Goal: Task Accomplishment & Management: Complete application form

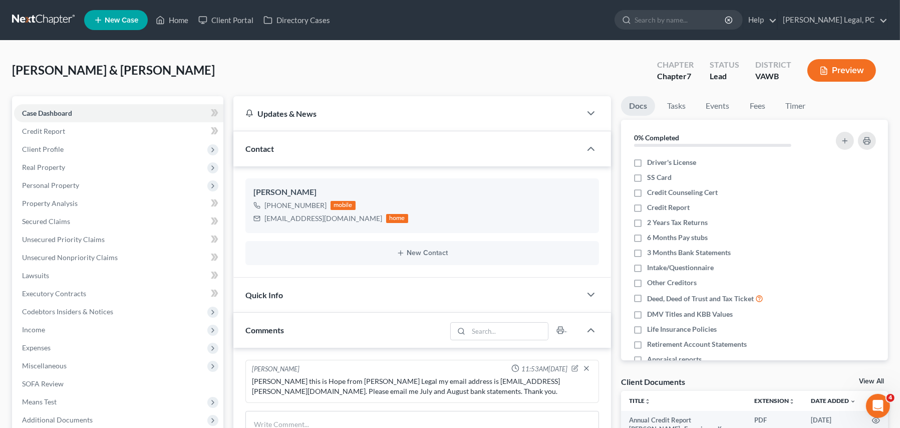
click at [63, 24] on link at bounding box center [44, 20] width 64 height 18
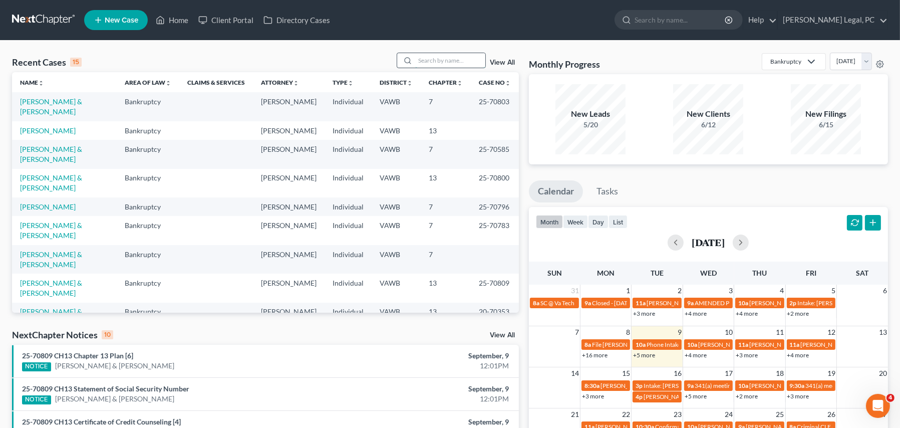
click at [441, 58] on input "search" at bounding box center [450, 60] width 70 height 15
type input "turner"
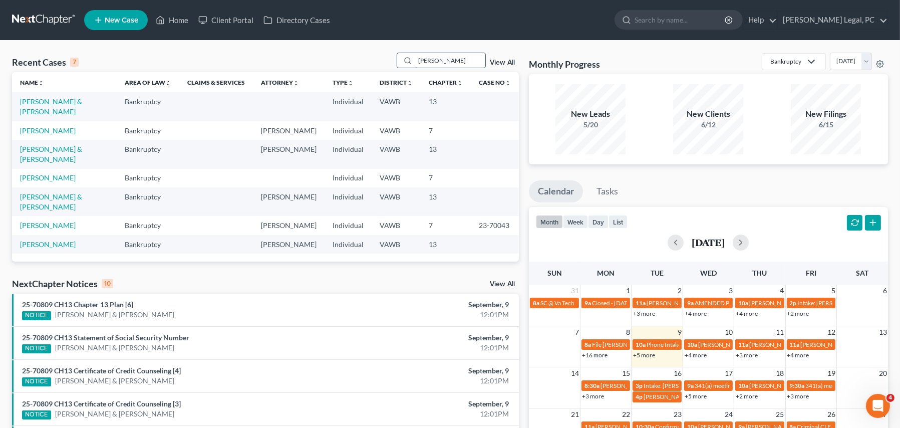
drag, startPoint x: 450, startPoint y: 65, endPoint x: 418, endPoint y: 65, distance: 31.6
click at [418, 65] on input "turner" at bounding box center [450, 60] width 70 height 15
click at [78, 103] on link "[PERSON_NAME] & [PERSON_NAME]" at bounding box center [51, 106] width 62 height 19
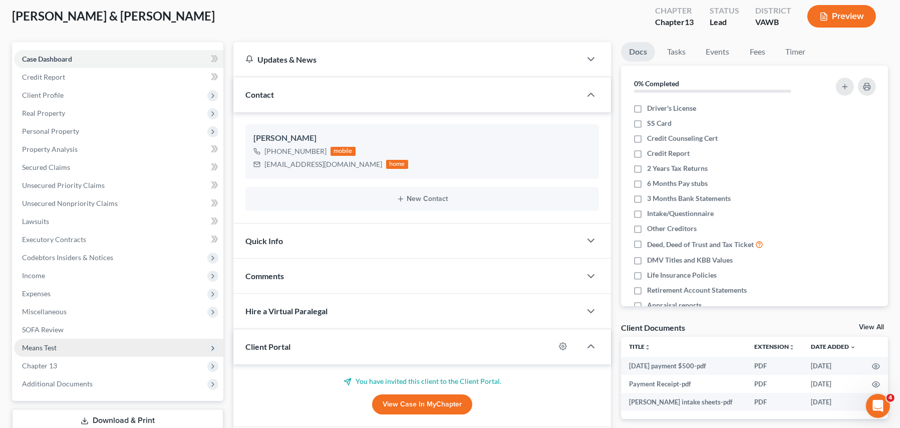
scroll to position [125, 0]
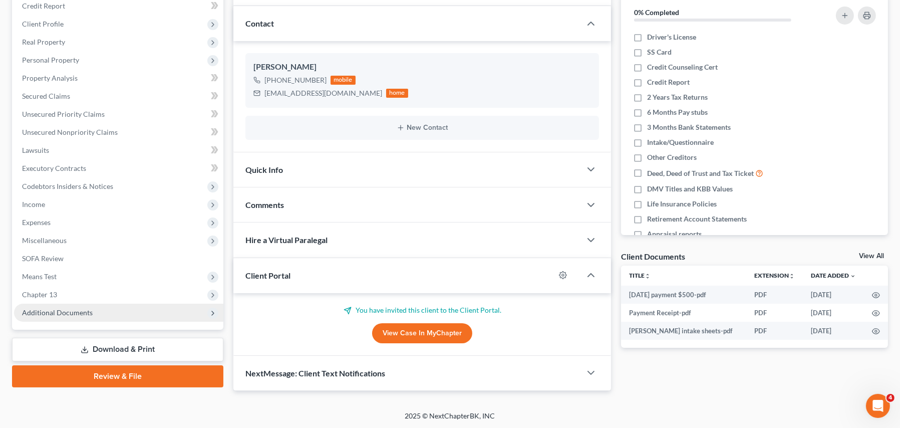
click at [40, 315] on span "Additional Documents" at bounding box center [57, 312] width 71 height 9
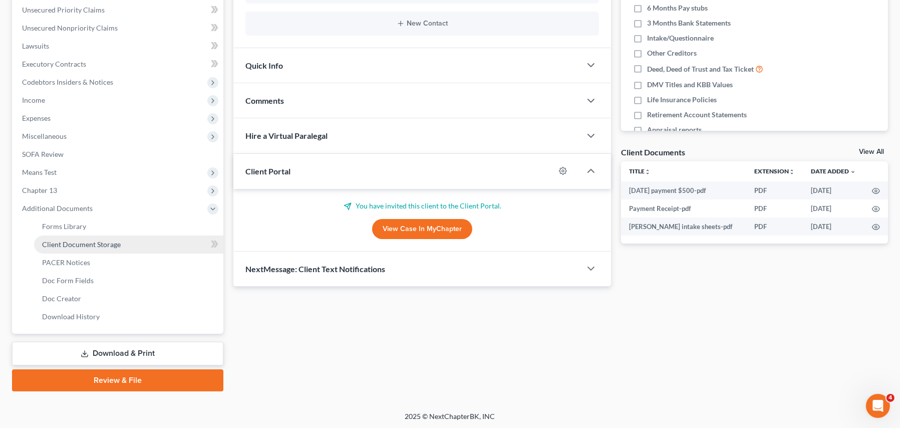
click at [77, 244] on span "Client Document Storage" at bounding box center [81, 244] width 79 height 9
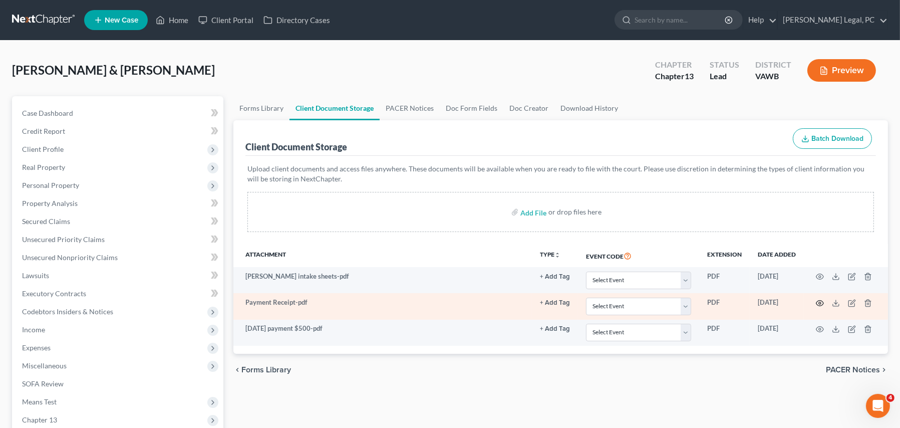
click at [821, 303] on icon "button" at bounding box center [820, 303] width 8 height 8
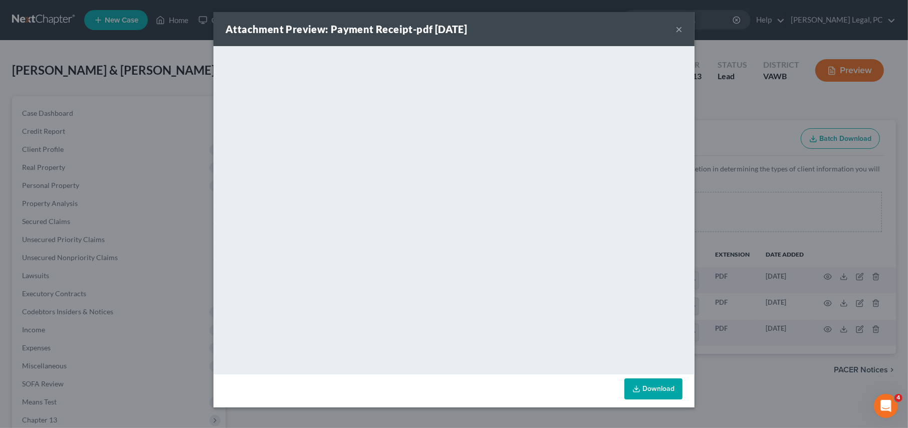
click at [672, 28] on div "Attachment Preview: Payment Receipt-pdf 07/02/2025 ×" at bounding box center [453, 29] width 481 height 34
click at [677, 31] on button "×" at bounding box center [678, 29] width 7 height 12
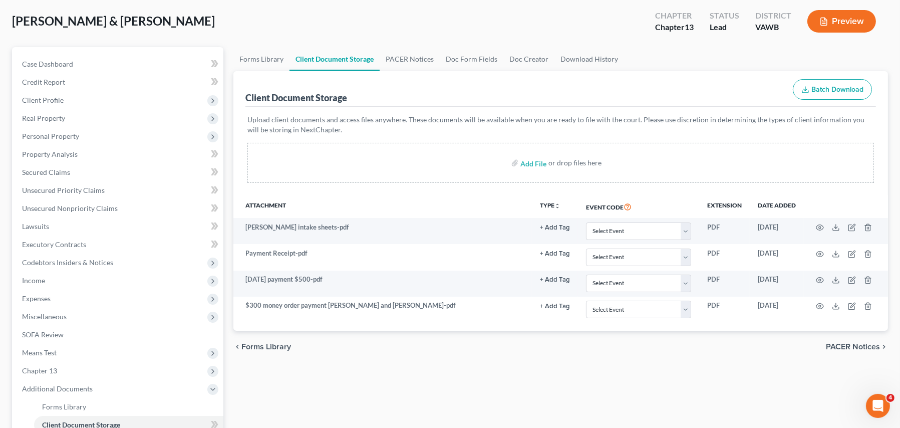
scroll to position [100, 0]
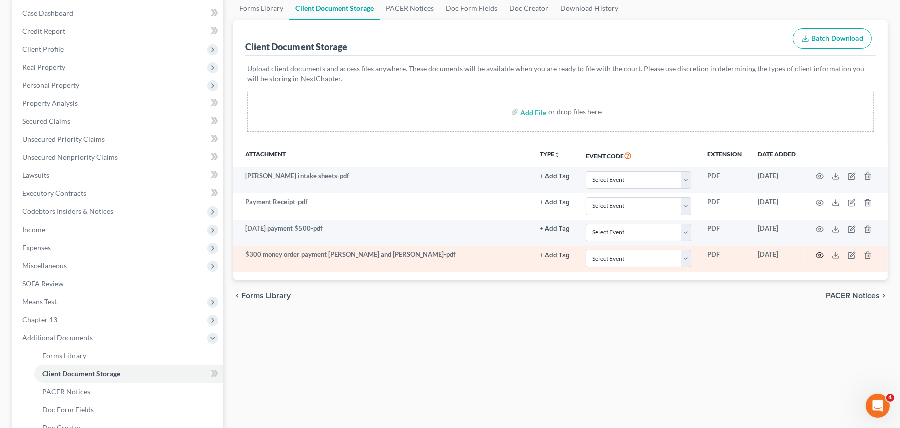
click at [822, 256] on icon "button" at bounding box center [820, 255] width 8 height 8
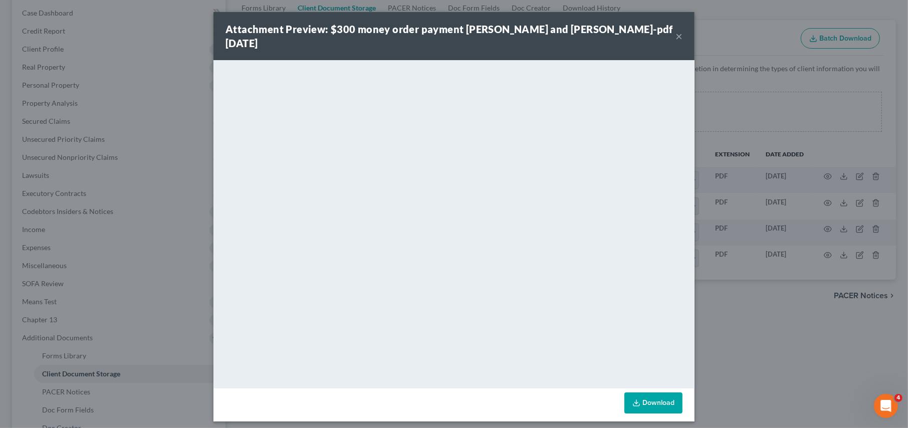
click at [680, 31] on button "×" at bounding box center [678, 36] width 7 height 12
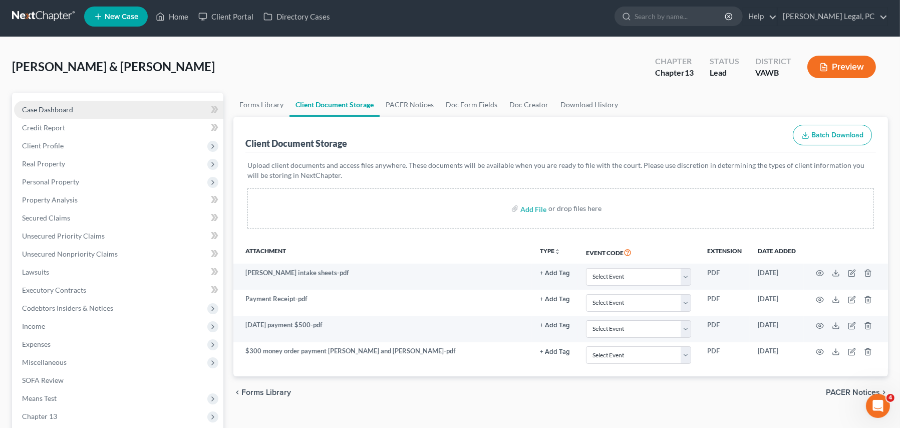
scroll to position [0, 0]
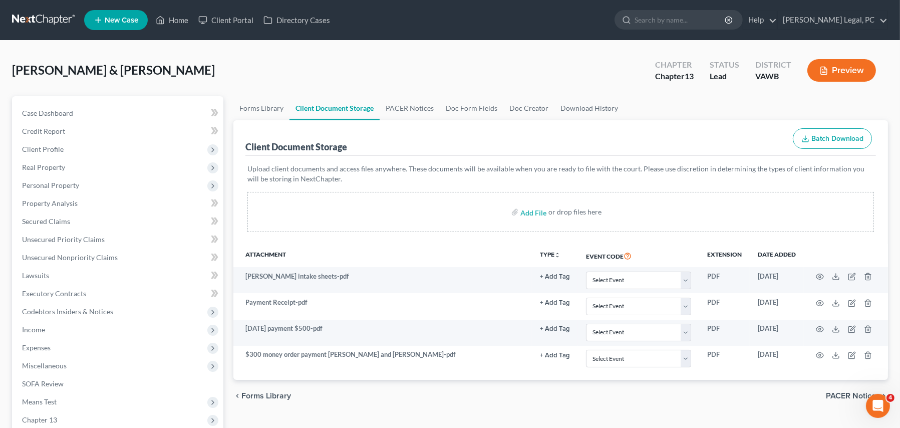
click at [34, 23] on link at bounding box center [44, 20] width 64 height 18
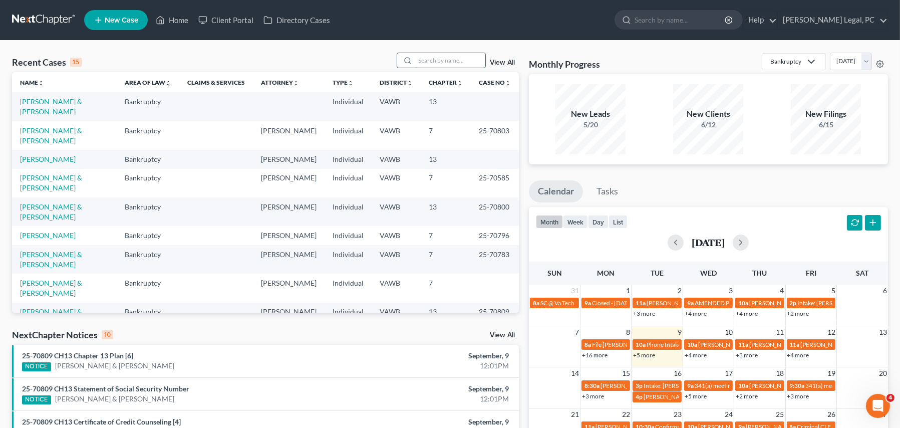
click at [436, 56] on input "search" at bounding box center [450, 60] width 70 height 15
type input "whitney"
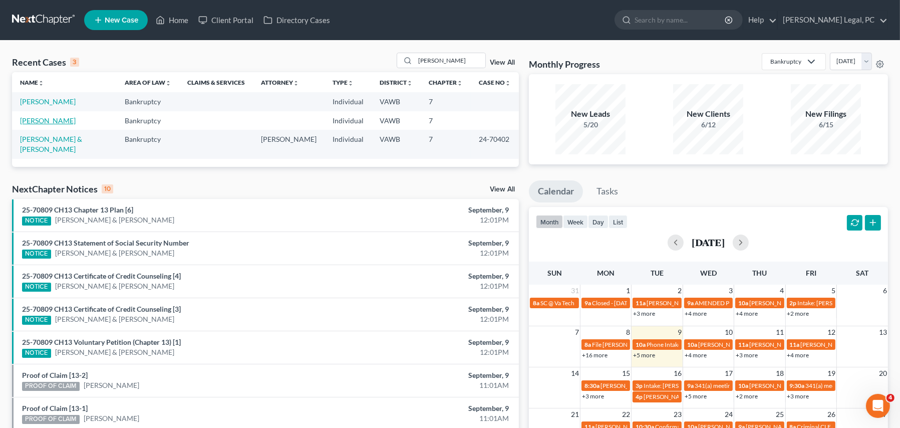
click at [67, 118] on link "[PERSON_NAME]" at bounding box center [48, 120] width 56 height 9
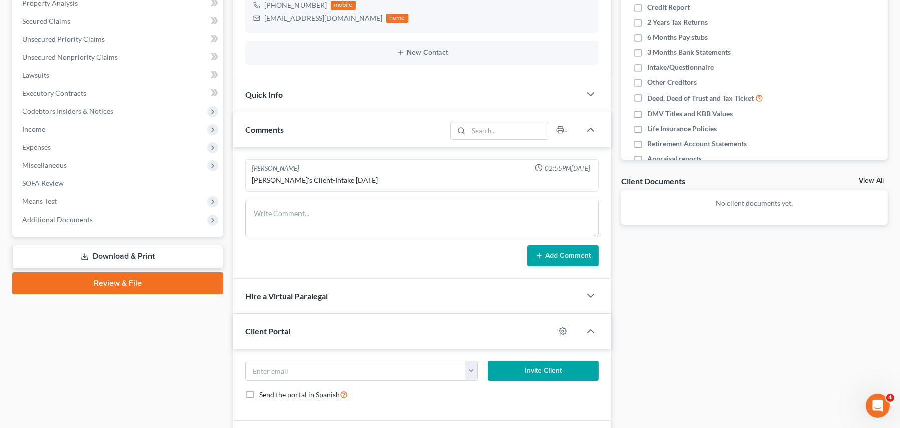
scroll to position [265, 0]
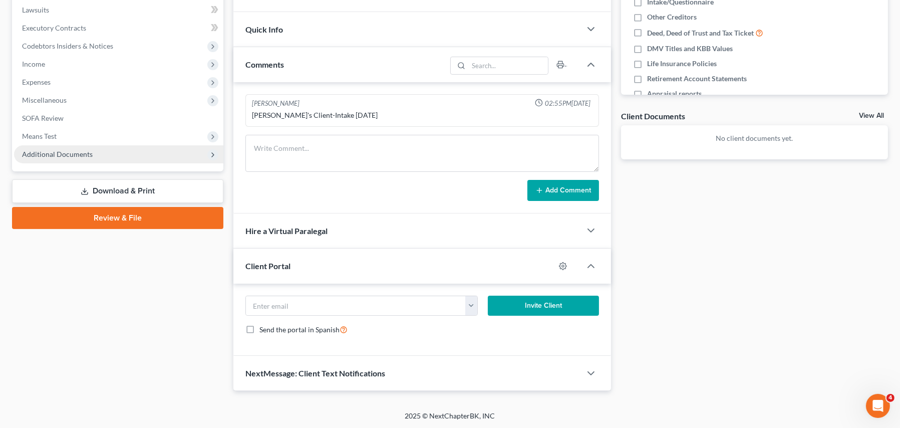
click at [44, 156] on span "Additional Documents" at bounding box center [57, 154] width 71 height 9
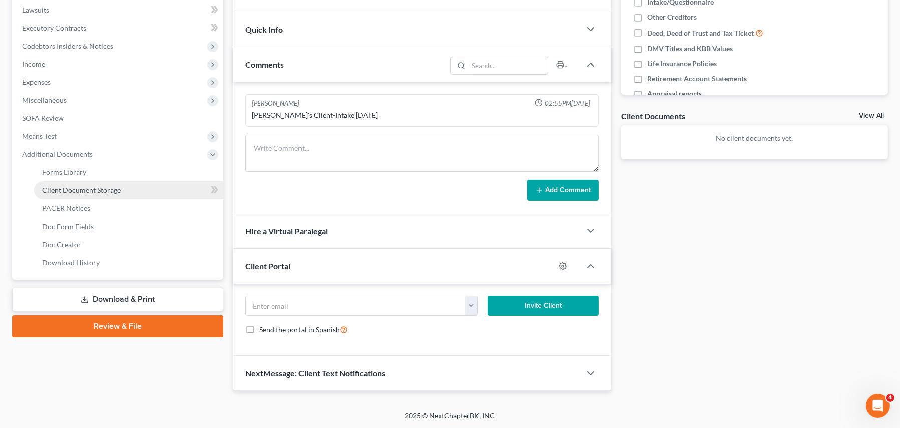
click at [78, 190] on span "Client Document Storage" at bounding box center [81, 190] width 79 height 9
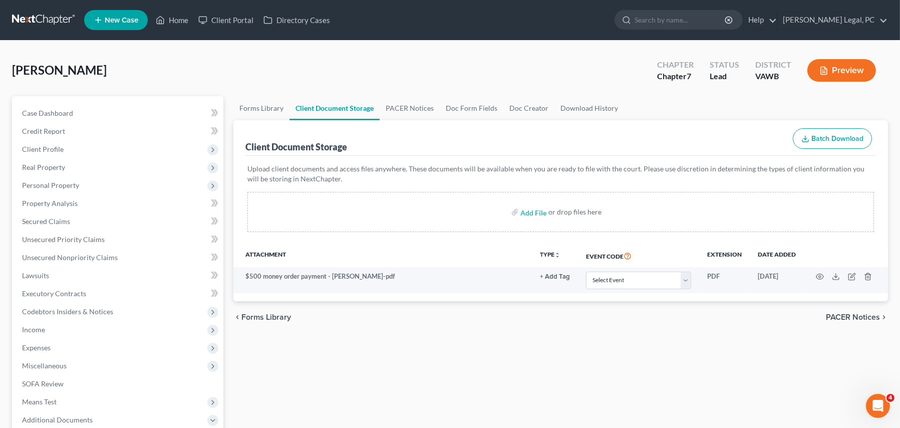
click at [33, 23] on link at bounding box center [44, 20] width 64 height 18
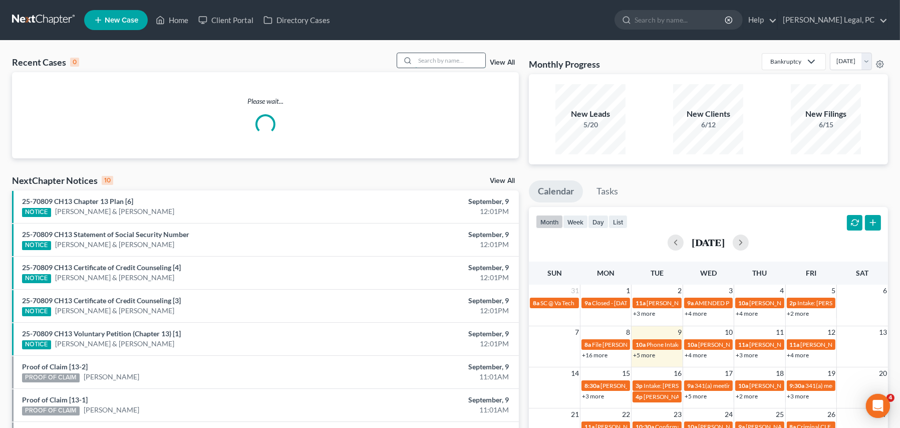
click at [429, 63] on input "search" at bounding box center [450, 60] width 70 height 15
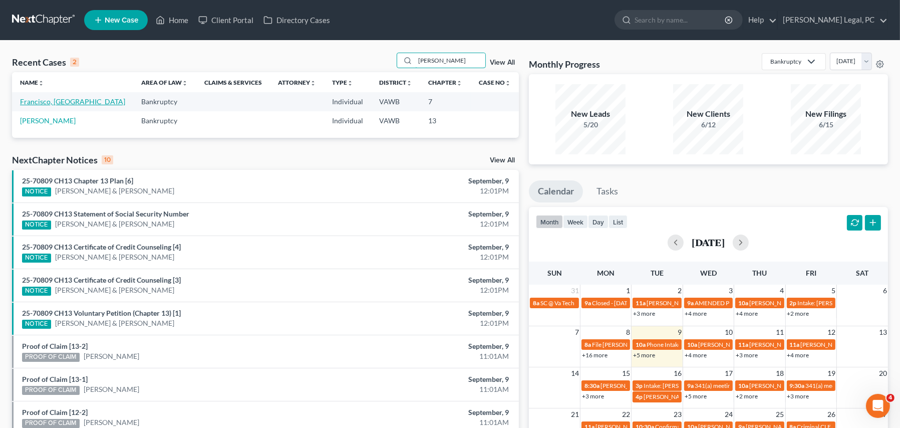
type input "franci"
click at [53, 99] on link "Francisco, [GEOGRAPHIC_DATA]" at bounding box center [72, 101] width 105 height 9
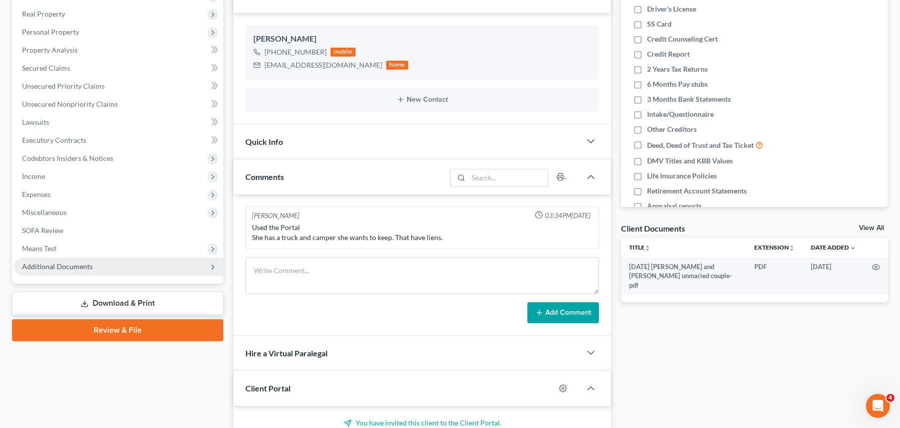
scroll to position [200, 0]
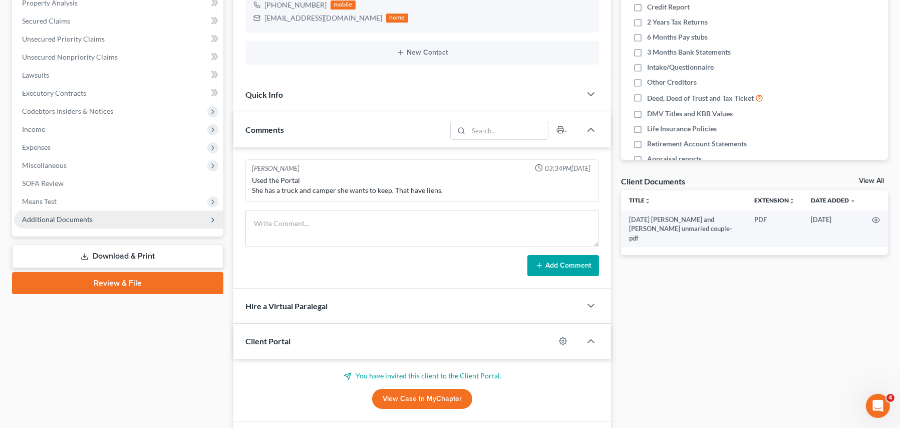
click at [62, 219] on span "Additional Documents" at bounding box center [57, 219] width 71 height 9
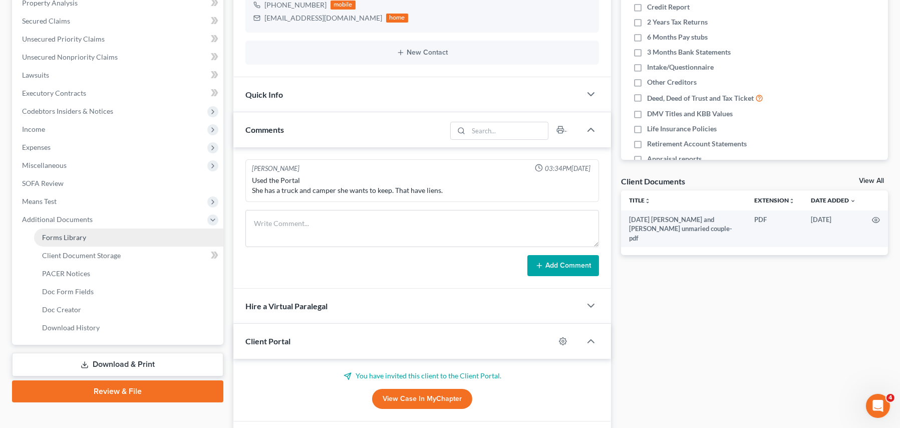
scroll to position [266, 0]
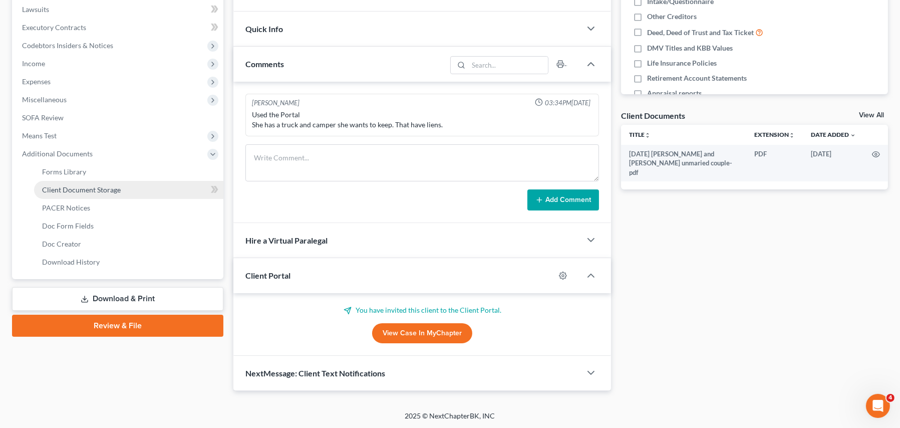
click at [112, 188] on span "Client Document Storage" at bounding box center [81, 189] width 79 height 9
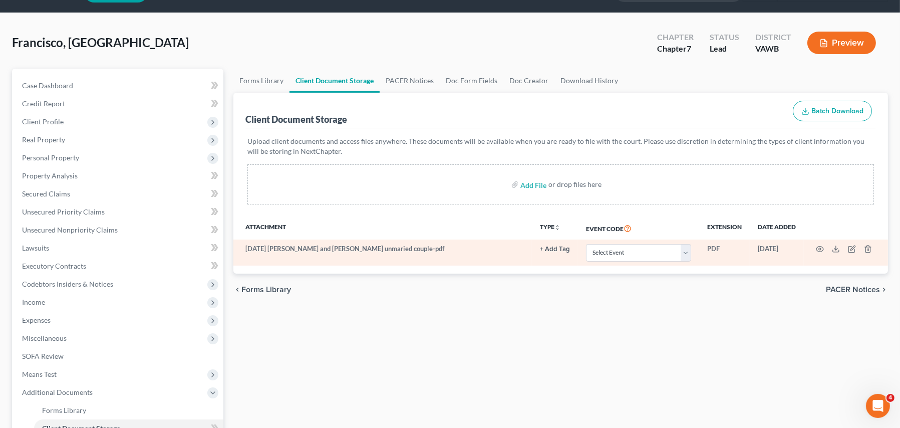
scroll to position [50, 0]
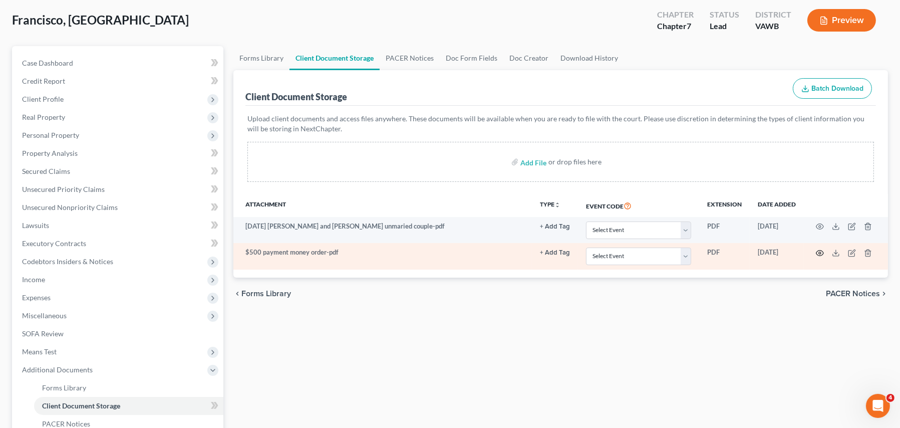
click at [816, 250] on icon "button" at bounding box center [820, 253] width 8 height 8
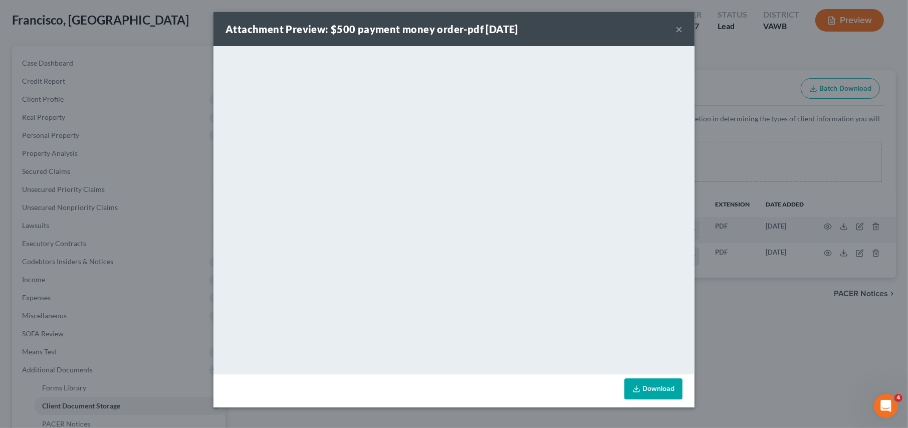
click at [685, 27] on div "Attachment Preview: $500 payment money order-pdf 09/09/2025 ×" at bounding box center [453, 29] width 481 height 34
click at [677, 33] on button "×" at bounding box center [678, 29] width 7 height 12
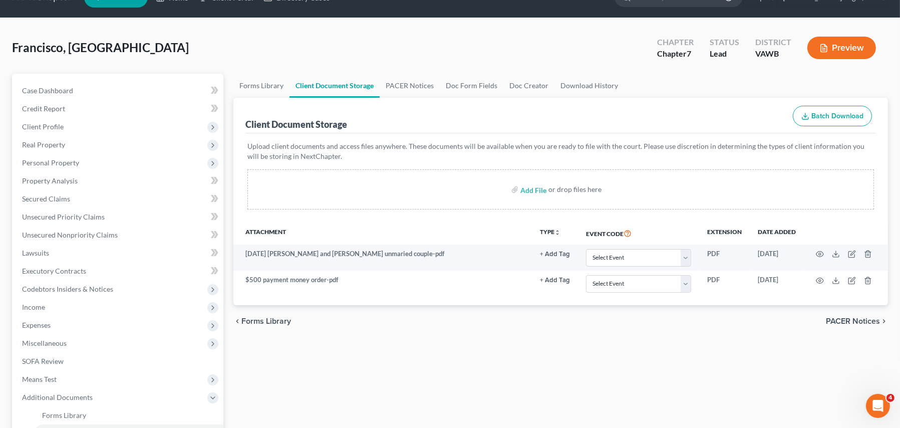
scroll to position [0, 0]
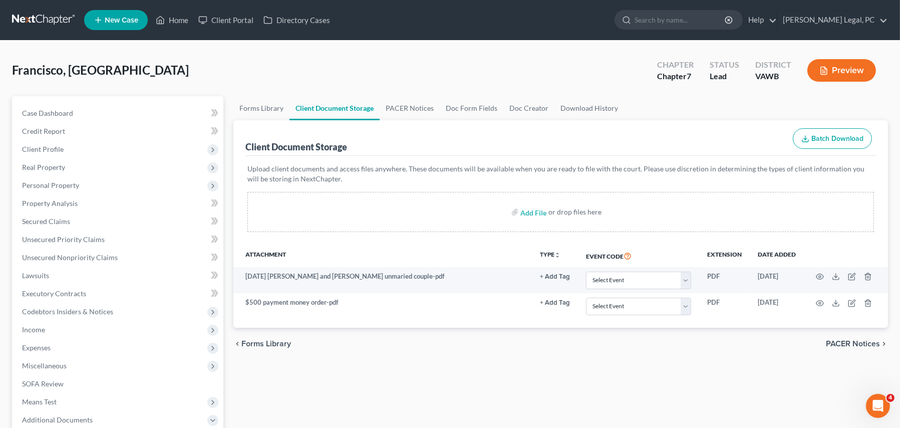
click at [58, 18] on link at bounding box center [44, 20] width 64 height 18
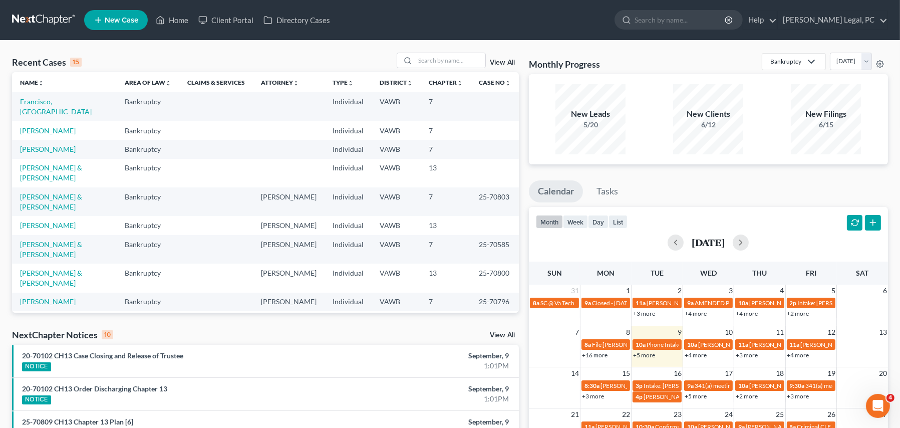
click at [50, 16] on link at bounding box center [44, 20] width 64 height 18
click at [447, 60] on input "search" at bounding box center [450, 60] width 70 height 15
type input "[PERSON_NAME]"
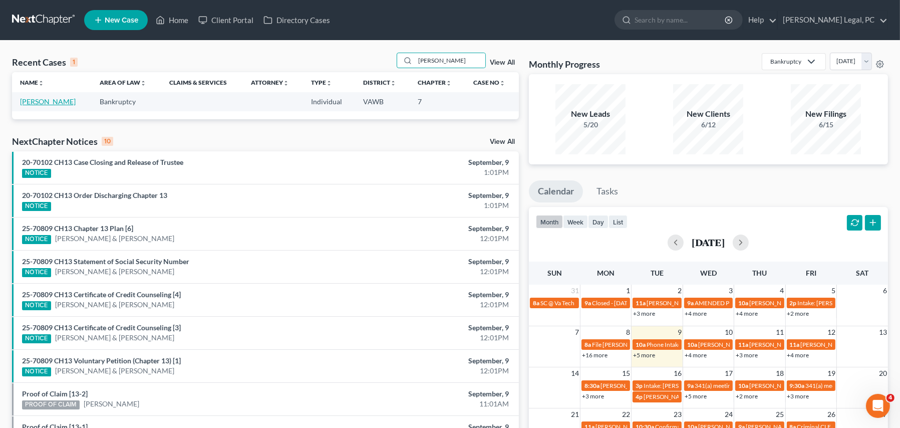
click at [31, 99] on link "[PERSON_NAME]" at bounding box center [48, 101] width 56 height 9
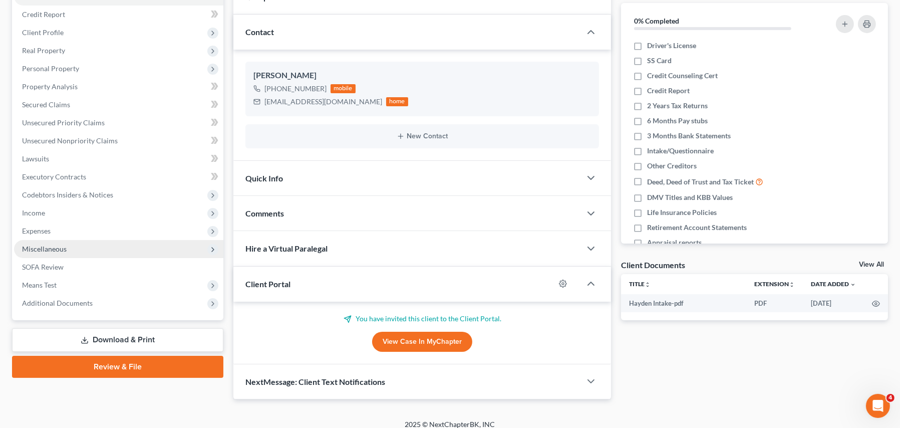
scroll to position [125, 0]
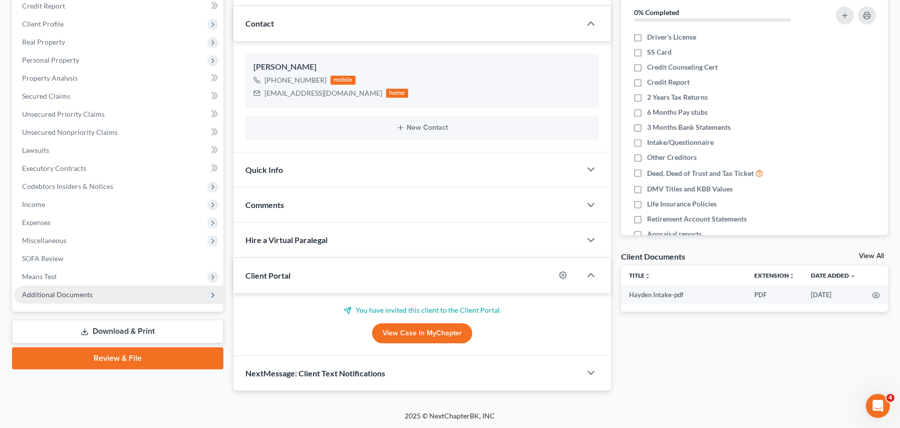
click at [59, 296] on span "Additional Documents" at bounding box center [57, 294] width 71 height 9
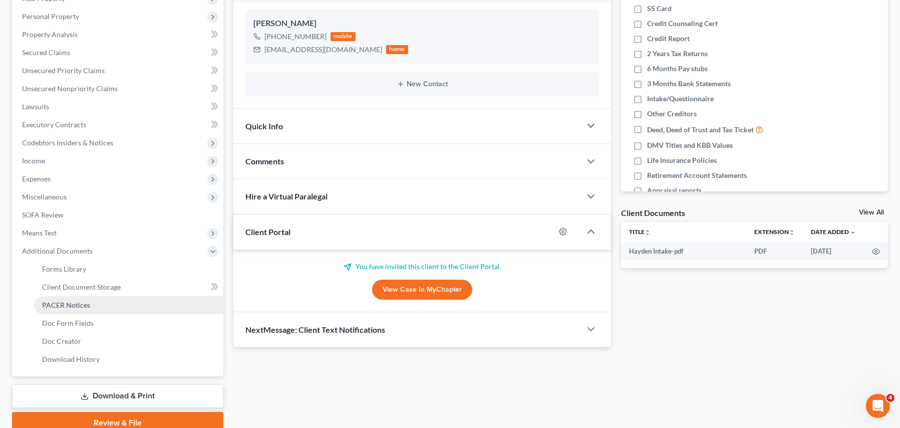
scroll to position [211, 0]
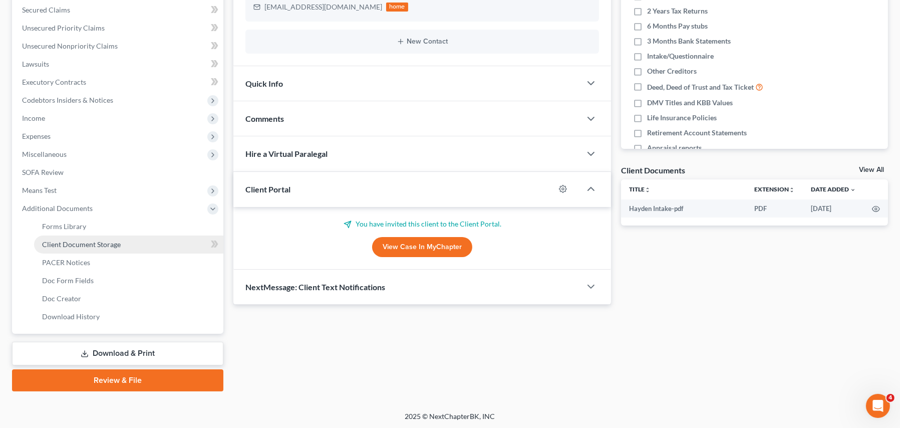
click at [94, 241] on span "Client Document Storage" at bounding box center [81, 244] width 79 height 9
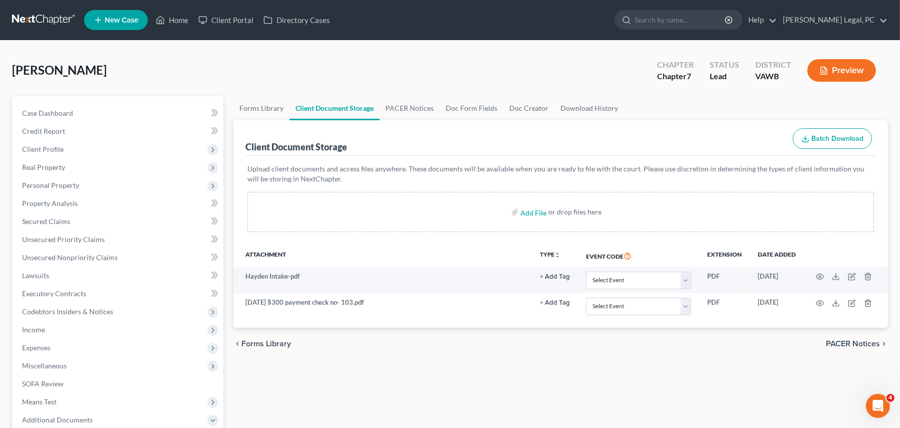
click at [50, 10] on nav "Home New Case Client Portal Directory Cases Farthing Legal, PC hope@farthing.le…" at bounding box center [450, 20] width 900 height 40
click at [49, 21] on link at bounding box center [44, 20] width 64 height 18
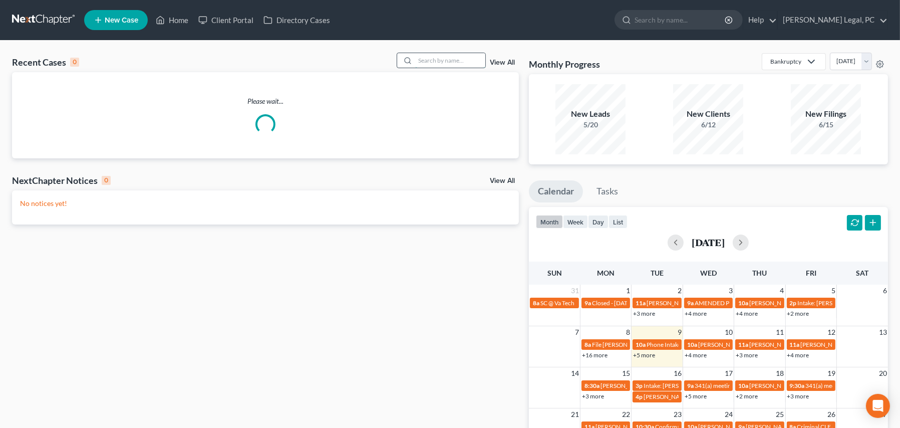
click at [430, 65] on input "search" at bounding box center [450, 60] width 70 height 15
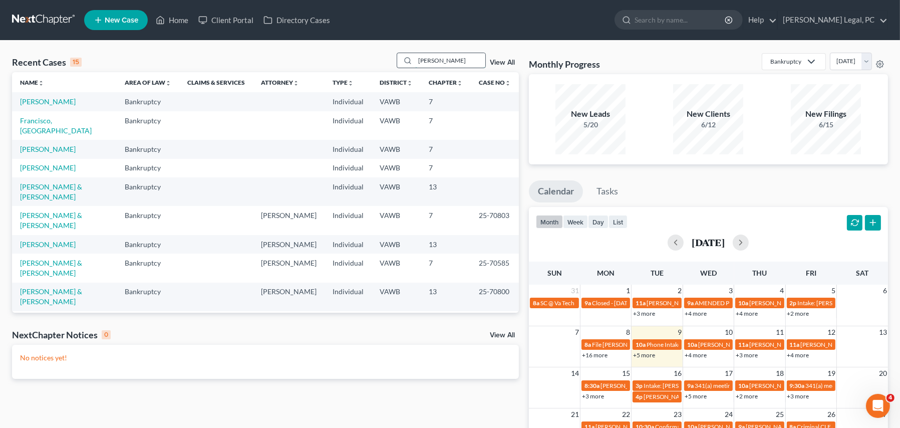
type input "[PERSON_NAME]"
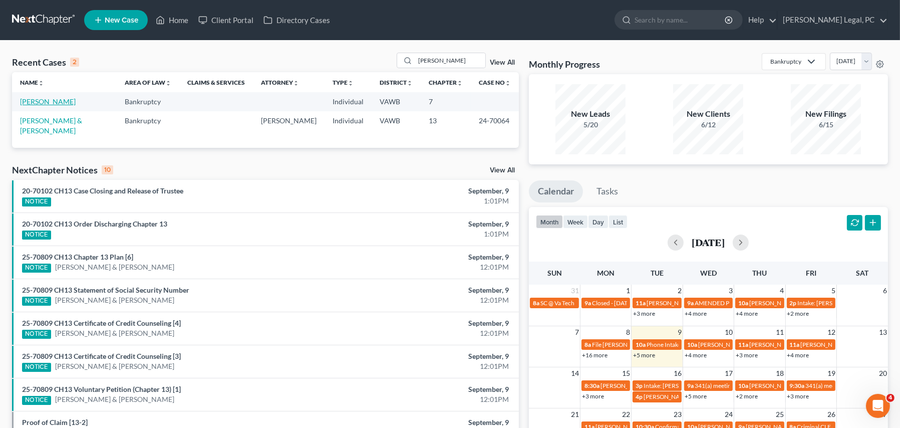
click at [55, 98] on link "[PERSON_NAME]" at bounding box center [48, 101] width 56 height 9
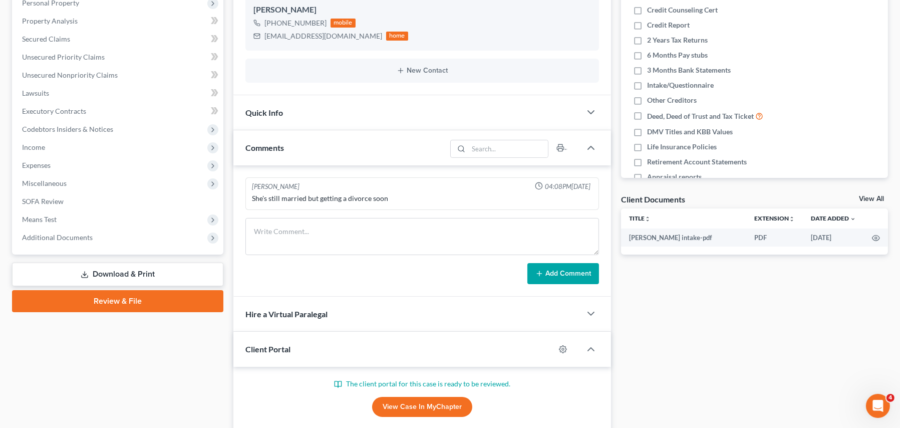
scroll to position [200, 0]
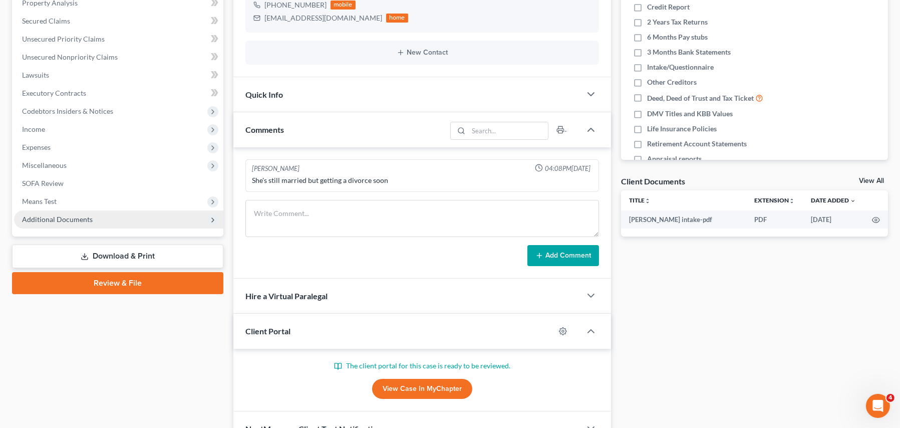
click at [61, 219] on span "Additional Documents" at bounding box center [57, 219] width 71 height 9
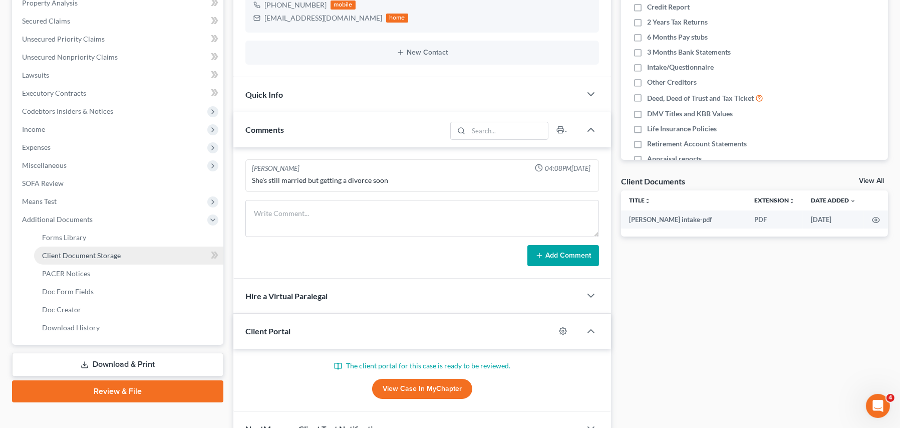
click at [64, 248] on link "Client Document Storage" at bounding box center [128, 255] width 189 height 18
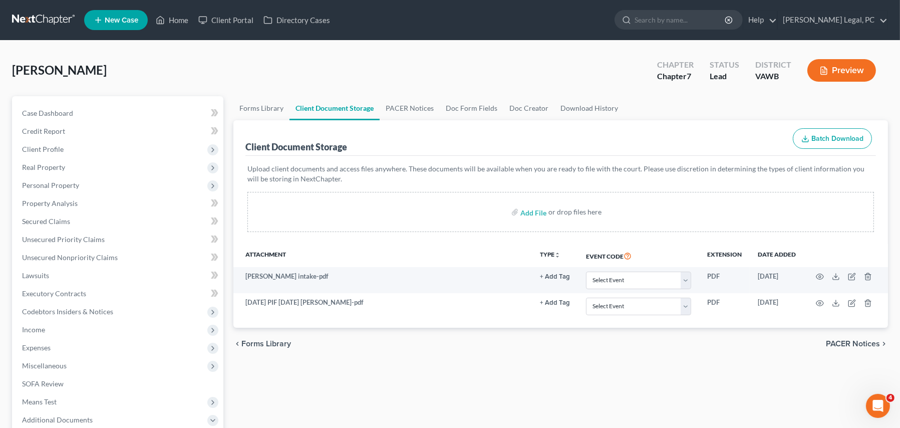
click at [57, 18] on link at bounding box center [44, 20] width 64 height 18
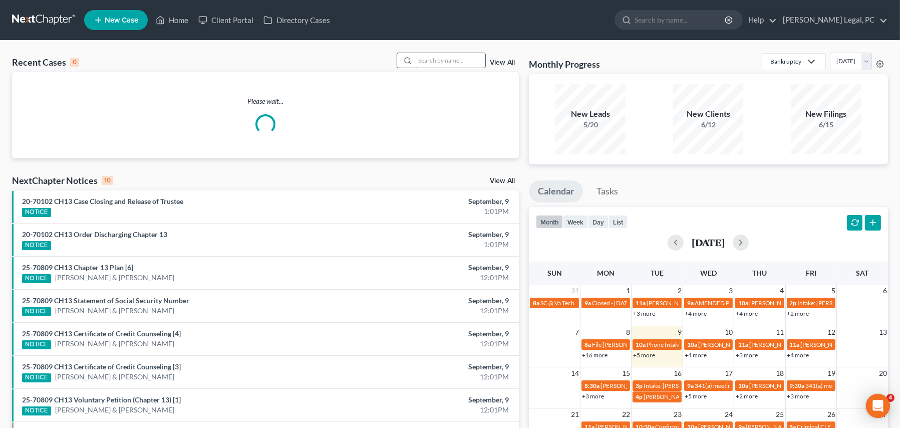
click at [428, 65] on input "search" at bounding box center [450, 60] width 70 height 15
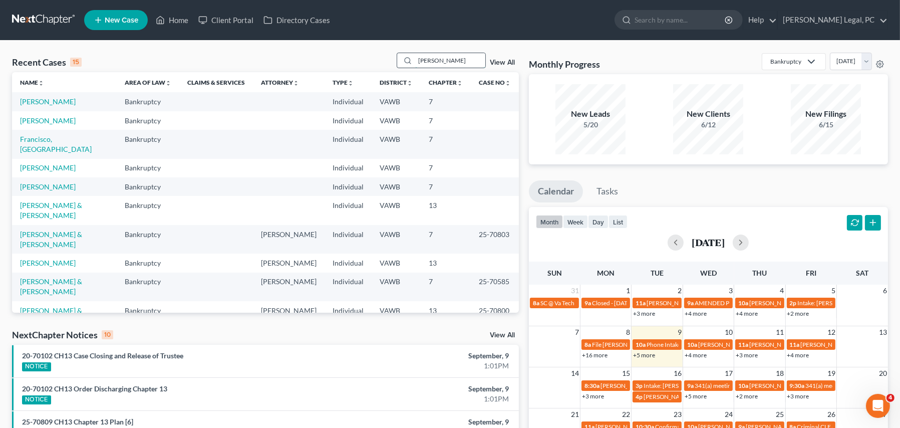
type input "[PERSON_NAME]"
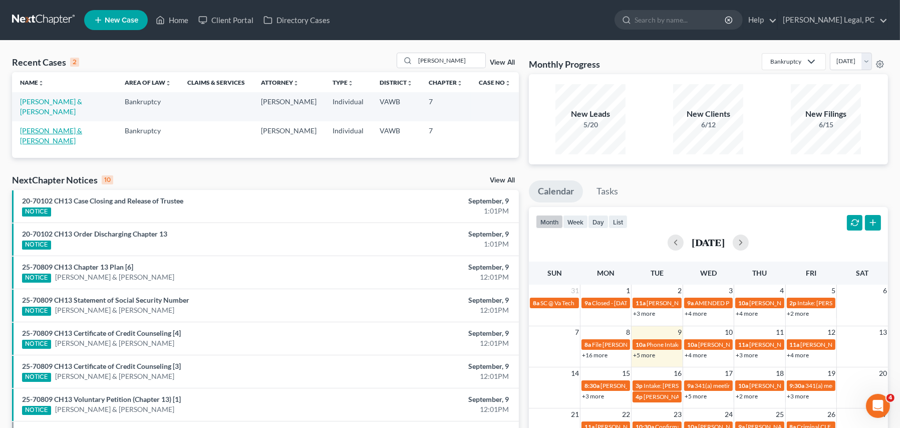
click at [82, 126] on link "[PERSON_NAME] & [PERSON_NAME]" at bounding box center [51, 135] width 62 height 19
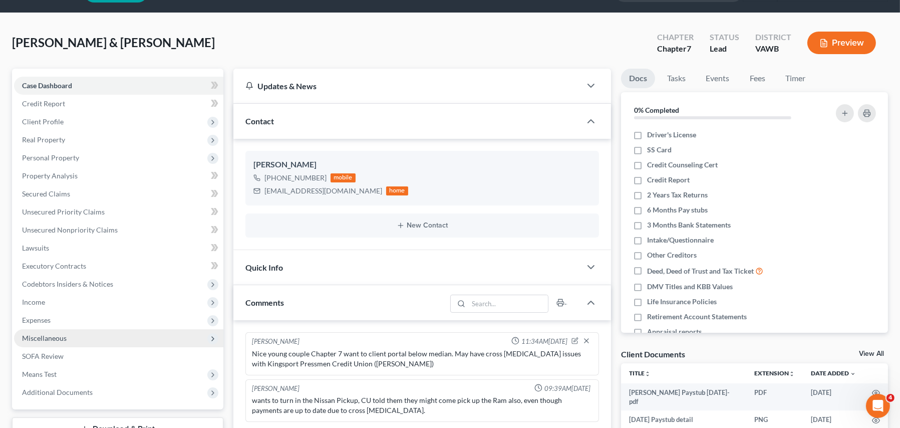
scroll to position [200, 0]
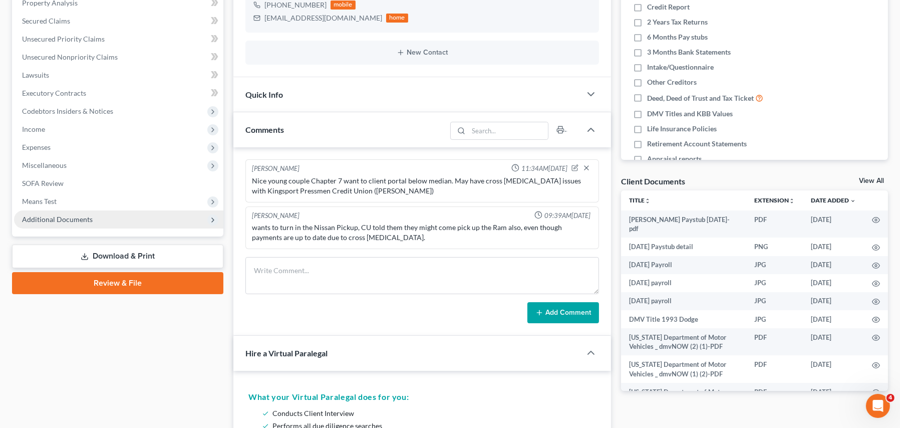
click at [71, 225] on span "Additional Documents" at bounding box center [118, 219] width 209 height 18
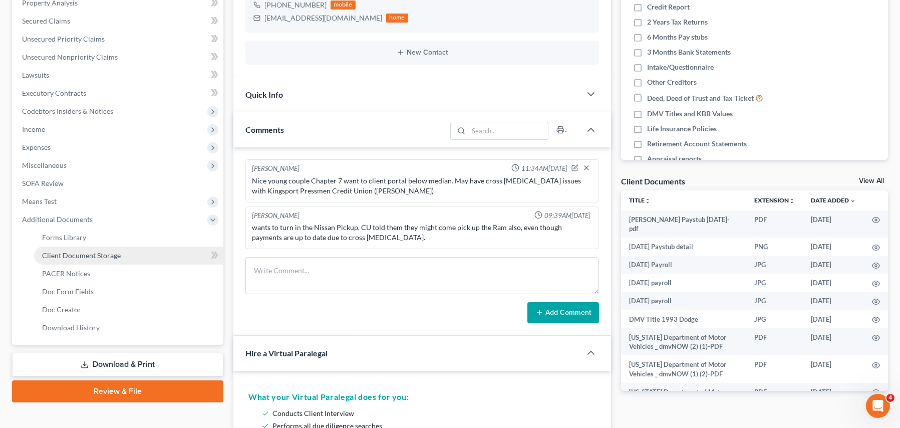
click at [69, 251] on span "Client Document Storage" at bounding box center [81, 255] width 79 height 9
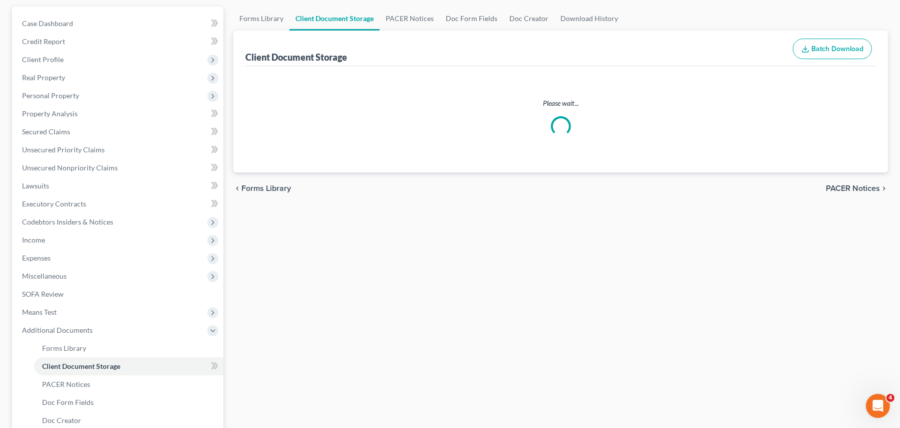
scroll to position [2, 0]
select select "0"
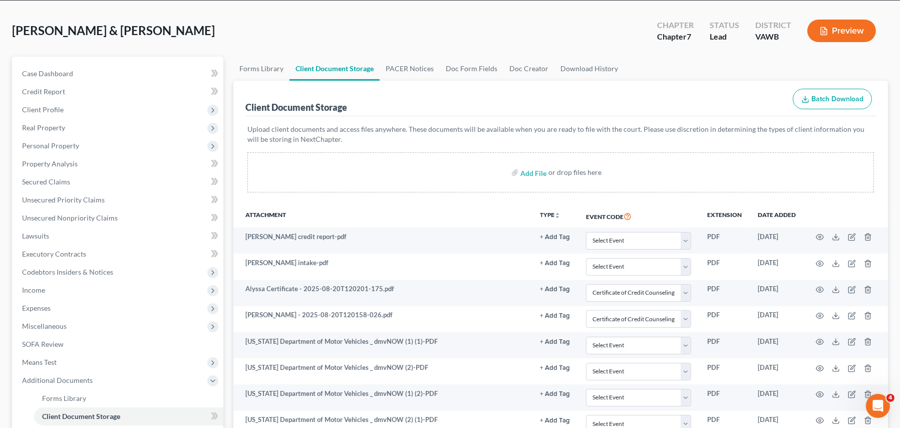
scroll to position [50, 0]
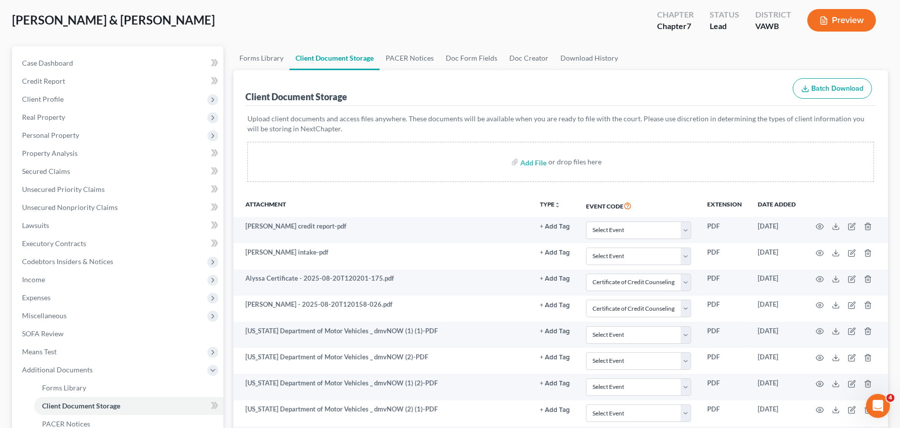
select select "0"
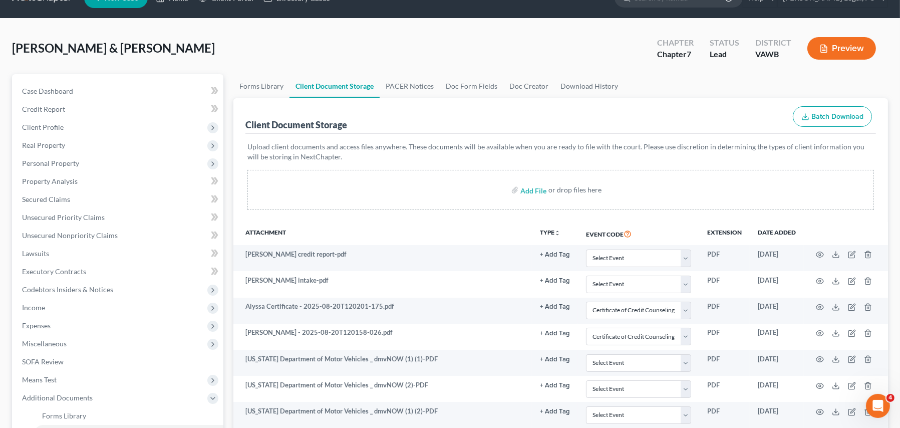
scroll to position [0, 0]
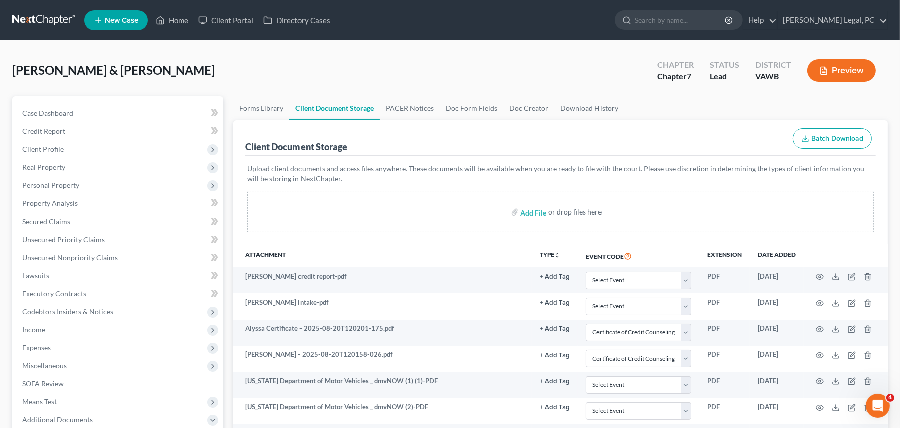
click at [29, 20] on link at bounding box center [44, 20] width 64 height 18
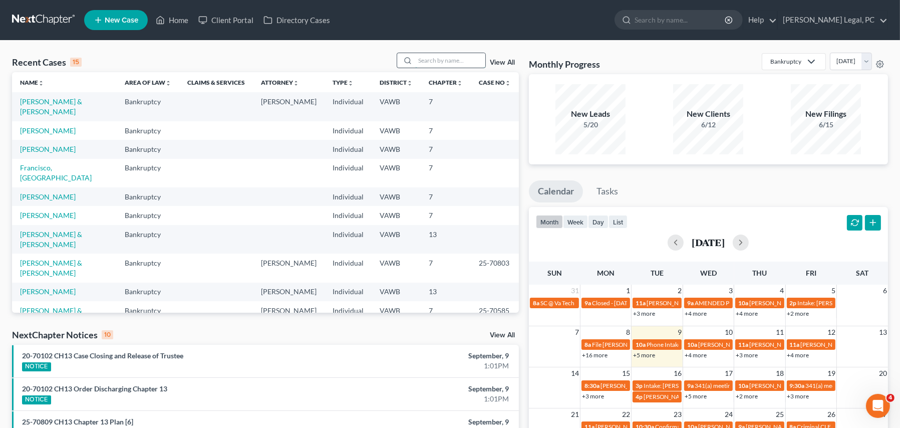
click at [436, 59] on input "search" at bounding box center [450, 60] width 70 height 15
type input "[PERSON_NAME]"
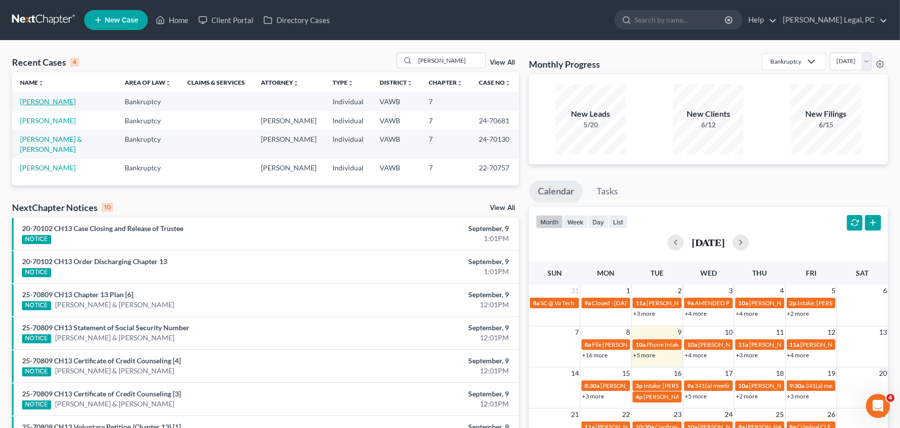
click at [27, 100] on link "[PERSON_NAME]" at bounding box center [48, 101] width 56 height 9
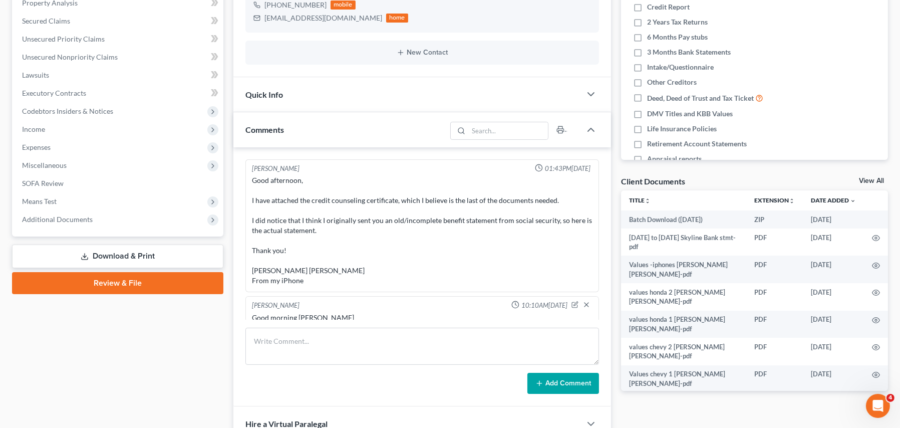
scroll to position [59, 0]
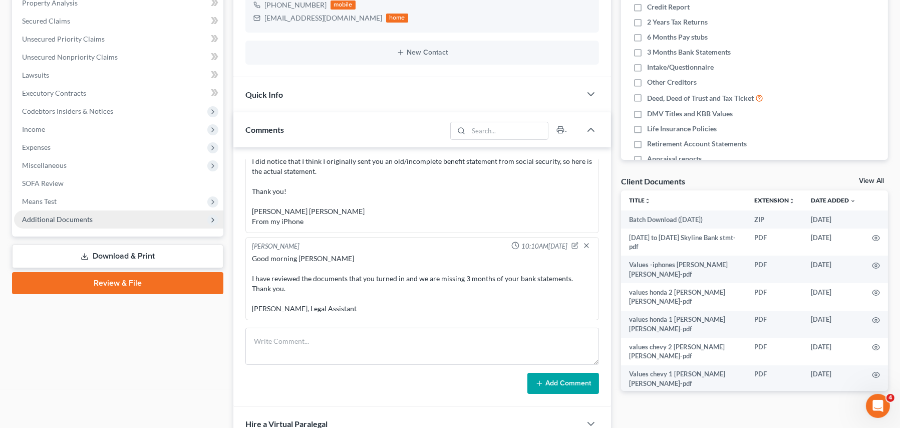
click at [68, 226] on span "Additional Documents" at bounding box center [118, 219] width 209 height 18
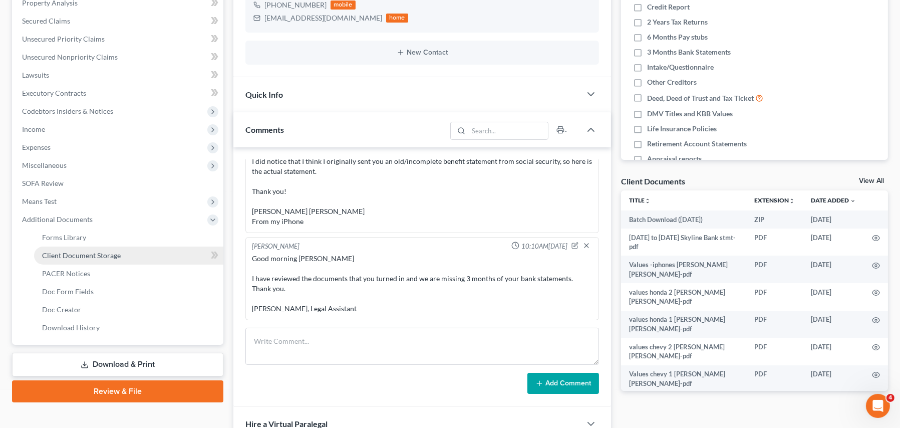
click at [66, 254] on span "Client Document Storage" at bounding box center [81, 255] width 79 height 9
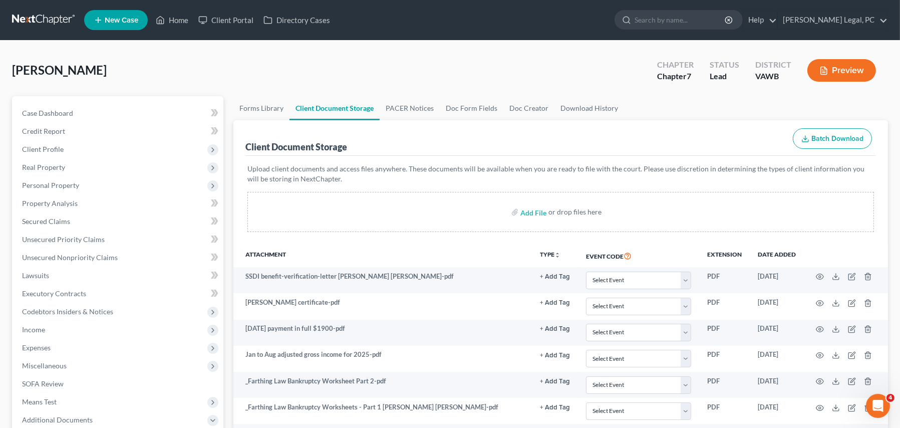
click at [28, 17] on link at bounding box center [44, 20] width 64 height 18
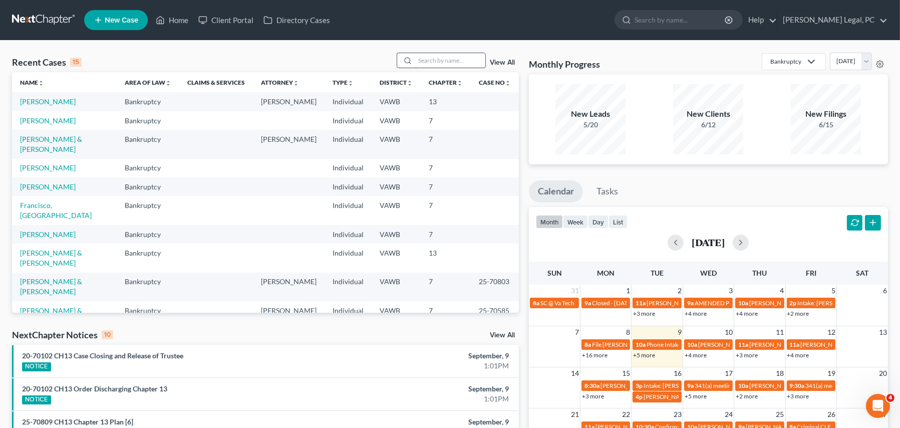
click at [425, 62] on input "search" at bounding box center [450, 60] width 70 height 15
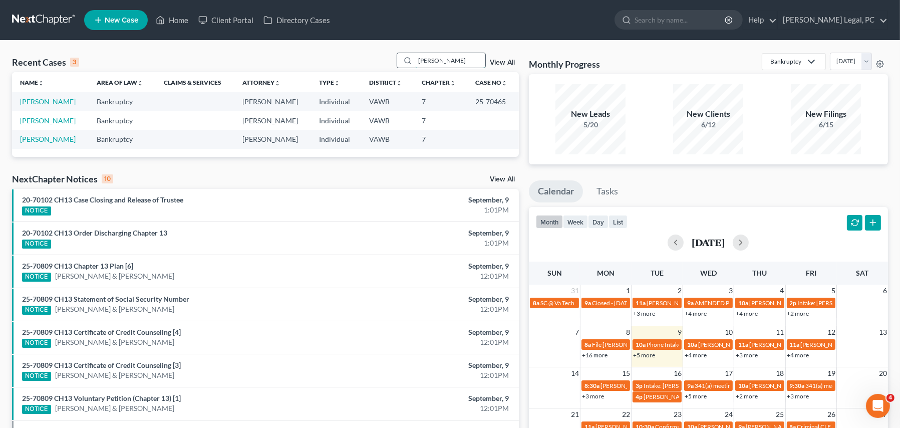
drag, startPoint x: 442, startPoint y: 59, endPoint x: 425, endPoint y: 68, distance: 19.3
click at [416, 67] on div "dunford" at bounding box center [441, 61] width 89 height 16
type input "dunn"
click at [50, 103] on link "[PERSON_NAME]" at bounding box center [48, 101] width 56 height 9
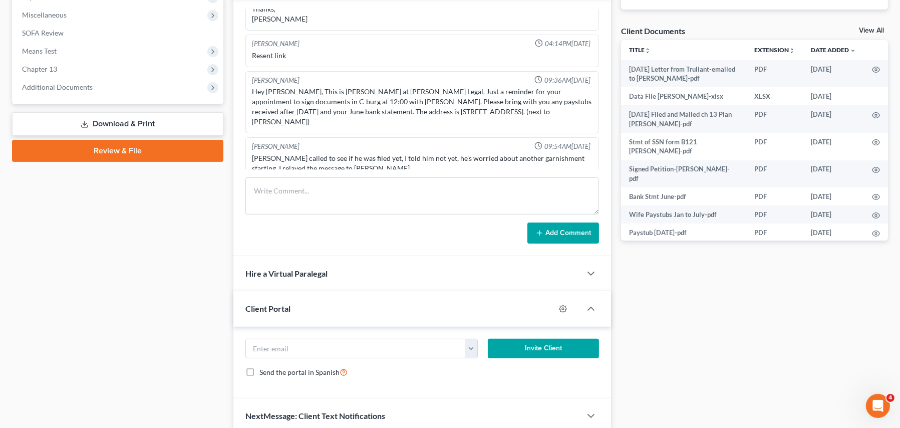
scroll to position [393, 0]
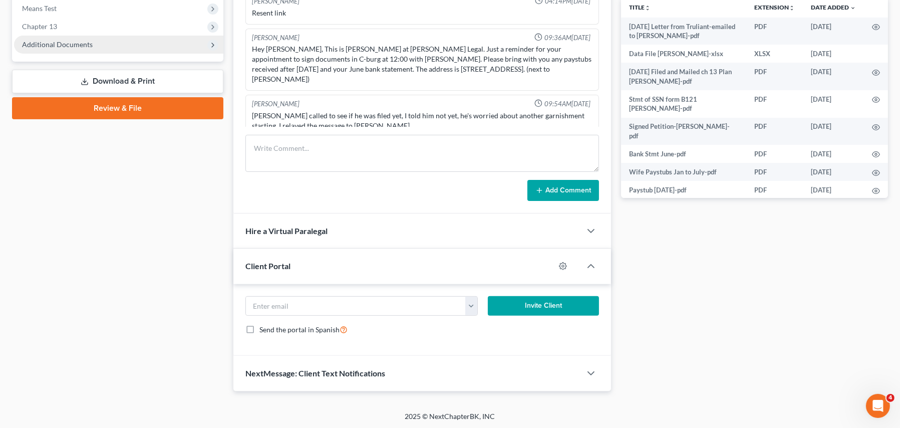
click at [64, 43] on span "Additional Documents" at bounding box center [57, 44] width 71 height 9
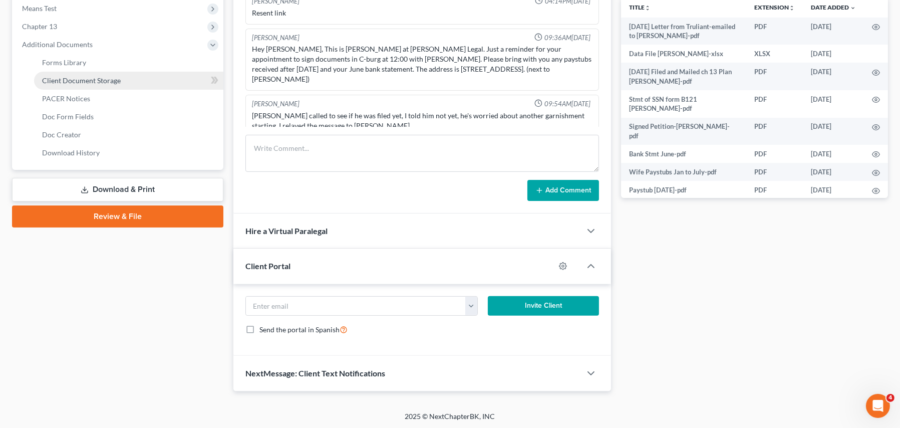
click at [70, 83] on span "Client Document Storage" at bounding box center [81, 80] width 79 height 9
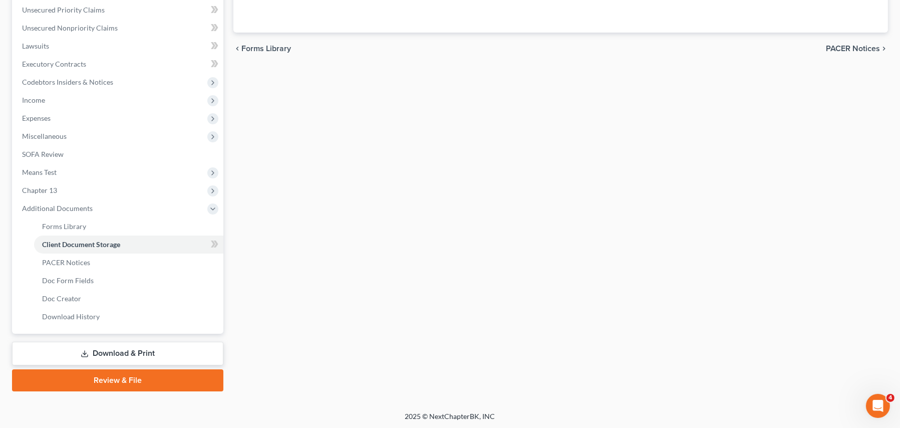
select select "0"
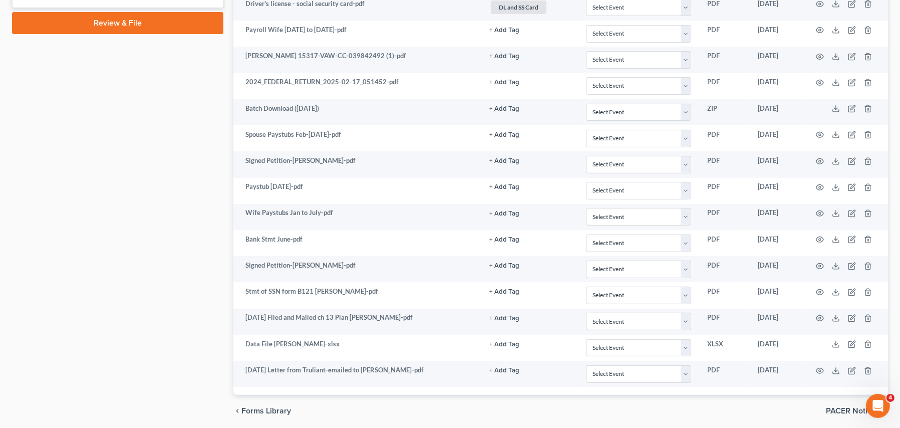
scroll to position [622, 0]
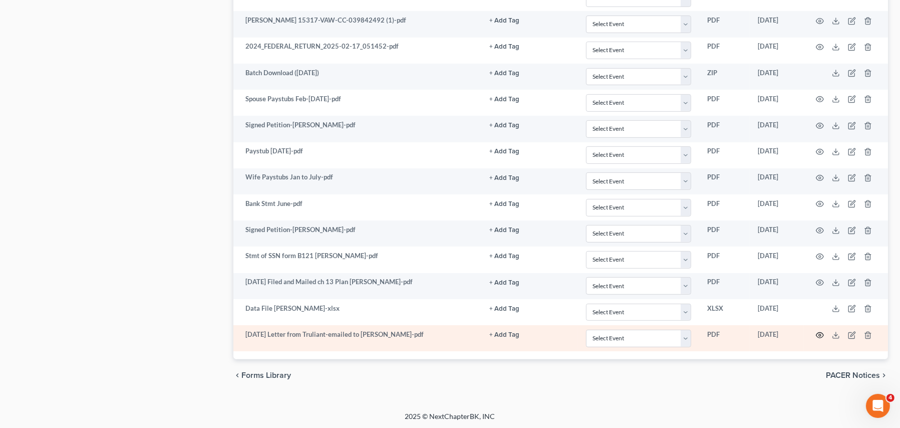
click at [821, 332] on icon "button" at bounding box center [820, 335] width 8 height 8
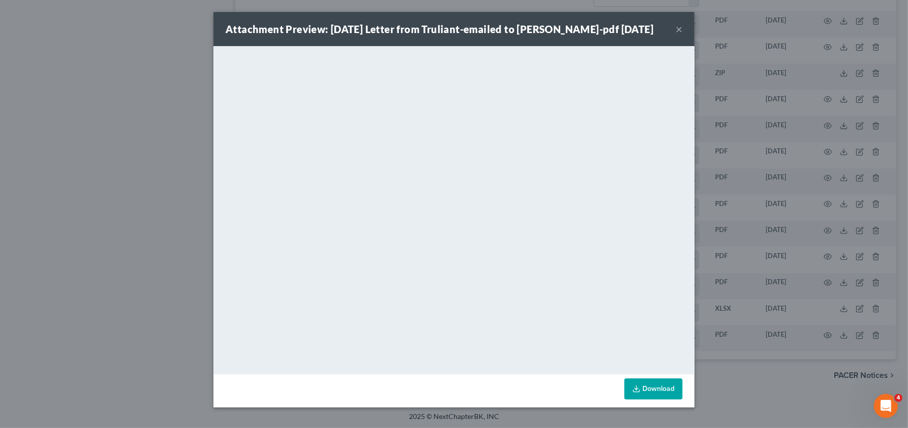
click at [678, 29] on button "×" at bounding box center [678, 29] width 7 height 12
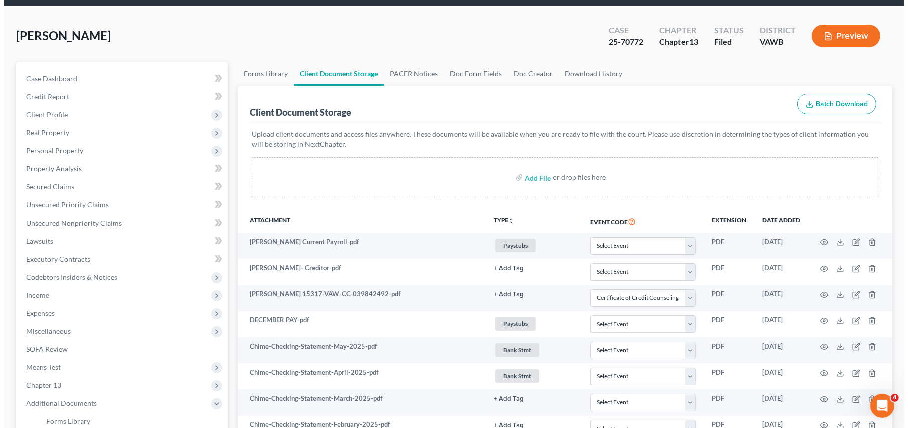
scroll to position [0, 0]
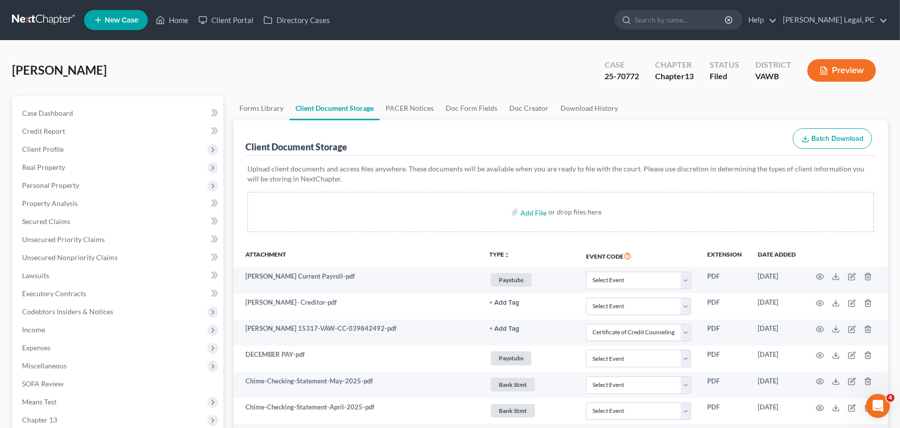
click at [853, 73] on button "Preview" at bounding box center [841, 70] width 69 height 23
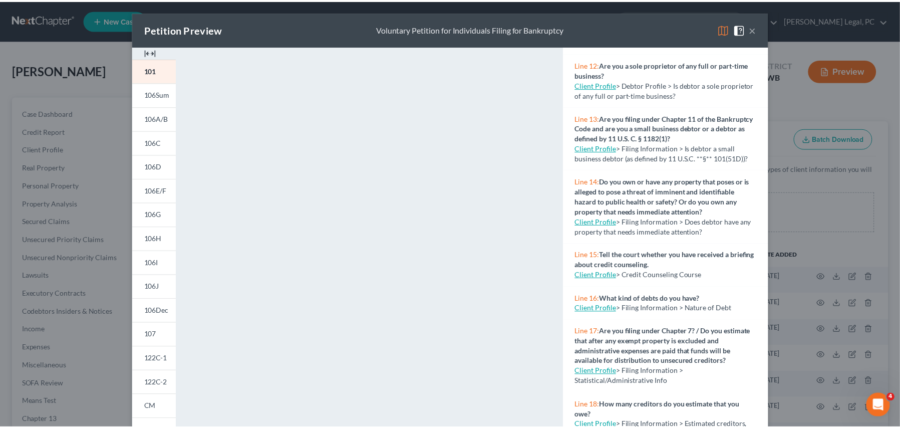
scroll to position [587, 0]
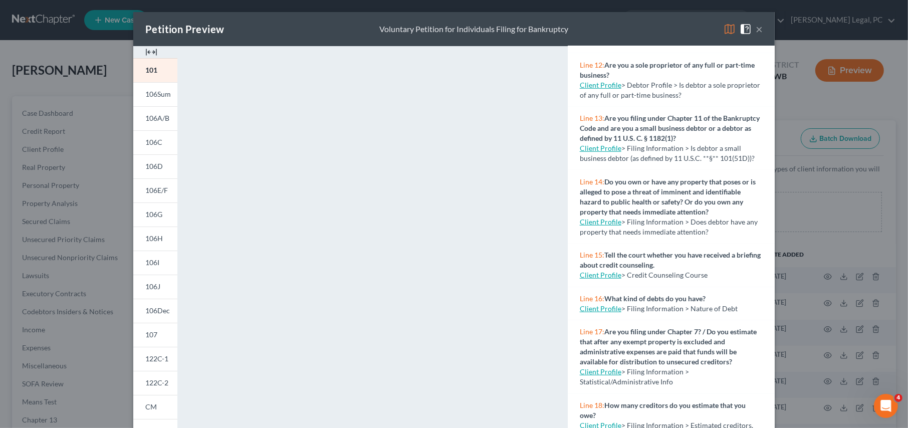
click at [580, 217] on link "Client Profile" at bounding box center [601, 221] width 42 height 9
select select "1"
select select "0"
select select "3"
select select "48"
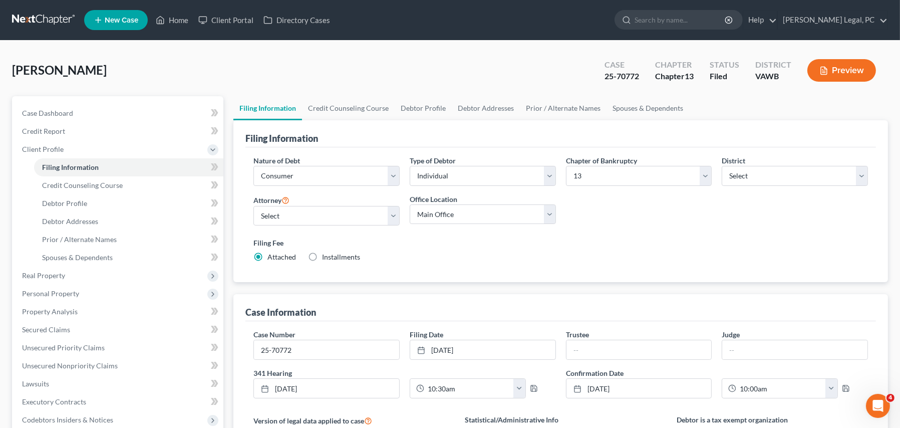
select select "1"
select select "0"
select select "3"
select select "84"
select select "0"
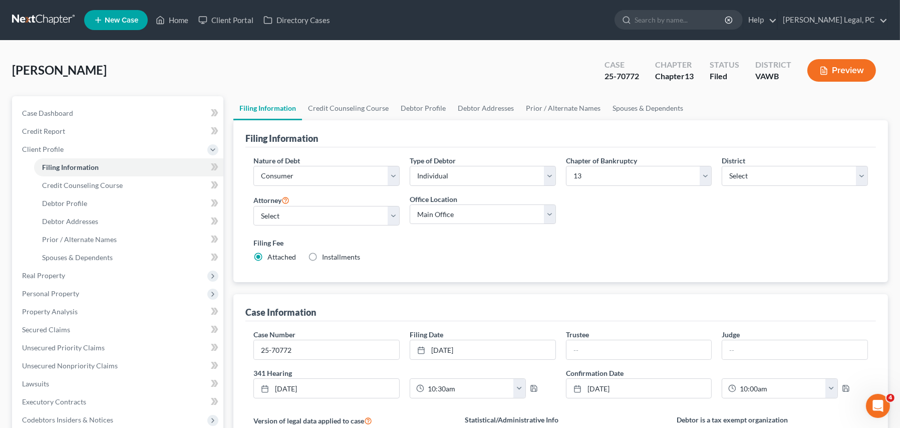
select select "48"
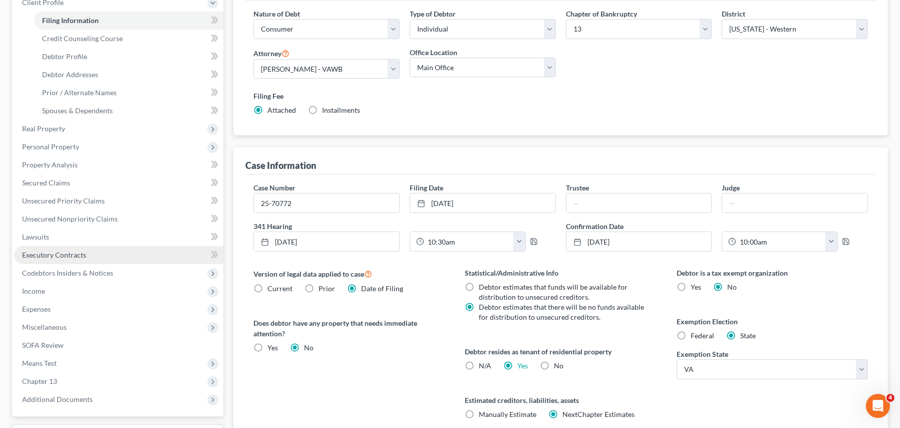
scroll to position [200, 0]
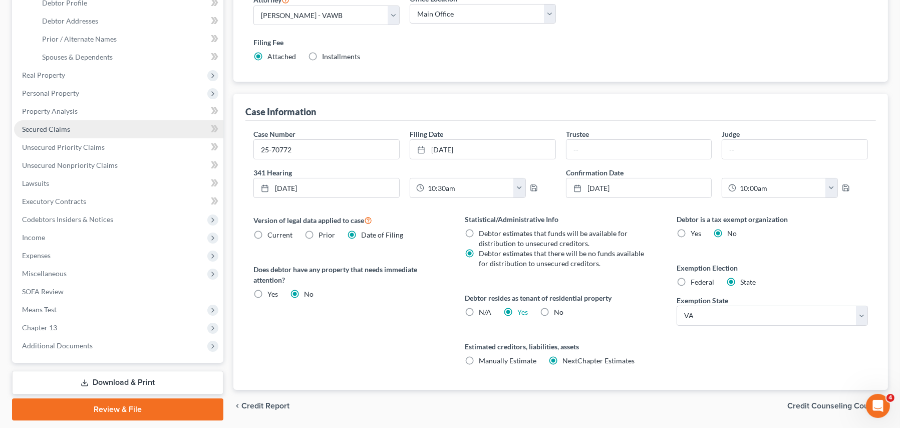
click at [38, 128] on span "Secured Claims" at bounding box center [46, 129] width 48 height 9
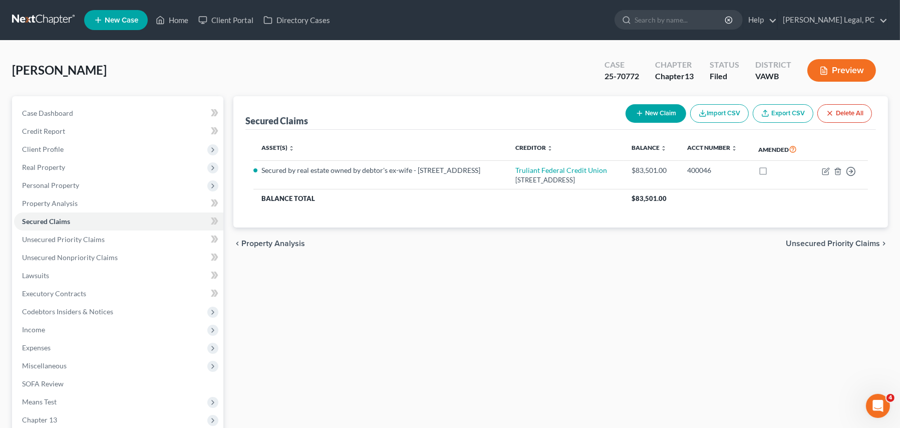
click at [829, 65] on button "Preview" at bounding box center [841, 70] width 69 height 23
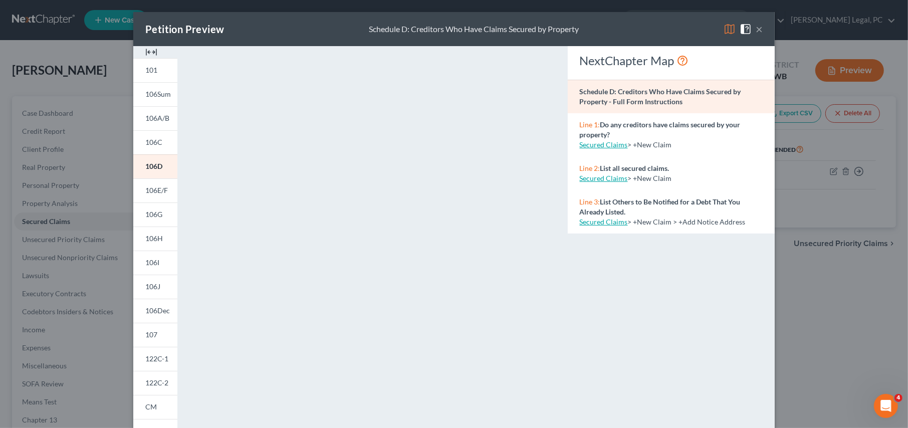
click at [755, 31] on button "×" at bounding box center [758, 29] width 7 height 12
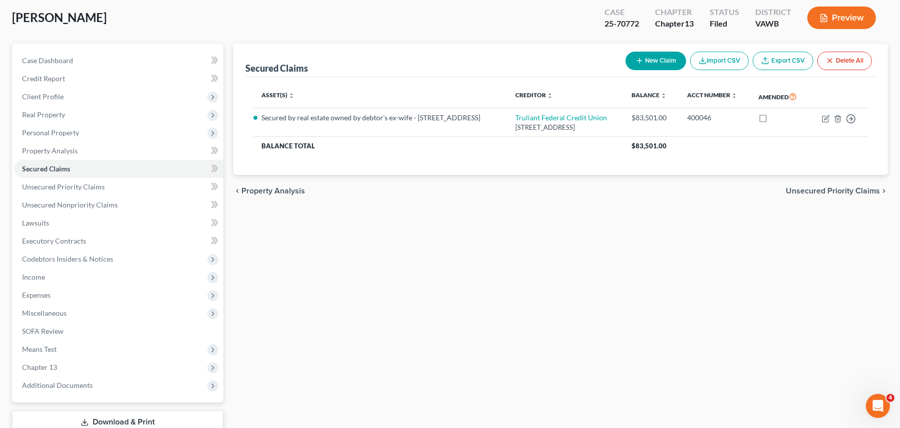
scroll to position [121, 0]
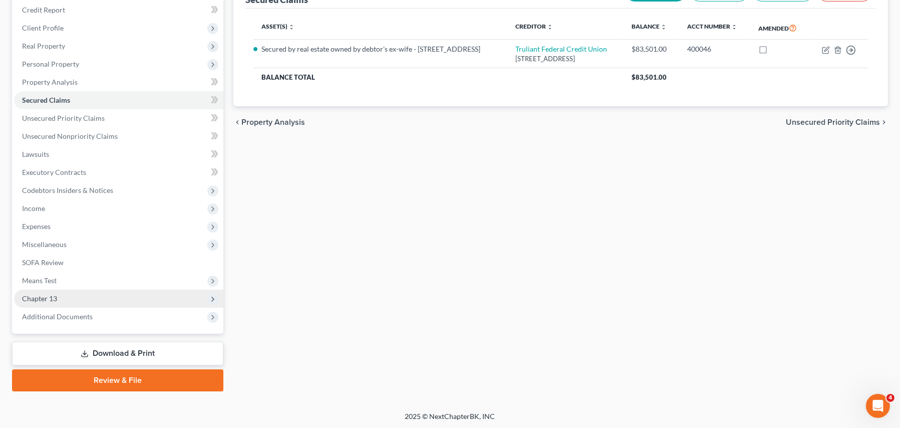
click at [37, 297] on span "Chapter 13" at bounding box center [39, 298] width 35 height 9
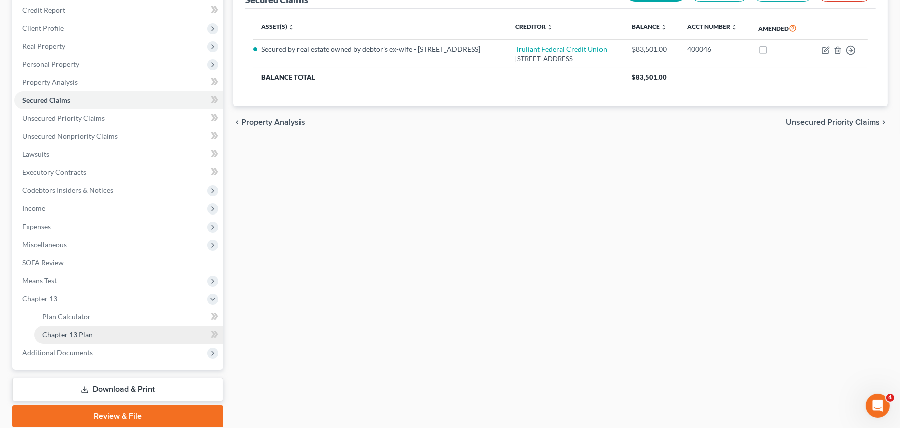
click at [45, 333] on span "Chapter 13 Plan" at bounding box center [67, 334] width 51 height 9
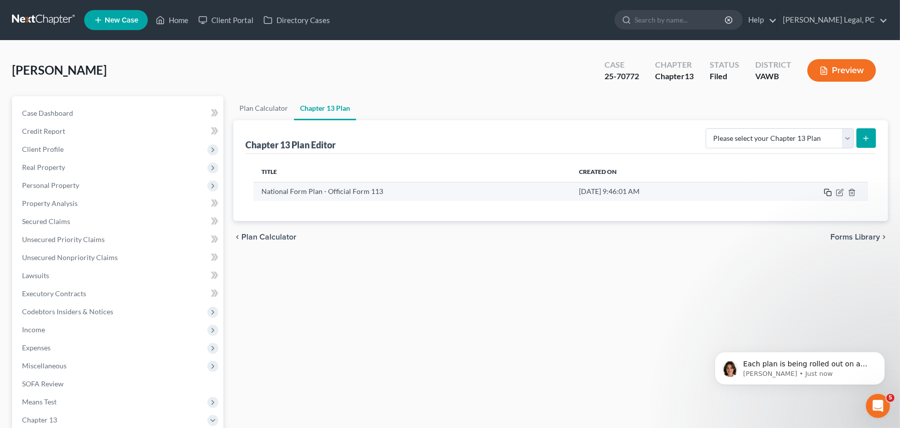
click at [829, 192] on icon "button" at bounding box center [828, 192] width 8 height 8
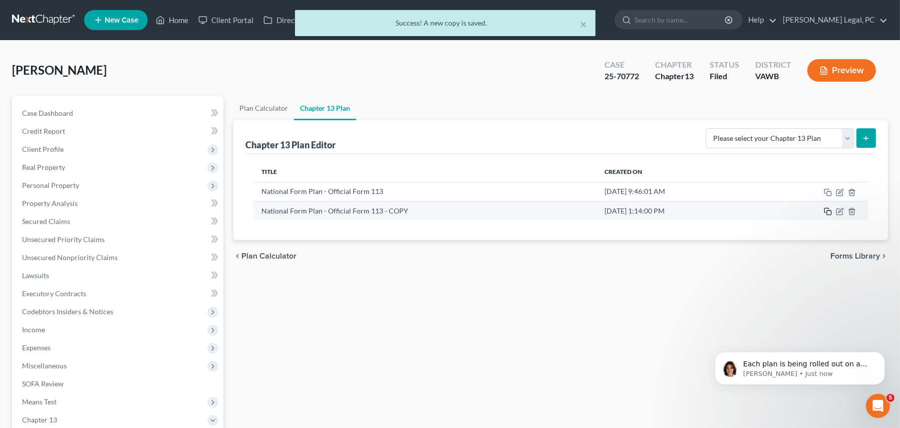
click at [824, 212] on icon "button" at bounding box center [828, 211] width 8 height 8
click at [826, 211] on icon "button" at bounding box center [828, 211] width 8 height 8
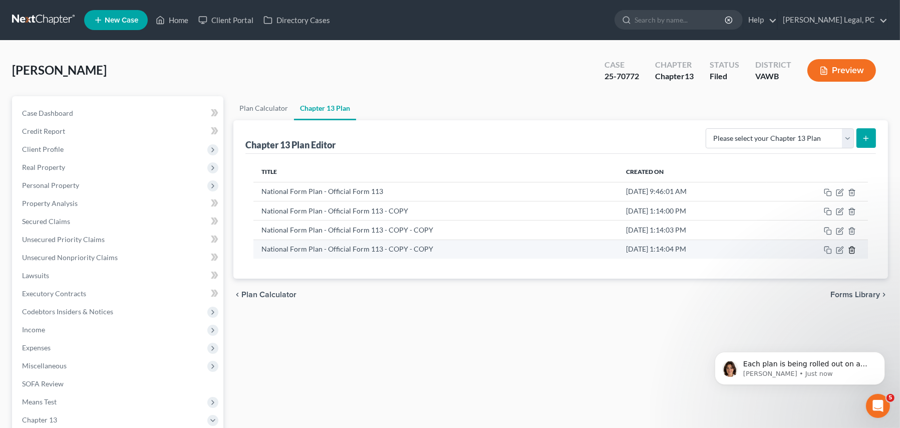
click at [852, 248] on icon "button" at bounding box center [852, 250] width 8 height 8
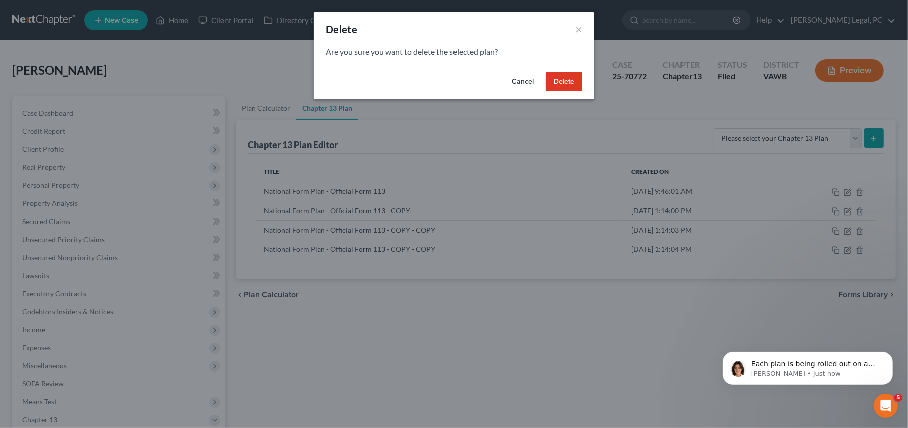
click at [566, 84] on button "Delete" at bounding box center [563, 82] width 37 height 20
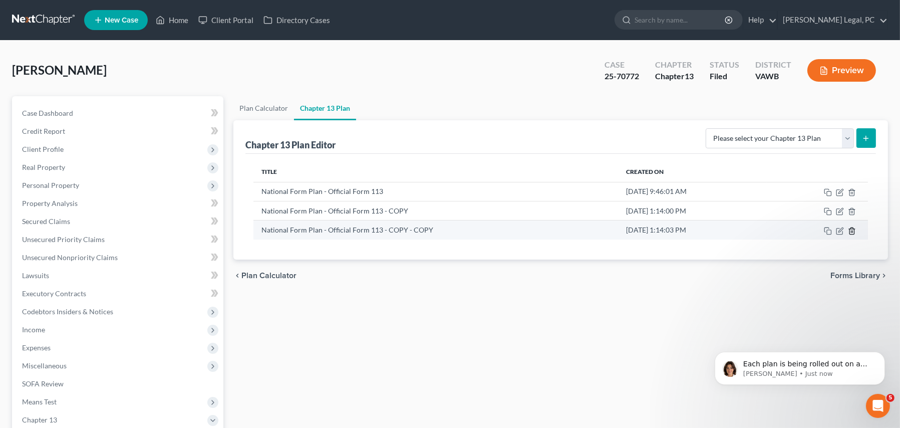
click at [849, 228] on icon "button" at bounding box center [851, 230] width 5 height 7
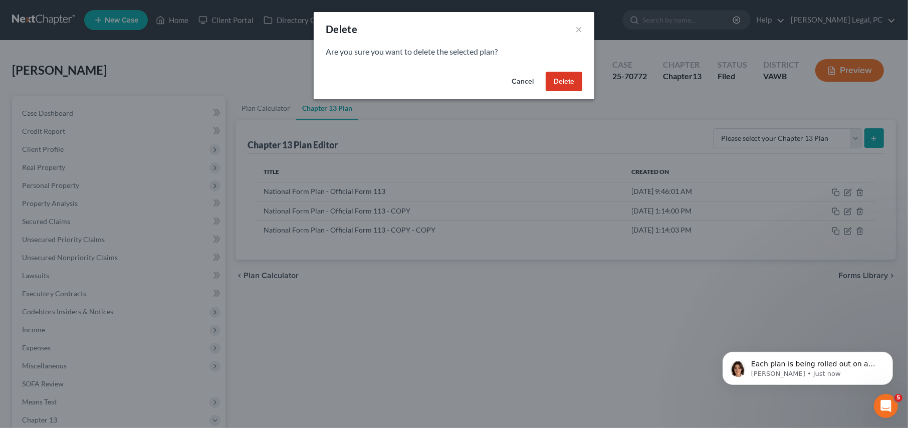
click at [572, 81] on button "Delete" at bounding box center [563, 82] width 37 height 20
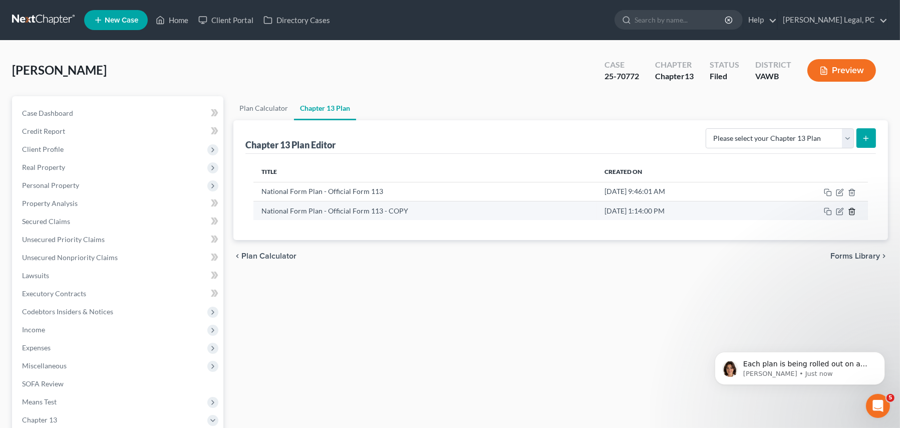
click at [850, 209] on icon "button" at bounding box center [852, 211] width 8 height 8
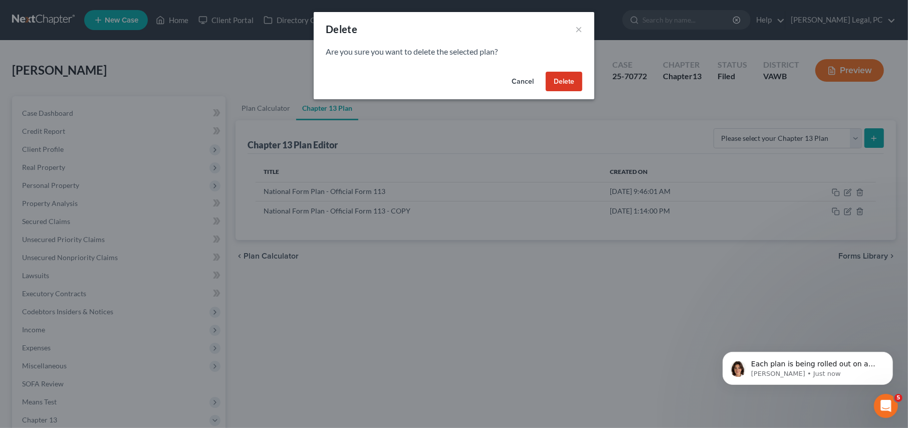
click at [556, 86] on button "Delete" at bounding box center [563, 82] width 37 height 20
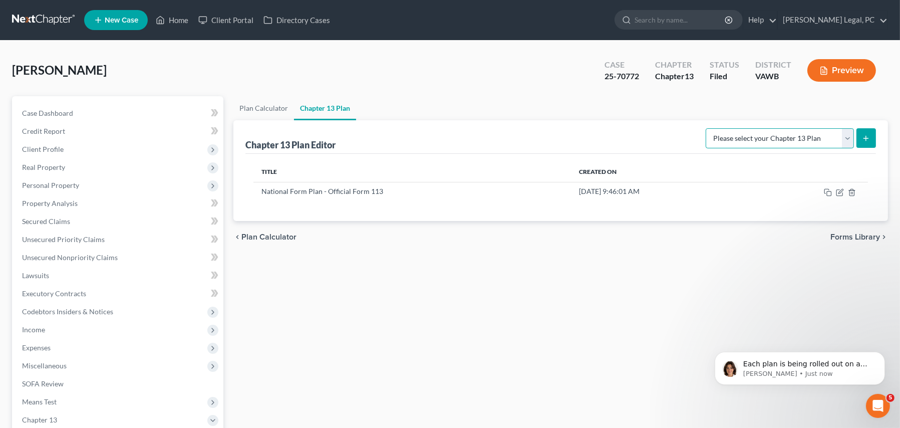
click at [844, 142] on select "Please select your Chapter 13 Plan National Form Plan - Official Form 113" at bounding box center [780, 138] width 148 height 20
click at [56, 15] on link at bounding box center [44, 20] width 64 height 18
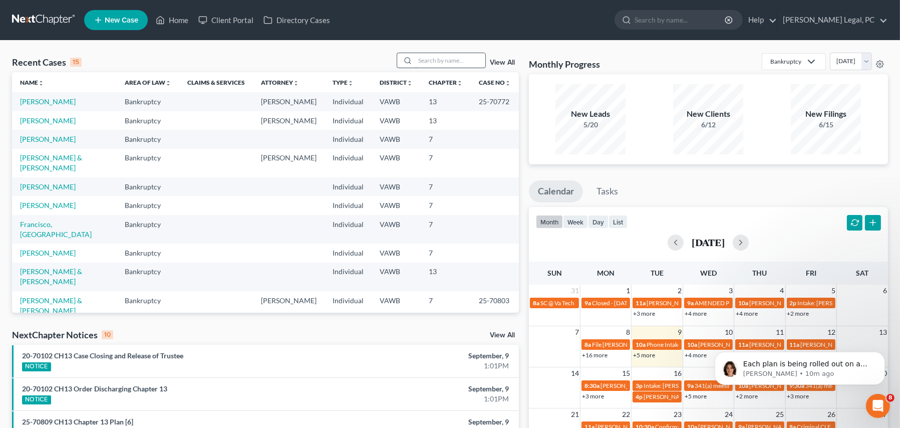
click at [464, 62] on input "search" at bounding box center [450, 60] width 70 height 15
type input "[PERSON_NAME]"
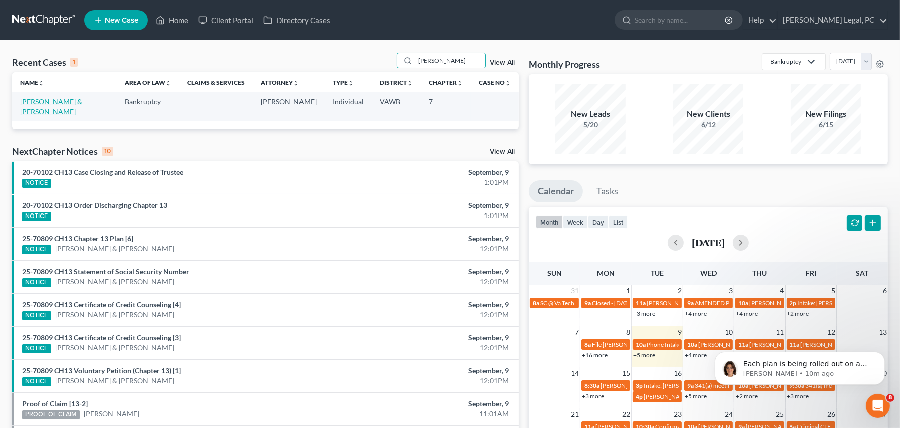
click at [42, 104] on link "[PERSON_NAME] & [PERSON_NAME]" at bounding box center [51, 106] width 62 height 19
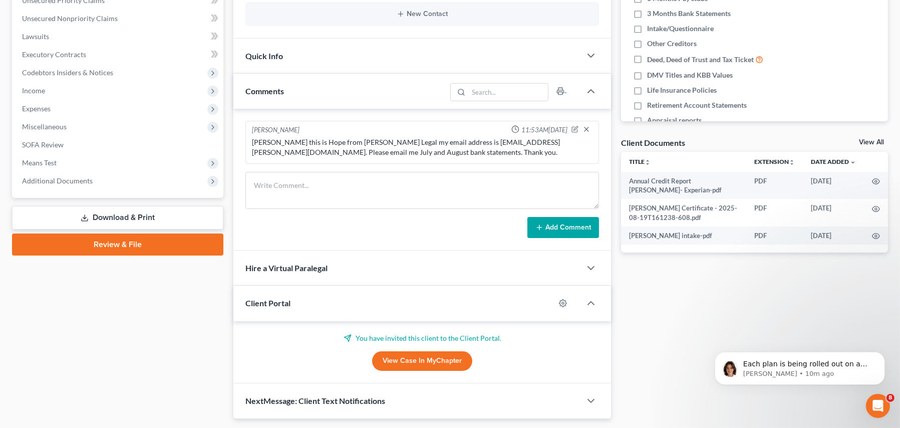
scroll to position [250, 0]
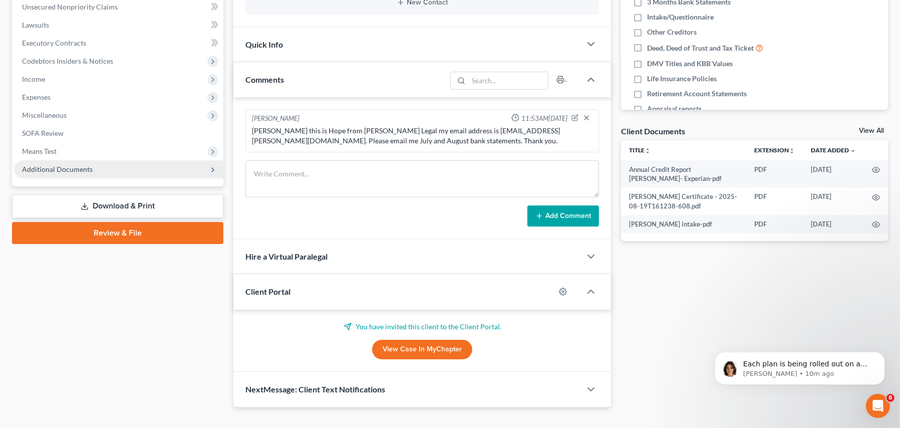
click at [72, 165] on span "Additional Documents" at bounding box center [57, 169] width 71 height 9
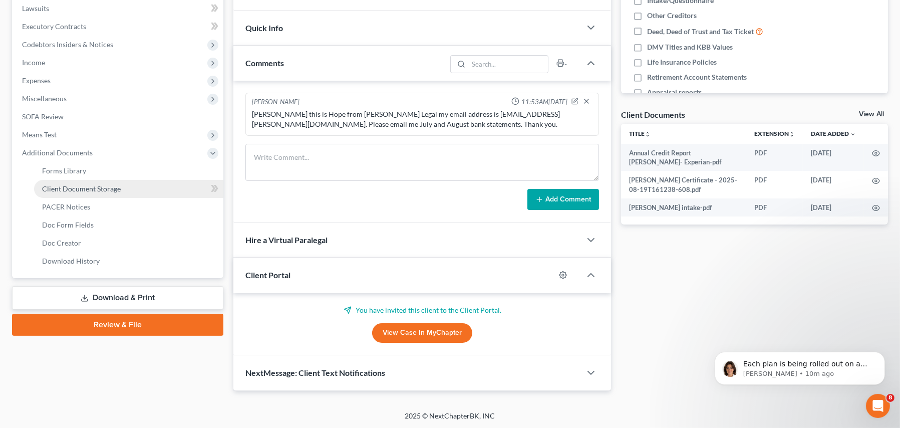
click at [114, 184] on span "Client Document Storage" at bounding box center [81, 188] width 79 height 9
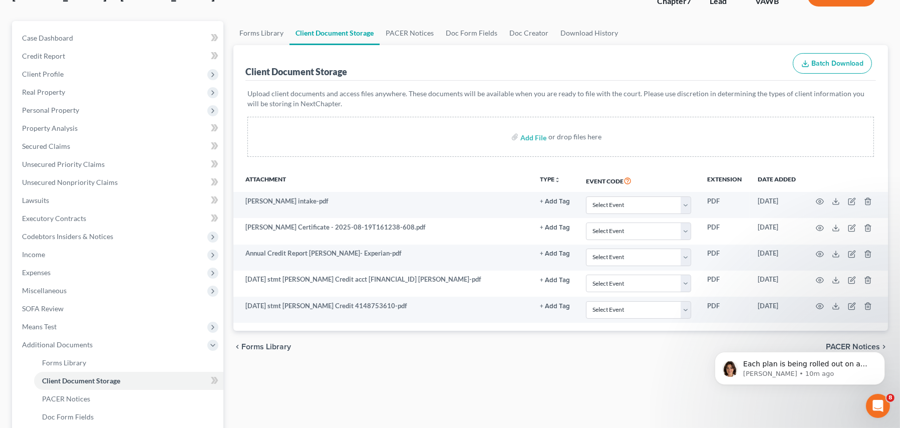
scroll to position [100, 0]
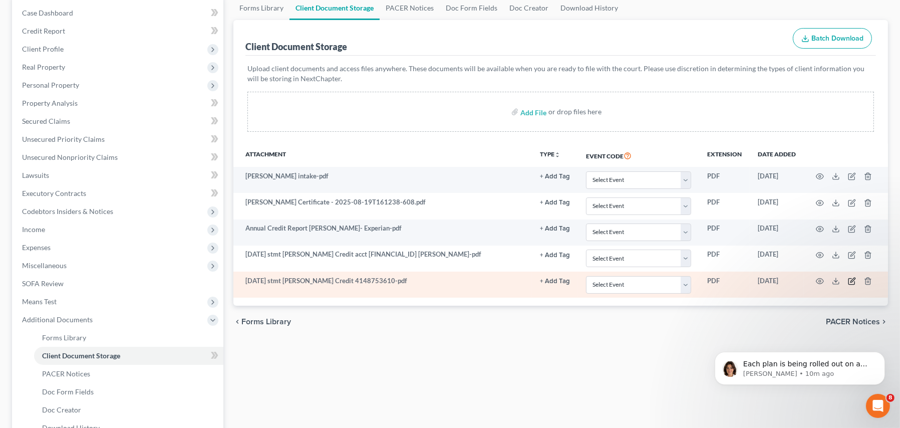
click at [850, 282] on icon "button" at bounding box center [852, 281] width 8 height 8
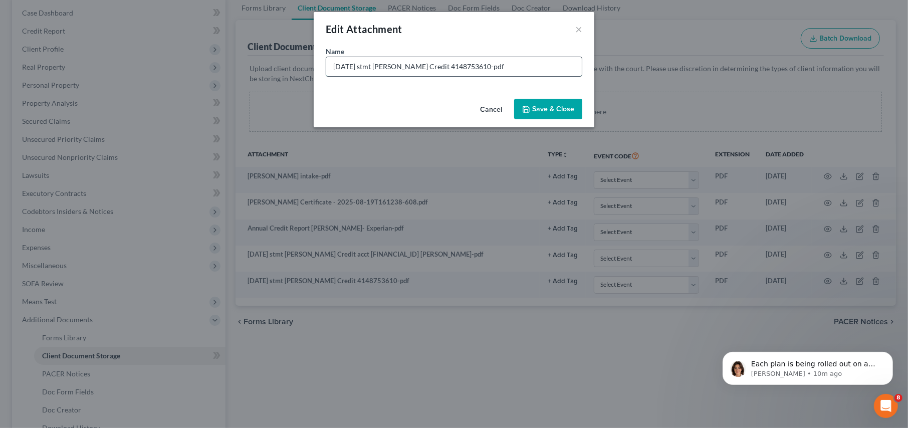
click at [428, 64] on input "08-31-25 stmt Eastman Credit 4148753610-pdf" at bounding box center [453, 66] width 255 height 19
type input "08-31-25 stmt Eastman Credit acct 4148753610-pdf"
click at [530, 109] on icon "button" at bounding box center [526, 109] width 8 height 8
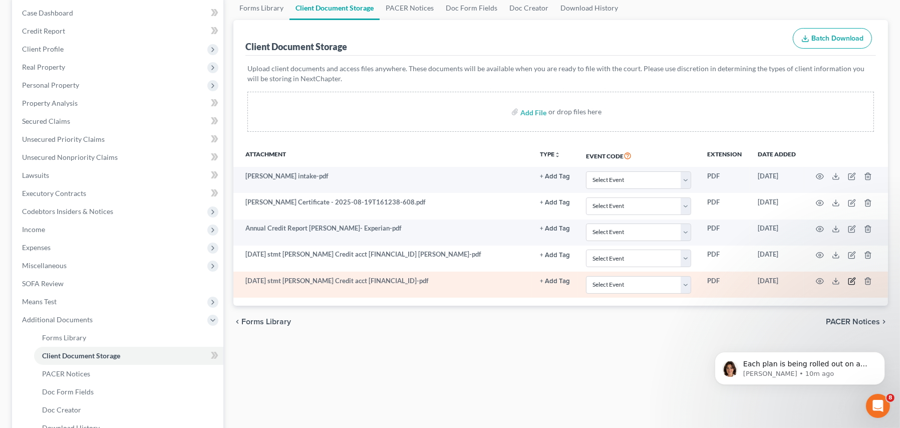
click at [854, 282] on icon "button" at bounding box center [852, 281] width 8 height 8
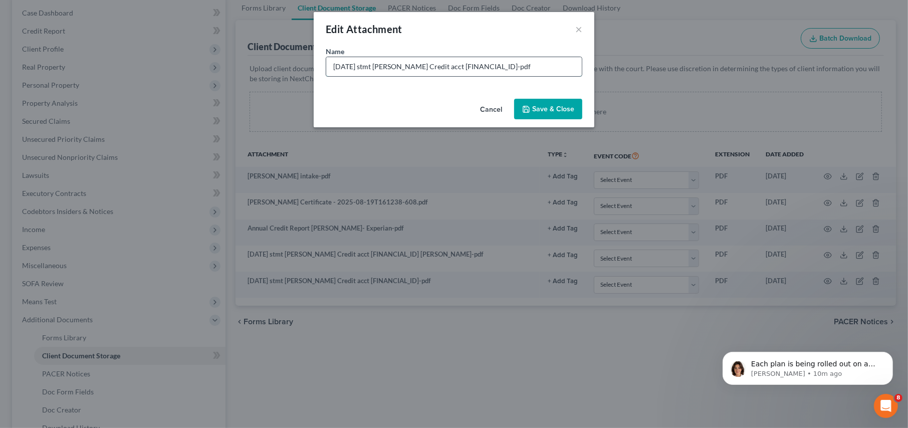
click at [486, 66] on input "08-31-25 stmt Eastman Credit acct 4148753610-pdf" at bounding box center [453, 66] width 255 height 19
type input "08-31-25 stmt Eastman Credit acct 4148753610- Tritt pdf"
click at [545, 100] on button "Save & Close" at bounding box center [548, 109] width 68 height 21
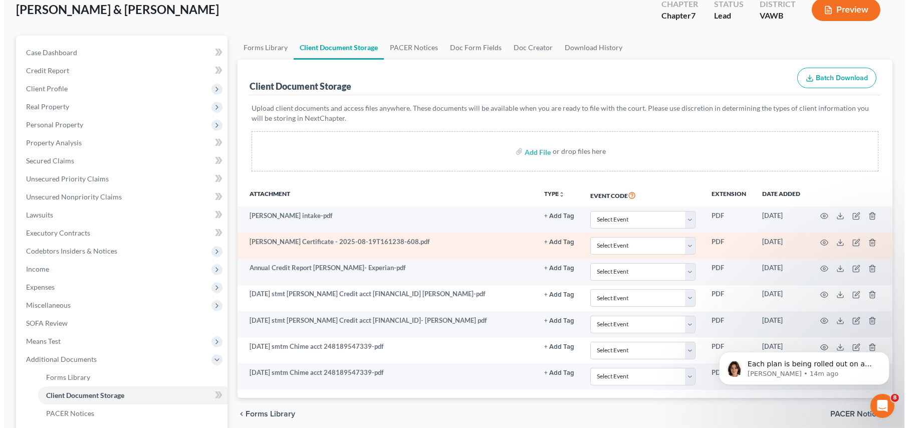
scroll to position [0, 0]
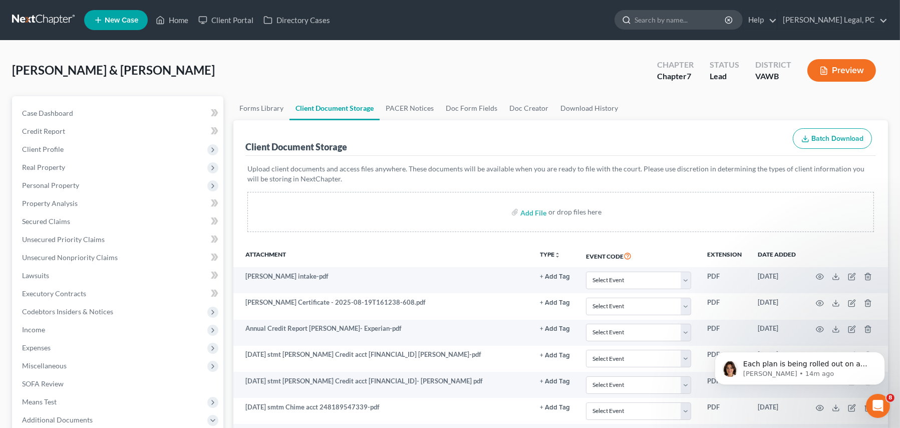
click at [707, 22] on input "search" at bounding box center [681, 20] width 92 height 19
type input "pugh"
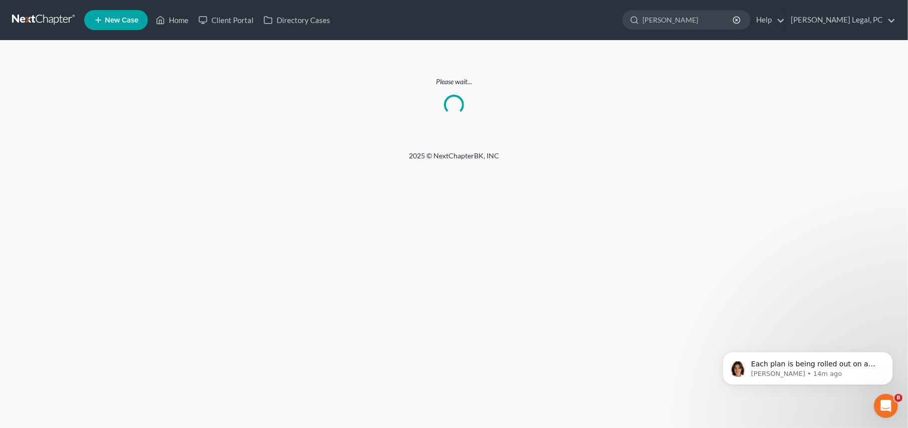
click at [50, 21] on link at bounding box center [44, 20] width 64 height 18
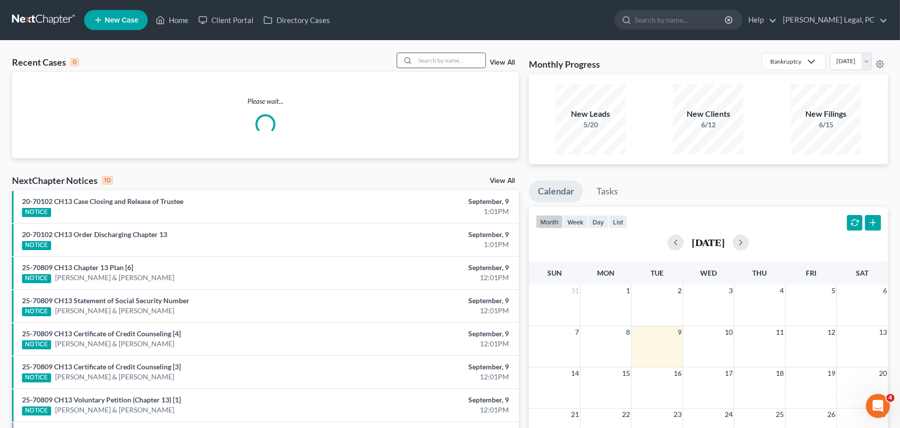
click at [448, 60] on input "search" at bounding box center [450, 60] width 70 height 15
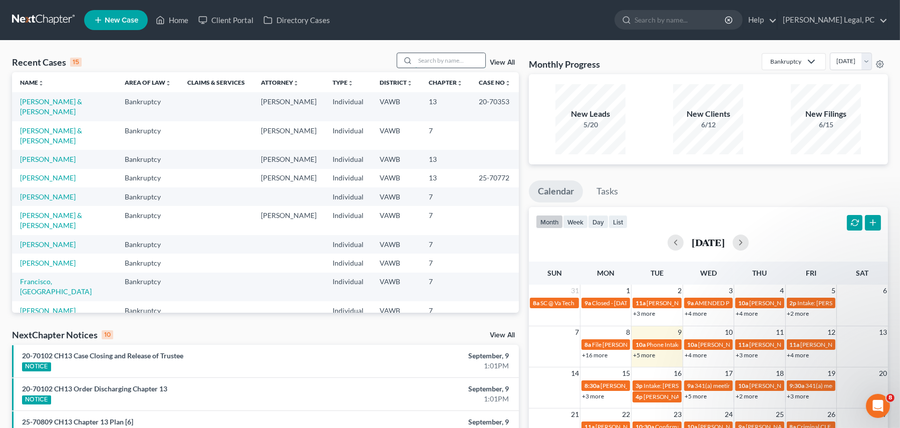
type input "o"
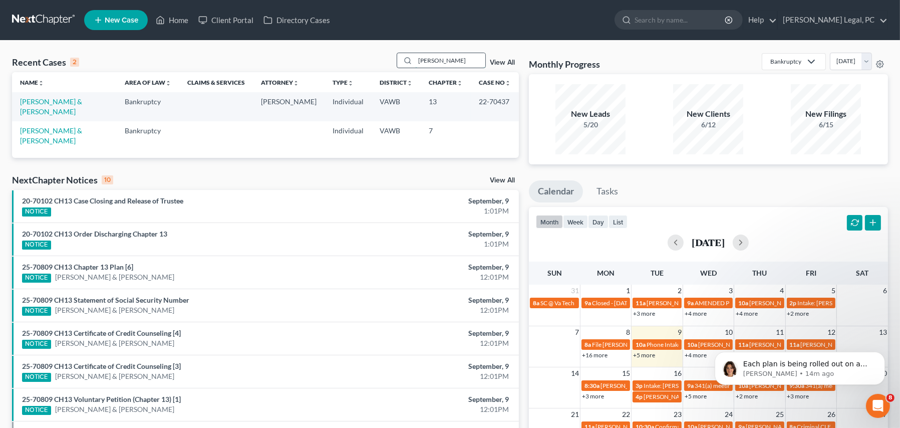
type input "[PERSON_NAME]"
click at [63, 126] on link "[PERSON_NAME] & [PERSON_NAME]" at bounding box center [51, 135] width 62 height 19
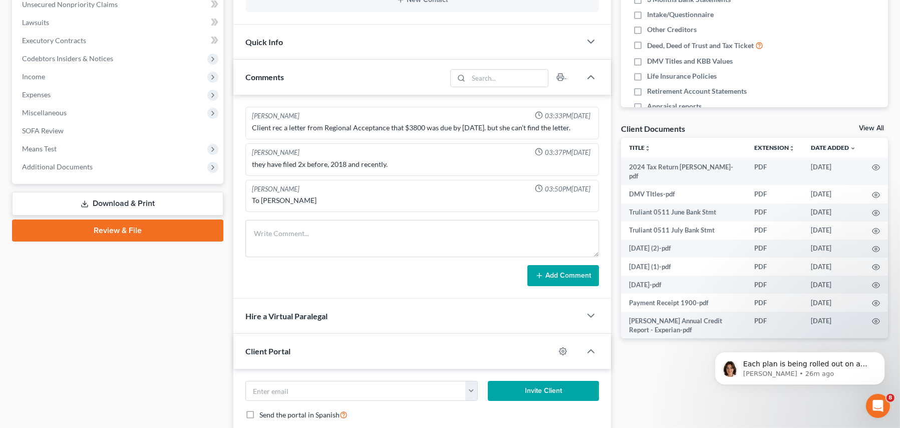
scroll to position [301, 0]
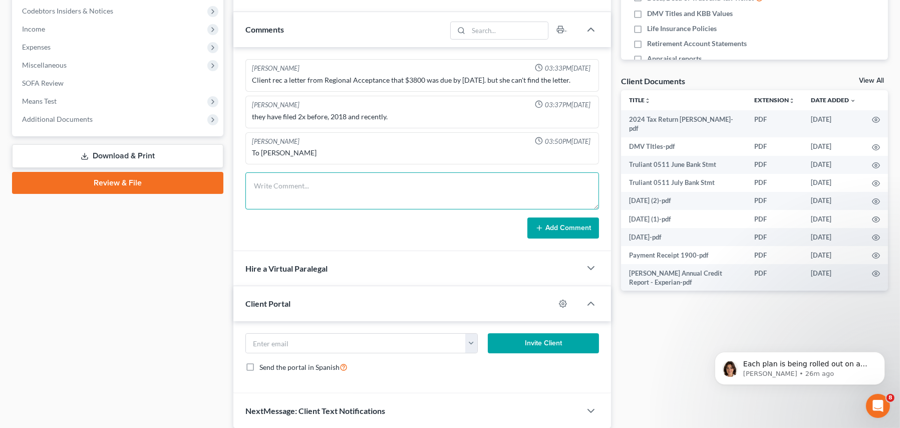
click at [282, 184] on textarea at bounding box center [422, 190] width 354 height 37
paste textarea "Good afternoon [PERSON_NAME] I have scheduled [PERSON_NAME] and [PERSON_NAME] f…"
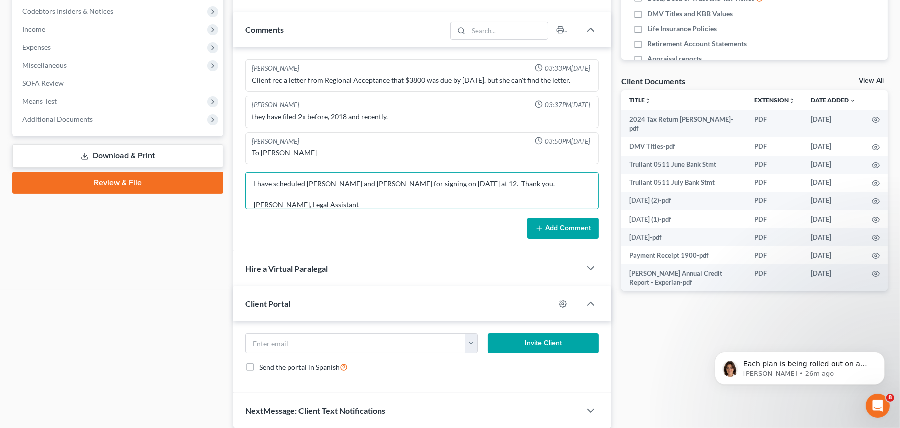
type textarea "Good afternoon [PERSON_NAME] I have scheduled [PERSON_NAME] and [PERSON_NAME] f…"
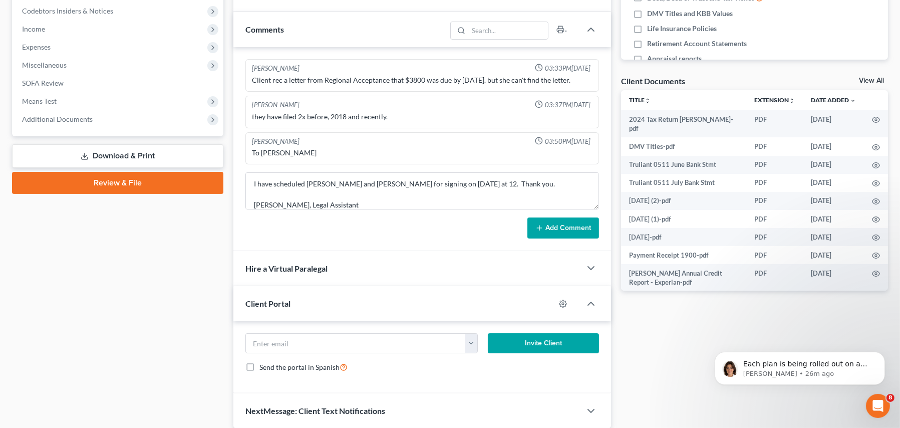
click at [542, 224] on button "Add Comment" at bounding box center [563, 227] width 72 height 21
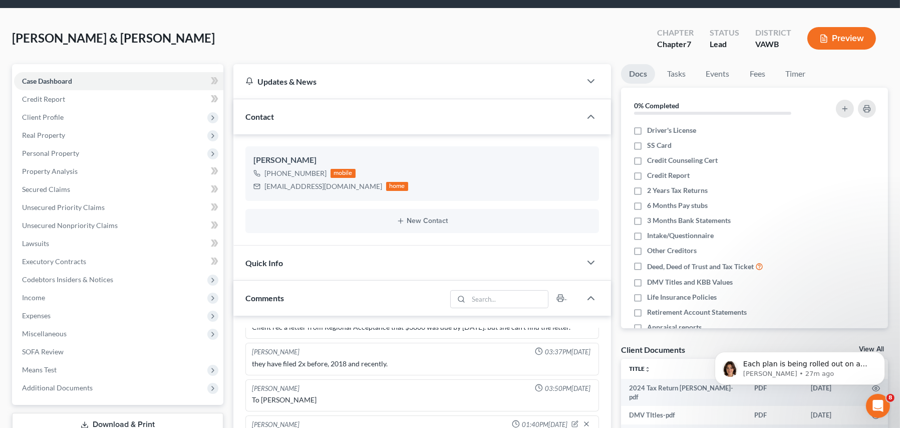
scroll to position [0, 0]
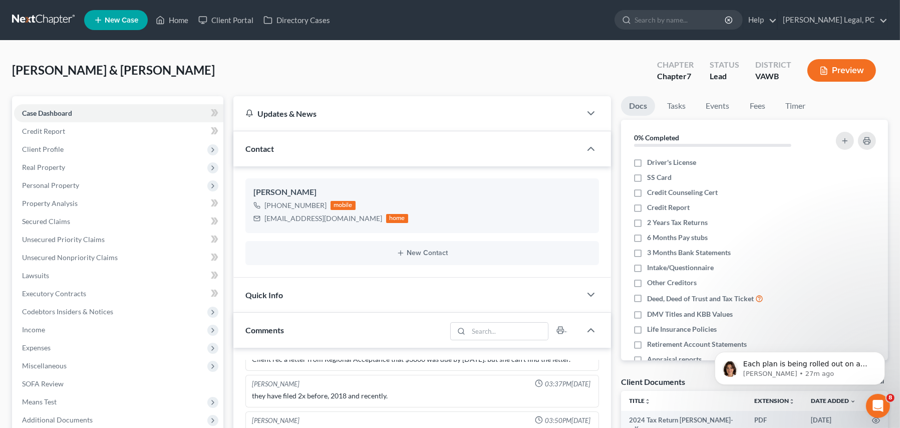
click at [41, 18] on link at bounding box center [44, 20] width 64 height 18
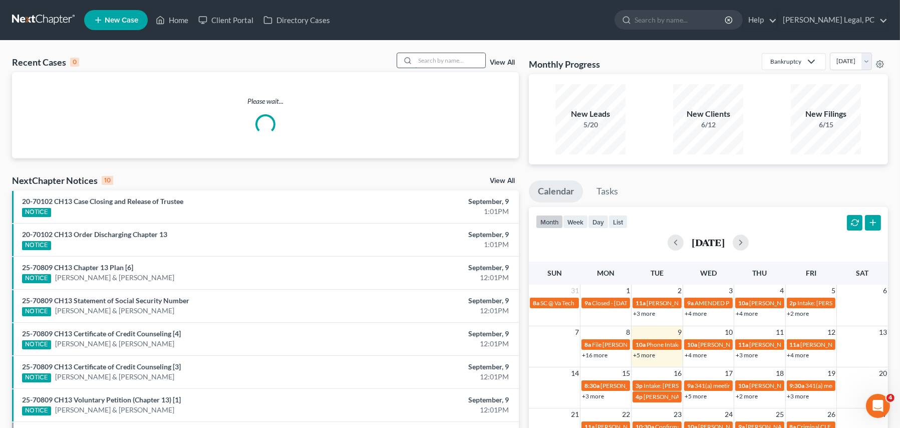
click at [455, 67] on input "search" at bounding box center [450, 60] width 70 height 15
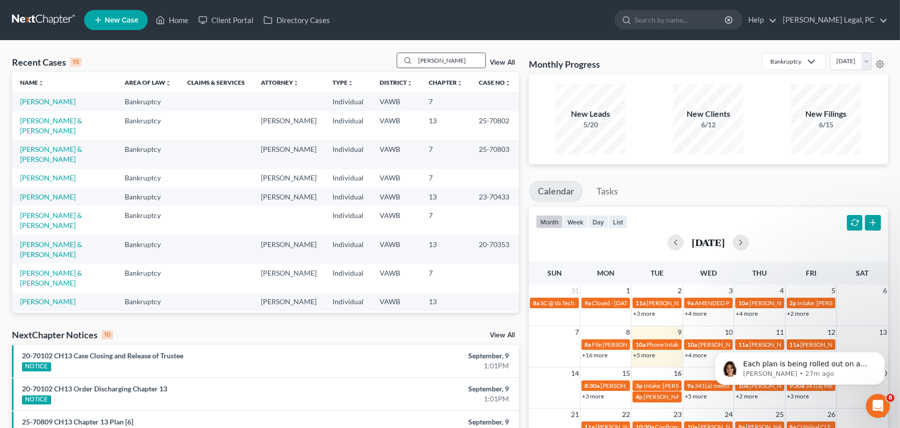
type input "tritt"
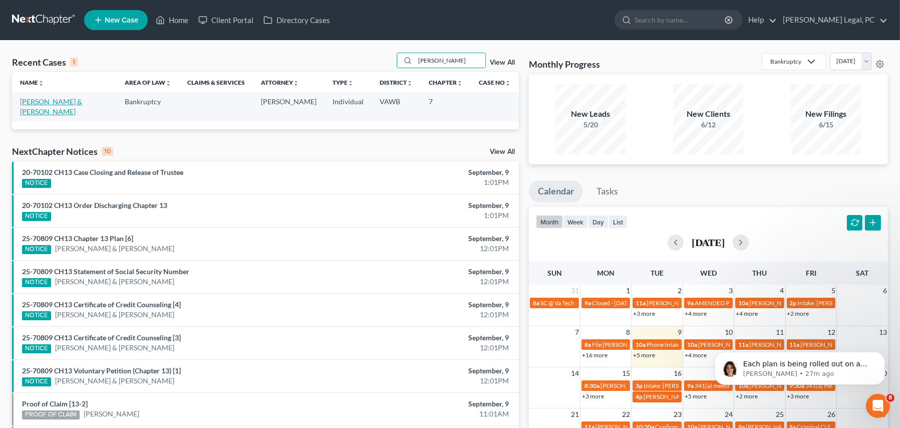
click at [44, 103] on link "[PERSON_NAME] & [PERSON_NAME]" at bounding box center [51, 106] width 62 height 19
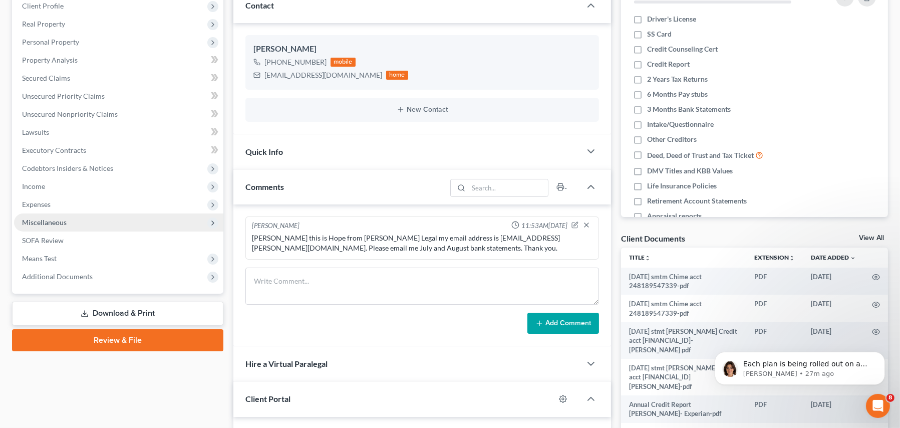
scroll to position [150, 0]
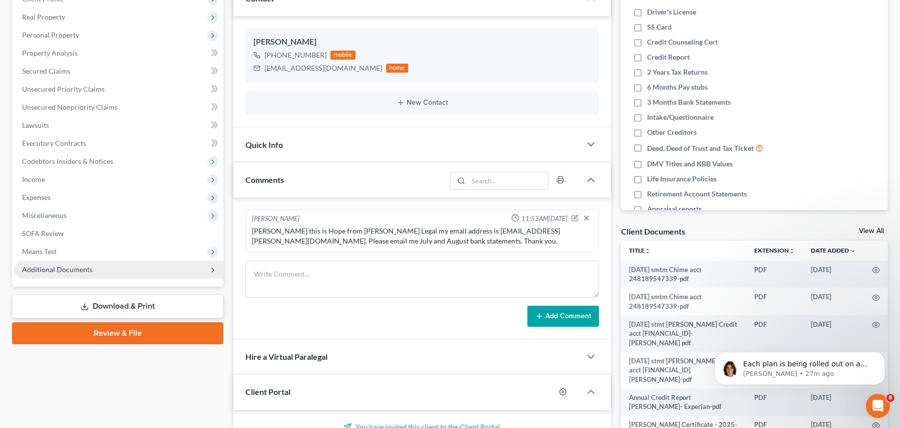
click at [32, 273] on span "Additional Documents" at bounding box center [118, 269] width 209 height 18
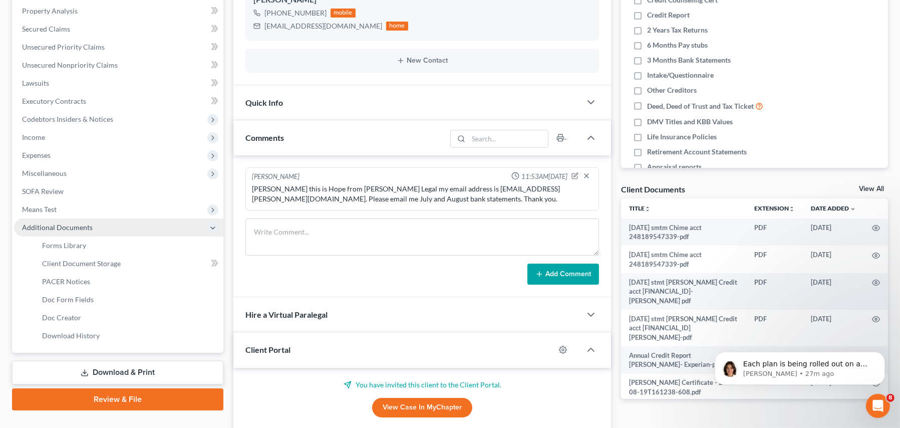
scroll to position [250, 0]
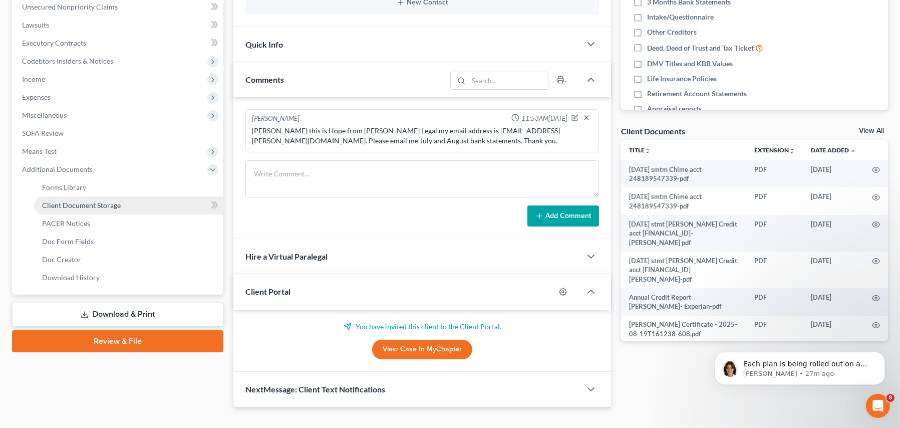
click at [86, 206] on span "Client Document Storage" at bounding box center [81, 205] width 79 height 9
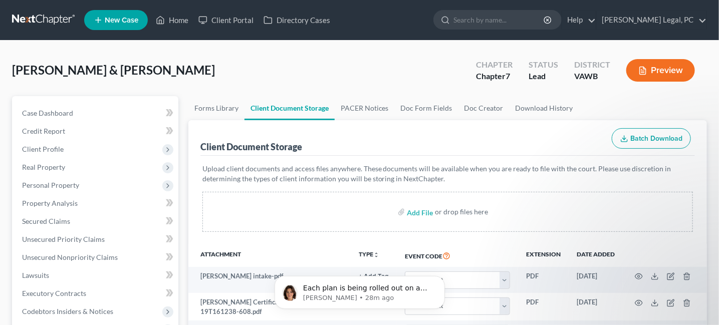
drag, startPoint x: 45, startPoint y: 19, endPoint x: 53, endPoint y: 23, distance: 8.7
click at [44, 19] on link at bounding box center [44, 20] width 64 height 18
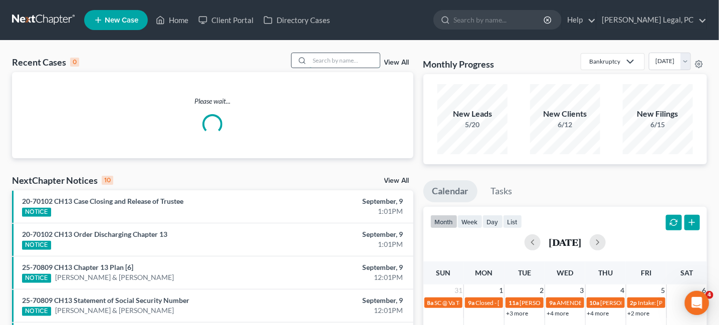
click at [339, 59] on input "search" at bounding box center [345, 60] width 70 height 15
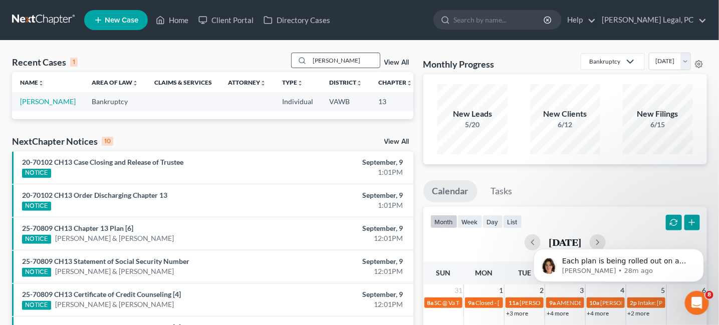
type input "Chatterton"
click at [28, 101] on link "[PERSON_NAME]" at bounding box center [48, 101] width 56 height 9
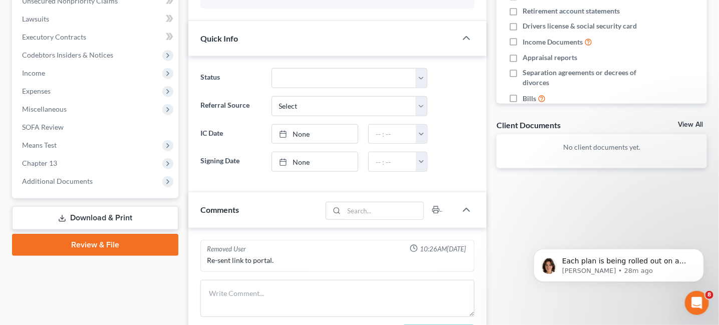
scroll to position [200, 0]
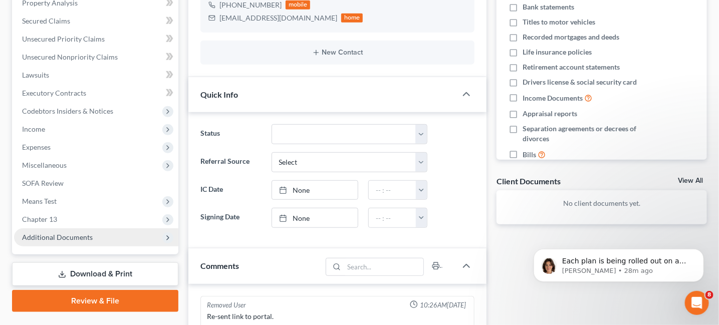
click at [65, 234] on span "Additional Documents" at bounding box center [57, 237] width 71 height 9
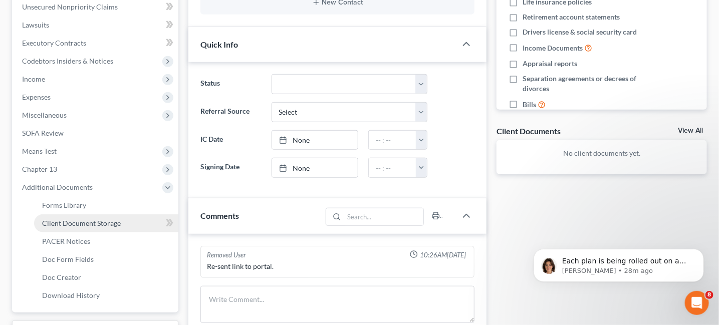
click at [95, 224] on span "Client Document Storage" at bounding box center [81, 223] width 79 height 9
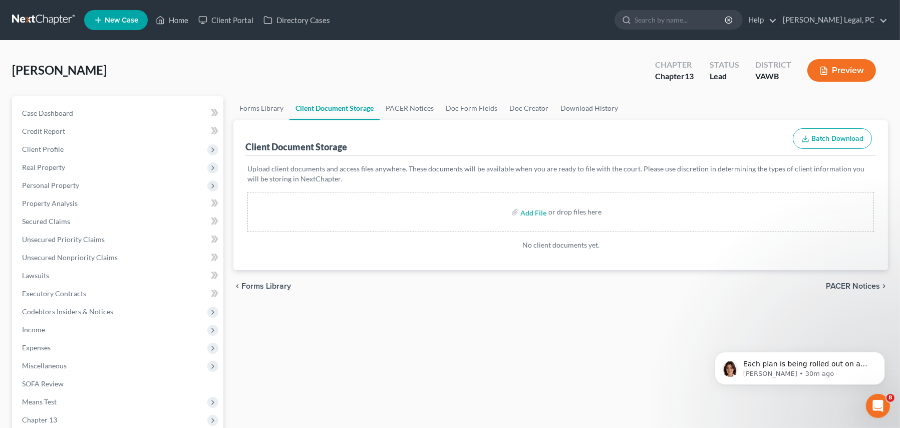
click at [44, 17] on link at bounding box center [44, 20] width 64 height 18
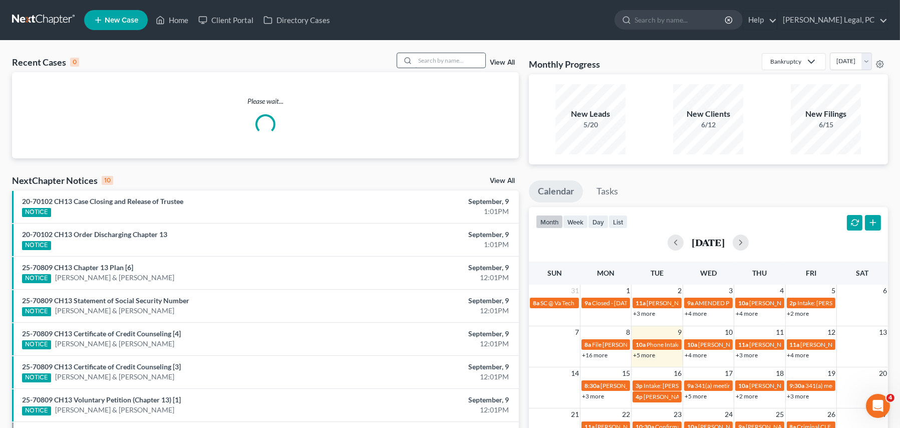
click at [434, 64] on input "search" at bounding box center [450, 60] width 70 height 15
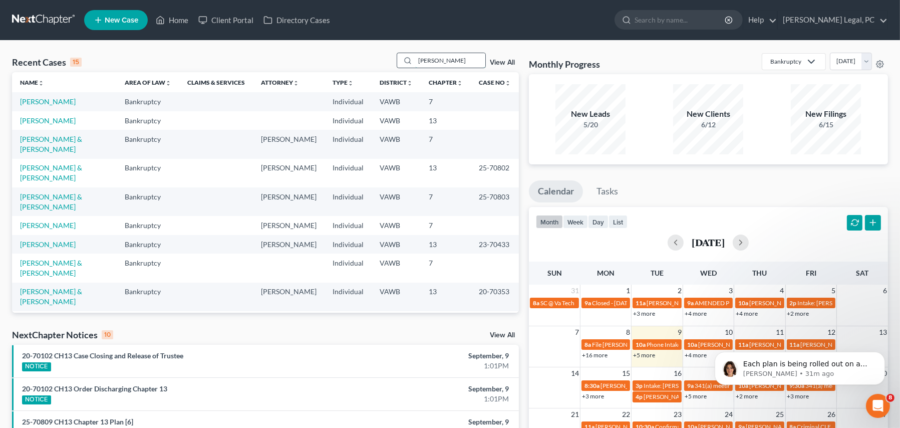
type input "[PERSON_NAME]"
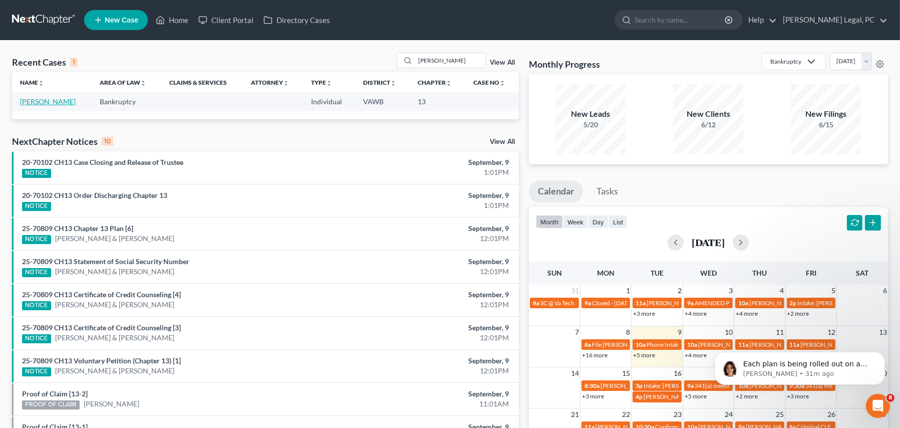
click at [65, 102] on td "[PERSON_NAME]" at bounding box center [52, 101] width 80 height 19
click at [63, 99] on link "[PERSON_NAME]" at bounding box center [48, 101] width 56 height 9
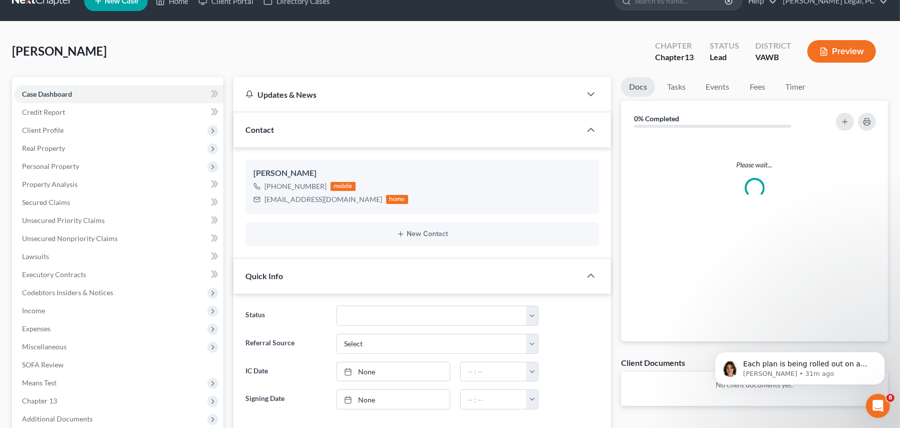
scroll to position [200, 0]
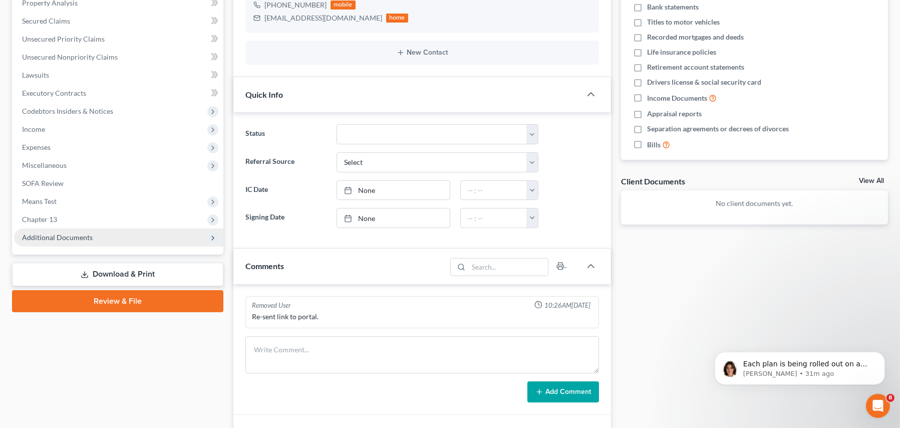
click at [70, 233] on span "Additional Documents" at bounding box center [57, 237] width 71 height 9
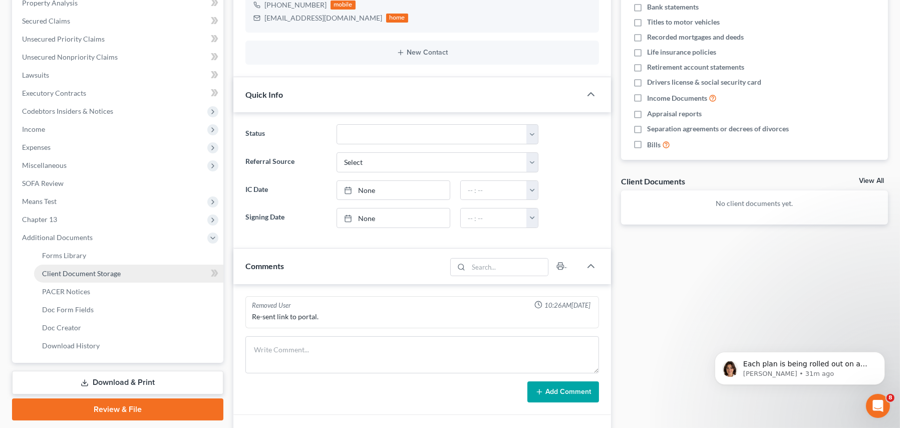
click at [64, 266] on link "Client Document Storage" at bounding box center [128, 273] width 189 height 18
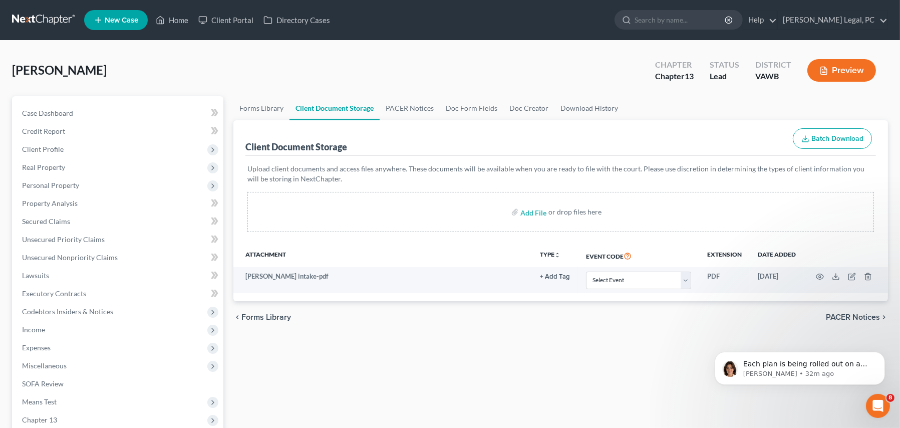
click at [38, 9] on nav "Home New Case Client Portal Directory Cases Farthing Legal, PC hope@farthing.le…" at bounding box center [450, 20] width 900 height 40
click at [32, 25] on link at bounding box center [44, 20] width 64 height 18
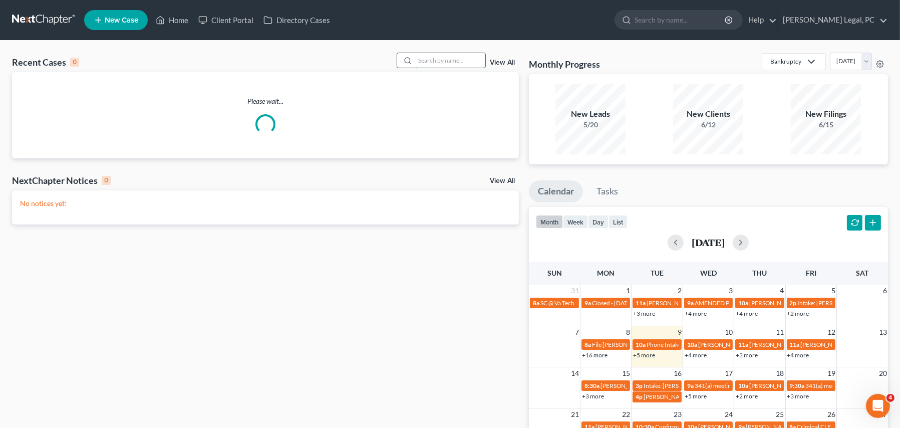
click at [453, 58] on input "search" at bounding box center [450, 60] width 70 height 15
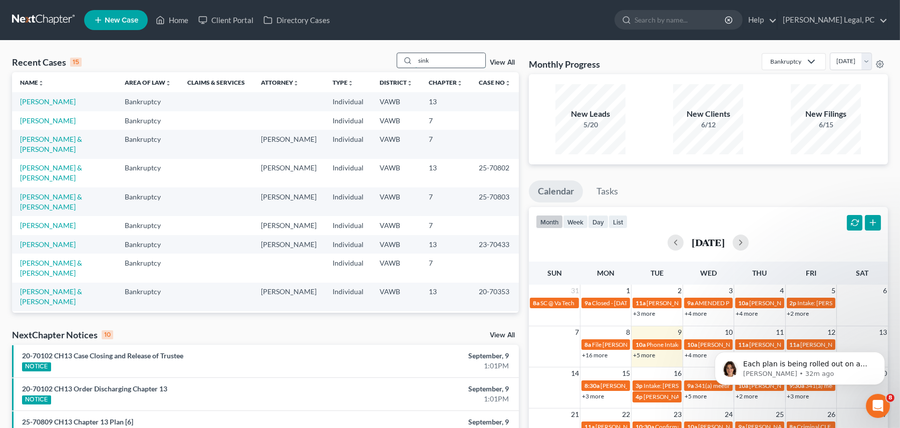
type input "sink"
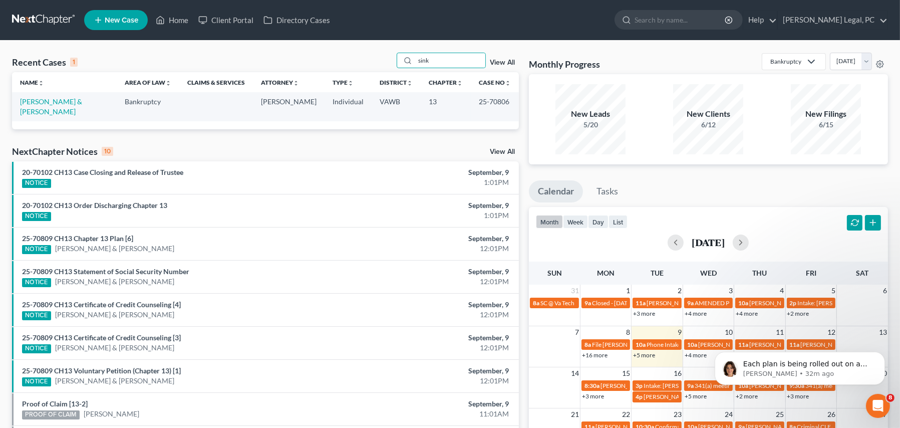
click at [47, 106] on td "[PERSON_NAME] & [PERSON_NAME]" at bounding box center [64, 106] width 105 height 29
click at [48, 104] on link "[PERSON_NAME] & [PERSON_NAME]" at bounding box center [51, 106] width 62 height 19
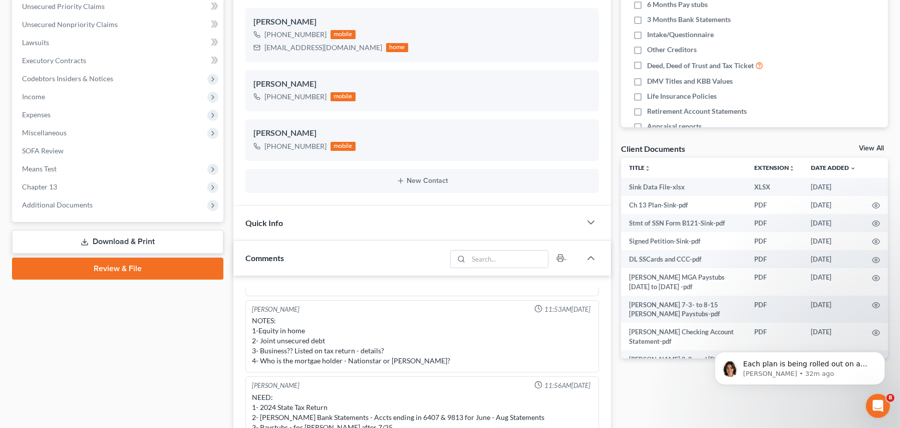
scroll to position [250, 0]
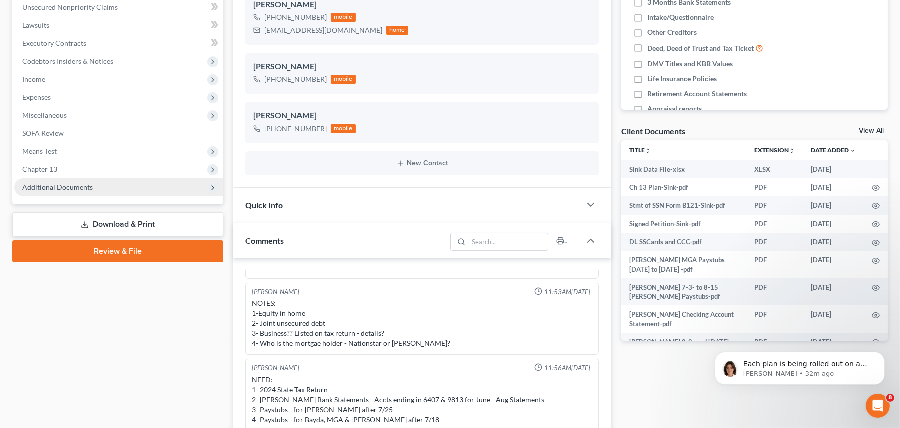
click at [79, 183] on span "Additional Documents" at bounding box center [57, 187] width 71 height 9
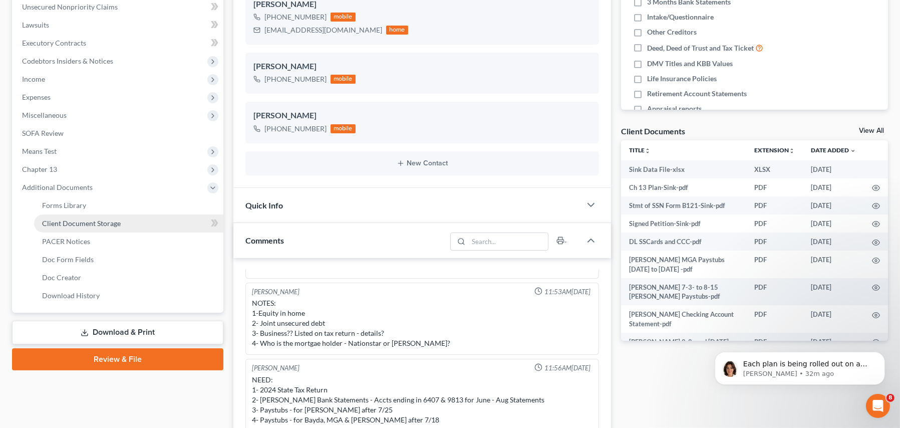
click at [84, 216] on link "Client Document Storage" at bounding box center [128, 223] width 189 height 18
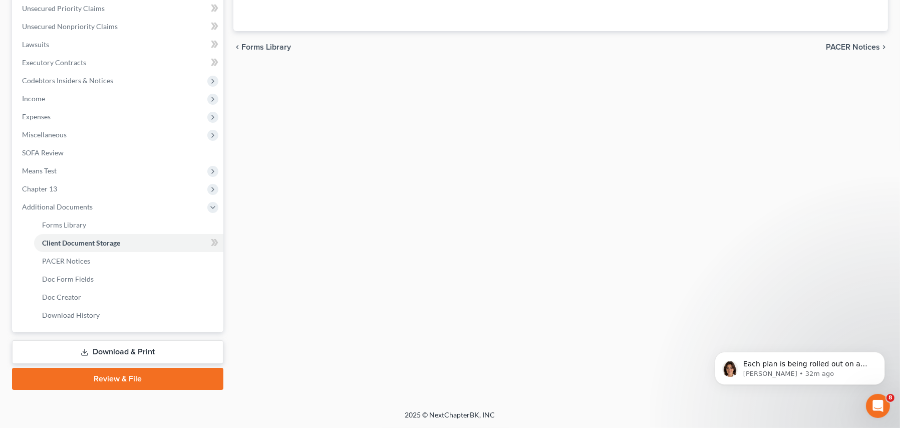
scroll to position [117, 0]
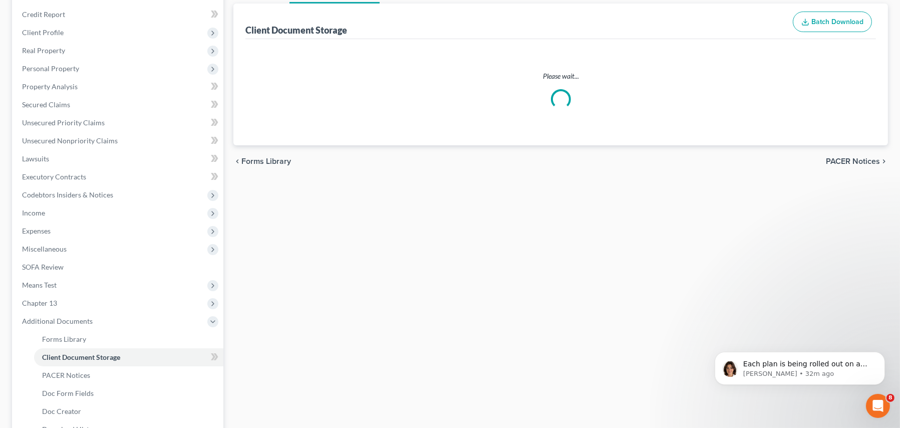
select select "0"
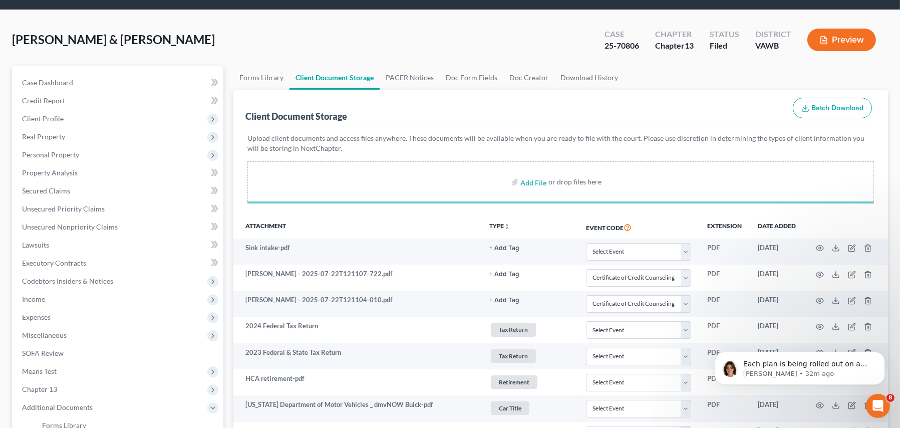
scroll to position [0, 0]
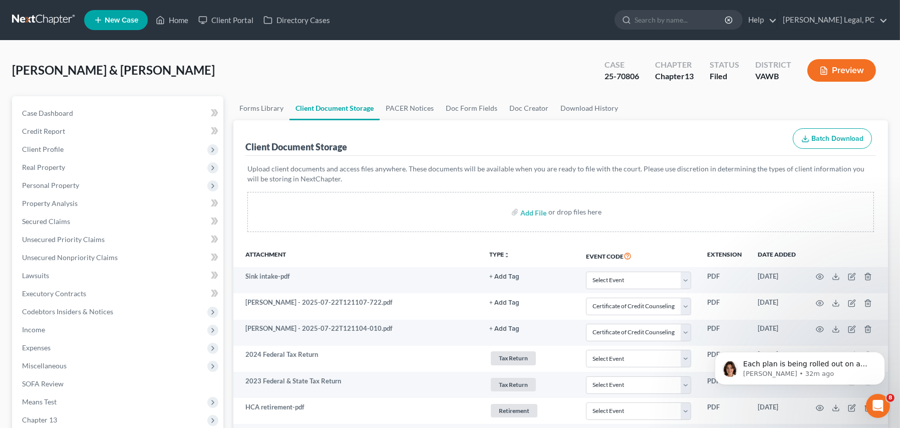
select select "0"
click at [31, 20] on link at bounding box center [44, 20] width 64 height 18
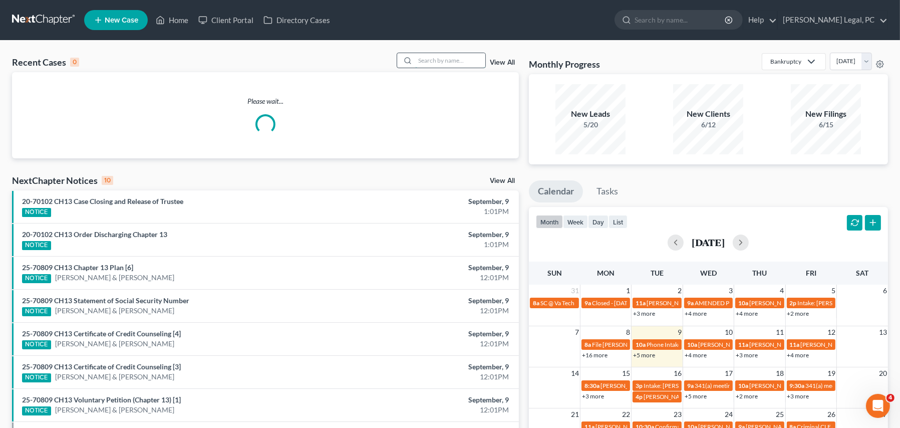
click at [441, 62] on input "search" at bounding box center [450, 60] width 70 height 15
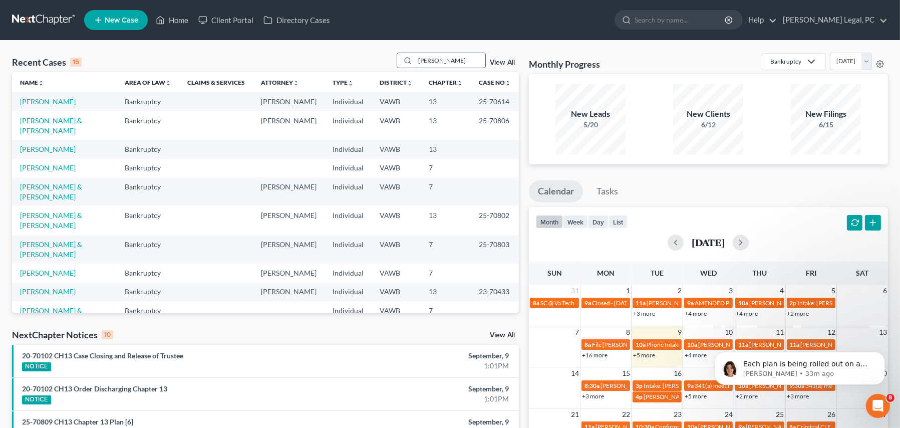
type input "[PERSON_NAME]"
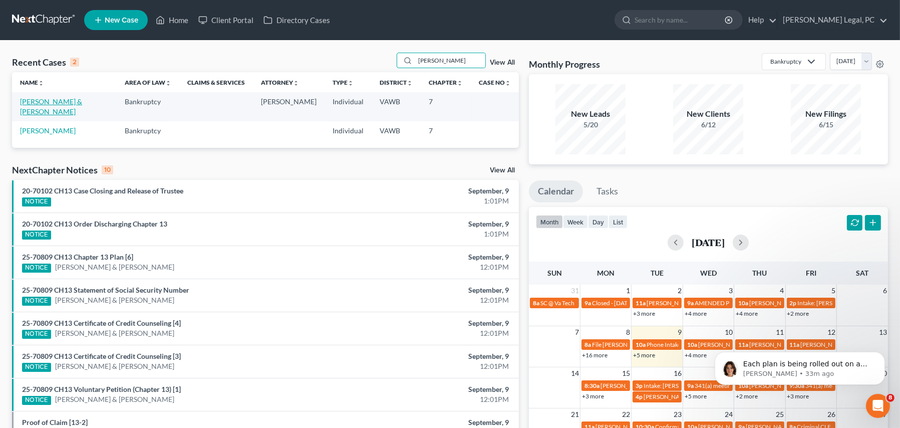
click at [53, 100] on link "[PERSON_NAME] & [PERSON_NAME]" at bounding box center [51, 106] width 62 height 19
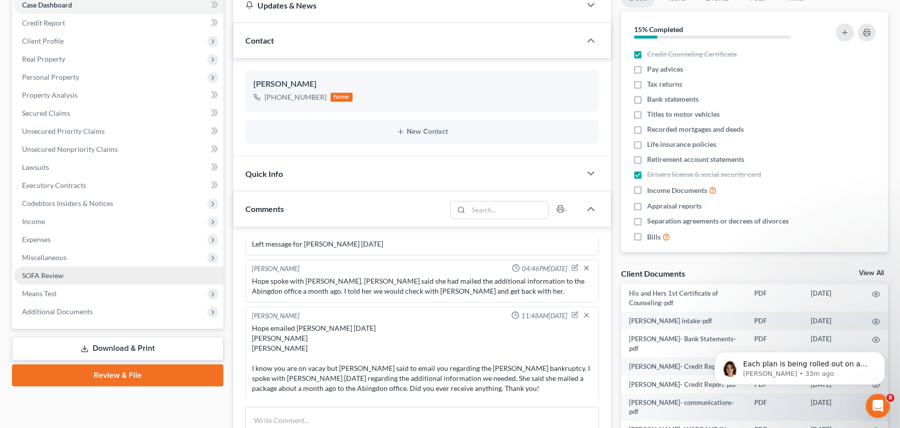
scroll to position [459, 0]
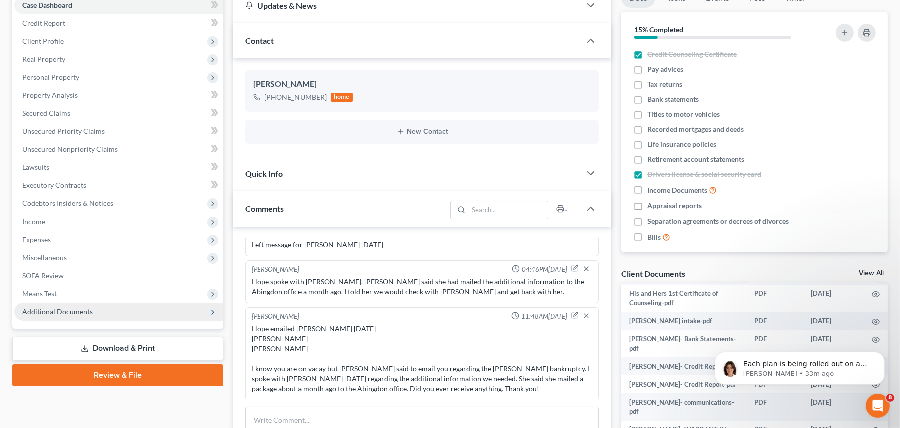
click at [83, 316] on span "Additional Documents" at bounding box center [118, 312] width 209 height 18
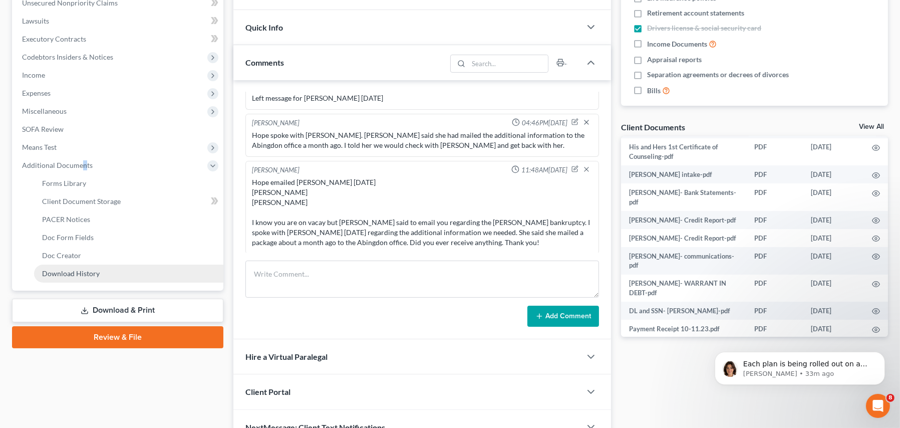
scroll to position [258, 0]
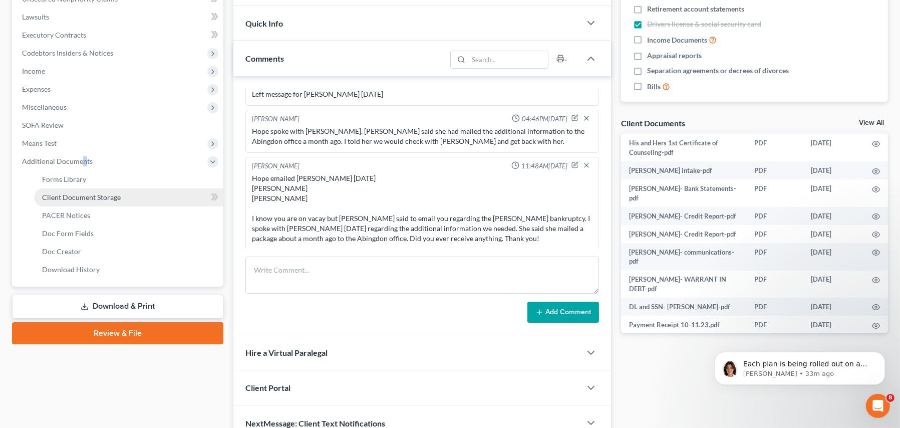
click at [107, 196] on span "Client Document Storage" at bounding box center [81, 197] width 79 height 9
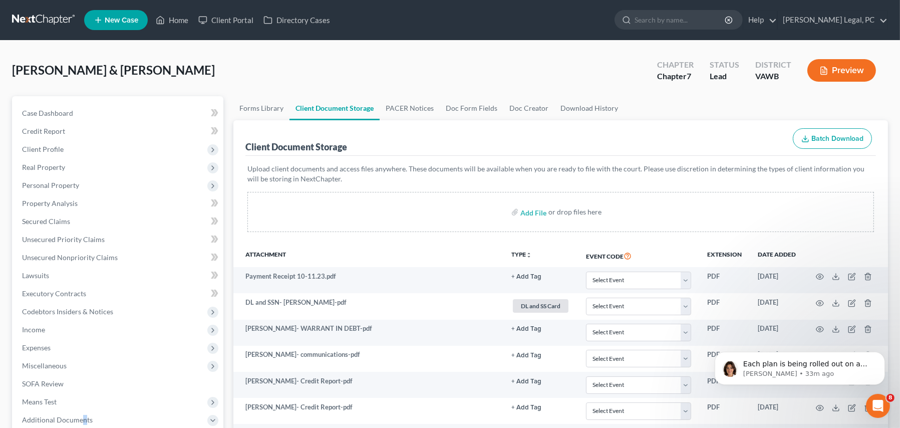
click at [44, 23] on link at bounding box center [44, 20] width 64 height 18
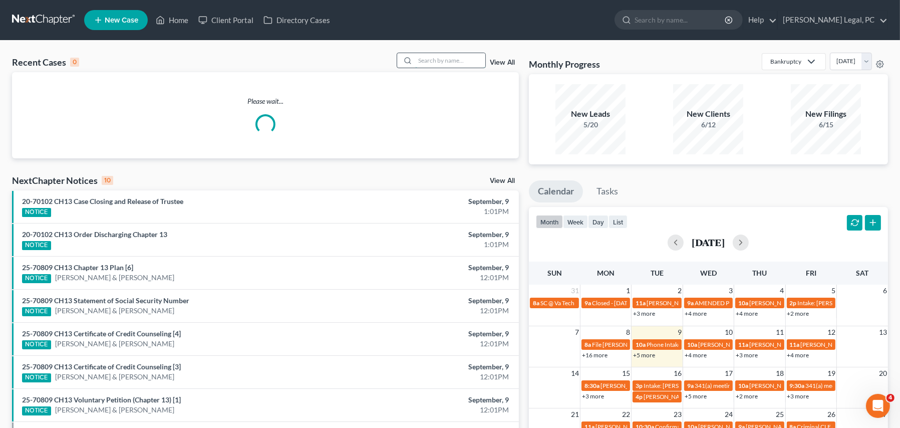
click at [425, 60] on input "search" at bounding box center [450, 60] width 70 height 15
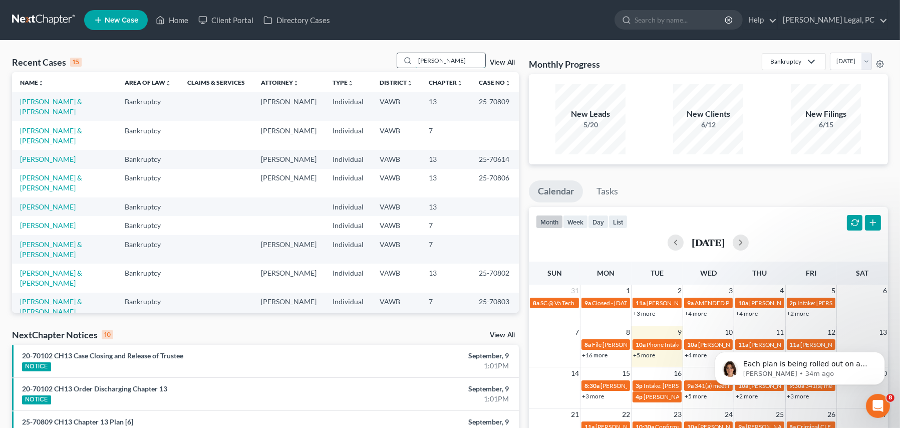
type input "[PERSON_NAME]"
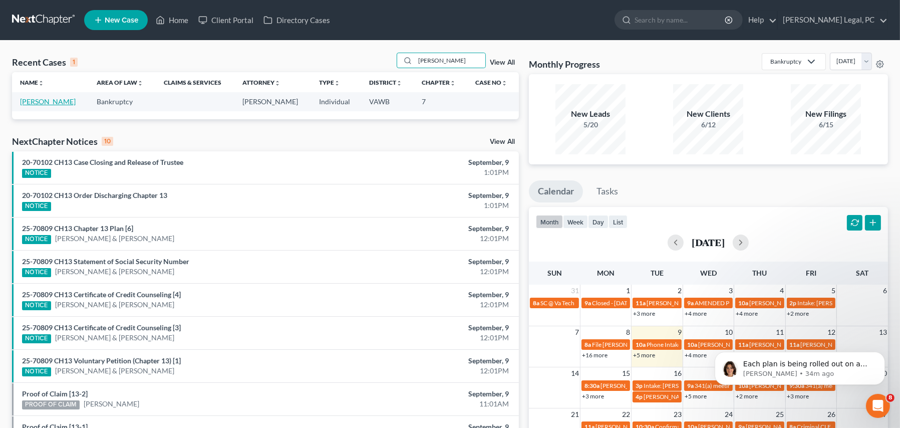
click at [37, 104] on link "[PERSON_NAME]" at bounding box center [48, 101] width 56 height 9
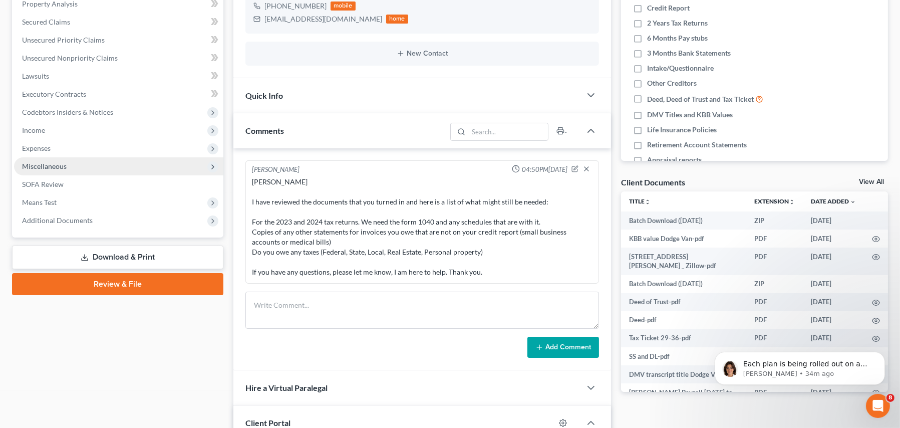
scroll to position [200, 0]
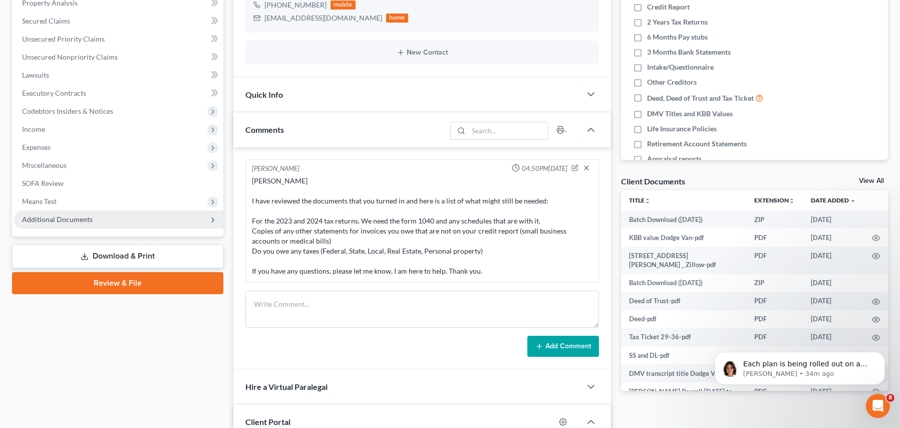
click at [59, 218] on span "Additional Documents" at bounding box center [57, 219] width 71 height 9
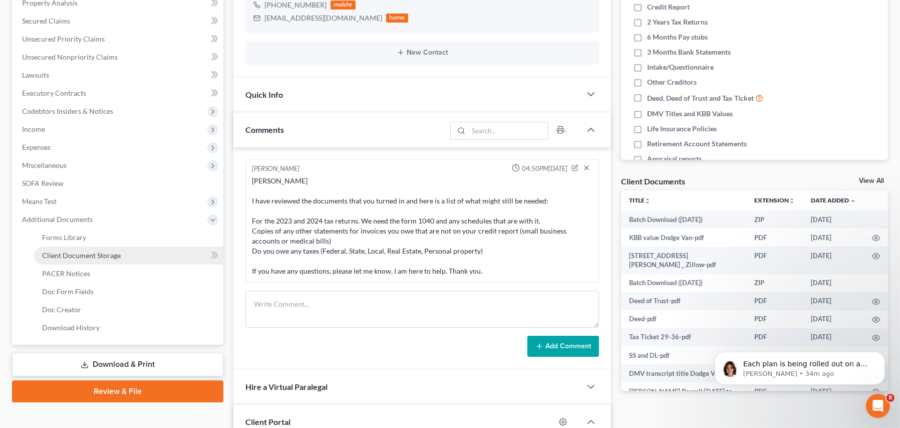
drag, startPoint x: 61, startPoint y: 252, endPoint x: 68, endPoint y: 249, distance: 8.3
click at [60, 252] on span "Client Document Storage" at bounding box center [81, 255] width 79 height 9
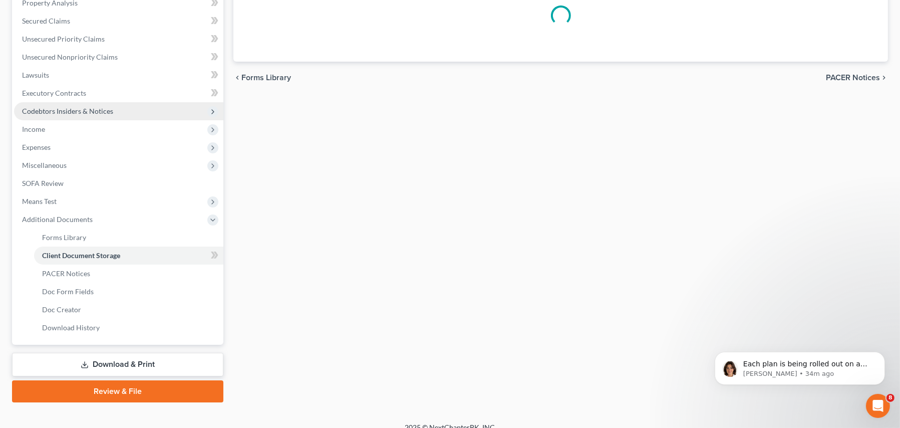
scroll to position [67, 0]
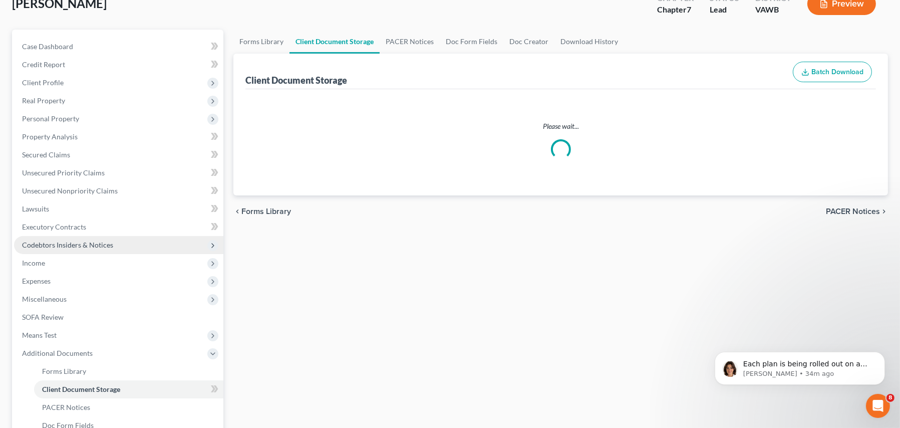
select select "0"
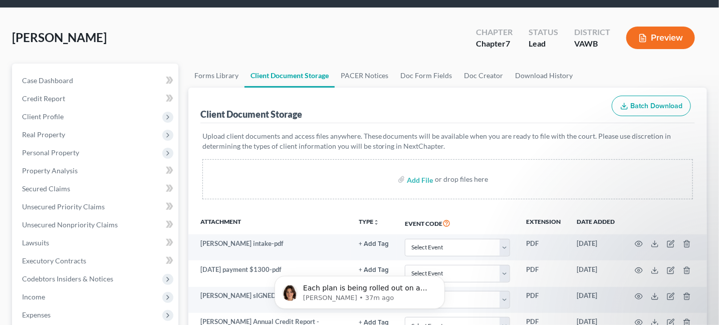
scroll to position [0, 0]
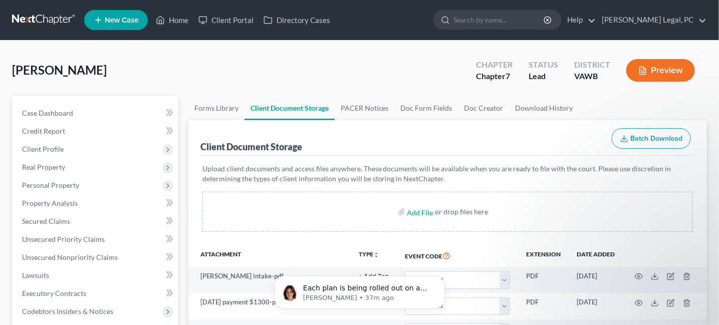
click at [34, 18] on link at bounding box center [44, 20] width 64 height 18
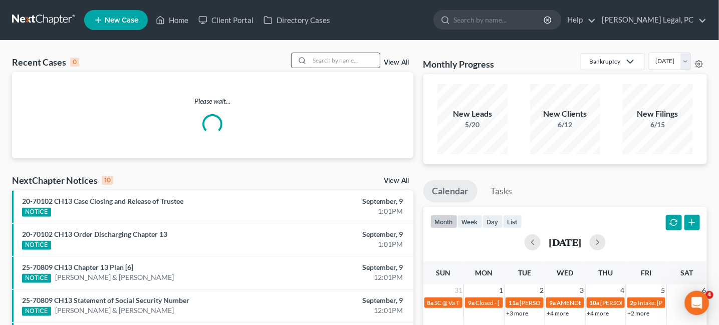
click at [341, 59] on input "search" at bounding box center [345, 60] width 70 height 15
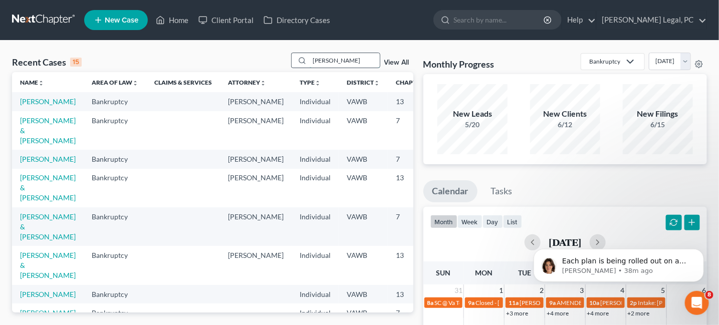
type input "glick"
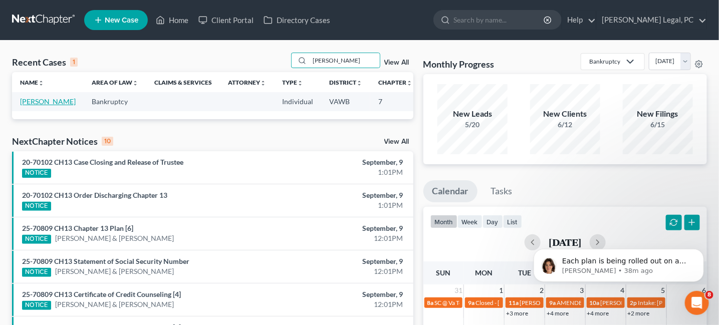
click at [34, 102] on link "[PERSON_NAME]" at bounding box center [48, 101] width 56 height 9
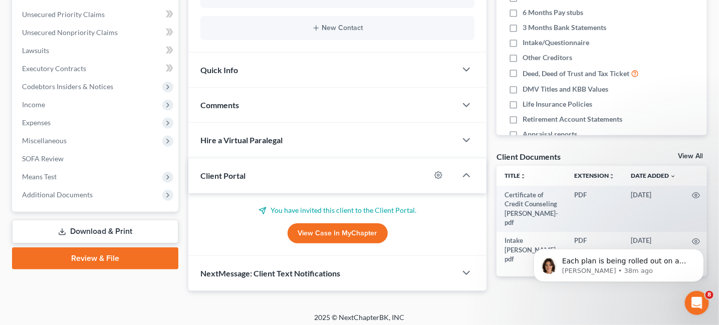
scroll to position [227, 0]
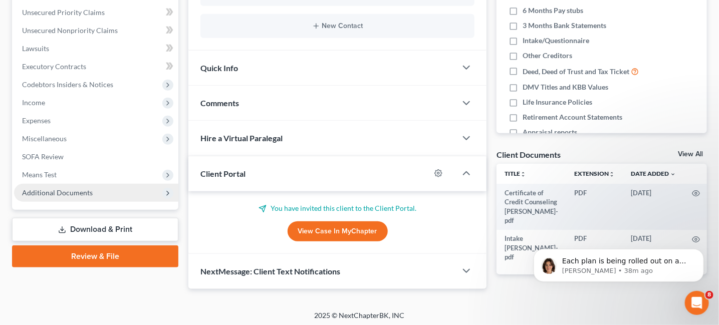
click at [68, 196] on span "Additional Documents" at bounding box center [96, 193] width 164 height 18
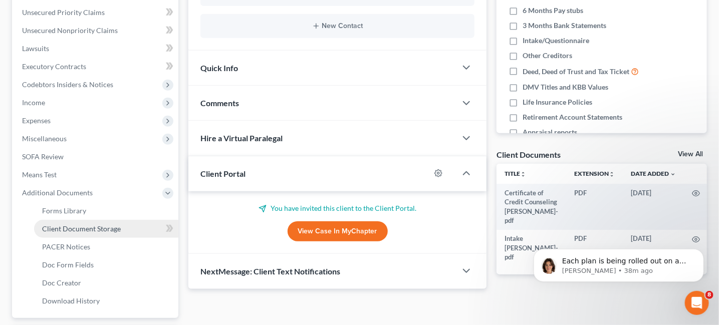
drag, startPoint x: 93, startPoint y: 226, endPoint x: 97, endPoint y: 221, distance: 6.4
click at [94, 225] on span "Client Document Storage" at bounding box center [81, 228] width 79 height 9
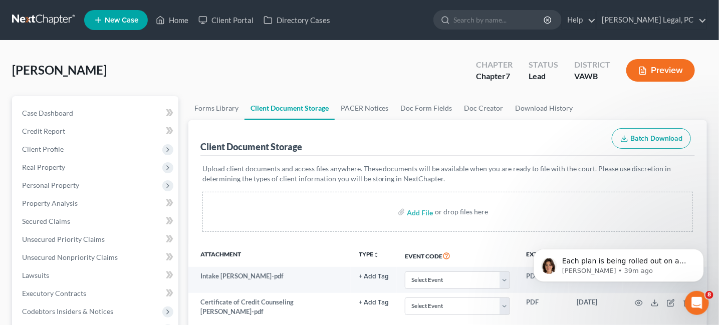
click at [44, 23] on link at bounding box center [44, 20] width 64 height 18
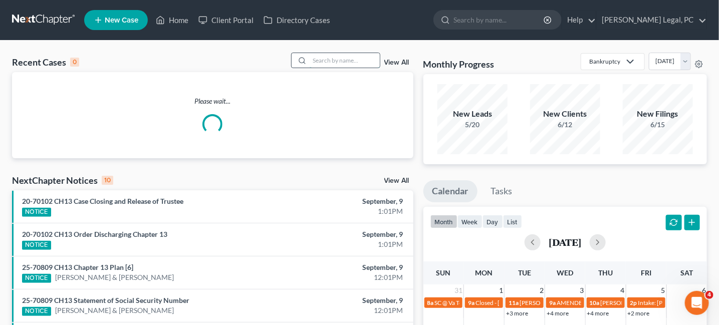
click at [328, 62] on input "search" at bounding box center [345, 60] width 70 height 15
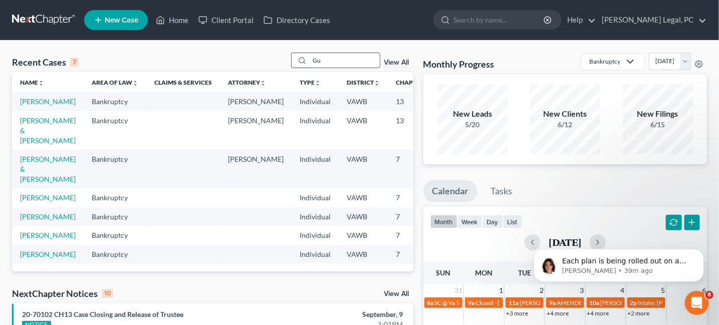
type input "G"
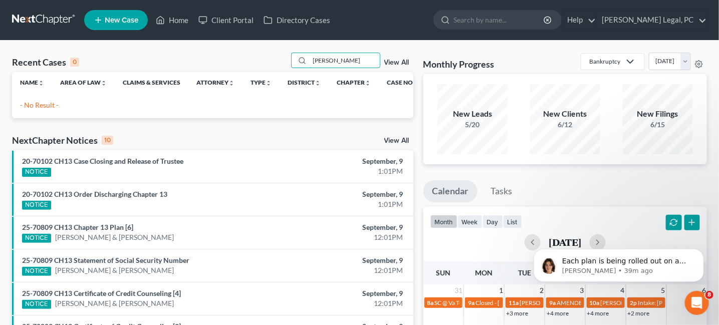
type input "Cifuentes"
click at [118, 18] on span "New Case" at bounding box center [122, 21] width 34 height 8
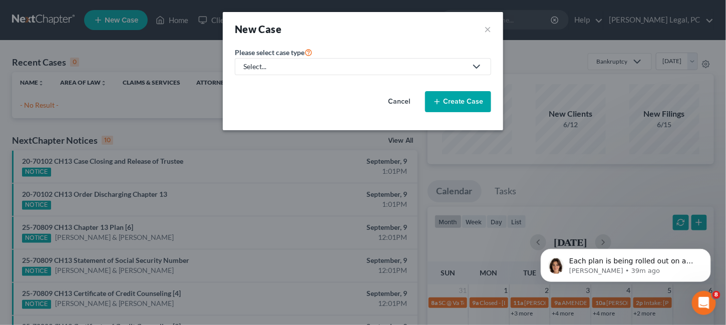
click at [473, 69] on icon at bounding box center [477, 67] width 12 height 12
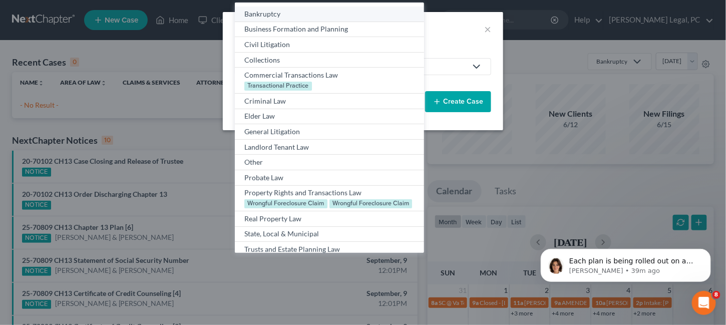
click at [264, 15] on div "Bankruptcy" at bounding box center [329, 14] width 170 height 10
select select "84"
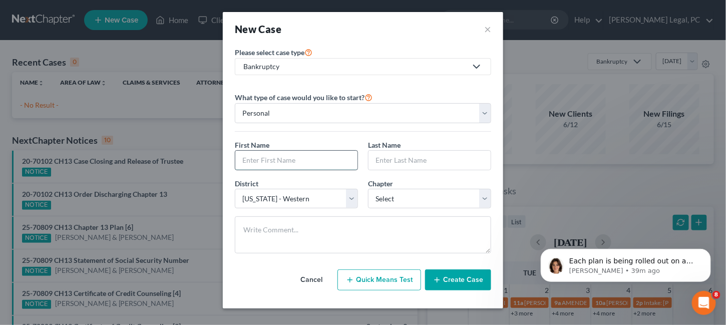
click at [255, 156] on input "text" at bounding box center [296, 160] width 122 height 19
type input "Alexander"
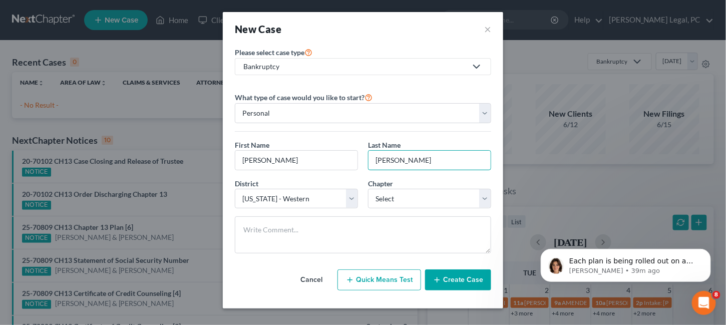
type input "Cifuentes"
click at [448, 281] on button "Create Case" at bounding box center [458, 279] width 66 height 21
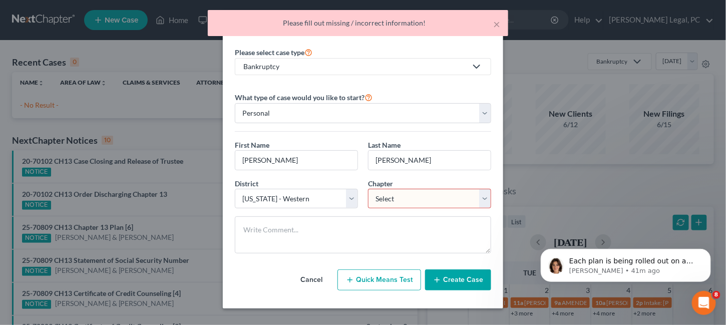
click at [397, 204] on select "Select 7 11 12 13" at bounding box center [429, 199] width 123 height 20
select select "0"
click at [368, 189] on select "Select 7 11 12 13" at bounding box center [429, 199] width 123 height 20
click at [444, 277] on button "Create Case" at bounding box center [458, 279] width 66 height 21
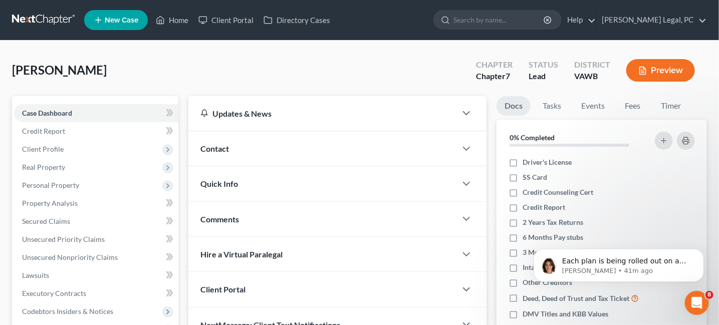
drag, startPoint x: 175, startPoint y: 65, endPoint x: 166, endPoint y: 72, distance: 11.1
click at [175, 65] on div "Cifuentes, Alexander Upgraded Chapter Chapter 7 Status Lead District VAWB Previ…" at bounding box center [359, 75] width 695 height 44
click at [213, 146] on span "Contact" at bounding box center [214, 149] width 29 height 10
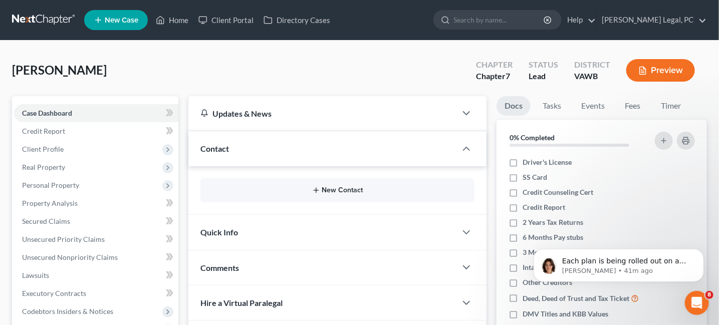
click at [326, 190] on button "New Contact" at bounding box center [337, 190] width 258 height 8
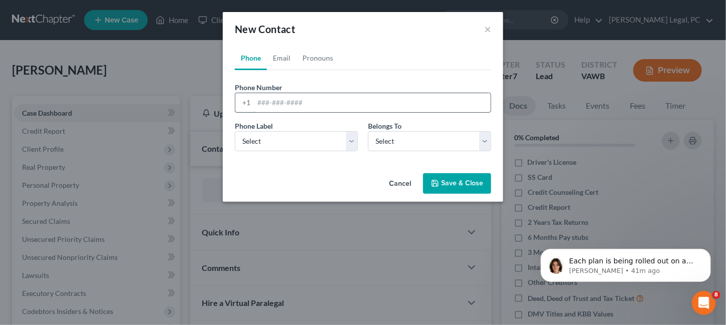
click at [270, 109] on input "tel" at bounding box center [372, 102] width 237 height 19
type input "984-363-0222"
click at [289, 58] on link "Email" at bounding box center [282, 58] width 30 height 24
click at [290, 94] on input "email" at bounding box center [372, 102] width 237 height 19
click at [266, 107] on input "email" at bounding box center [372, 102] width 237 height 19
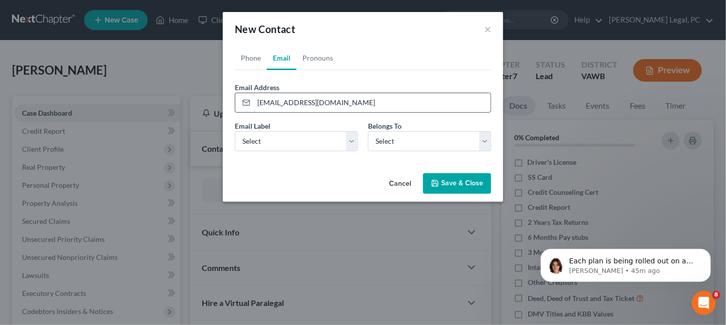
drag, startPoint x: 260, startPoint y: 97, endPoint x: 250, endPoint y: 101, distance: 11.0
click at [250, 101] on div "lac0927@gmail.com" at bounding box center [363, 103] width 256 height 20
type input "[EMAIL_ADDRESS][DOMAIN_NAME]"
click at [464, 188] on button "Save & Close" at bounding box center [457, 183] width 68 height 21
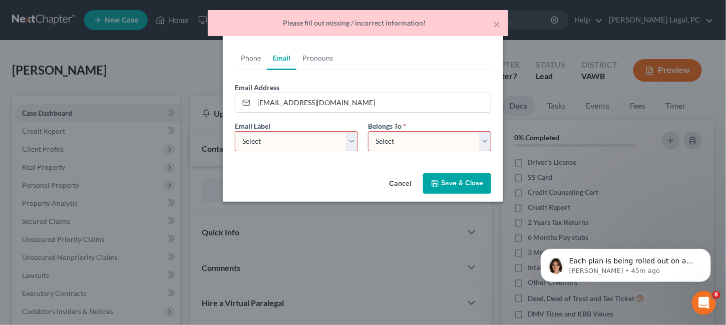
click at [326, 143] on select "Select Home Work Other" at bounding box center [296, 141] width 123 height 20
click at [235, 131] on select "Select Home Work Other" at bounding box center [296, 141] width 123 height 20
click at [351, 135] on select "Select Home Work Other" at bounding box center [296, 141] width 123 height 20
select select "0"
click at [235, 131] on select "Select Home Work Other" at bounding box center [296, 141] width 123 height 20
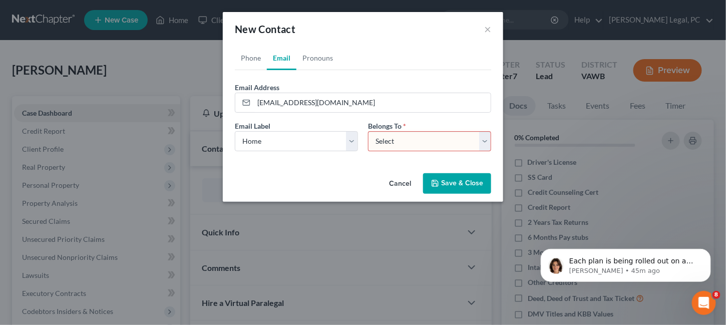
click at [483, 135] on select "Select Client Other" at bounding box center [429, 141] width 123 height 20
select select "0"
click at [368, 131] on select "Select Client Other" at bounding box center [429, 141] width 123 height 20
select select "0"
click at [240, 58] on link "Phone" at bounding box center [251, 58] width 32 height 24
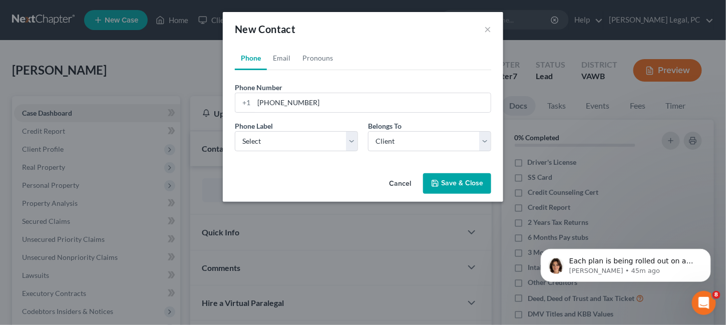
click at [434, 184] on polyline "button" at bounding box center [436, 185] width 4 height 3
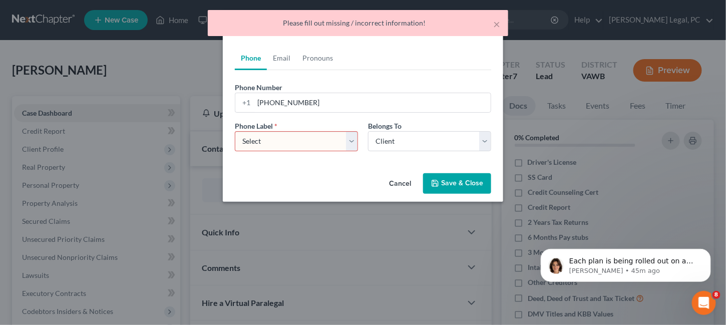
click at [352, 146] on select "Select Mobile Home Work Other" at bounding box center [296, 141] width 123 height 20
select select "0"
click at [235, 131] on select "Select Mobile Home Work Other" at bounding box center [296, 141] width 123 height 20
drag, startPoint x: 442, startPoint y: 182, endPoint x: 415, endPoint y: 189, distance: 28.1
click at [442, 181] on button "Save & Close" at bounding box center [457, 183] width 68 height 21
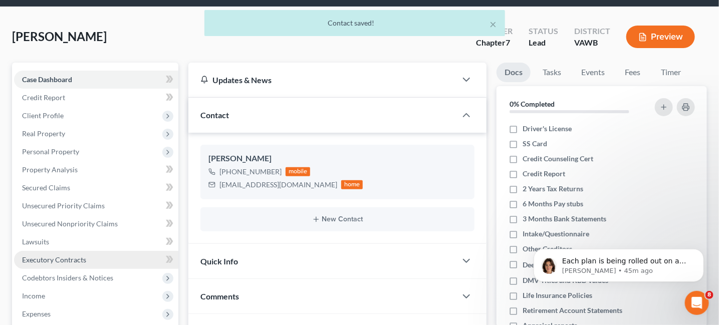
scroll to position [50, 0]
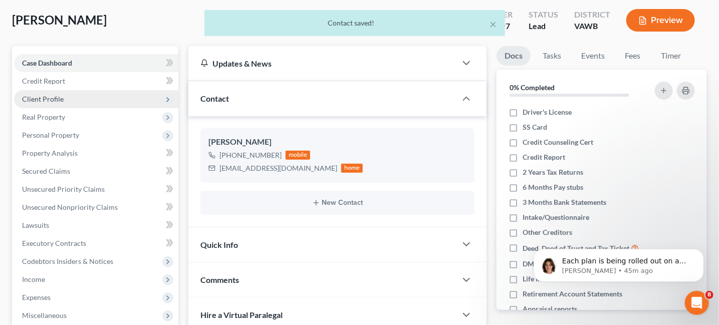
click at [49, 96] on span "Client Profile" at bounding box center [43, 99] width 42 height 9
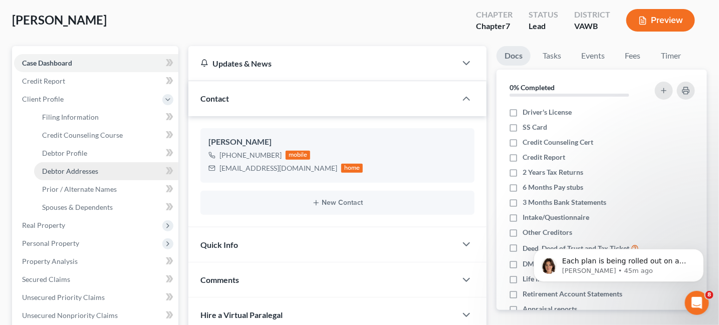
click at [49, 169] on span "Debtor Addresses" at bounding box center [70, 171] width 56 height 9
select select "0"
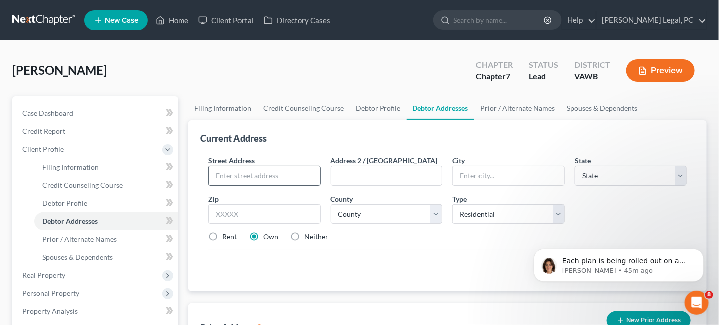
click at [249, 183] on input "text" at bounding box center [264, 175] width 111 height 19
type input "151 Windy Way Lane"
type input "Wytheville"
select select "48"
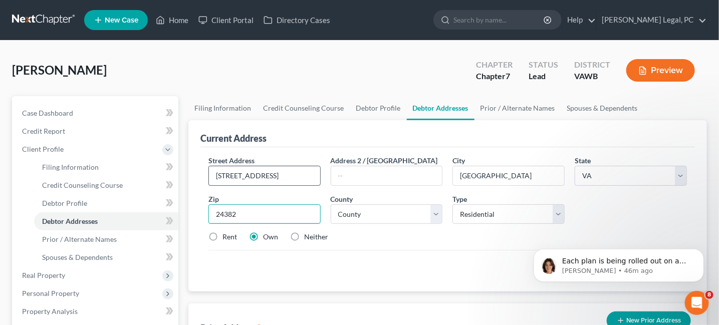
type input "24382"
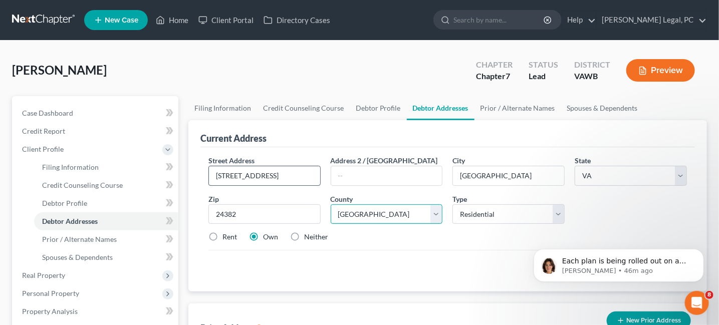
select select "132"
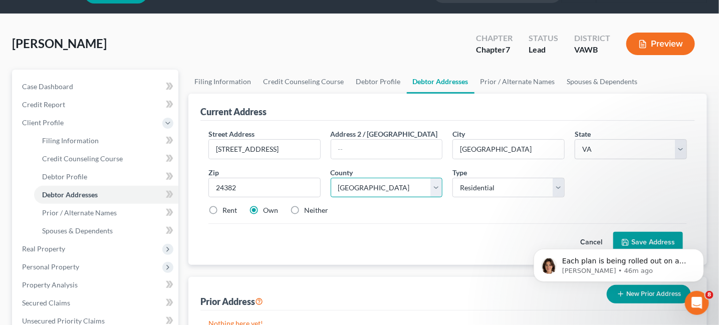
scroll to position [50, 0]
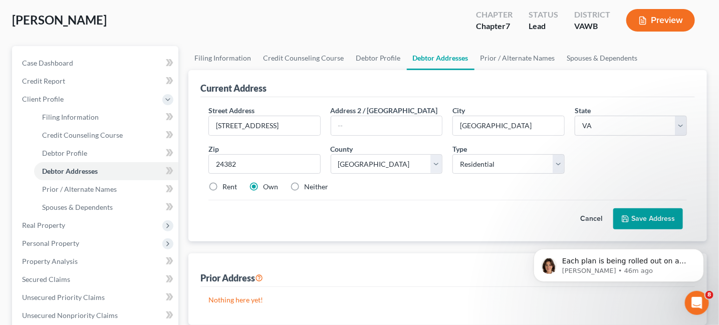
click at [638, 218] on button "Save Address" at bounding box center [648, 218] width 70 height 21
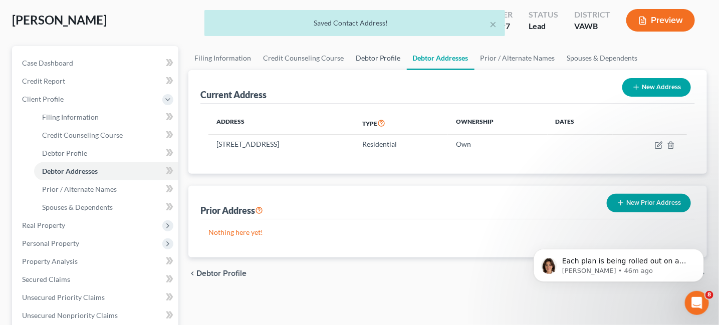
click at [366, 61] on link "Debtor Profile" at bounding box center [378, 58] width 57 height 24
select select "0"
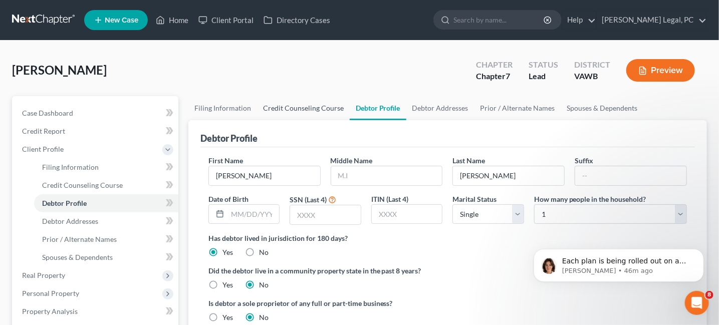
click at [298, 109] on link "Credit Counseling Course" at bounding box center [303, 108] width 93 height 24
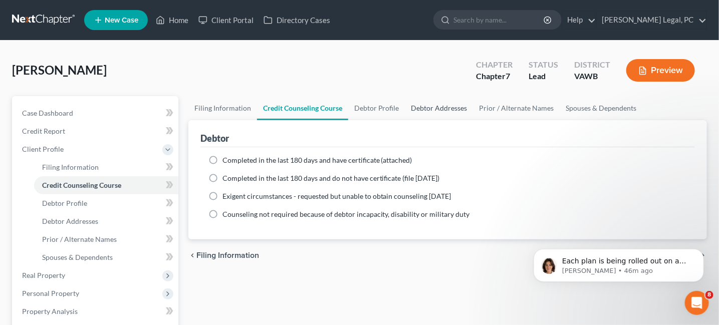
click at [405, 105] on link "Debtor Addresses" at bounding box center [439, 108] width 68 height 24
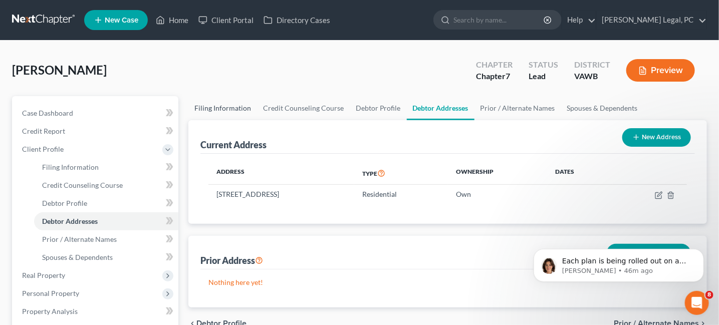
click at [233, 110] on link "Filing Information" at bounding box center [222, 108] width 69 height 24
select select "1"
select select "0"
select select "84"
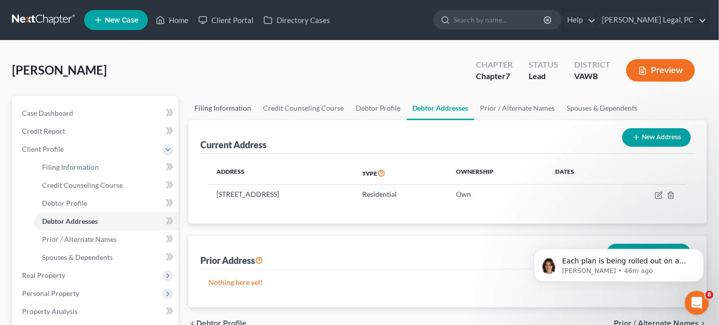
select select "48"
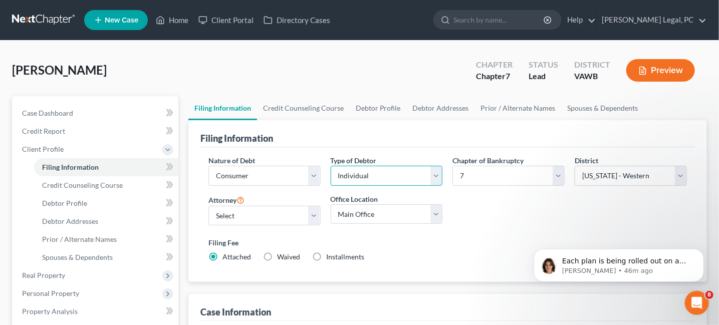
click at [437, 175] on select "Select Individual Joint" at bounding box center [387, 176] width 112 height 20
select select "1"
click at [331, 186] on select "Select Individual Joint" at bounding box center [387, 176] width 112 height 20
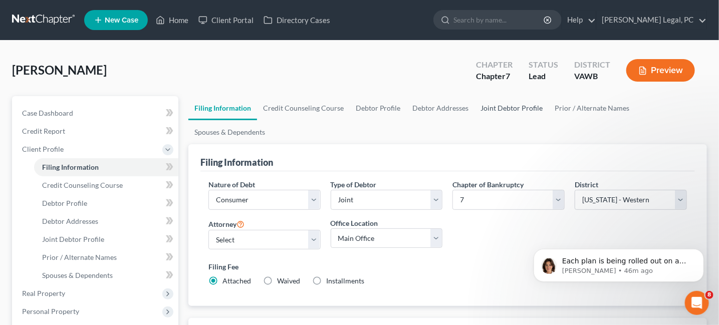
click at [515, 96] on link "Joint Debtor Profile" at bounding box center [512, 108] width 74 height 24
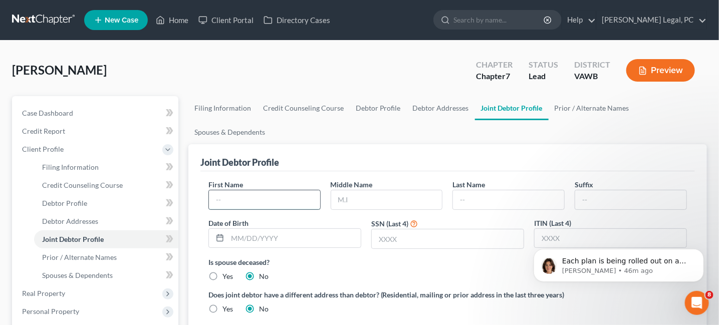
click at [258, 193] on input "text" at bounding box center [264, 199] width 111 height 19
type input "Timothy"
type input "F"
type input "Felts"
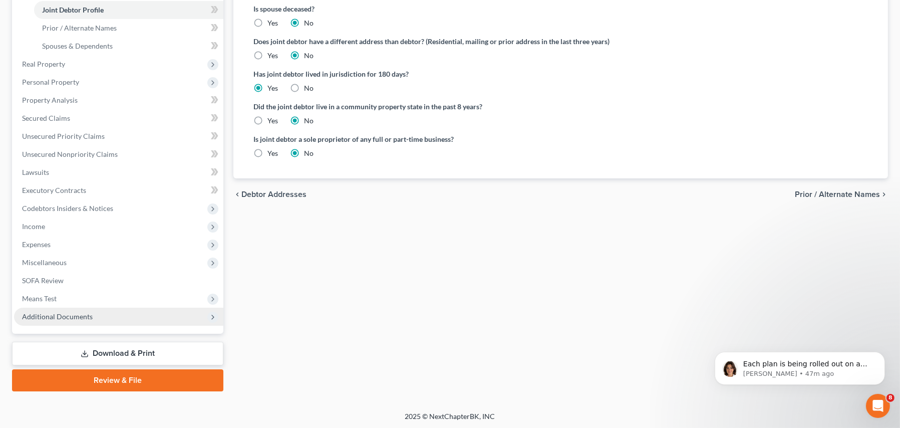
click at [48, 312] on span "Additional Documents" at bounding box center [57, 316] width 71 height 9
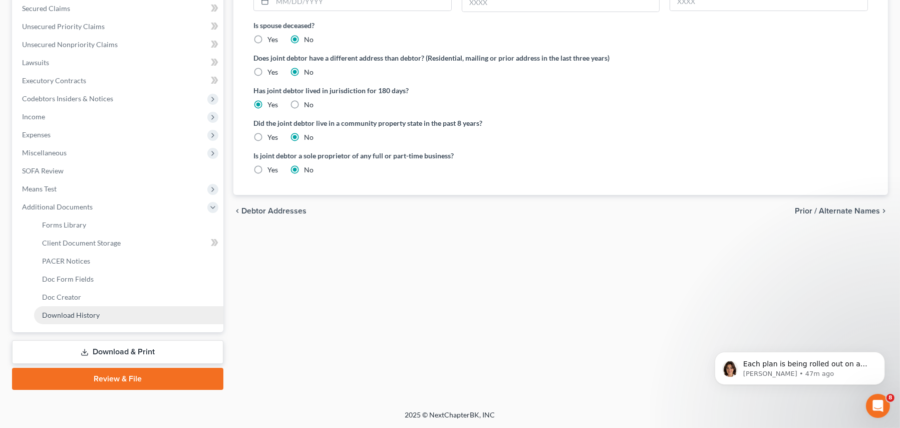
scroll to position [211, 0]
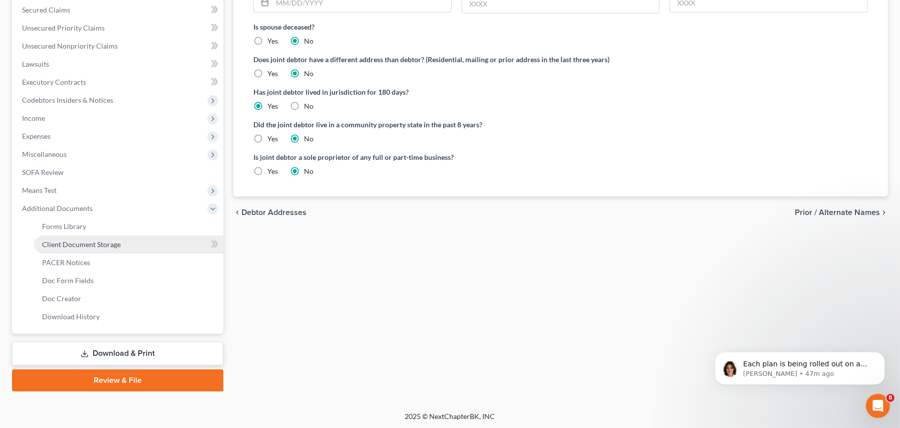
click at [75, 243] on span "Client Document Storage" at bounding box center [81, 244] width 79 height 9
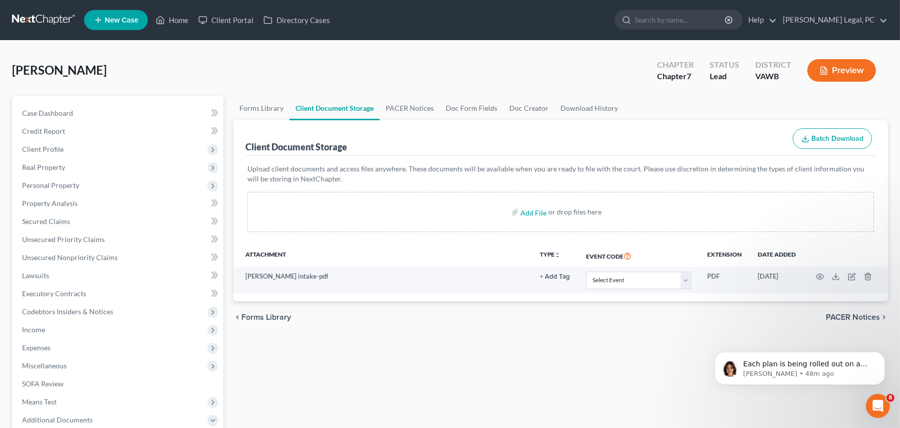
click at [39, 23] on link at bounding box center [44, 20] width 64 height 18
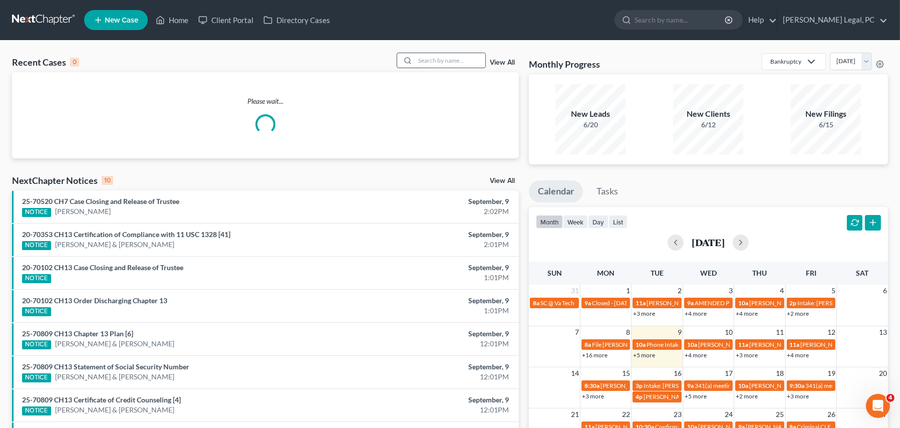
click at [424, 59] on input "search" at bounding box center [450, 60] width 70 height 15
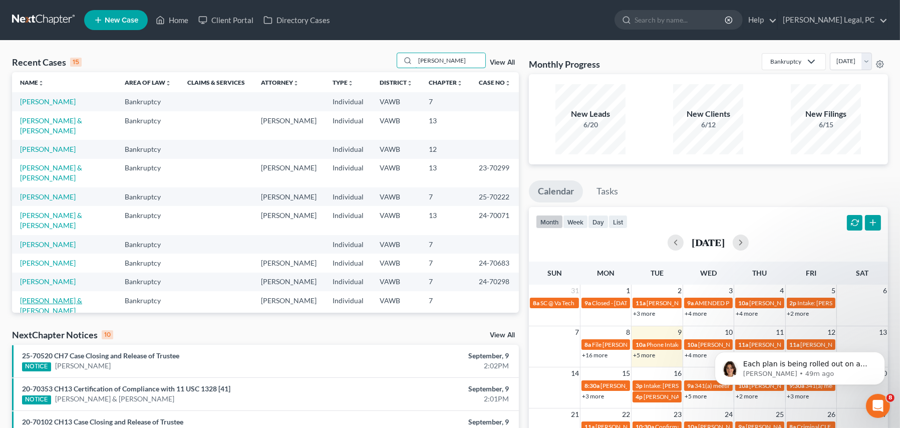
type input "[PERSON_NAME]"
click at [74, 296] on link "[PERSON_NAME] & [PERSON_NAME]" at bounding box center [51, 305] width 62 height 19
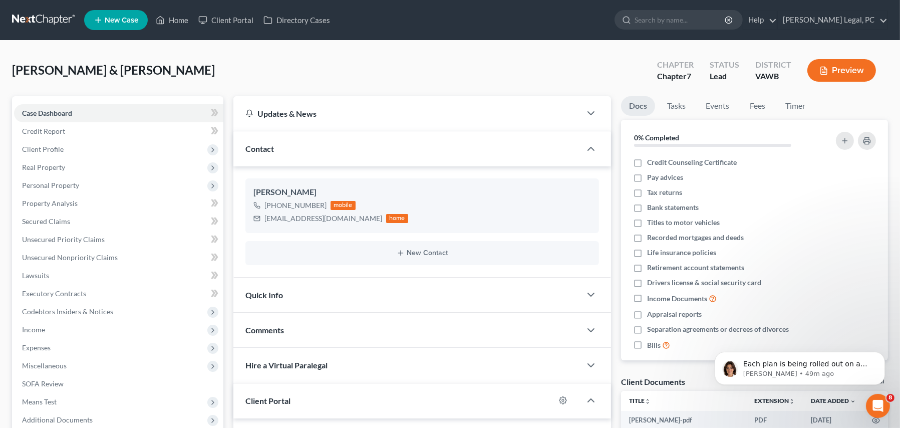
click at [30, 14] on link at bounding box center [44, 20] width 64 height 18
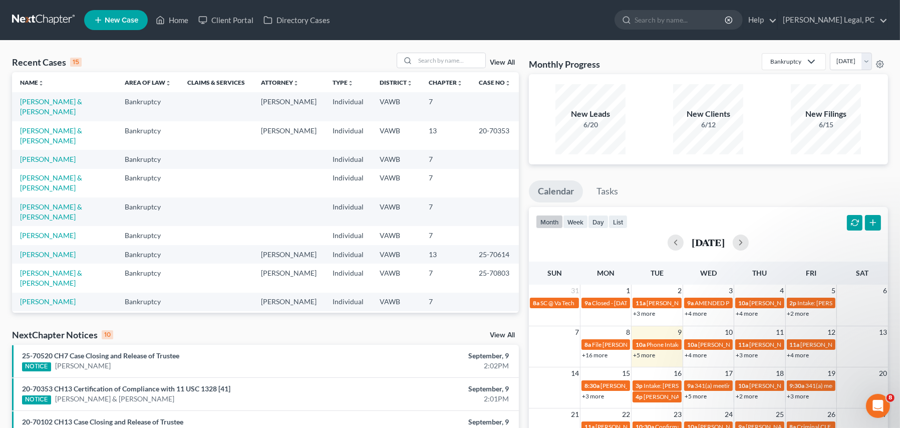
click at [112, 20] on span "New Case" at bounding box center [122, 21] width 34 height 8
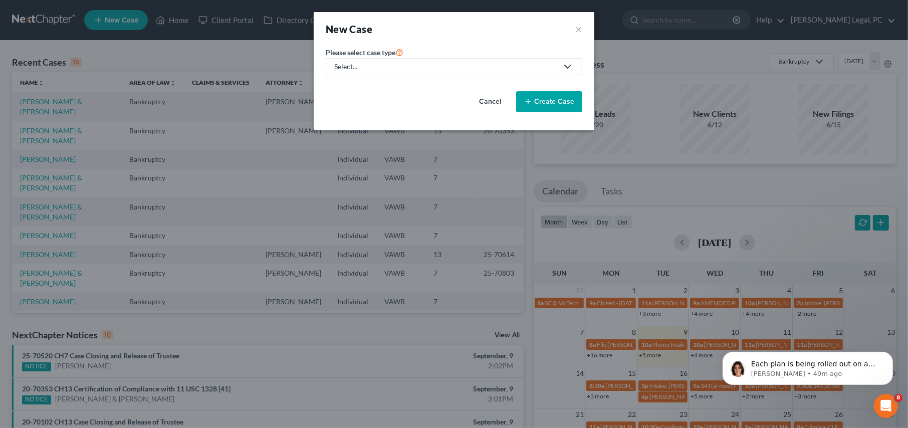
click at [524, 101] on button "Create Case" at bounding box center [549, 101] width 66 height 21
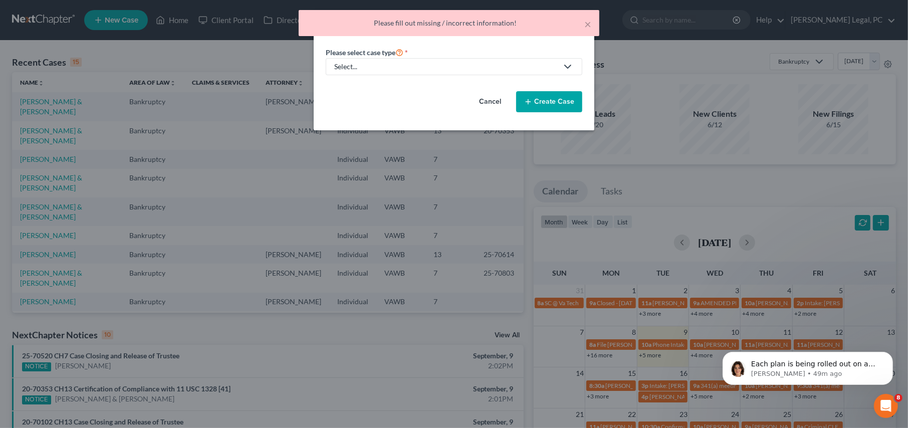
click at [395, 69] on div "Select..." at bounding box center [445, 67] width 223 height 10
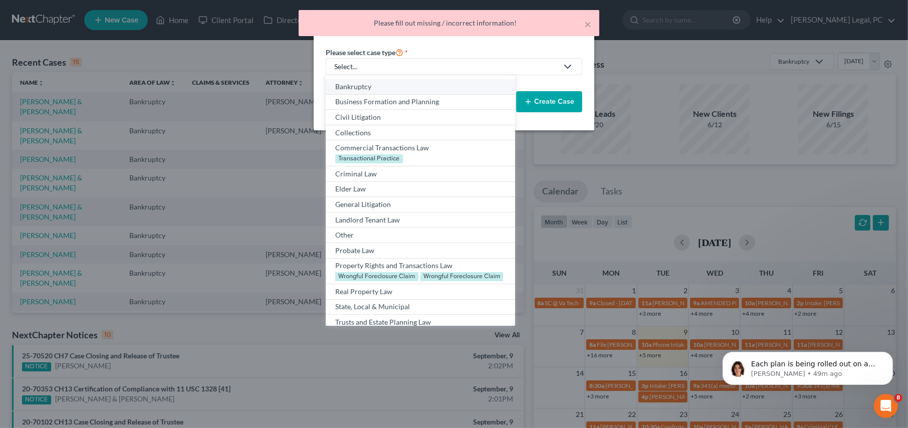
click at [390, 86] on div "Bankruptcy" at bounding box center [420, 87] width 170 height 10
select select "84"
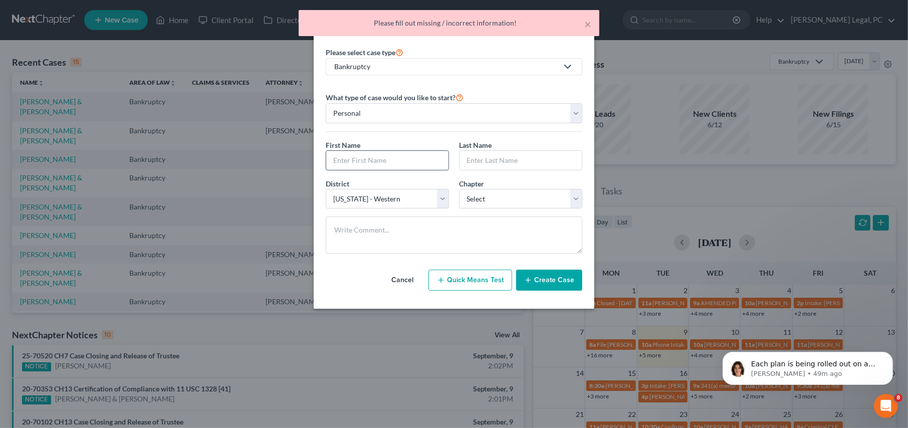
click at [348, 157] on input "text" at bounding box center [387, 160] width 122 height 19
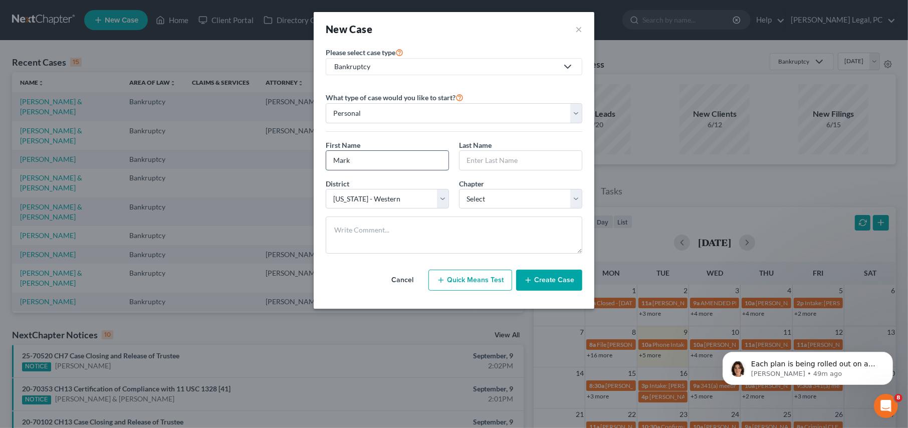
type input "Mark"
type input "A"
type input "[PERSON_NAME]"
select select "0"
click at [547, 283] on button "Create Case" at bounding box center [549, 279] width 66 height 21
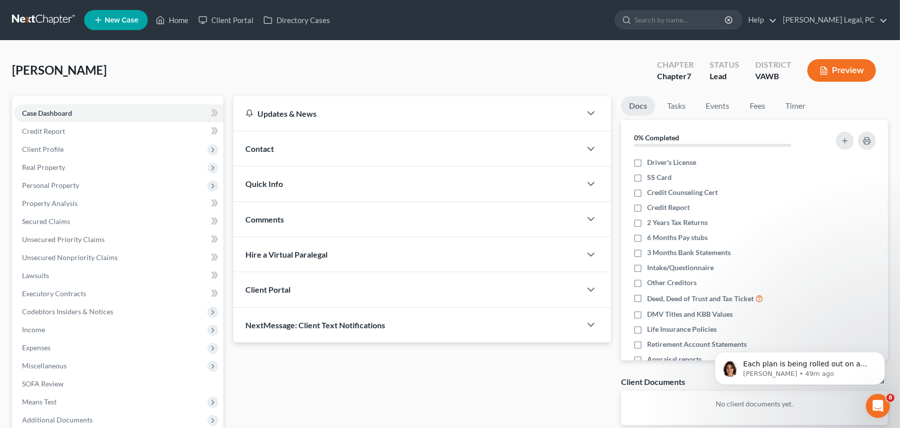
click at [271, 148] on span "Contact" at bounding box center [259, 149] width 29 height 10
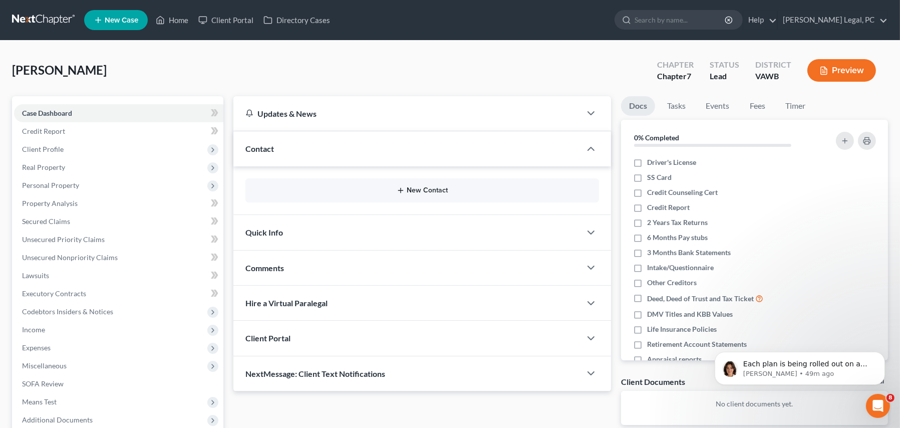
click at [428, 190] on button "New Contact" at bounding box center [422, 190] width 338 height 8
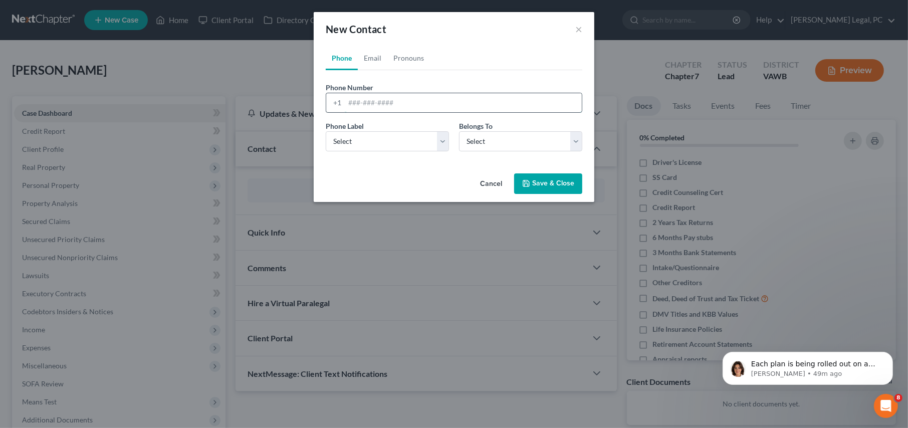
click at [353, 108] on input "tel" at bounding box center [463, 102] width 237 height 19
click at [352, 108] on input "tel" at bounding box center [463, 102] width 237 height 19
type input "[PHONE_NUMBER]"
click at [529, 175] on button "Save & Close" at bounding box center [548, 183] width 68 height 21
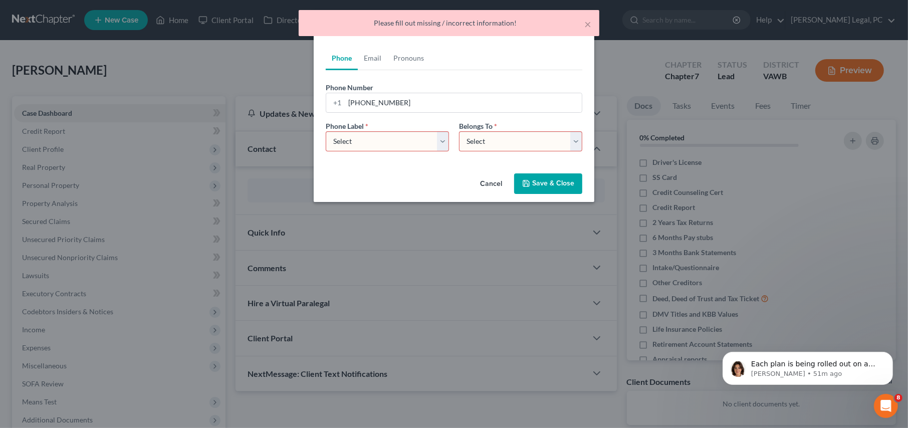
click at [432, 138] on select "Select Mobile Home Work Other" at bounding box center [387, 141] width 123 height 20
click at [326, 131] on select "Select Mobile Home Work Other" at bounding box center [387, 141] width 123 height 20
click at [425, 143] on select "Select Mobile Home Work Other" at bounding box center [387, 141] width 123 height 20
select select "0"
click at [326, 131] on select "Select Mobile Home Work Other" at bounding box center [387, 141] width 123 height 20
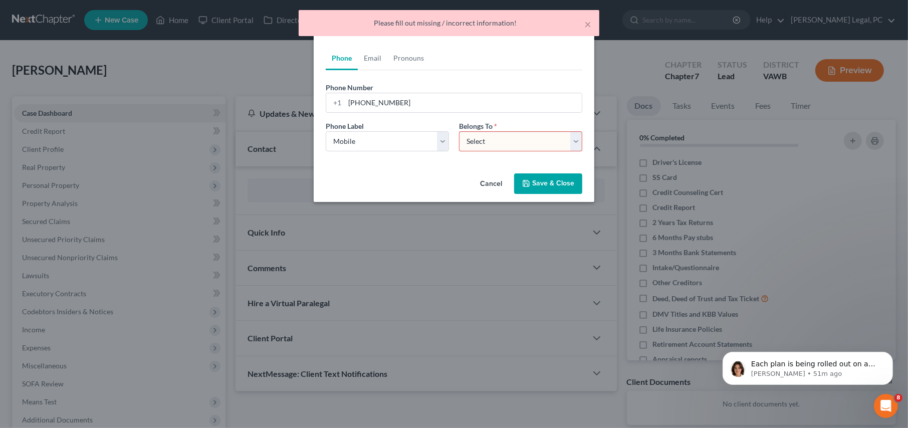
click at [467, 144] on select "Select Client Other" at bounding box center [520, 141] width 123 height 20
select select "0"
click at [459, 131] on select "Select Client Other" at bounding box center [520, 141] width 123 height 20
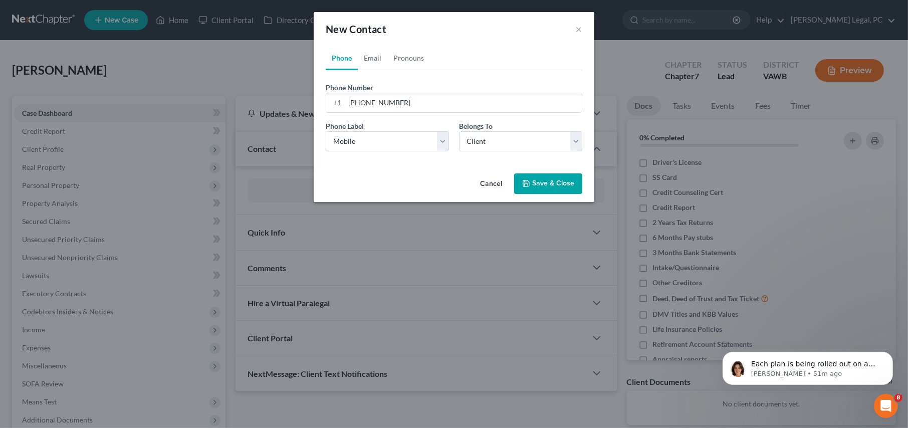
click at [531, 181] on button "Save & Close" at bounding box center [548, 183] width 68 height 21
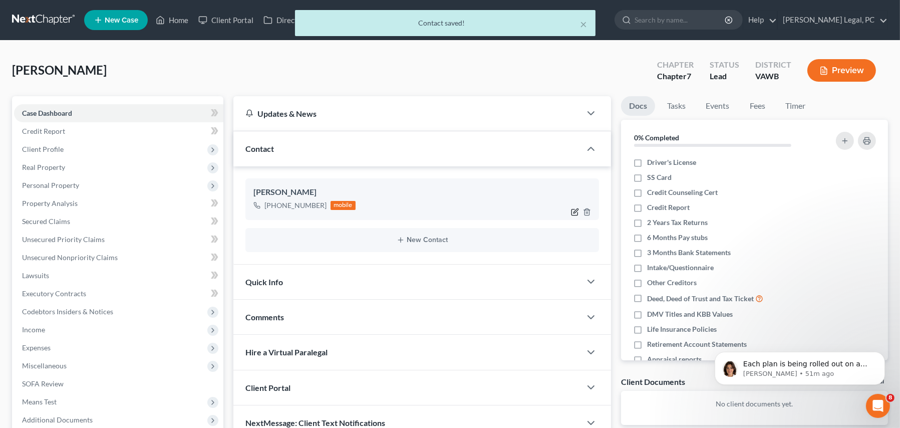
click at [576, 212] on icon "button" at bounding box center [575, 212] width 8 height 8
select select "0"
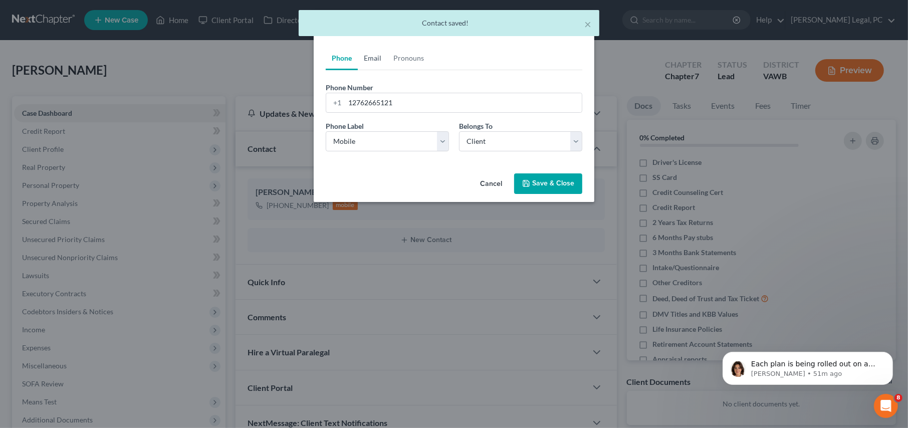
click at [379, 55] on link "Email" at bounding box center [373, 58] width 30 height 24
click at [395, 102] on input "email" at bounding box center [463, 102] width 237 height 19
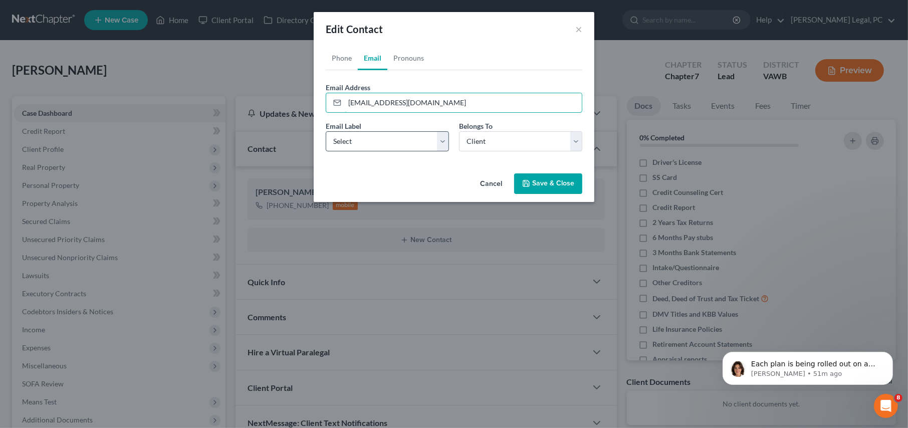
type input "mus1492@gmail.com"
click at [407, 140] on select "Select Home Work Other" at bounding box center [387, 141] width 123 height 20
select select "0"
click at [326, 131] on select "Select Home Work Other" at bounding box center [387, 141] width 123 height 20
click at [527, 142] on select "Select Client Other" at bounding box center [520, 141] width 123 height 20
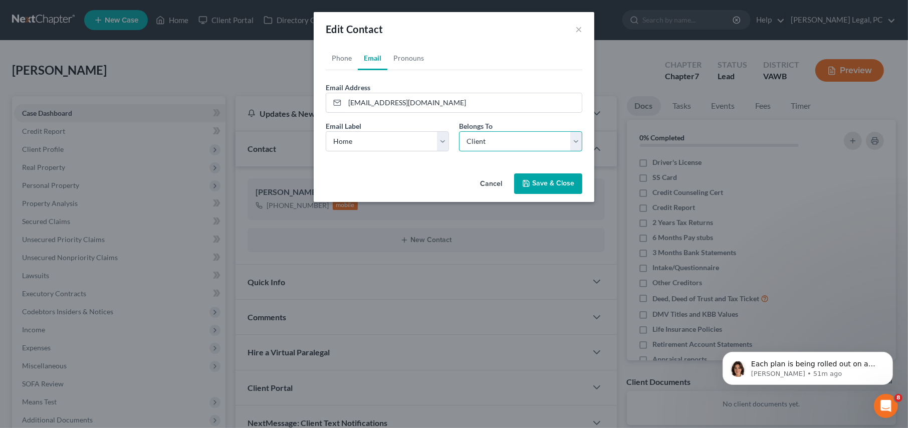
click at [459, 131] on select "Select Client Other" at bounding box center [520, 141] width 123 height 20
click at [541, 181] on button "Save & Close" at bounding box center [548, 183] width 68 height 21
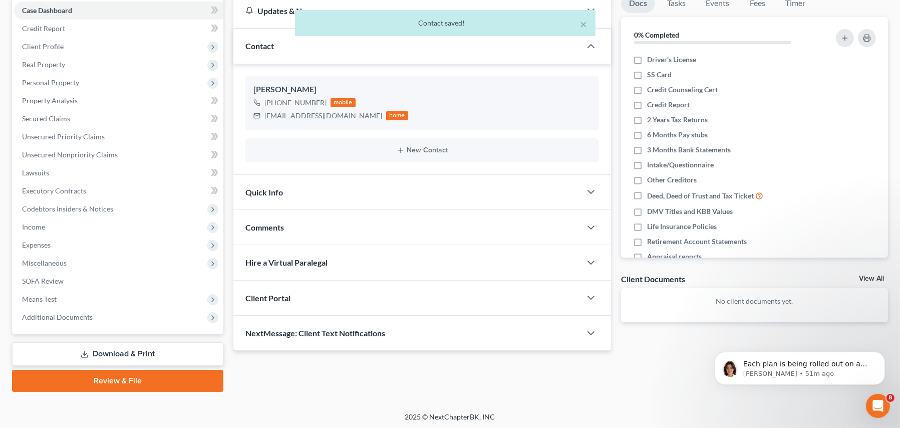
scroll to position [103, 0]
click at [282, 297] on span "Client Portal" at bounding box center [267, 298] width 45 height 10
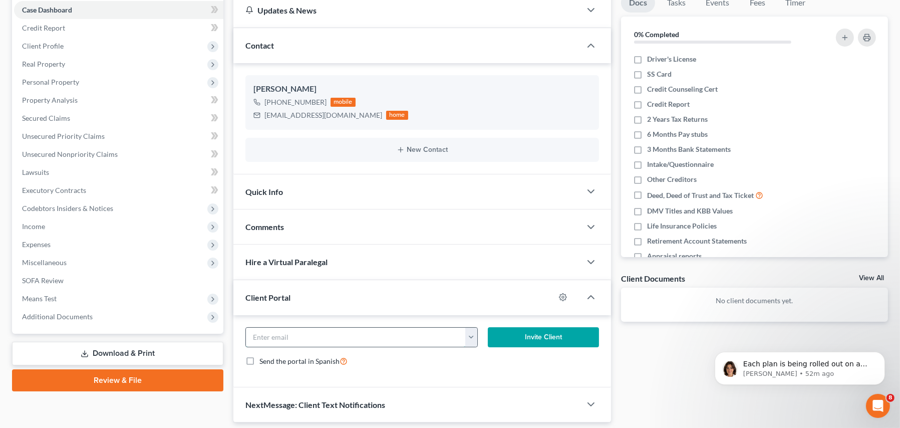
click at [461, 338] on input "email" at bounding box center [355, 337] width 219 height 19
click at [471, 338] on button "button" at bounding box center [471, 337] width 13 height 19
click at [484, 355] on link "mus1492@gmail.com" at bounding box center [533, 359] width 137 height 17
type input "mus1492@gmail.com"
click at [513, 334] on button "Invite Client" at bounding box center [543, 337] width 111 height 20
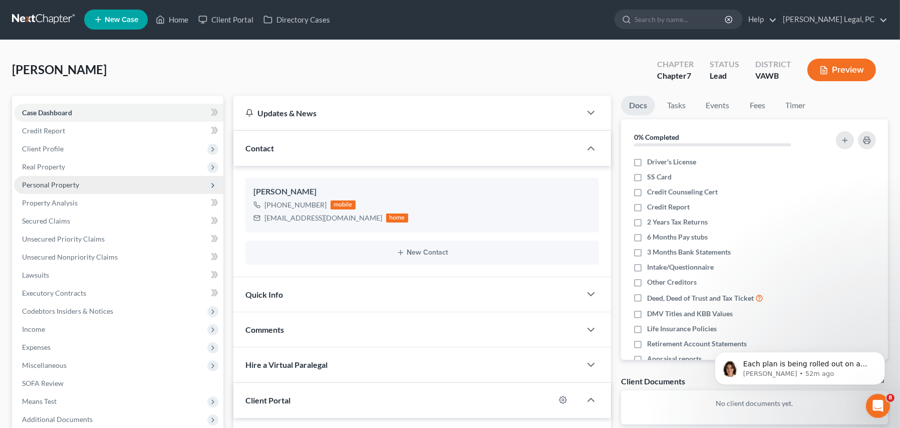
scroll to position [0, 0]
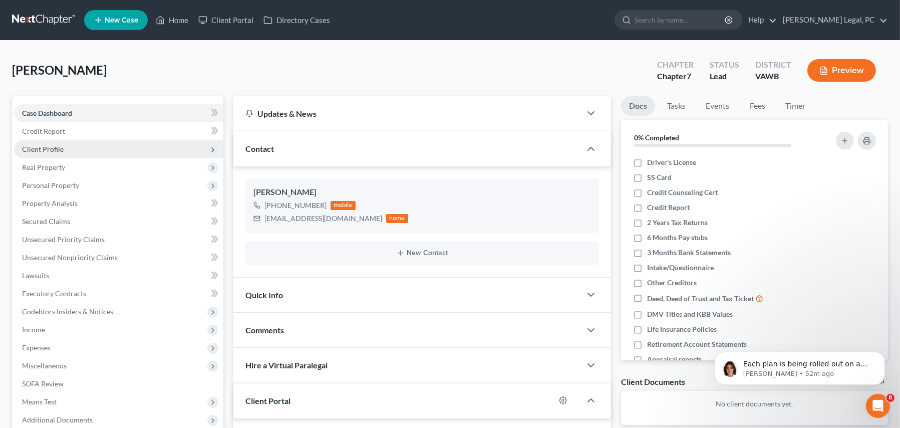
click at [43, 147] on span "Client Profile" at bounding box center [43, 149] width 42 height 9
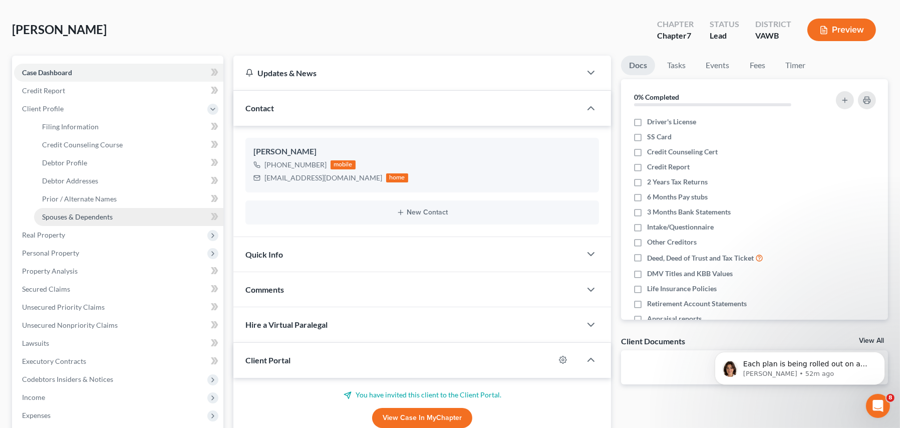
scroll to position [50, 0]
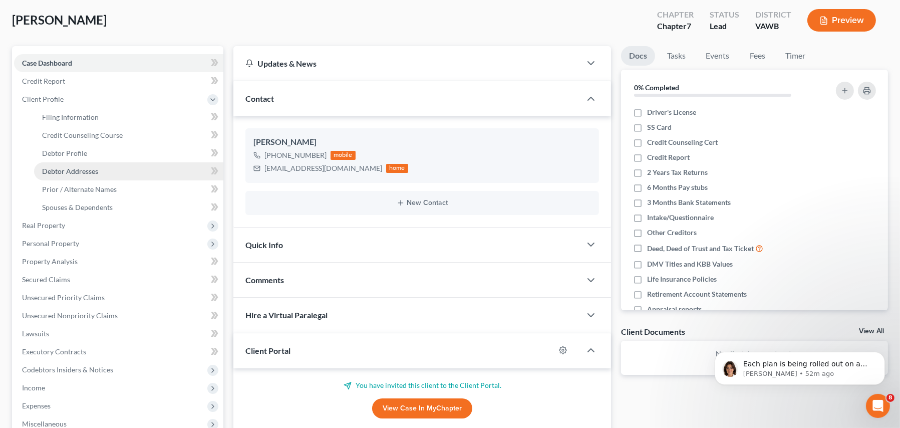
click at [80, 173] on span "Debtor Addresses" at bounding box center [70, 171] width 56 height 9
select select "0"
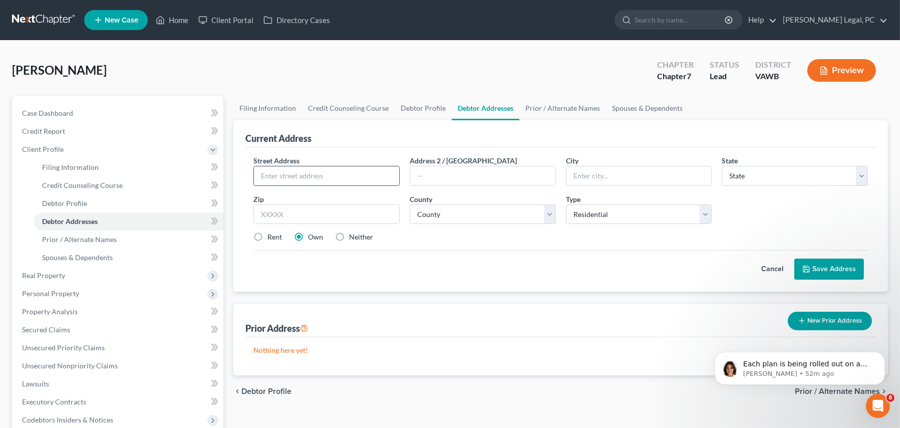
click at [283, 184] on div at bounding box center [326, 176] width 146 height 20
click at [283, 181] on input "text" at bounding box center [326, 175] width 145 height 19
type input "5924 W Lee Highway"
type input "P"
type input "Rural Retreat"
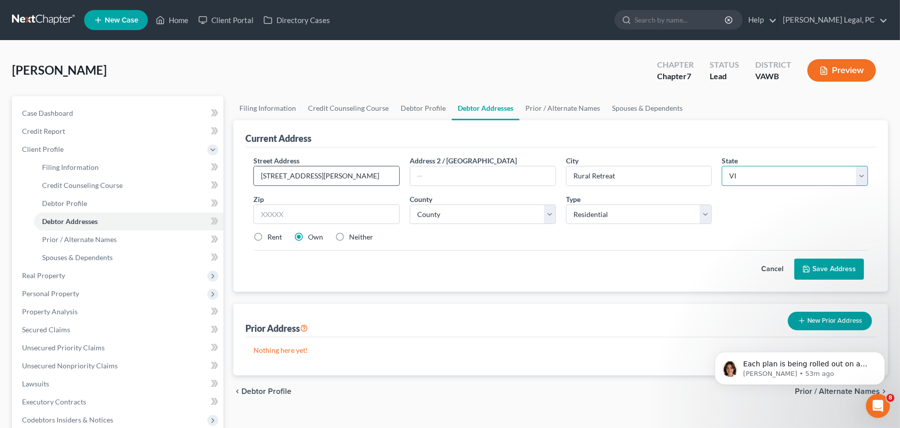
select select "48"
type input "24368"
select select "132"
click at [824, 262] on button "Save Address" at bounding box center [829, 268] width 70 height 21
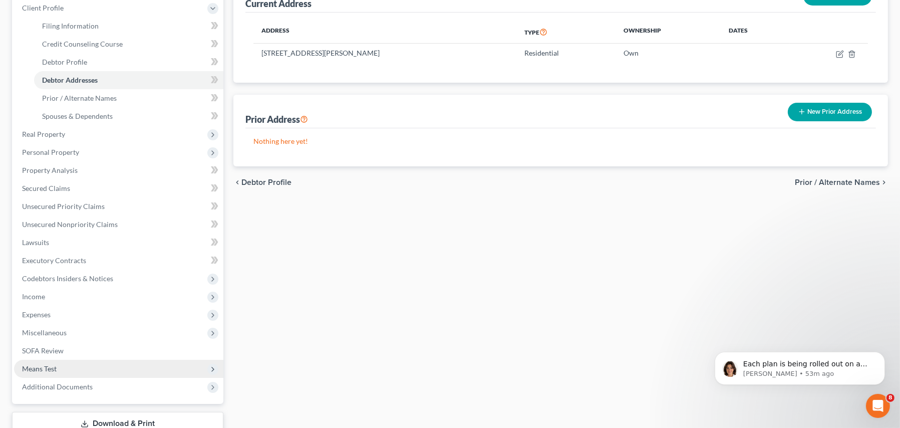
scroll to position [211, 0]
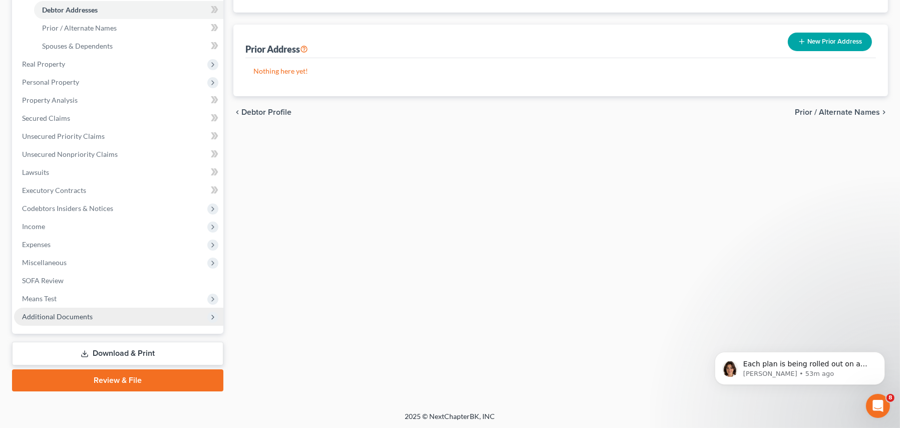
click at [73, 317] on span "Additional Documents" at bounding box center [57, 316] width 71 height 9
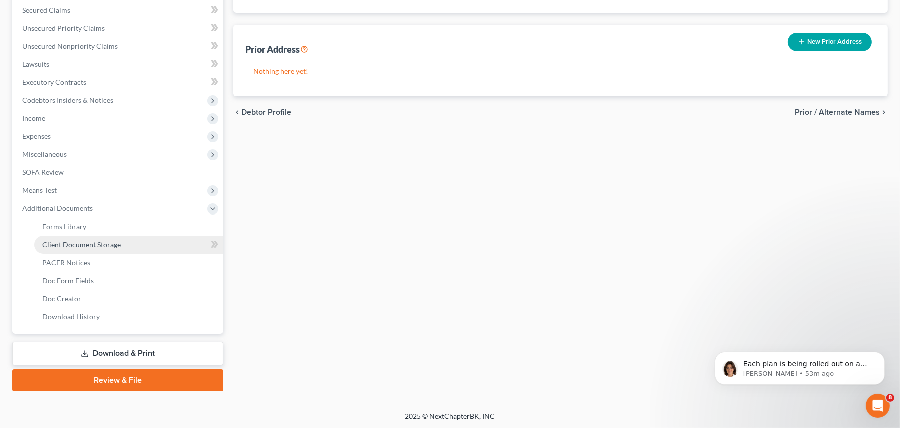
click at [105, 243] on span "Client Document Storage" at bounding box center [81, 244] width 79 height 9
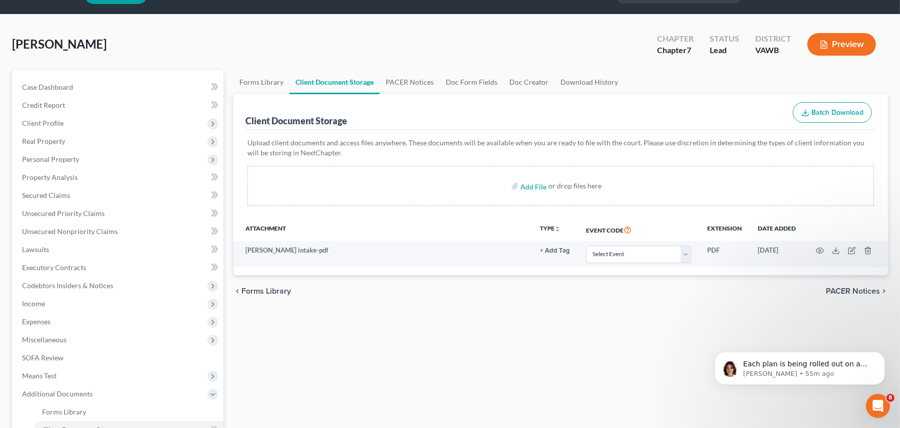
scroll to position [50, 0]
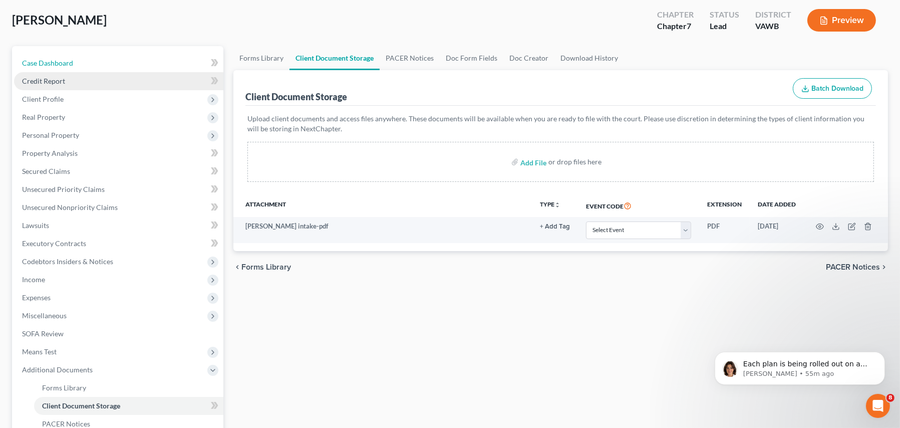
click at [46, 63] on span "Case Dashboard" at bounding box center [47, 63] width 51 height 9
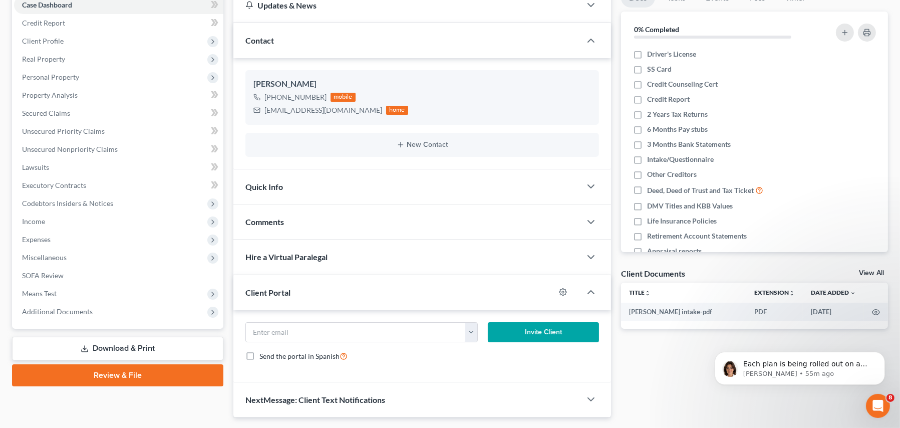
scroll to position [135, 0]
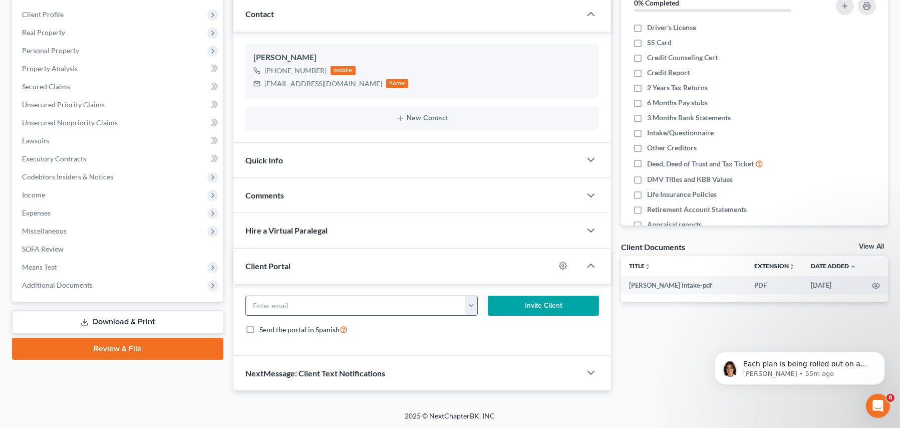
click at [467, 299] on button "button" at bounding box center [471, 305] width 13 height 19
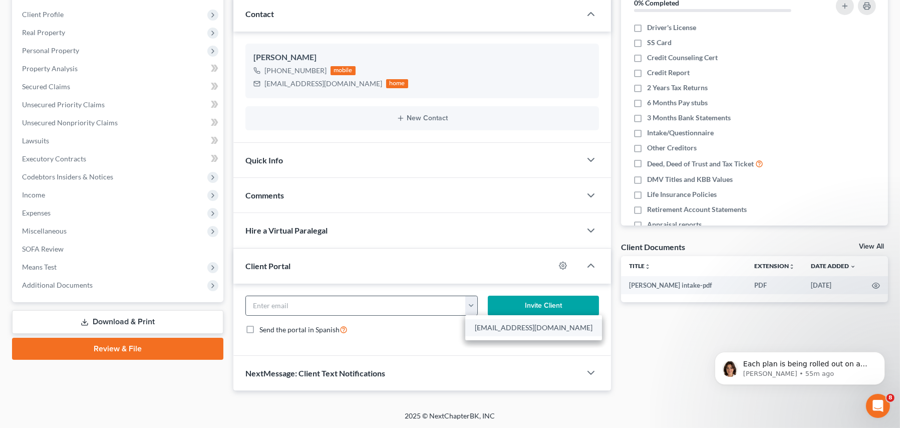
click at [476, 327] on link "mus1492@gmail.com" at bounding box center [533, 327] width 137 height 17
type input "mus1492@gmail.com"
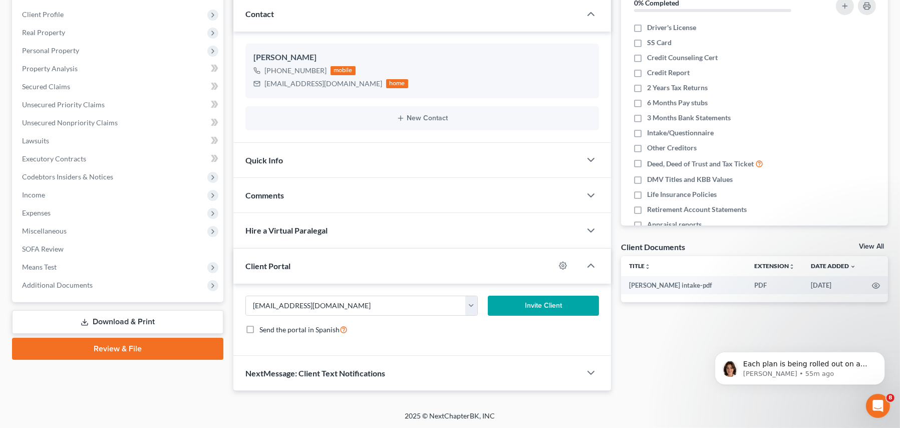
click at [519, 307] on button "Invite Client" at bounding box center [543, 306] width 111 height 20
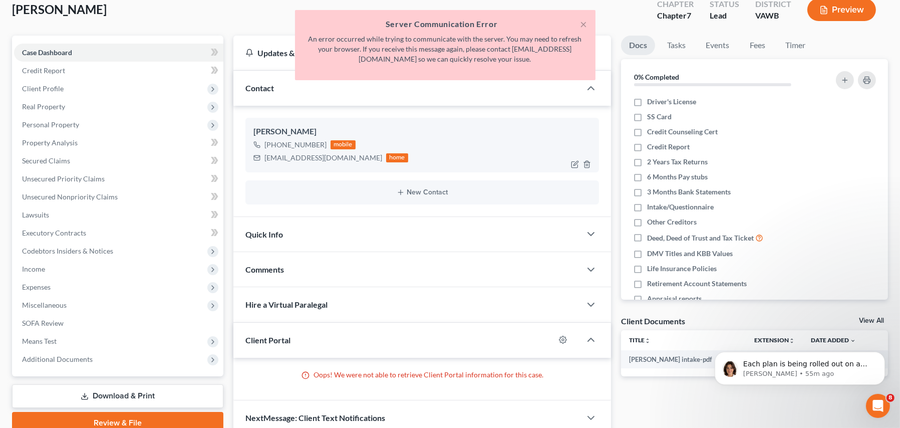
scroll to position [0, 0]
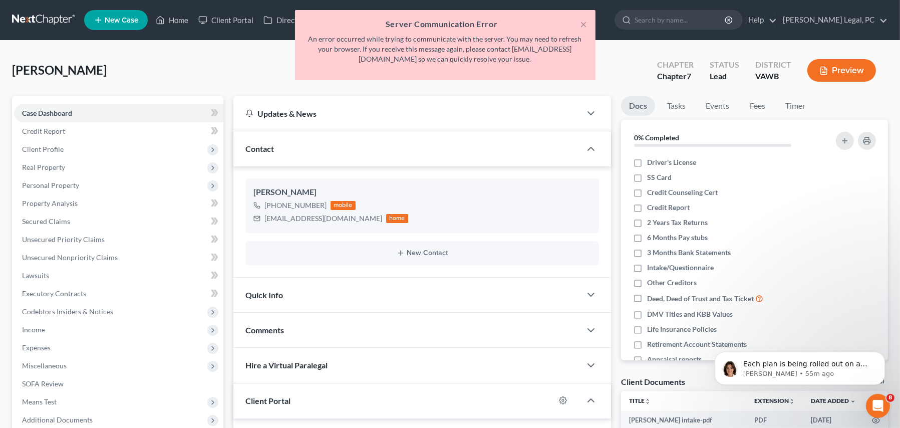
drag, startPoint x: 56, startPoint y: 23, endPoint x: 64, endPoint y: 25, distance: 8.7
click at [55, 23] on div "× Server Communication Error An error occurred while trying to communicate with…" at bounding box center [445, 47] width 900 height 75
click at [42, 73] on div "× Server Communication Error An error occurred while trying to communicate with…" at bounding box center [445, 47] width 900 height 75
click at [34, 21] on div "× Server Communication Error An error occurred while trying to communicate with…" at bounding box center [445, 47] width 900 height 75
drag, startPoint x: 577, startPoint y: 23, endPoint x: 583, endPoint y: 23, distance: 6.0
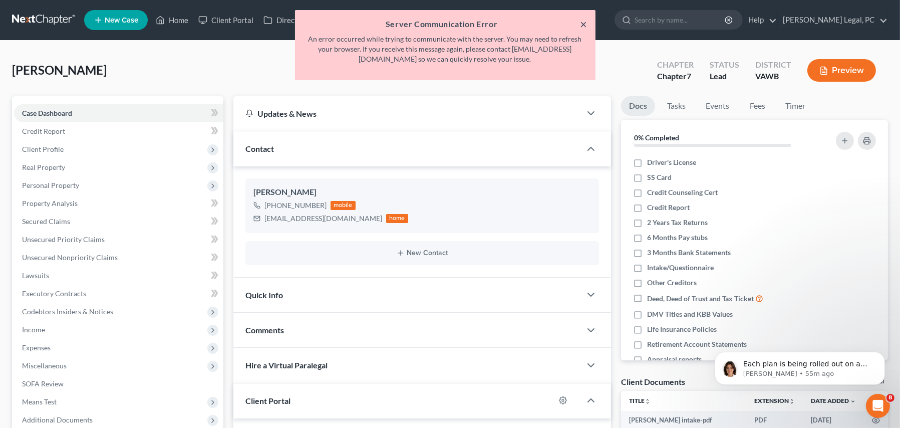
click at [582, 23] on div "× Server Communication Error An error occurred while trying to communicate with…" at bounding box center [445, 45] width 301 height 70
click at [583, 23] on button "×" at bounding box center [584, 24] width 7 height 12
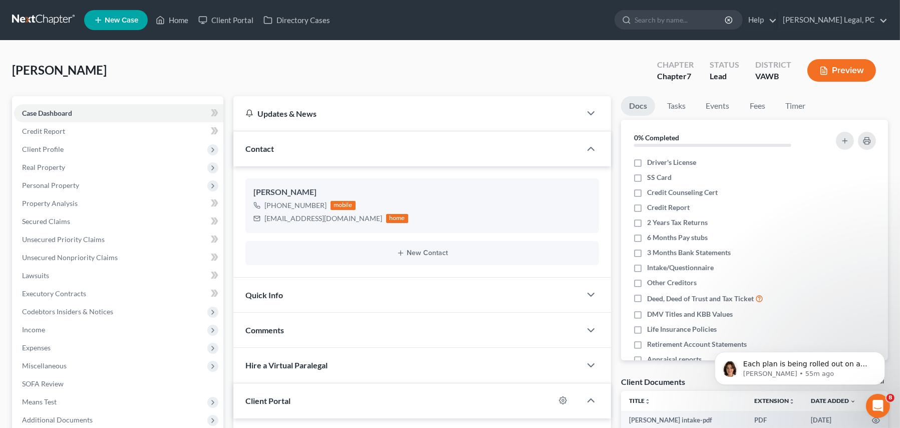
click at [43, 15] on link at bounding box center [44, 20] width 64 height 18
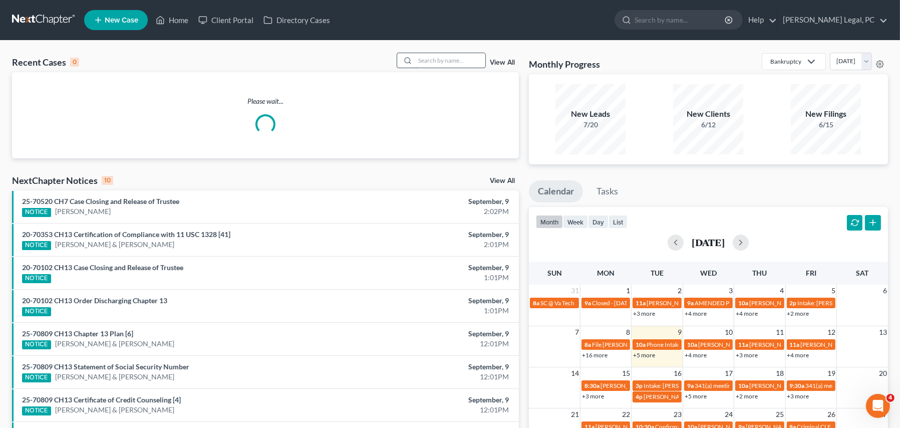
click at [442, 57] on input "search" at bounding box center [450, 60] width 70 height 15
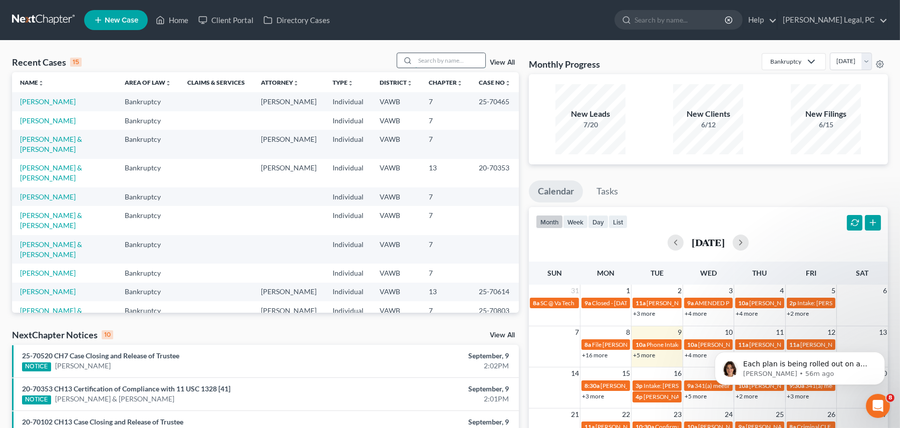
click at [435, 65] on input "search" at bounding box center [450, 60] width 70 height 15
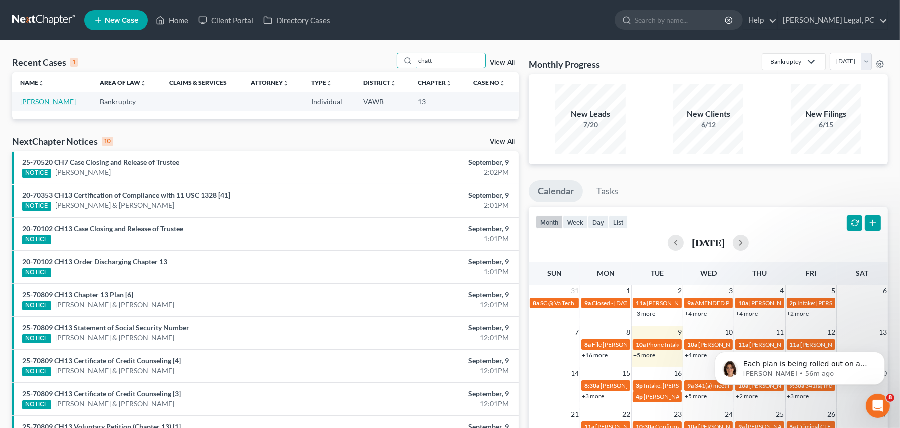
type input "chatt"
click at [43, 101] on link "[PERSON_NAME]" at bounding box center [48, 101] width 56 height 9
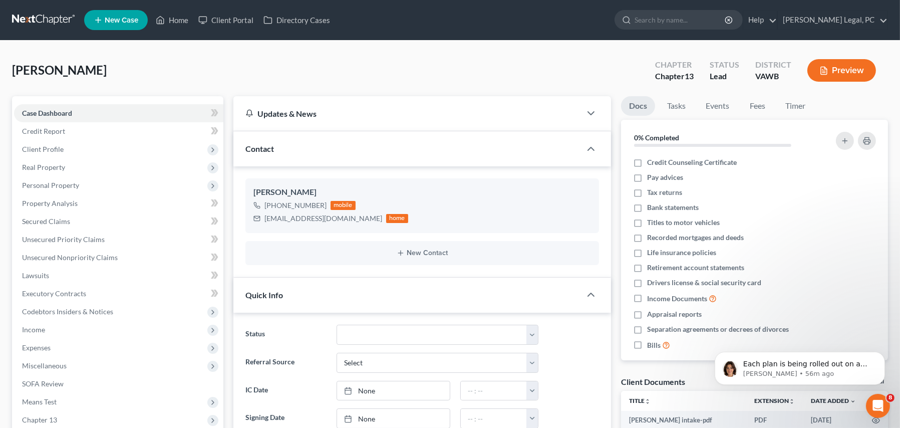
click at [55, 12] on link at bounding box center [44, 20] width 64 height 18
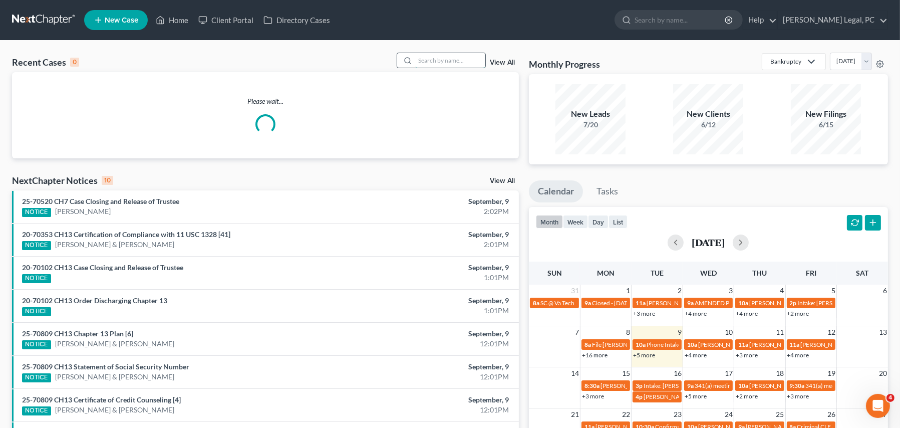
click at [447, 64] on input "search" at bounding box center [450, 60] width 70 height 15
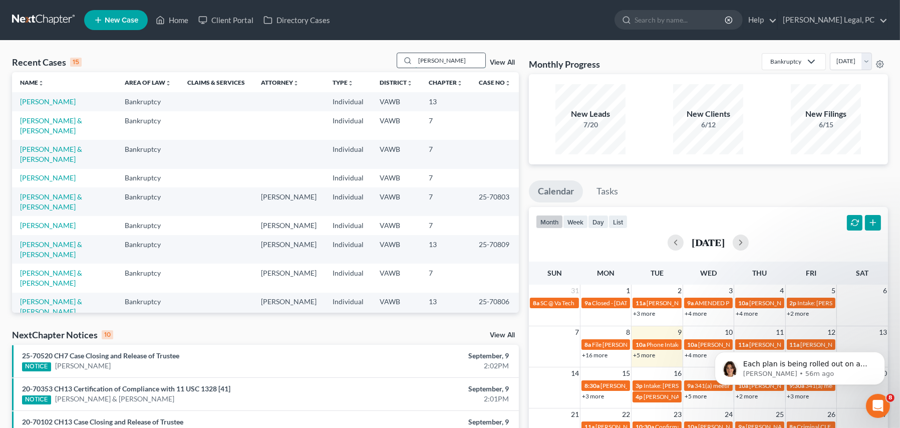
type input "[PERSON_NAME]"
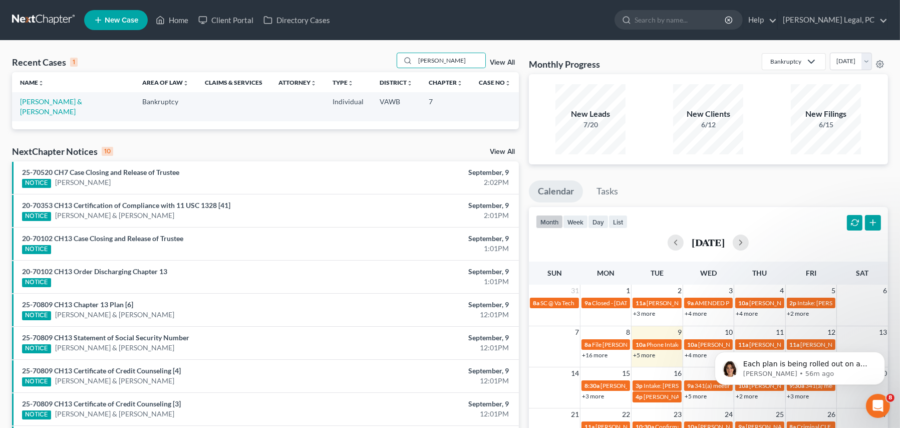
click at [54, 96] on td "[PERSON_NAME] & [PERSON_NAME]" at bounding box center [73, 106] width 122 height 29
click at [53, 97] on link "[PERSON_NAME] & [PERSON_NAME]" at bounding box center [51, 106] width 62 height 19
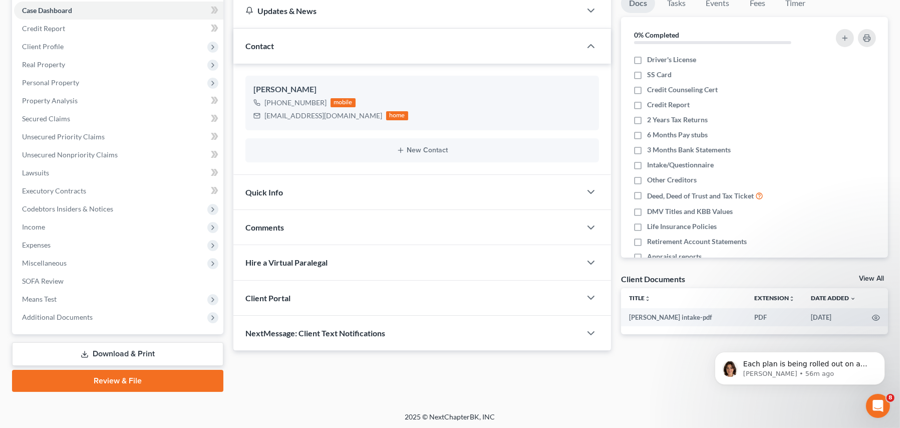
scroll to position [103, 0]
click at [586, 298] on icon "button" at bounding box center [591, 297] width 12 height 12
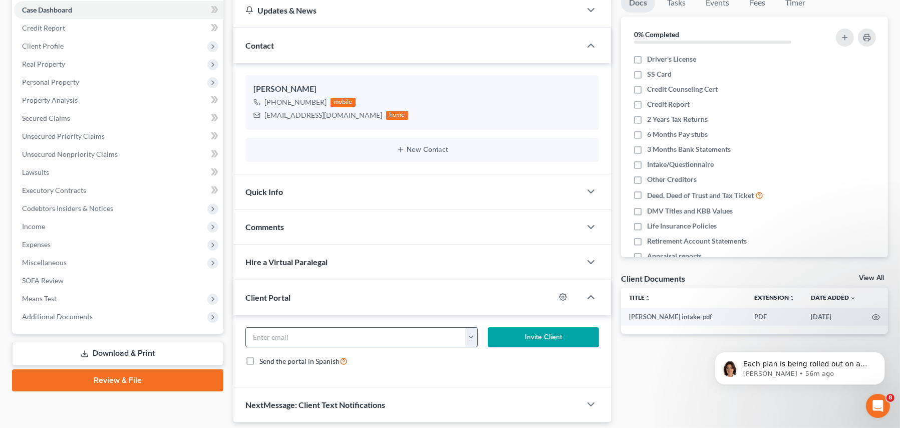
click at [477, 334] on button "button" at bounding box center [471, 337] width 13 height 19
click at [481, 361] on link "[EMAIL_ADDRESS][DOMAIN_NAME]" at bounding box center [533, 359] width 137 height 17
type input "[EMAIL_ADDRESS][DOMAIN_NAME]"
click at [528, 334] on button "Invite Client" at bounding box center [543, 337] width 111 height 20
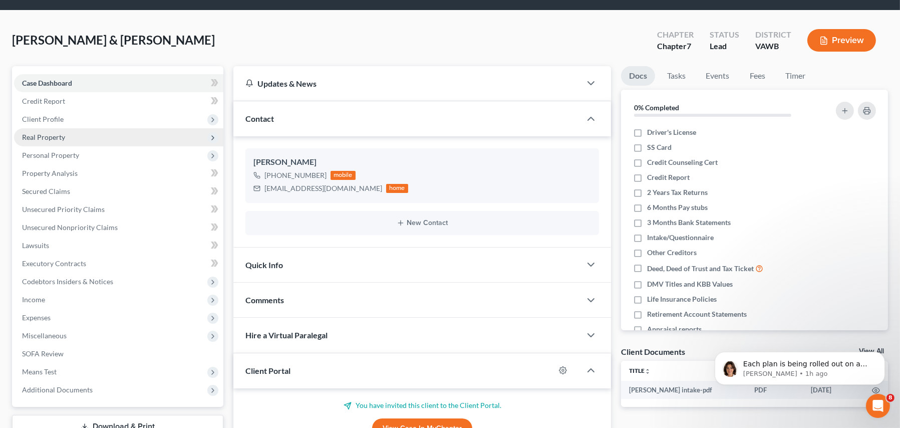
scroll to position [0, 0]
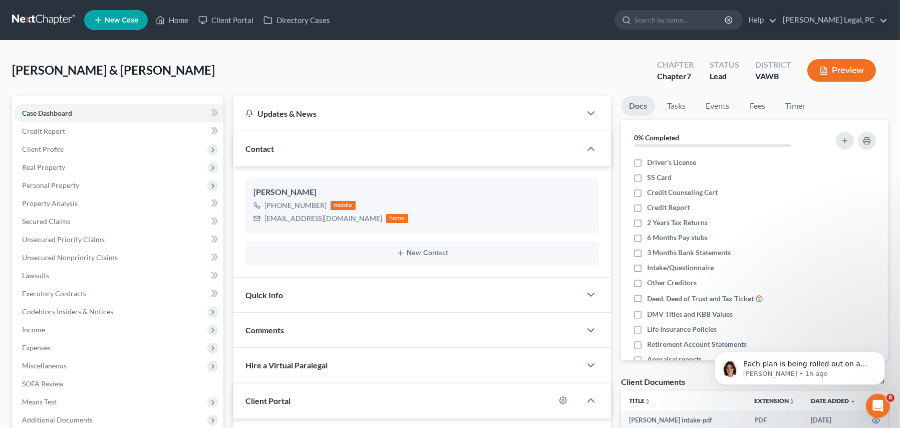
click at [42, 24] on link at bounding box center [44, 20] width 64 height 18
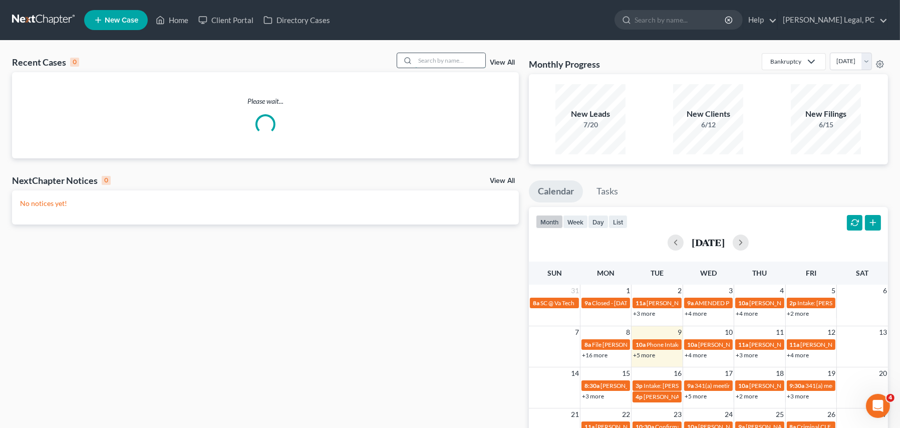
click at [424, 65] on input "search" at bounding box center [450, 60] width 70 height 15
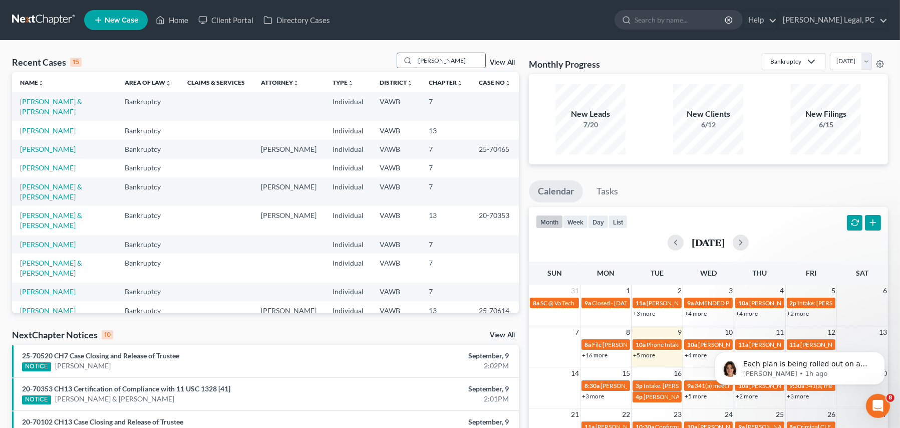
type input "[PERSON_NAME]"
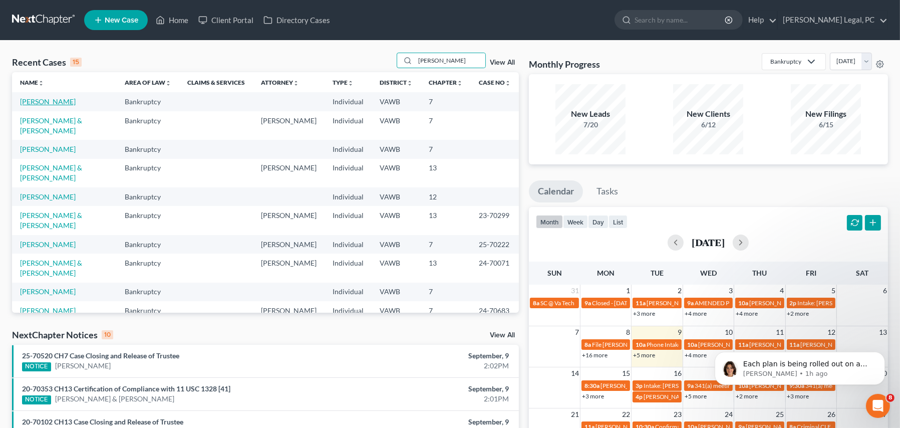
click at [52, 104] on link "[PERSON_NAME]" at bounding box center [48, 101] width 56 height 9
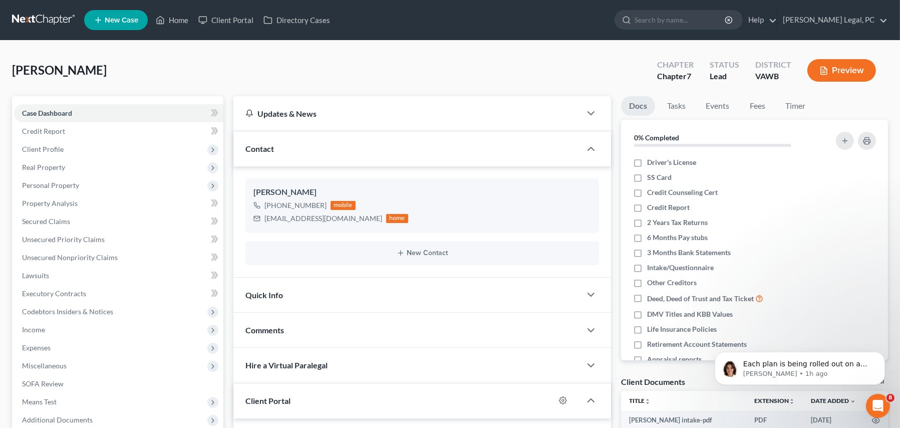
click at [44, 15] on link at bounding box center [44, 20] width 64 height 18
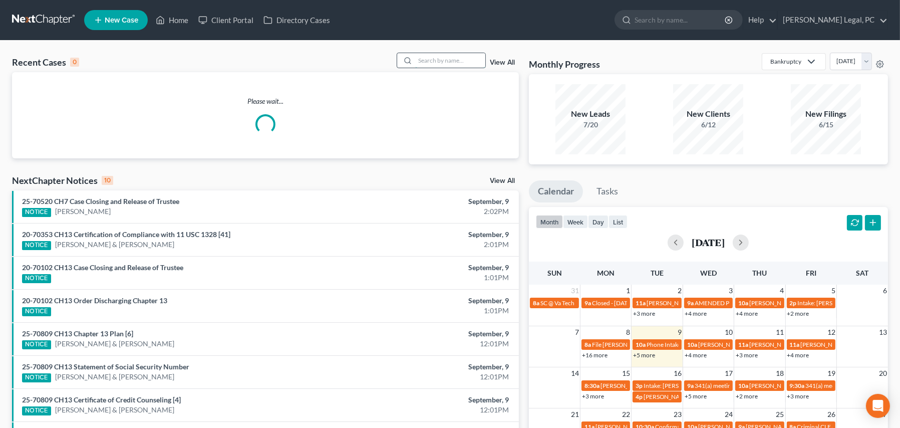
click at [463, 65] on input "search" at bounding box center [450, 60] width 70 height 15
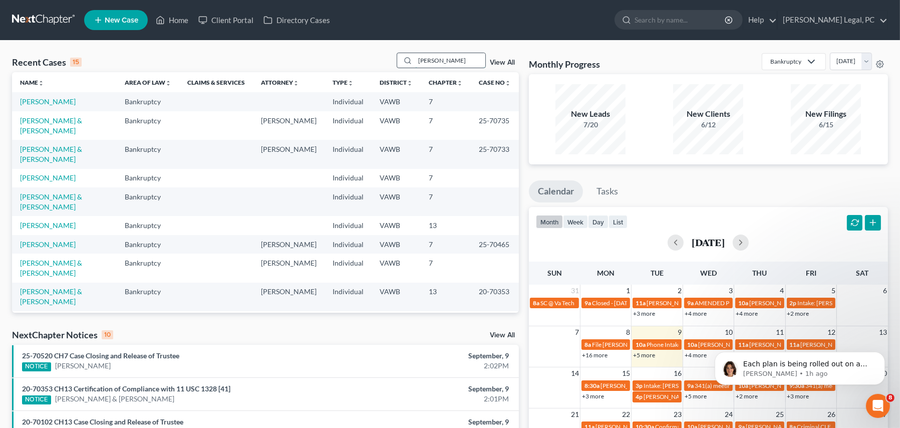
type input "[PERSON_NAME]"
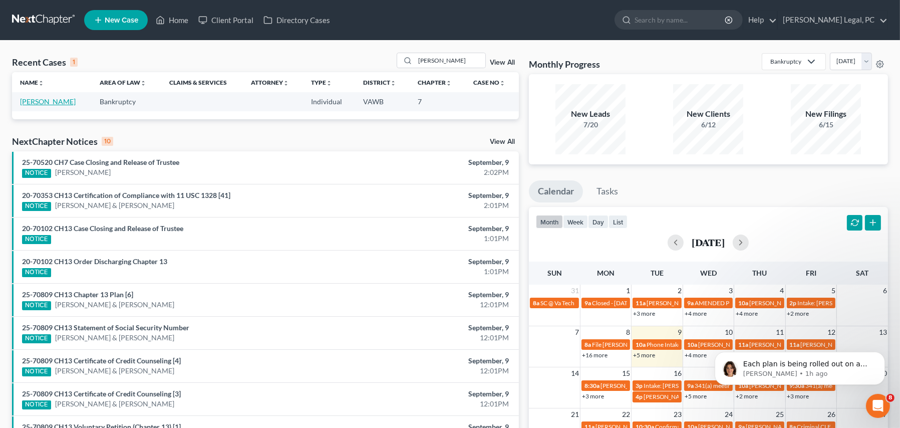
click at [57, 104] on link "[PERSON_NAME]" at bounding box center [48, 101] width 56 height 9
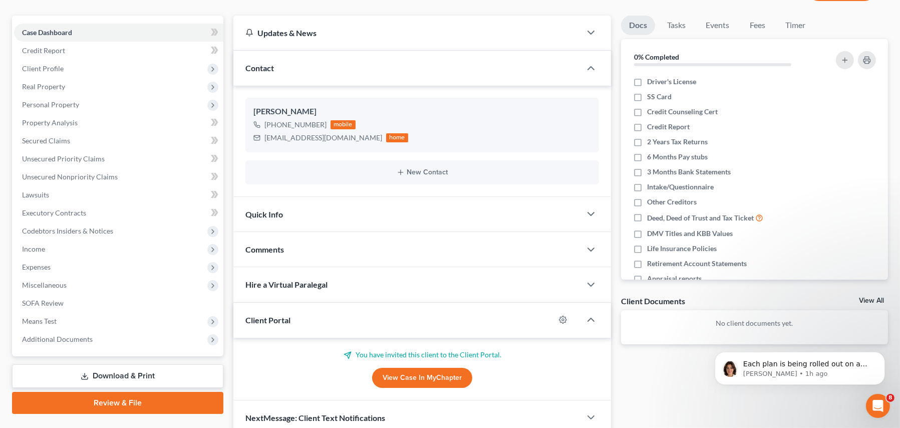
scroll to position [125, 0]
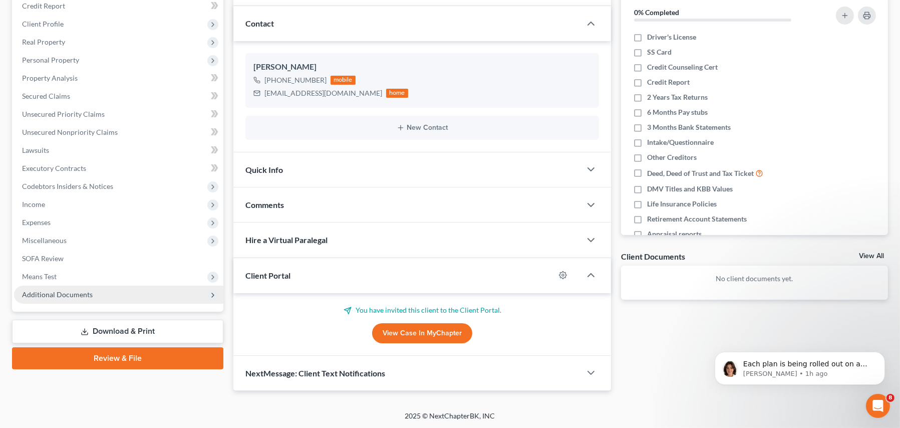
click at [83, 288] on span "Additional Documents" at bounding box center [118, 295] width 209 height 18
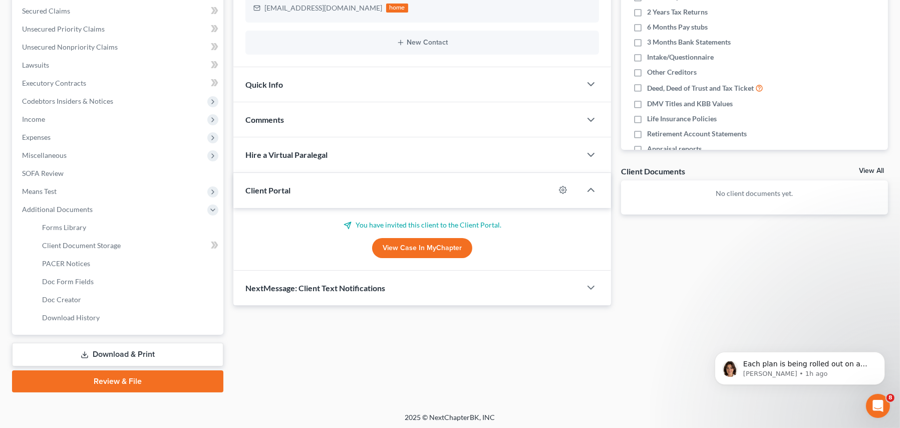
scroll to position [211, 0]
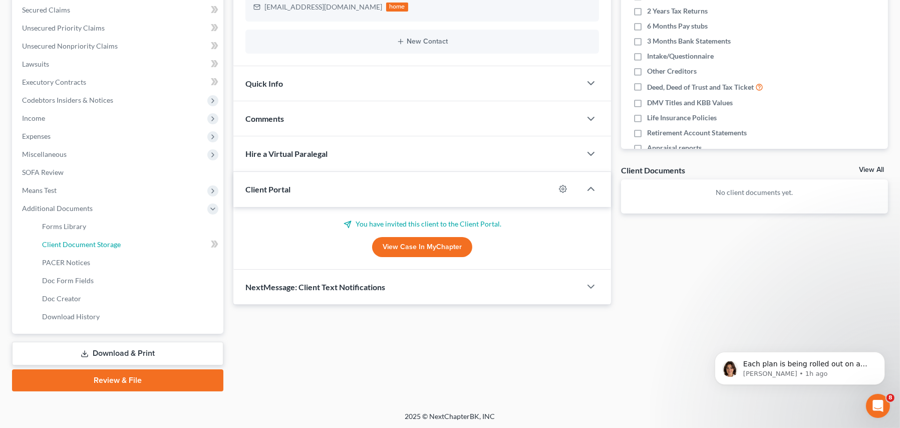
drag, startPoint x: 130, startPoint y: 241, endPoint x: 252, endPoint y: 254, distance: 122.4
click at [130, 242] on link "Client Document Storage" at bounding box center [128, 244] width 189 height 18
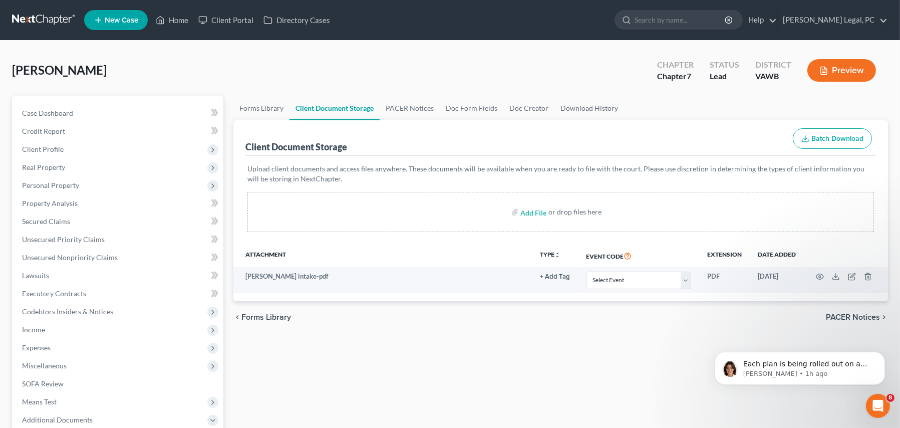
click at [26, 13] on link at bounding box center [44, 20] width 64 height 18
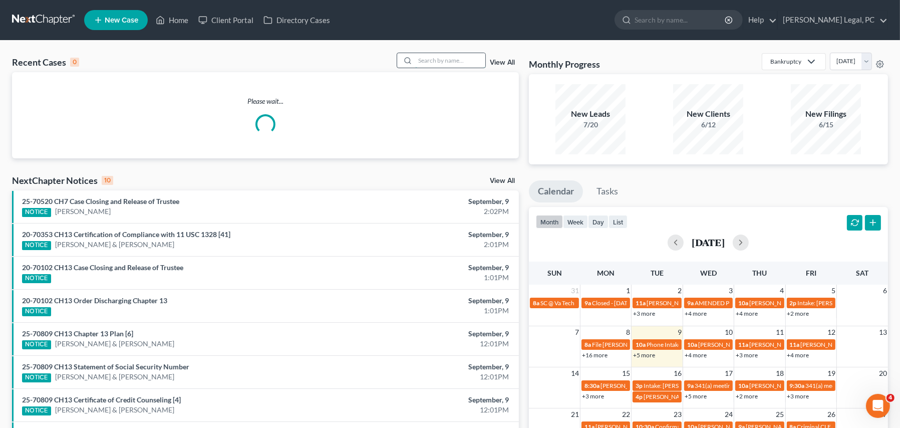
click at [453, 59] on input "search" at bounding box center [450, 60] width 70 height 15
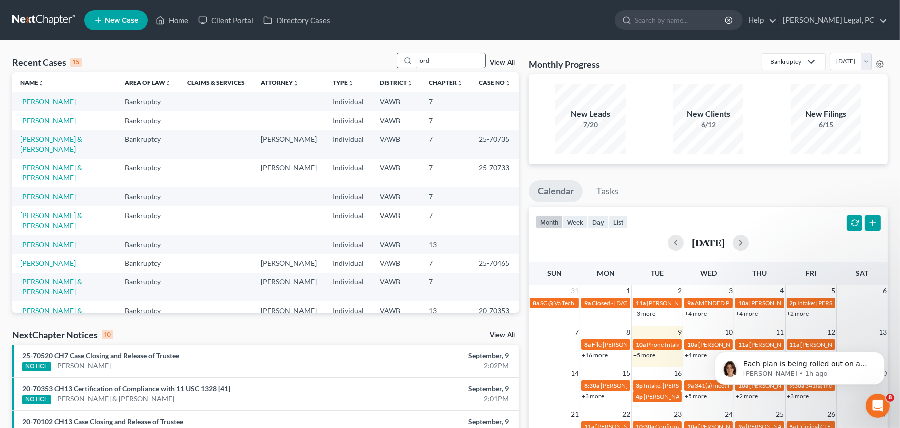
type input "lord"
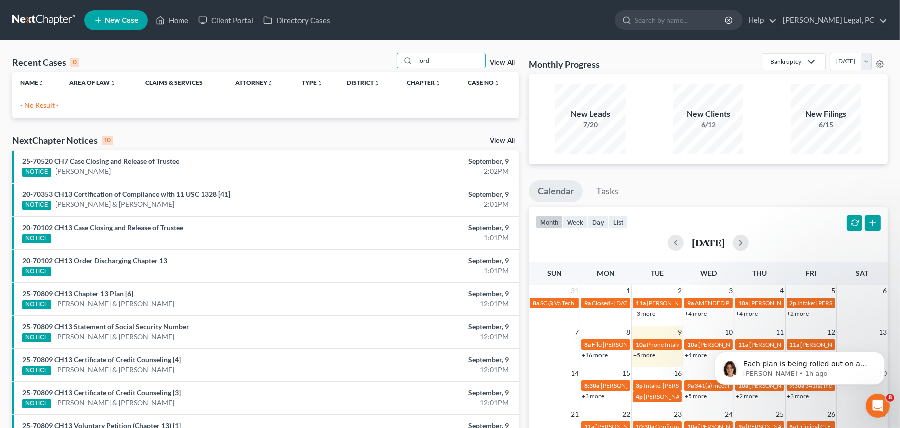
click at [129, 22] on span "New Case" at bounding box center [122, 21] width 34 height 8
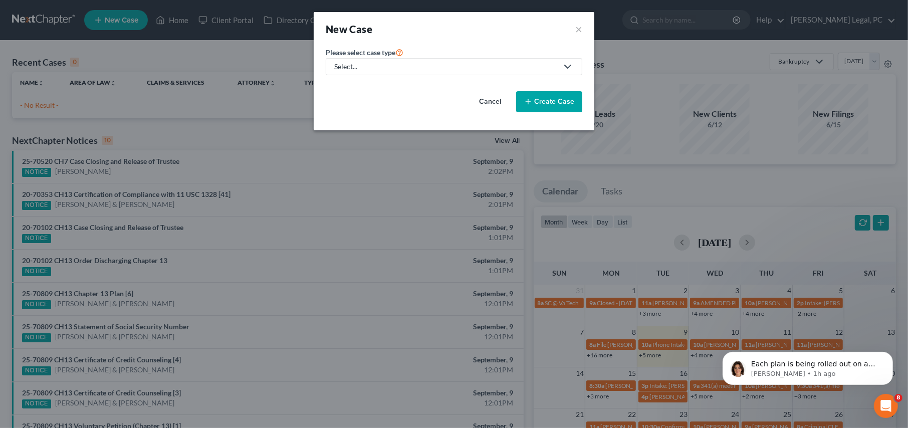
click at [561, 68] on icon at bounding box center [565, 67] width 16 height 12
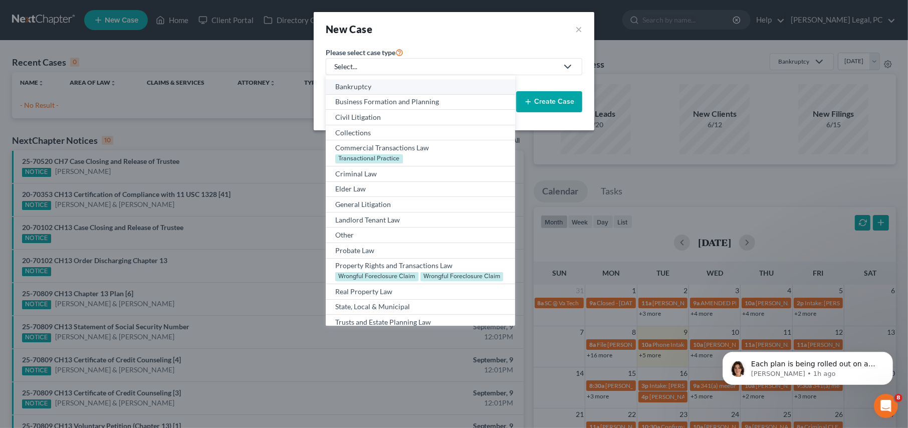
click at [473, 87] on div "Bankruptcy" at bounding box center [420, 87] width 170 height 10
select select "84"
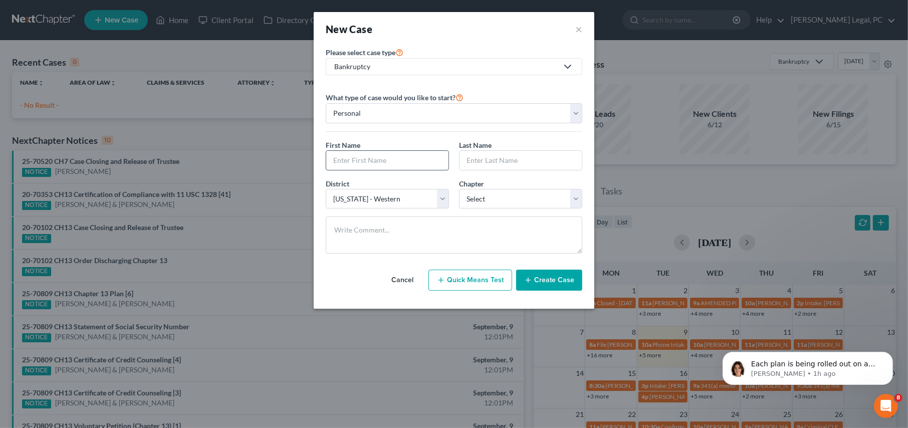
click at [349, 156] on input "text" at bounding box center [387, 160] width 122 height 19
type input "[PERSON_NAME]"
type input "Lord"
select select "0"
click at [544, 278] on button "Create Case" at bounding box center [549, 279] width 66 height 21
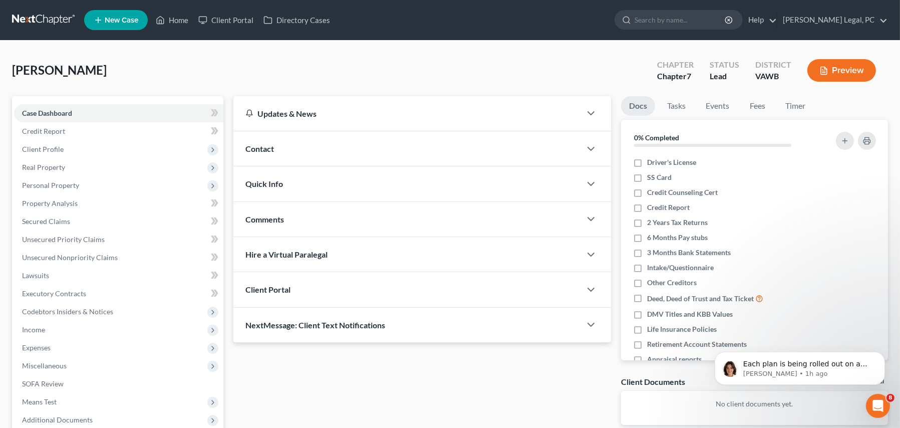
click at [305, 143] on div "Contact" at bounding box center [407, 148] width 348 height 35
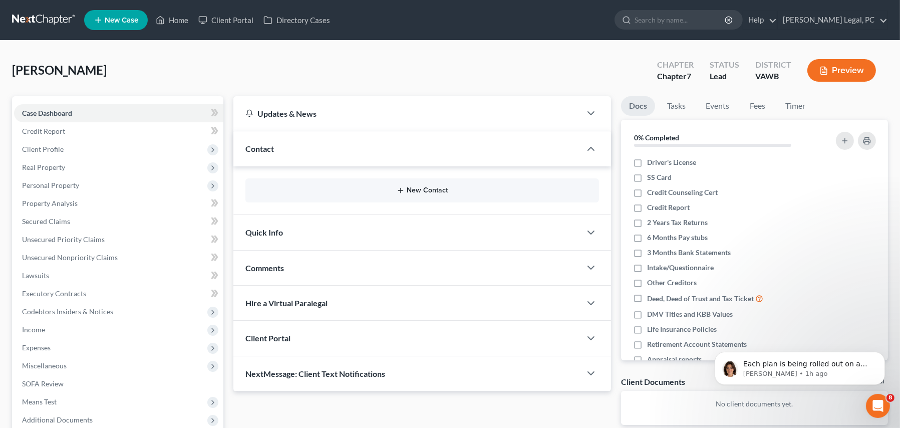
click at [376, 186] on button "New Contact" at bounding box center [422, 190] width 338 height 8
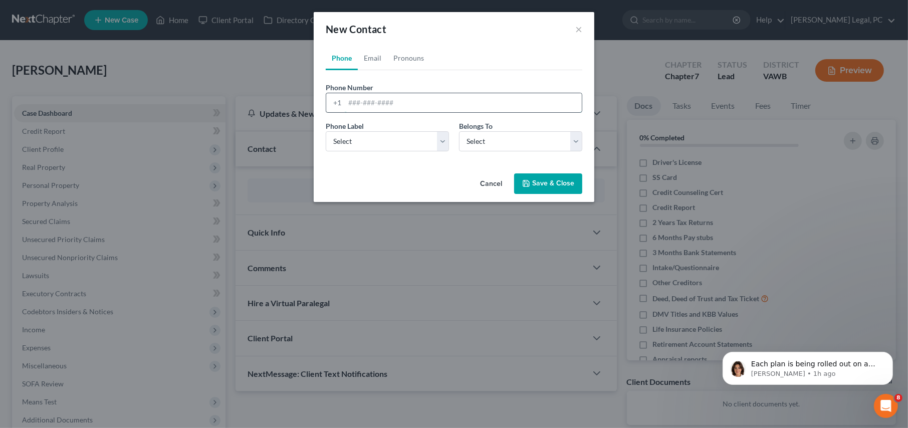
click at [357, 105] on input "tel" at bounding box center [463, 102] width 237 height 19
type input "[PHONE_NUMBER]"
click at [415, 140] on select "Select Mobile Home Work Other" at bounding box center [387, 141] width 123 height 20
select select "0"
click at [326, 131] on select "Select Mobile Home Work Other" at bounding box center [387, 141] width 123 height 20
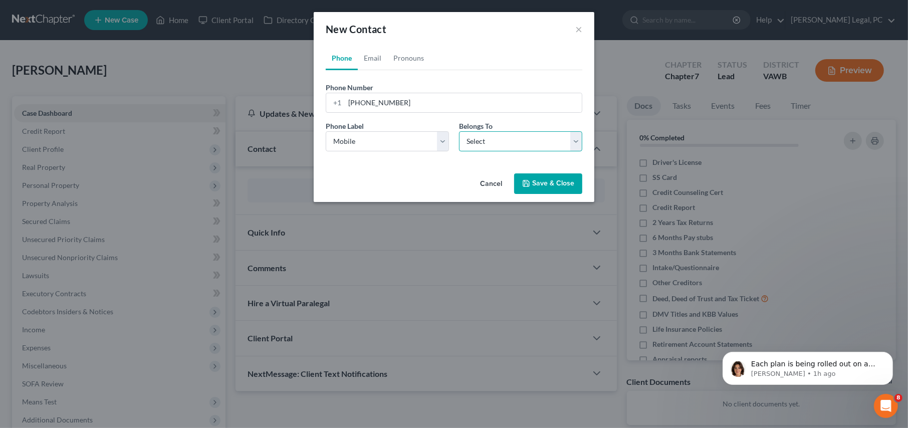
click at [467, 134] on select "Select Client Other" at bounding box center [520, 141] width 123 height 20
select select "0"
click at [459, 131] on select "Select Client Other" at bounding box center [520, 141] width 123 height 20
click at [530, 176] on button "Save & Close" at bounding box center [548, 183] width 68 height 21
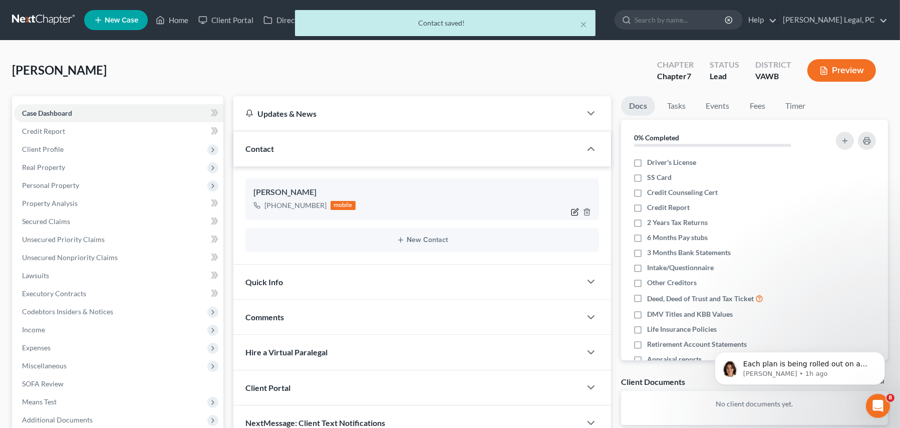
click at [575, 208] on icon "button" at bounding box center [575, 212] width 8 height 8
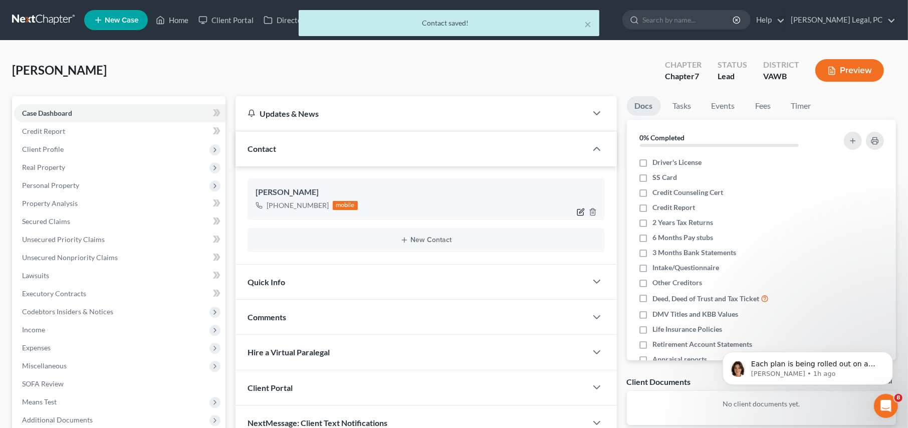
select select "0"
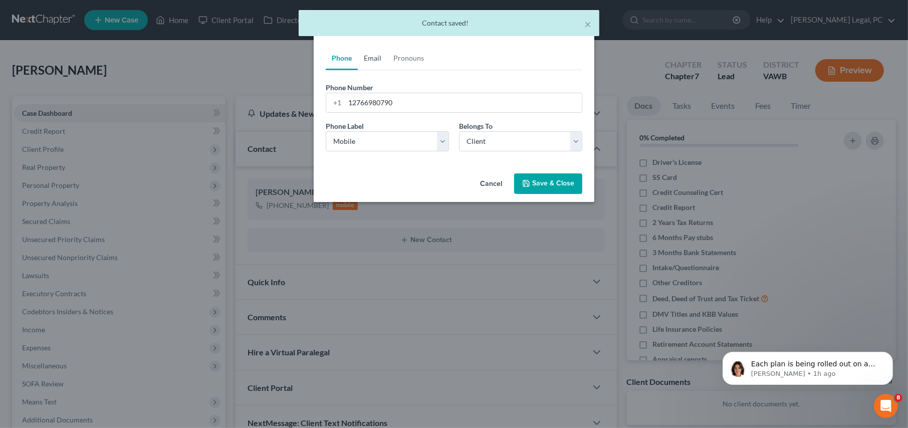
click at [368, 59] on link "Email" at bounding box center [373, 58] width 30 height 24
drag, startPoint x: 379, startPoint y: 103, endPoint x: 385, endPoint y: 106, distance: 6.7
click at [379, 103] on input "email" at bounding box center [463, 102] width 237 height 19
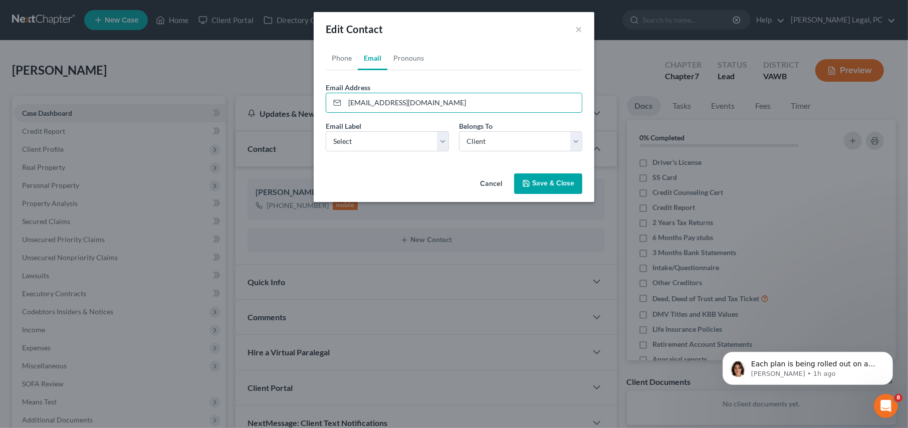
type input "[EMAIL_ADDRESS][DOMAIN_NAME]"
click at [442, 142] on select "Select Home Work Other" at bounding box center [387, 141] width 123 height 20
select select "0"
click at [326, 131] on select "Select Home Work Other" at bounding box center [387, 141] width 123 height 20
click at [465, 143] on select "Select Client Other" at bounding box center [520, 141] width 123 height 20
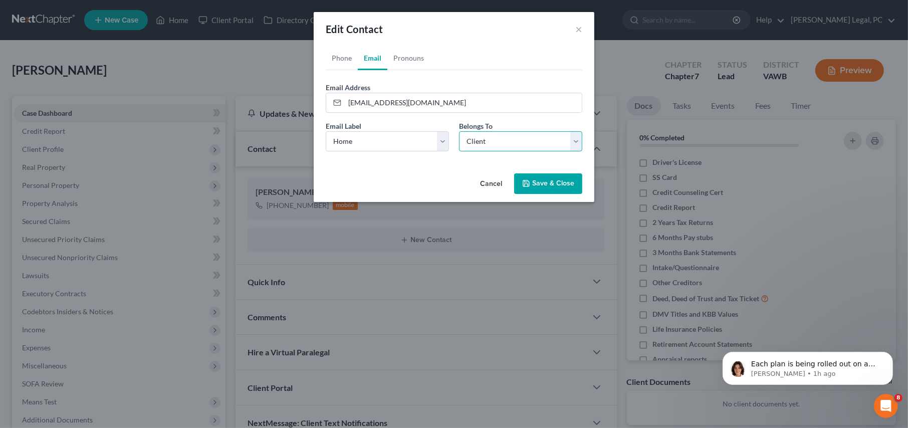
click at [459, 131] on select "Select Client Other" at bounding box center [520, 141] width 123 height 20
drag, startPoint x: 558, startPoint y: 182, endPoint x: 550, endPoint y: 181, distance: 8.6
click at [557, 182] on button "Save & Close" at bounding box center [548, 183] width 68 height 21
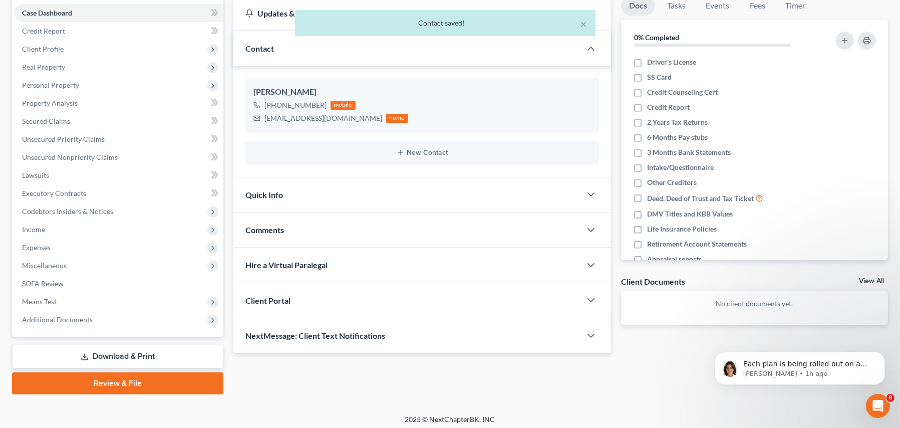
scroll to position [103, 0]
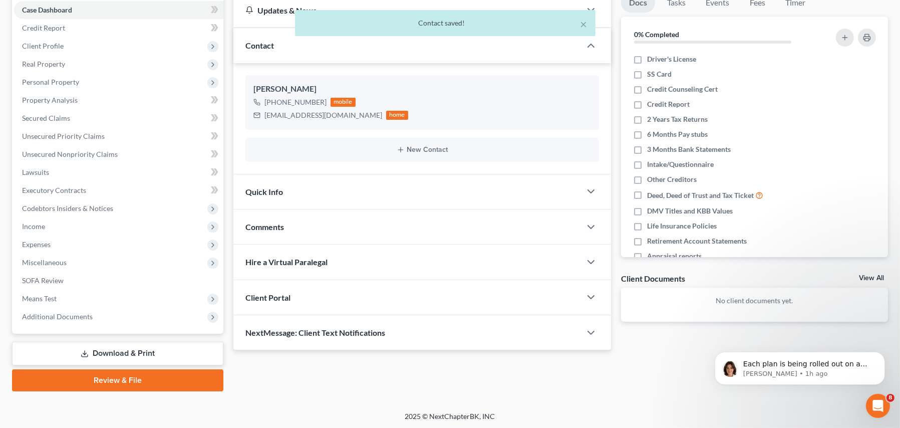
click at [299, 306] on div "Client Portal" at bounding box center [407, 297] width 348 height 35
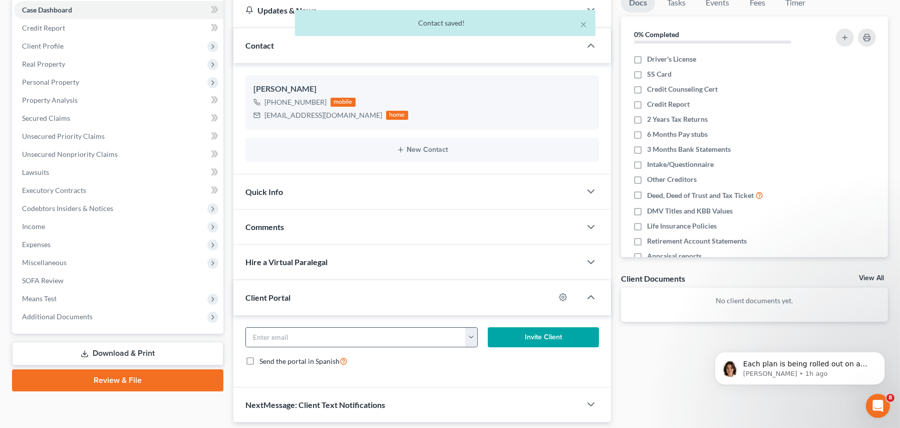
click at [473, 341] on button "button" at bounding box center [471, 337] width 13 height 19
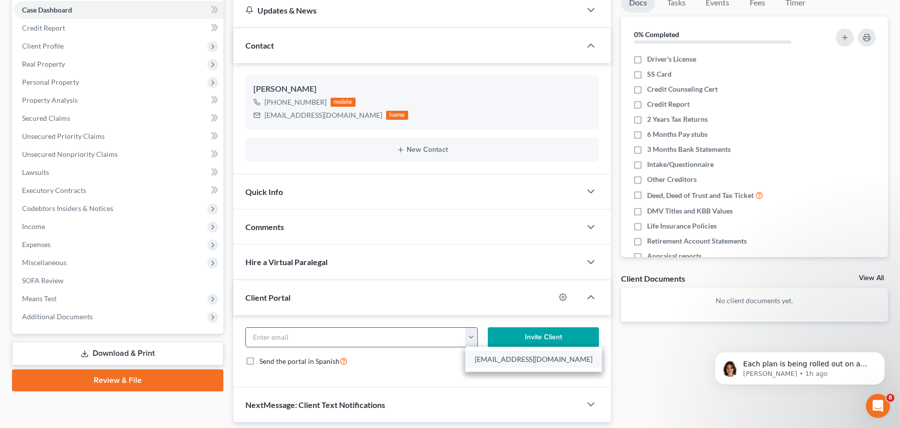
click at [475, 354] on link "[EMAIL_ADDRESS][DOMAIN_NAME]" at bounding box center [533, 359] width 137 height 17
type input "[EMAIL_ADDRESS][DOMAIN_NAME]"
click at [512, 331] on button "Invite Client" at bounding box center [543, 337] width 111 height 20
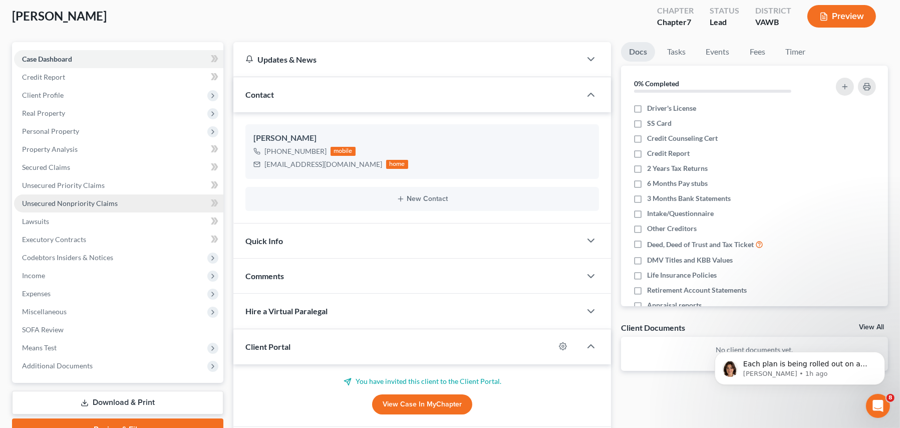
scroll to position [0, 0]
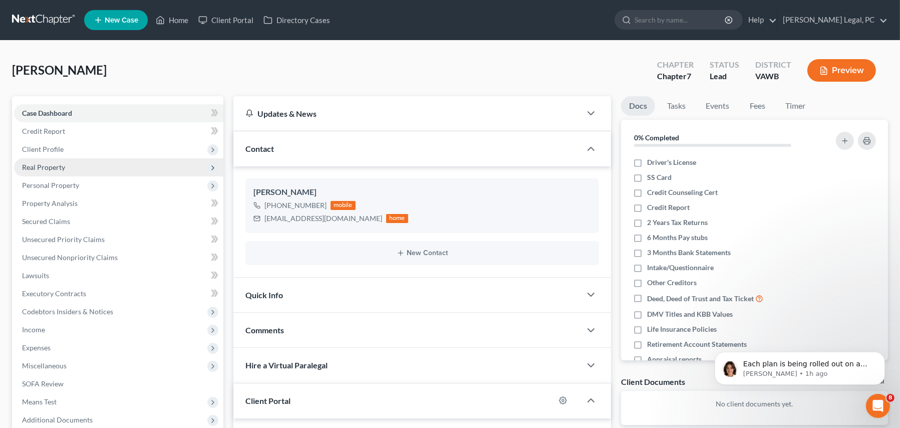
drag, startPoint x: 68, startPoint y: 161, endPoint x: 86, endPoint y: 164, distance: 18.3
click at [68, 160] on span "Real Property" at bounding box center [118, 167] width 209 height 18
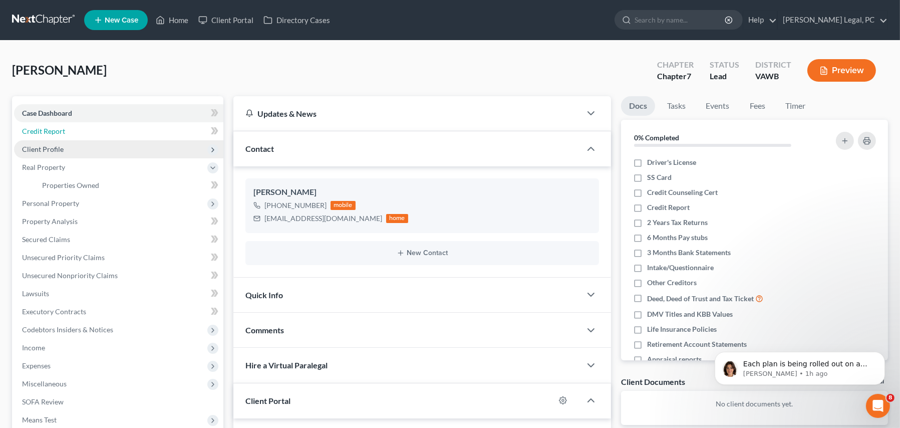
click at [46, 138] on link "Credit Report" at bounding box center [118, 131] width 209 height 18
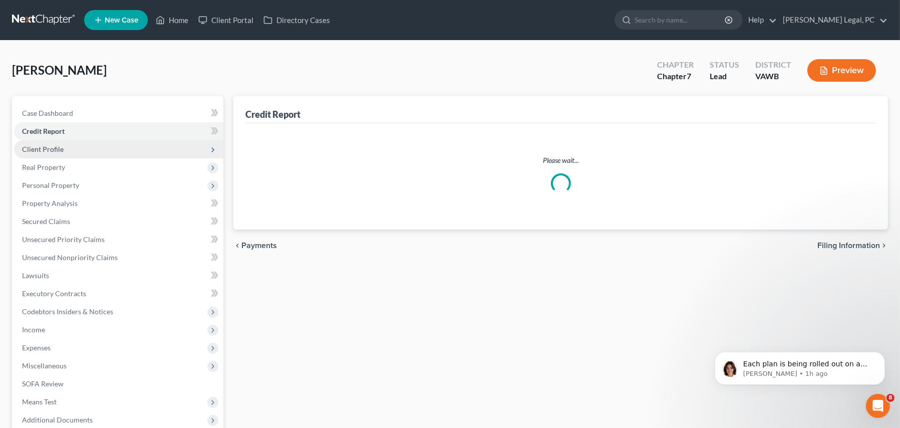
click at [50, 147] on span "Client Profile" at bounding box center [43, 149] width 42 height 9
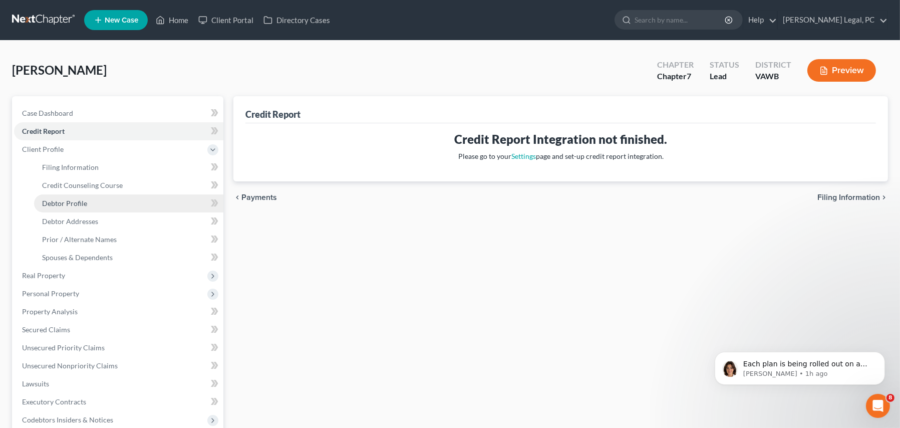
click at [65, 207] on link "Debtor Profile" at bounding box center [128, 203] width 189 height 18
select select "0"
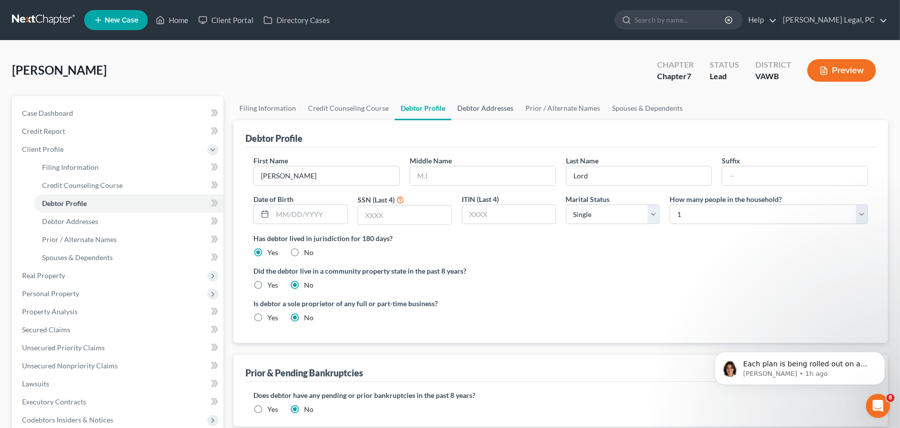
click at [490, 110] on link "Debtor Addresses" at bounding box center [485, 108] width 68 height 24
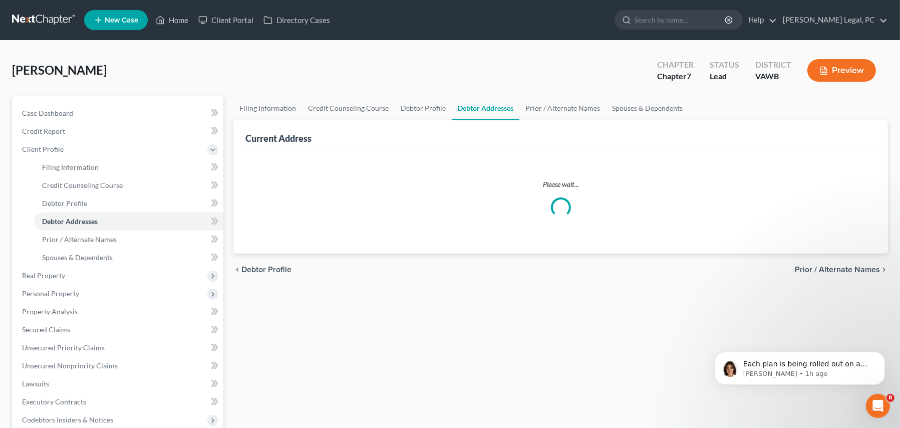
select select "0"
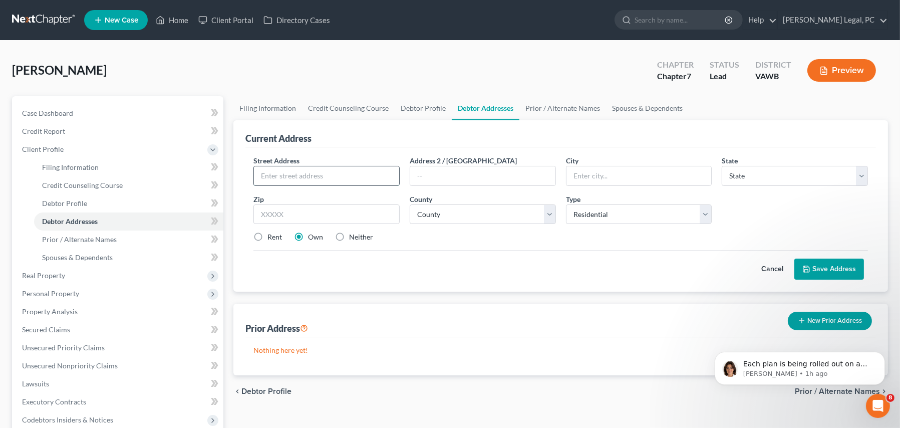
click at [301, 177] on input "text" at bounding box center [326, 175] width 145 height 19
type input "[STREET_ADDRESS]"
type input "[GEOGRAPHIC_DATA]"
click at [866, 171] on select "State [US_STATE] AK AR AZ CA CO CT DE DC [GEOGRAPHIC_DATA] [GEOGRAPHIC_DATA] GU…" at bounding box center [795, 176] width 146 height 20
select select "48"
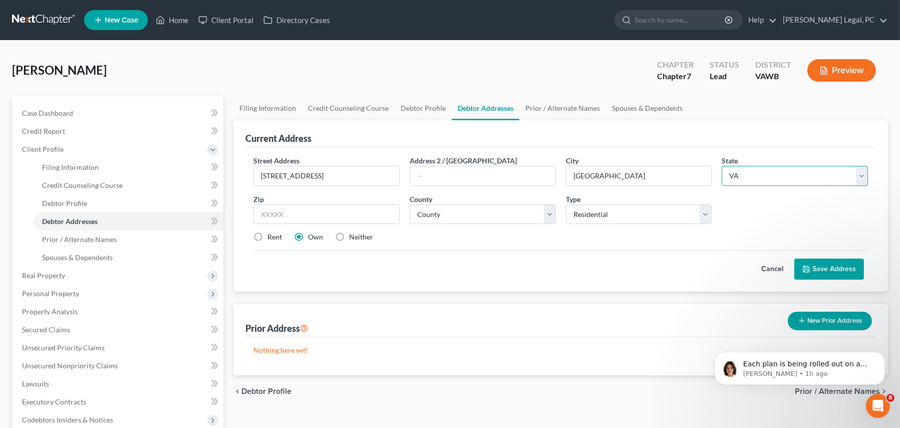
click at [722, 166] on select "State [US_STATE] AK AR AZ CA CO CT DE DC [GEOGRAPHIC_DATA] [GEOGRAPHIC_DATA] GU…" at bounding box center [795, 176] width 146 height 20
click at [323, 215] on input "text" at bounding box center [326, 214] width 146 height 20
type input "24202"
click at [501, 217] on select "County [GEOGRAPHIC_DATA] [GEOGRAPHIC_DATA] [GEOGRAPHIC_DATA] [GEOGRAPHIC_DATA] …" at bounding box center [483, 214] width 146 height 20
select select "126"
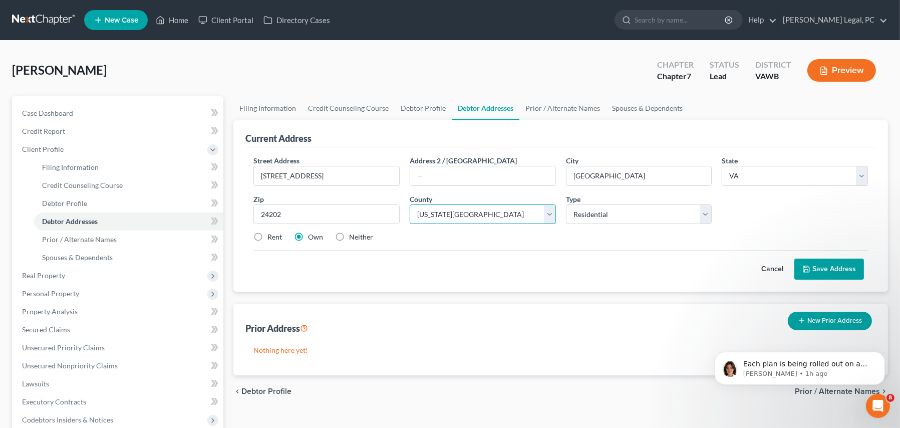
click at [410, 204] on select "County [GEOGRAPHIC_DATA] [GEOGRAPHIC_DATA] [GEOGRAPHIC_DATA] [GEOGRAPHIC_DATA] …" at bounding box center [483, 214] width 146 height 20
click at [800, 270] on button "Save Address" at bounding box center [829, 268] width 70 height 21
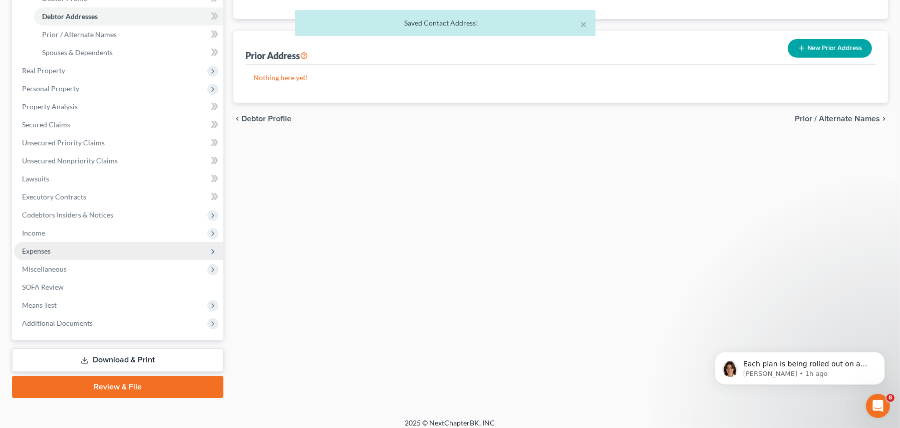
scroll to position [211, 0]
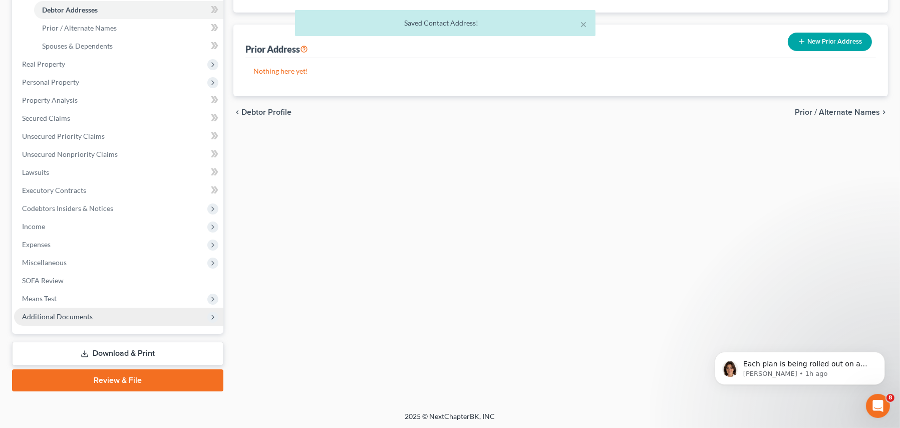
click at [61, 317] on span "Additional Documents" at bounding box center [57, 316] width 71 height 9
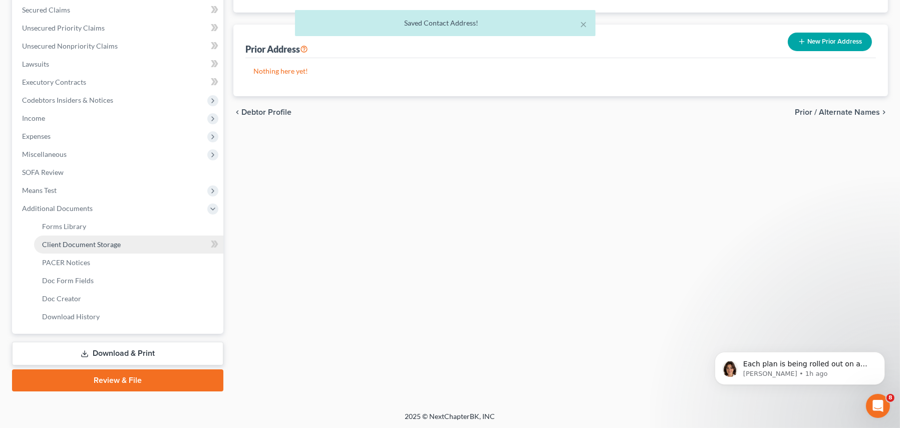
click at [82, 245] on span "Client Document Storage" at bounding box center [81, 244] width 79 height 9
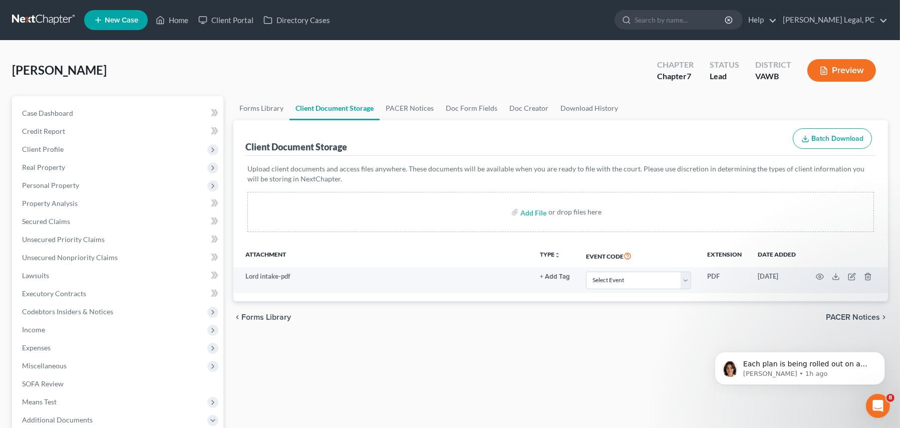
click at [38, 18] on link at bounding box center [44, 20] width 64 height 18
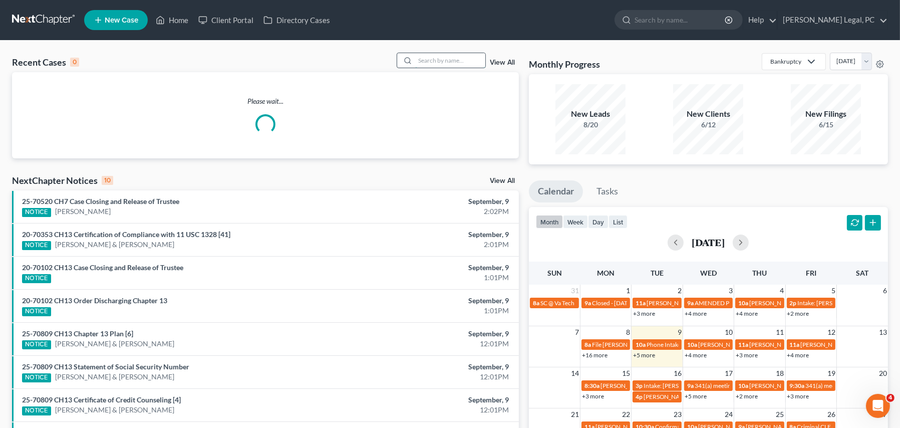
click at [434, 62] on input "search" at bounding box center [450, 60] width 70 height 15
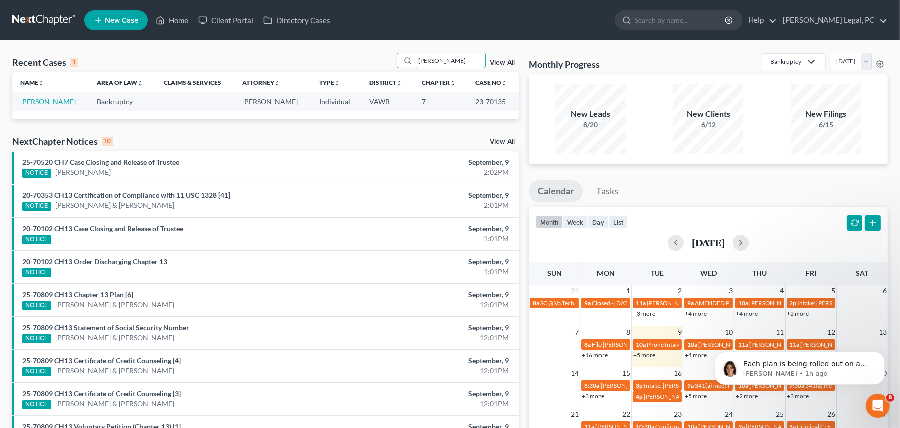
type input "greene"
click at [128, 19] on span "New Case" at bounding box center [122, 21] width 34 height 8
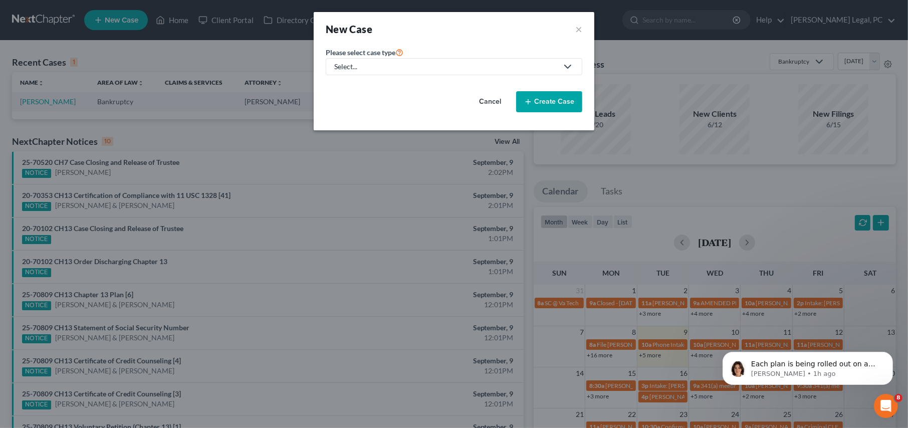
click at [340, 66] on div "Select..." at bounding box center [445, 67] width 223 height 10
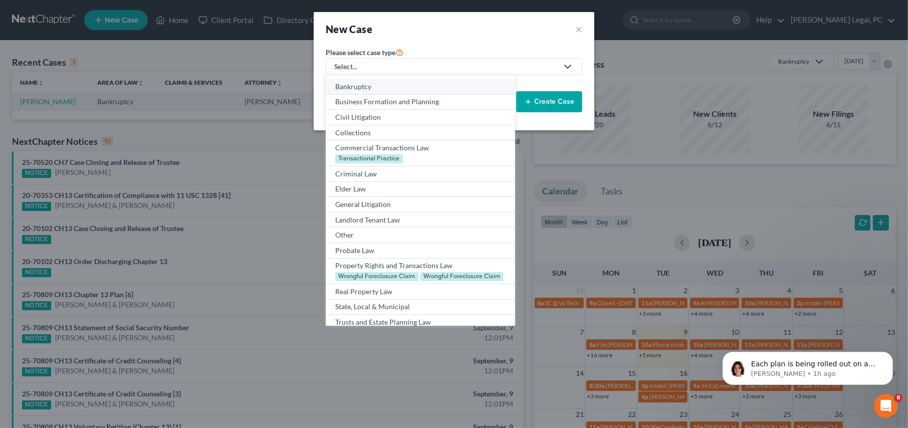
click at [339, 84] on div "Bankruptcy" at bounding box center [420, 87] width 170 height 10
select select "84"
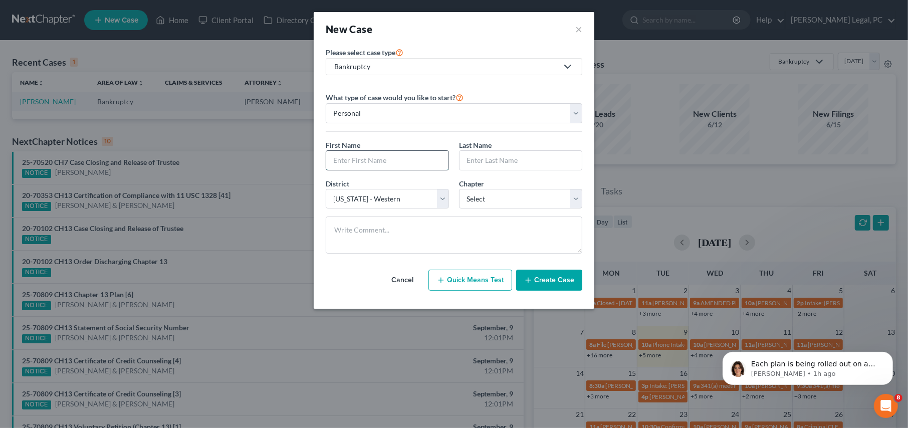
click at [359, 152] on input "text" at bounding box center [387, 160] width 122 height 19
type input "Leslie"
type input "Greene"
click at [474, 204] on select "Select 7 11 12 13" at bounding box center [520, 199] width 123 height 20
select select "0"
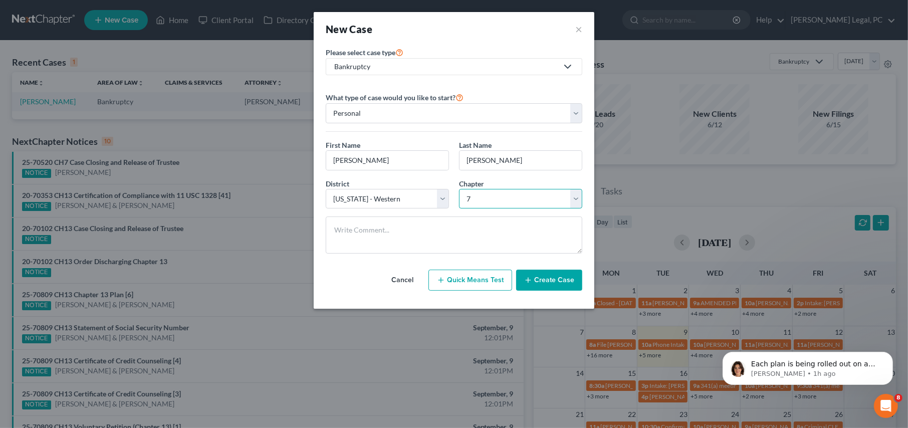
click at [459, 189] on select "Select 7 11 12 13" at bounding box center [520, 199] width 123 height 20
click at [548, 276] on button "Create Case" at bounding box center [549, 279] width 66 height 21
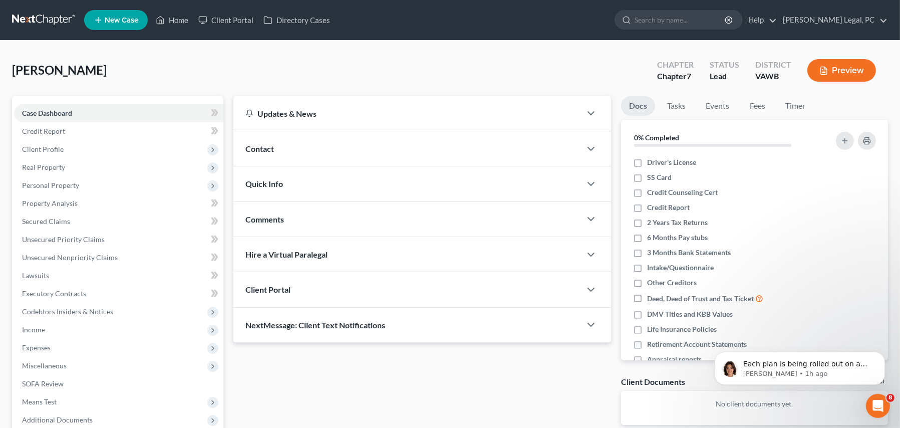
click at [276, 154] on div "Contact" at bounding box center [407, 148] width 348 height 35
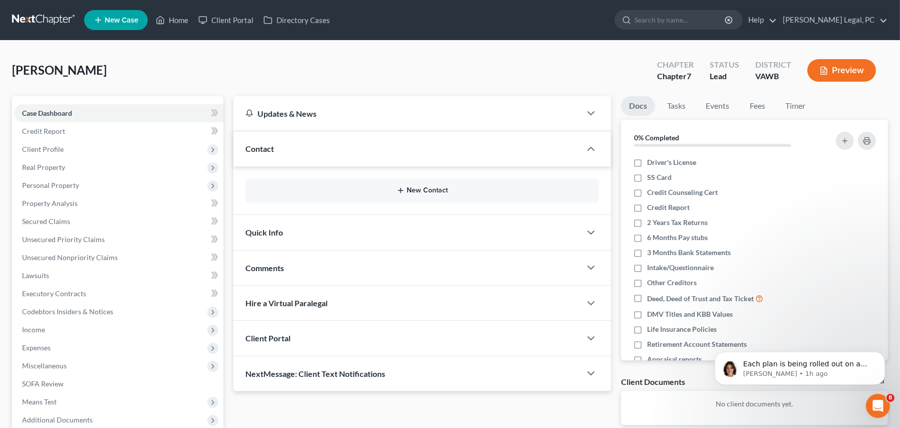
click at [425, 188] on button "New Contact" at bounding box center [422, 190] width 338 height 8
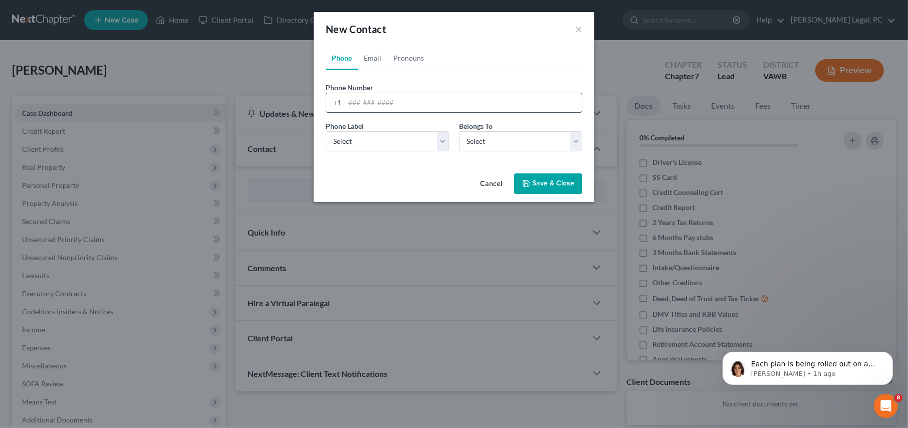
click at [349, 103] on input "tel" at bounding box center [463, 102] width 237 height 19
type input "2"
type input "276-733-2130"
click at [403, 140] on select "Select Mobile Home Work Other" at bounding box center [387, 141] width 123 height 20
click at [326, 131] on select "Select Mobile Home Work Other" at bounding box center [387, 141] width 123 height 20
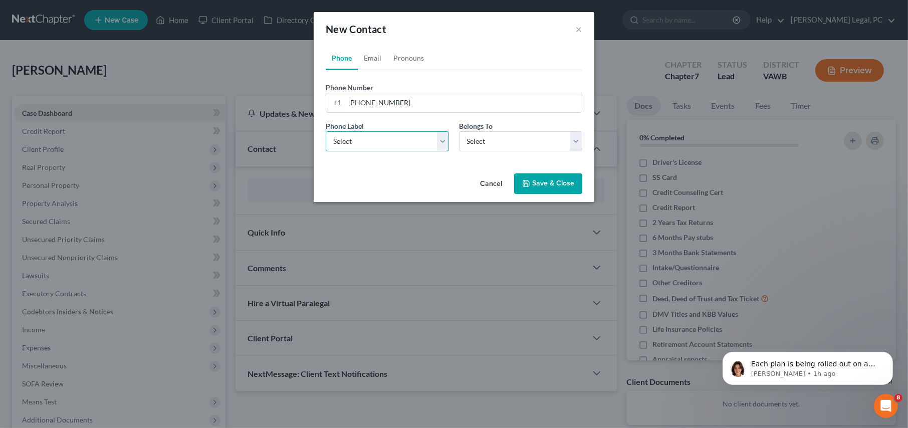
click at [390, 145] on select "Select Mobile Home Work Other" at bounding box center [387, 141] width 123 height 20
select select "0"
click at [326, 131] on select "Select Mobile Home Work Other" at bounding box center [387, 141] width 123 height 20
click at [472, 145] on select "Select Client Other" at bounding box center [520, 141] width 123 height 20
select select "0"
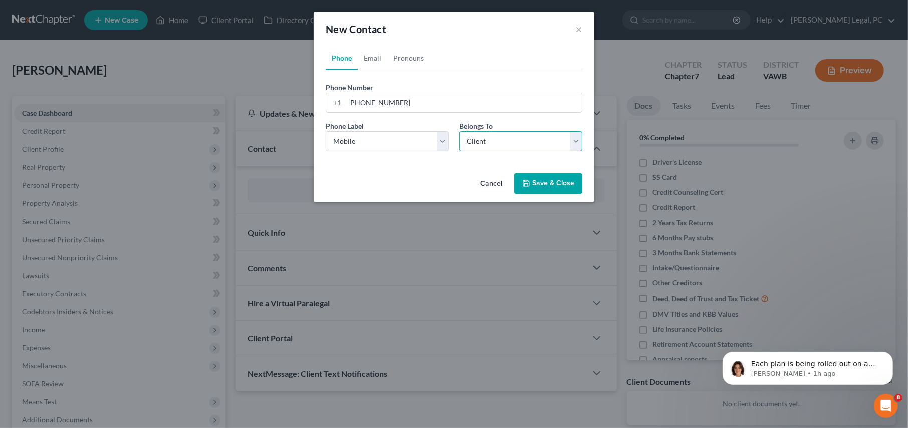
click at [459, 131] on select "Select Client Other" at bounding box center [520, 141] width 123 height 20
select select "0"
drag, startPoint x: 376, startPoint y: 58, endPoint x: 397, endPoint y: 86, distance: 34.7
click at [376, 58] on link "Email" at bounding box center [373, 58] width 30 height 24
drag, startPoint x: 385, startPoint y: 104, endPoint x: 391, endPoint y: 102, distance: 6.1
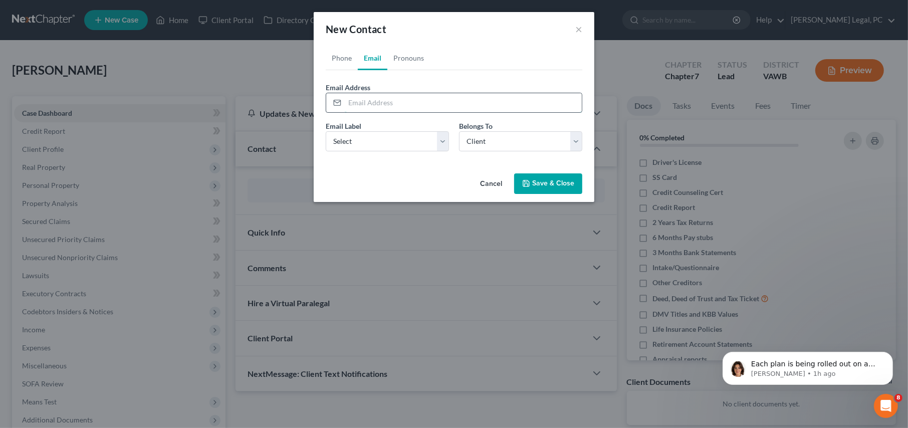
click at [389, 103] on input "email" at bounding box center [463, 102] width 237 height 19
type input "tspleslie@yahoo.com"
click at [395, 138] on select "Select Home Work Other" at bounding box center [387, 141] width 123 height 20
select select "0"
click at [326, 131] on select "Select Home Work Other" at bounding box center [387, 141] width 123 height 20
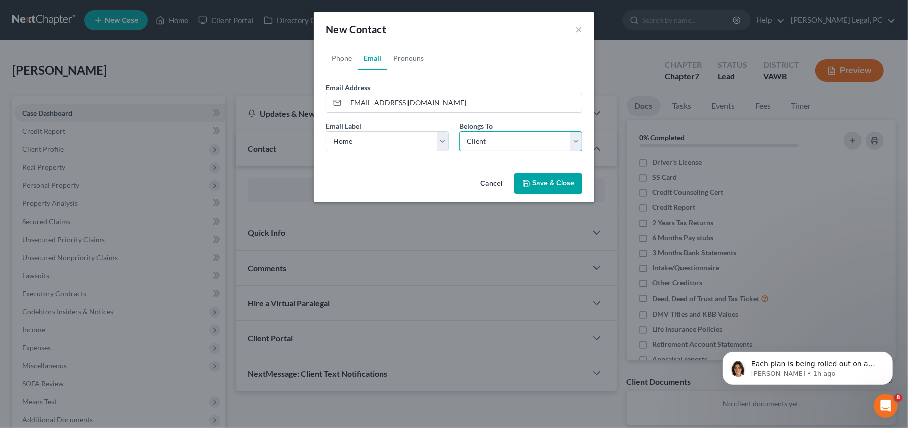
click at [465, 141] on select "Select Client Other" at bounding box center [520, 141] width 123 height 20
click at [459, 131] on select "Select Client Other" at bounding box center [520, 141] width 123 height 20
click at [559, 178] on button "Save & Close" at bounding box center [548, 183] width 68 height 21
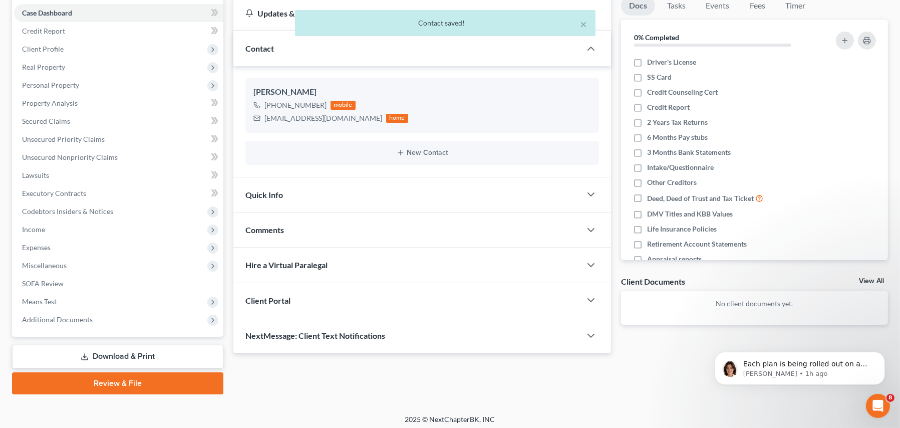
scroll to position [103, 0]
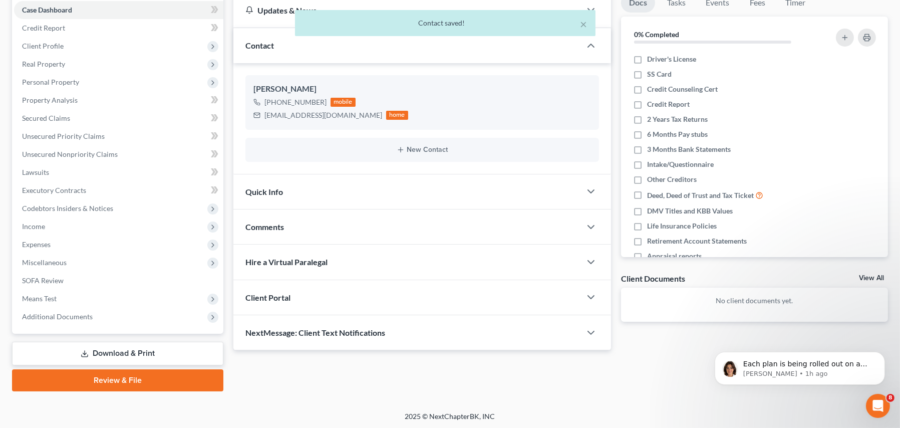
click at [313, 291] on div "Client Portal" at bounding box center [407, 297] width 348 height 35
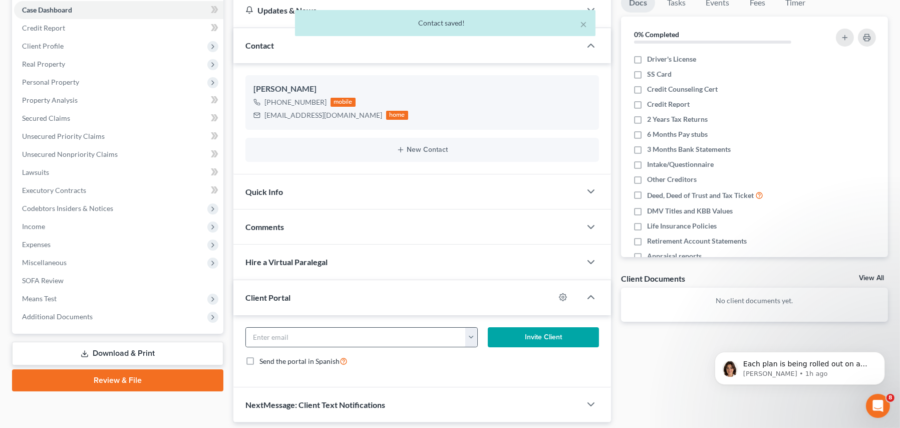
click at [474, 338] on button "button" at bounding box center [471, 337] width 13 height 19
click at [489, 360] on link "tspleslie@yahoo.com" at bounding box center [533, 359] width 137 height 17
type input "tspleslie@yahoo.com"
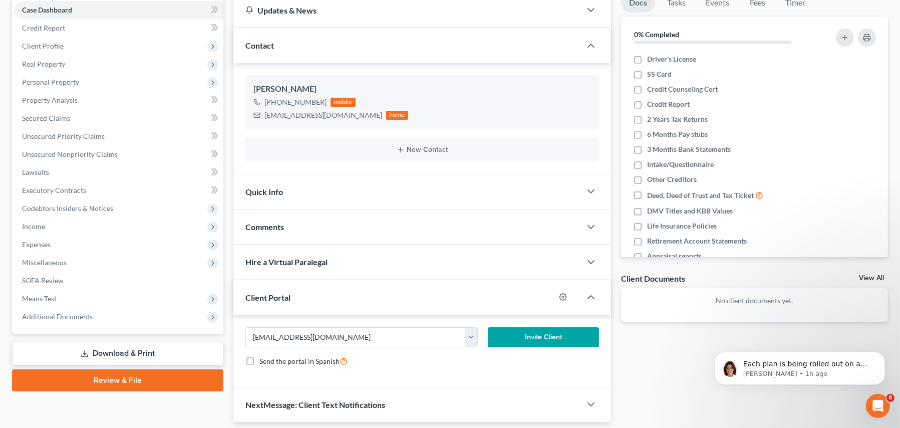
drag, startPoint x: 537, startPoint y: 340, endPoint x: 524, endPoint y: 343, distance: 13.4
click at [537, 340] on button "Invite Client" at bounding box center [543, 337] width 111 height 20
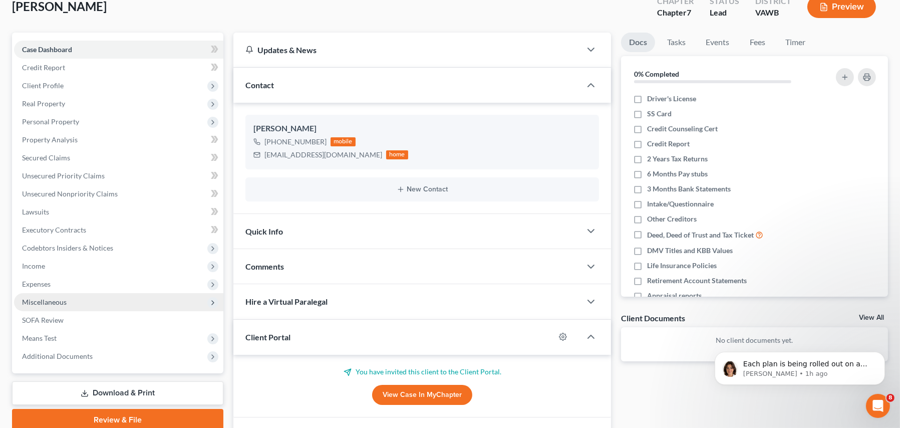
scroll to position [125, 0]
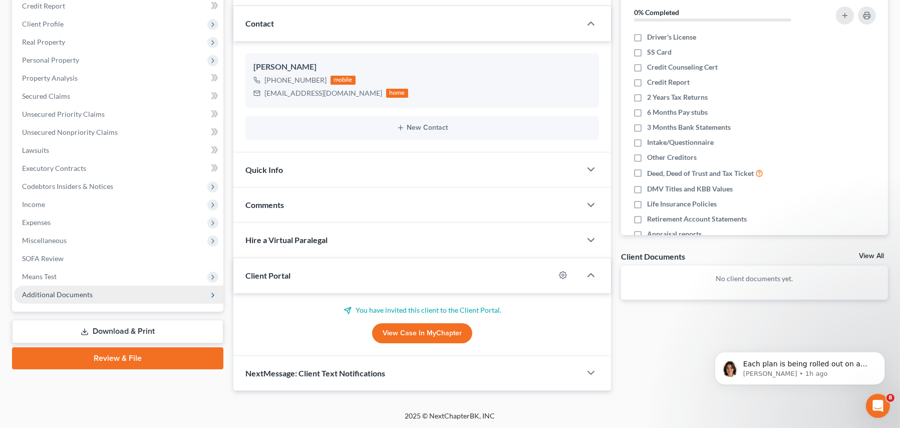
click at [60, 290] on span "Additional Documents" at bounding box center [57, 294] width 71 height 9
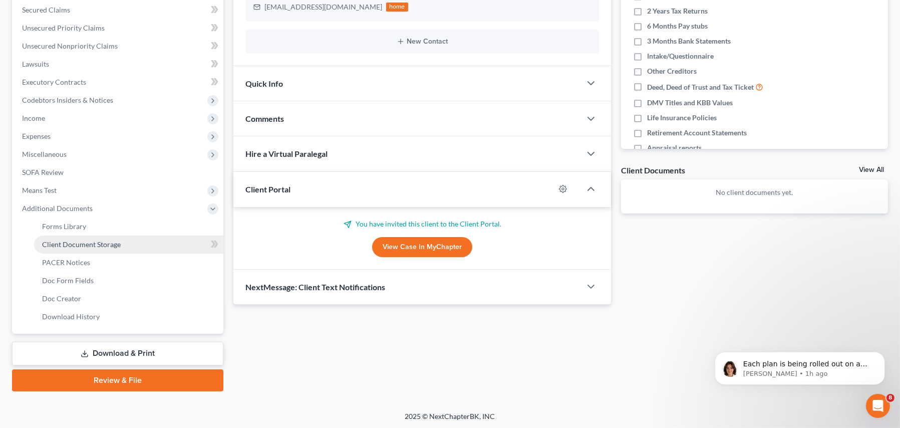
drag, startPoint x: 78, startPoint y: 248, endPoint x: 92, endPoint y: 251, distance: 14.3
click at [78, 248] on link "Client Document Storage" at bounding box center [128, 244] width 189 height 18
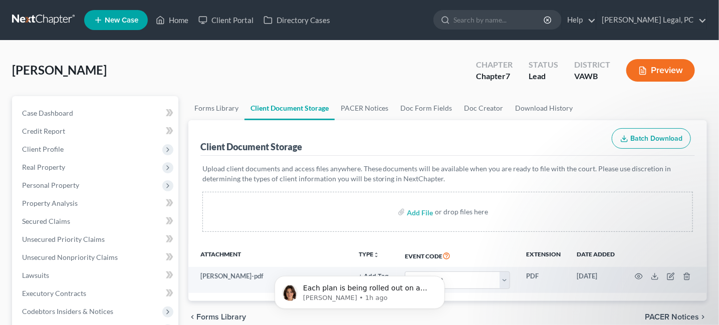
click at [26, 27] on link at bounding box center [44, 20] width 64 height 18
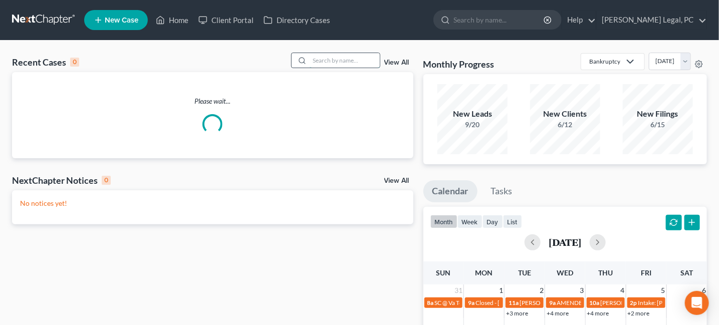
click at [322, 61] on input "search" at bounding box center [345, 60] width 70 height 15
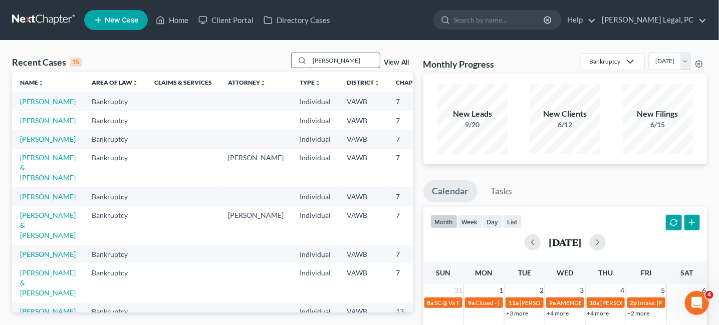
type input "[PERSON_NAME]"
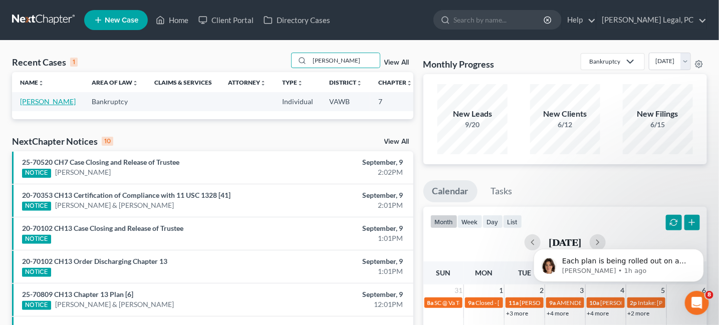
click at [31, 98] on link "[PERSON_NAME]" at bounding box center [48, 101] width 56 height 9
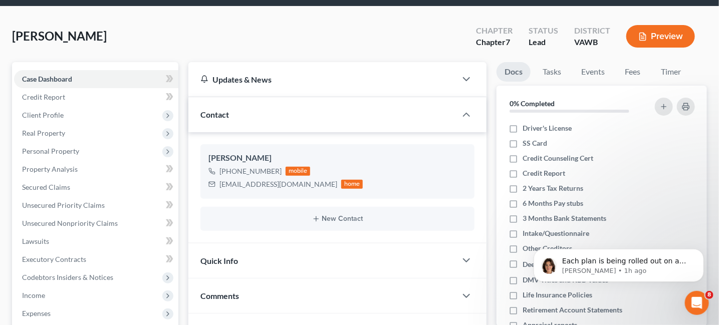
scroll to position [150, 0]
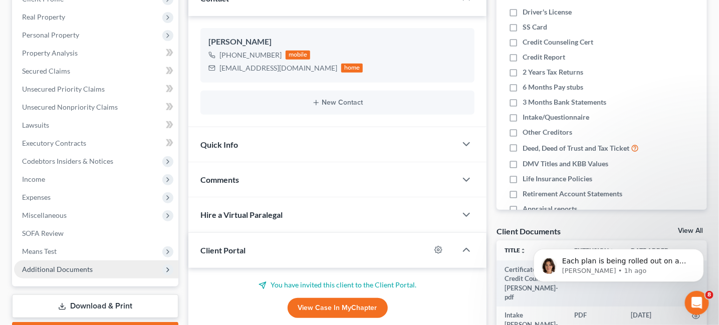
click at [76, 270] on span "Additional Documents" at bounding box center [57, 269] width 71 height 9
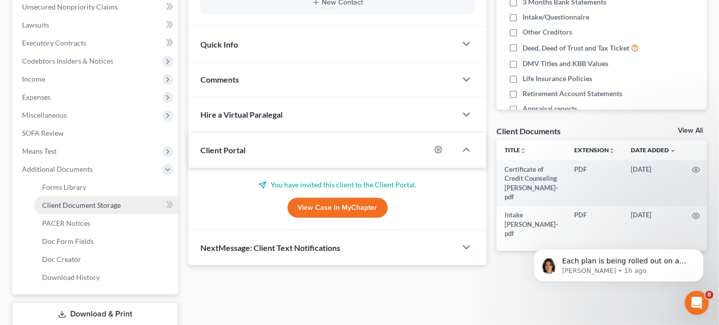
click at [95, 206] on span "Client Document Storage" at bounding box center [81, 205] width 79 height 9
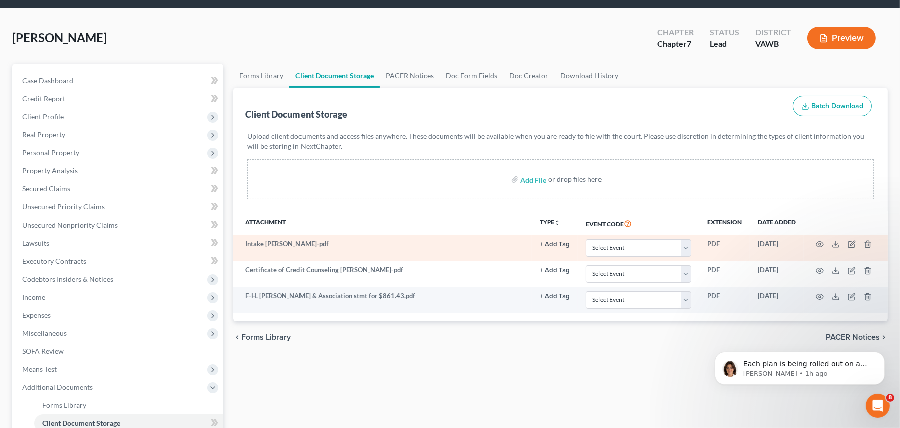
scroll to position [50, 0]
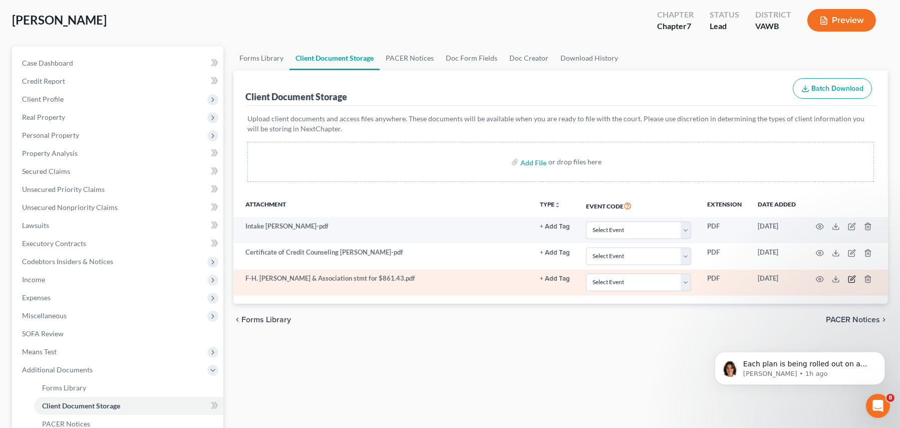
click at [726, 278] on icon "button" at bounding box center [852, 279] width 8 height 8
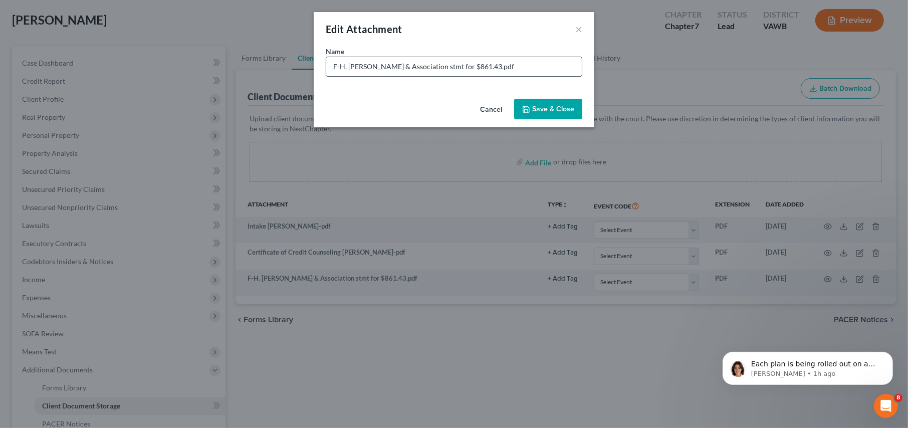
click at [338, 67] on input "F-H. [PERSON_NAME] & Association stmt for $861.43.pdf" at bounding box center [453, 66] width 255 height 19
type input "[PERSON_NAME] & Association stmt for $861.43.pdf"
click at [550, 110] on span "Save & Close" at bounding box center [553, 109] width 42 height 9
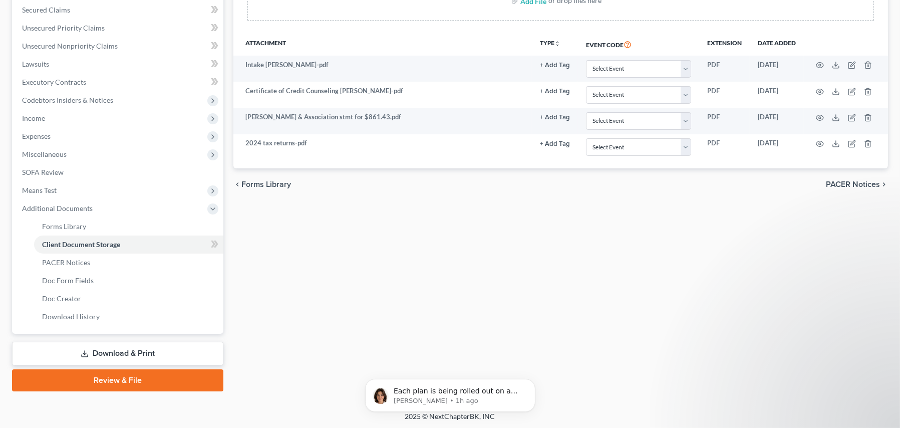
scroll to position [0, 0]
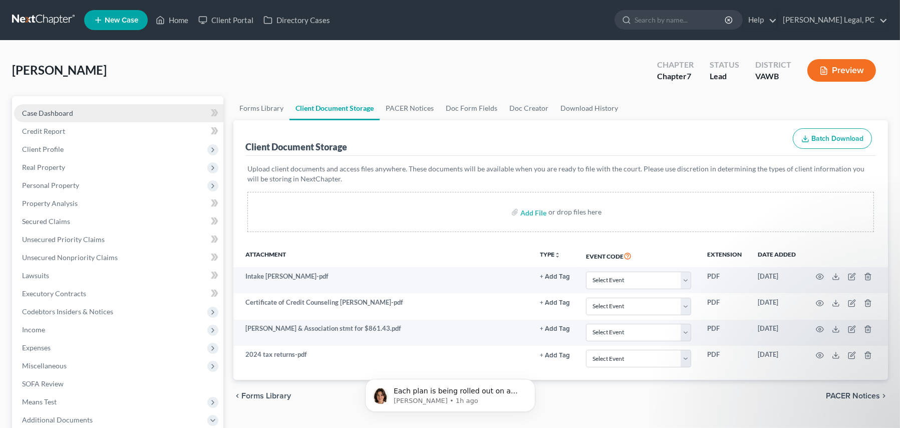
click at [67, 114] on span "Case Dashboard" at bounding box center [47, 113] width 51 height 9
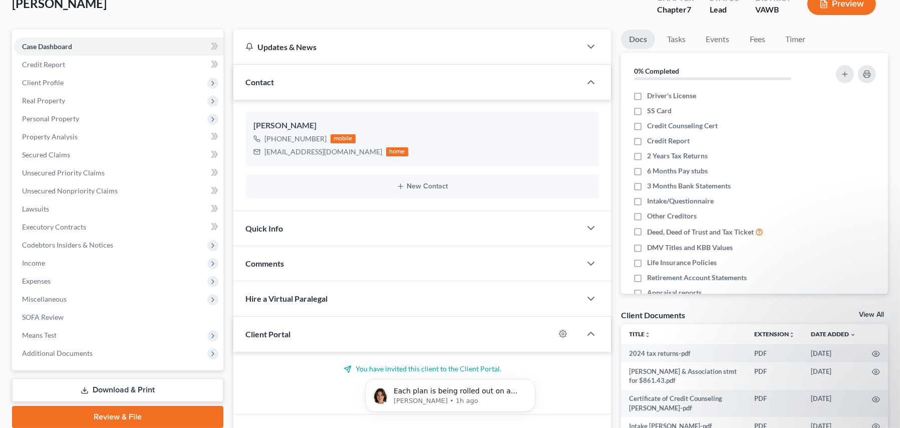
scroll to position [135, 0]
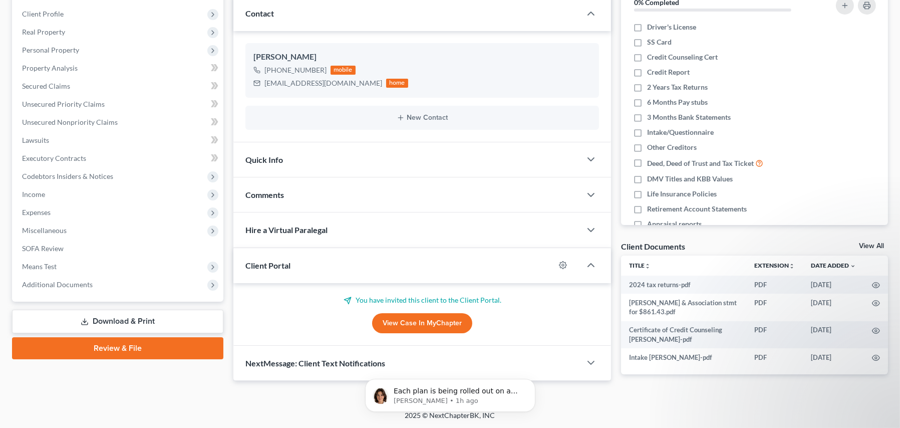
click at [268, 194] on span "Comments" at bounding box center [264, 195] width 39 height 10
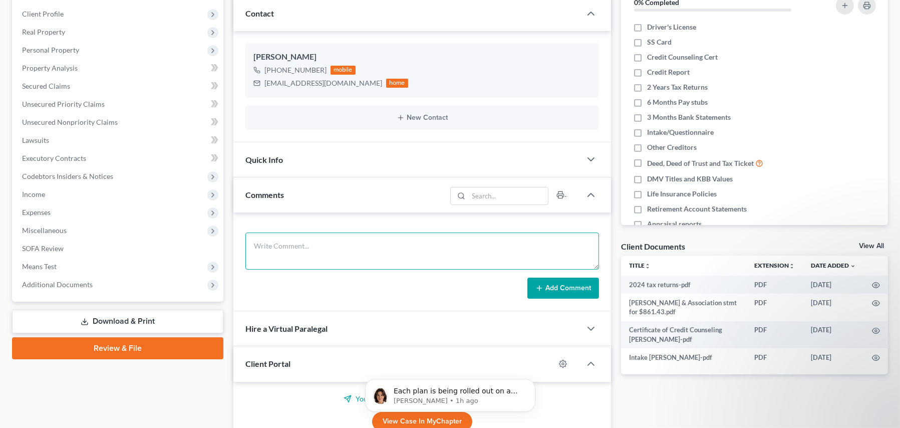
click at [276, 241] on textarea at bounding box center [422, 250] width 354 height 37
type textarea "sent to Mikayla [DATE]"
click at [564, 292] on button "Add Comment" at bounding box center [563, 287] width 72 height 21
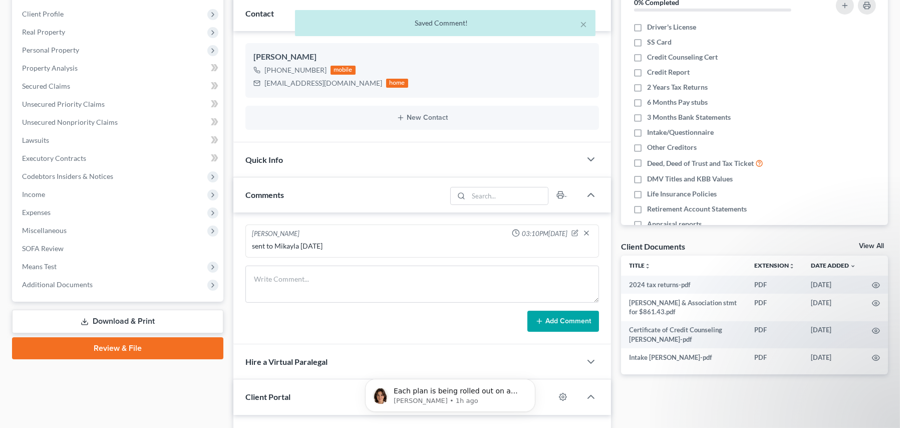
click at [566, 318] on button "Add Comment" at bounding box center [563, 321] width 72 height 21
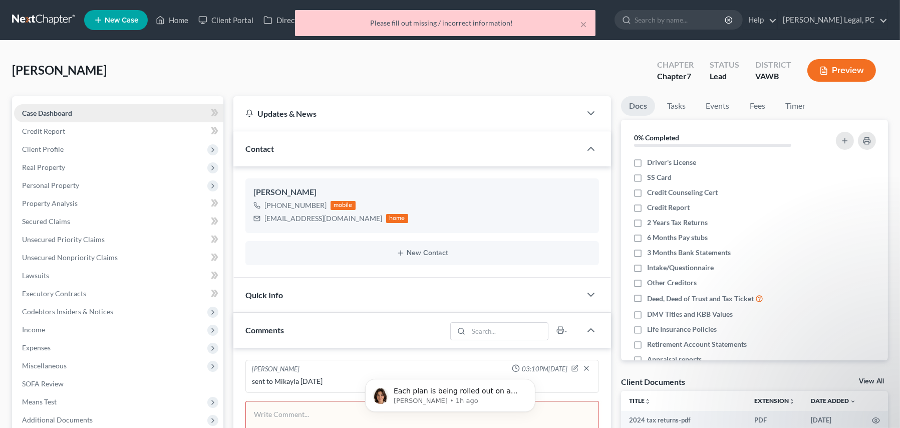
scroll to position [0, 0]
drag, startPoint x: 33, startPoint y: 22, endPoint x: 37, endPoint y: 33, distance: 11.7
click at [33, 22] on div "× Please fill out missing / incorrect information!" at bounding box center [445, 25] width 900 height 31
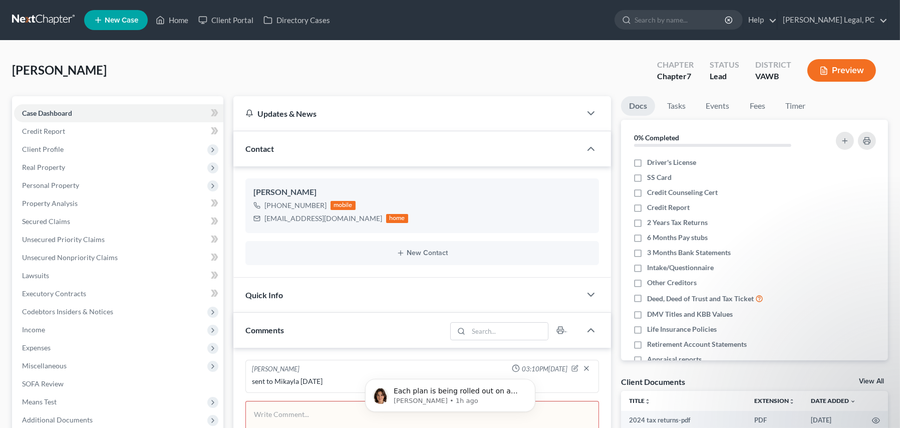
click at [48, 20] on link at bounding box center [44, 20] width 64 height 18
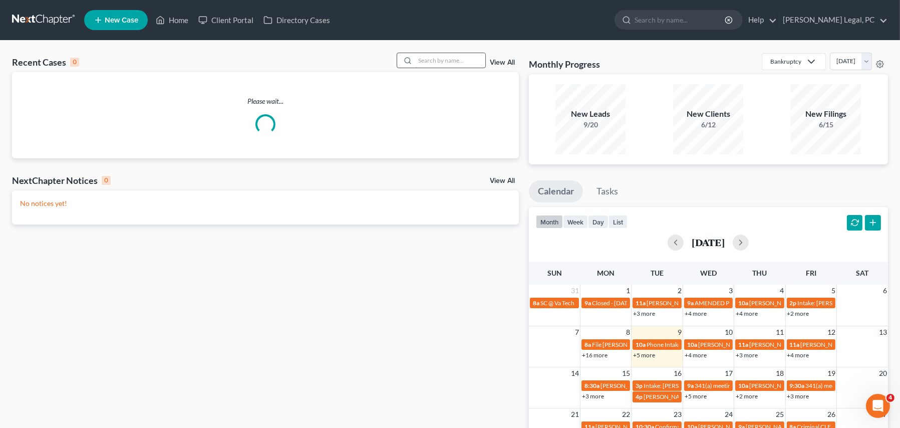
click at [461, 65] on input "search" at bounding box center [450, 60] width 70 height 15
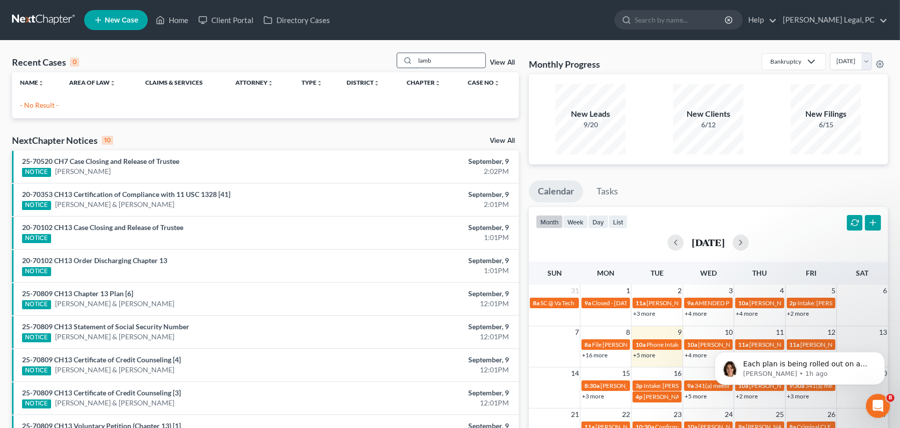
drag, startPoint x: 460, startPoint y: 58, endPoint x: 420, endPoint y: 63, distance: 39.8
click at [420, 63] on input "lamb" at bounding box center [450, 60] width 70 height 15
type input "l"
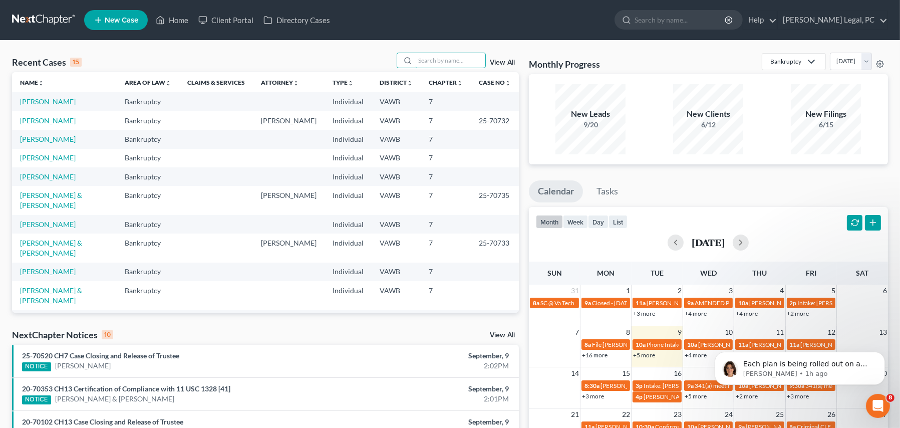
type input "k"
type input "lamb"
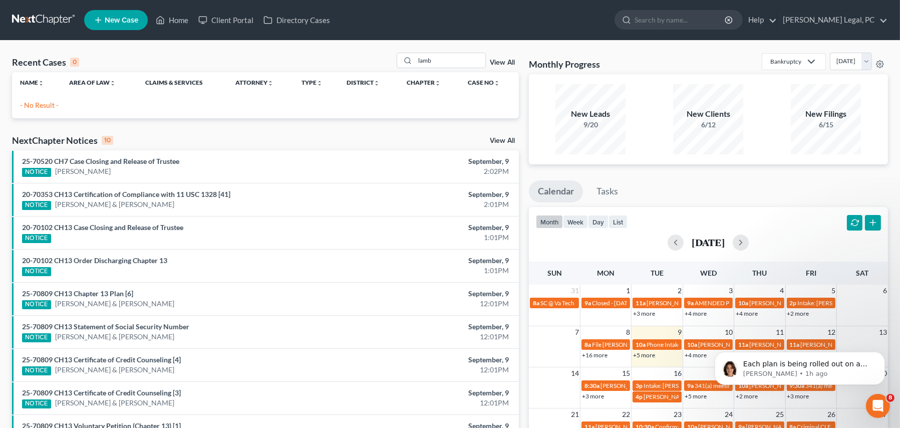
click at [108, 17] on span "New Case" at bounding box center [122, 21] width 34 height 8
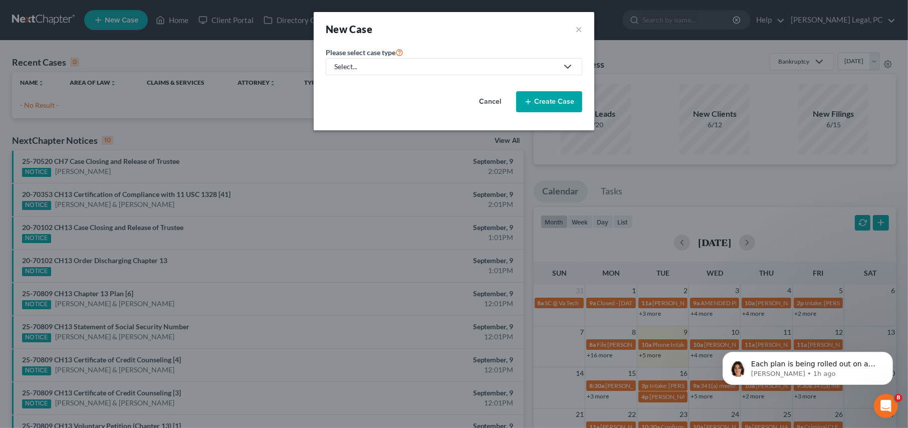
click at [443, 70] on div "Select..." at bounding box center [445, 67] width 223 height 10
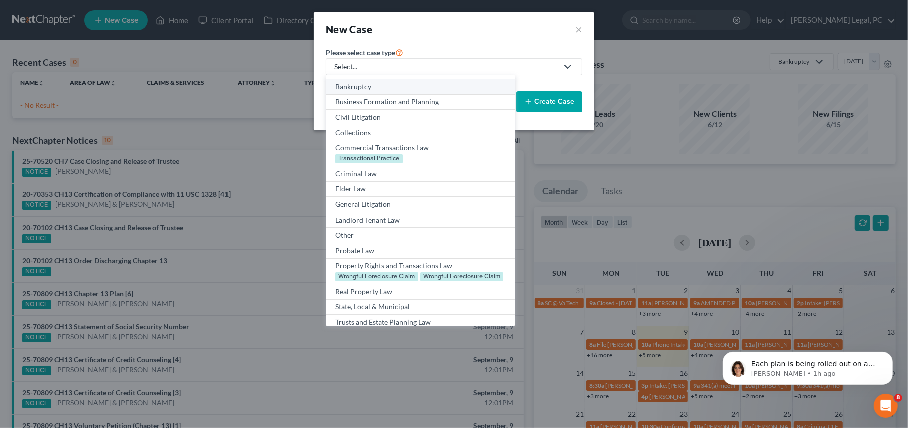
click at [434, 84] on div "Bankruptcy" at bounding box center [420, 87] width 170 height 10
select select "84"
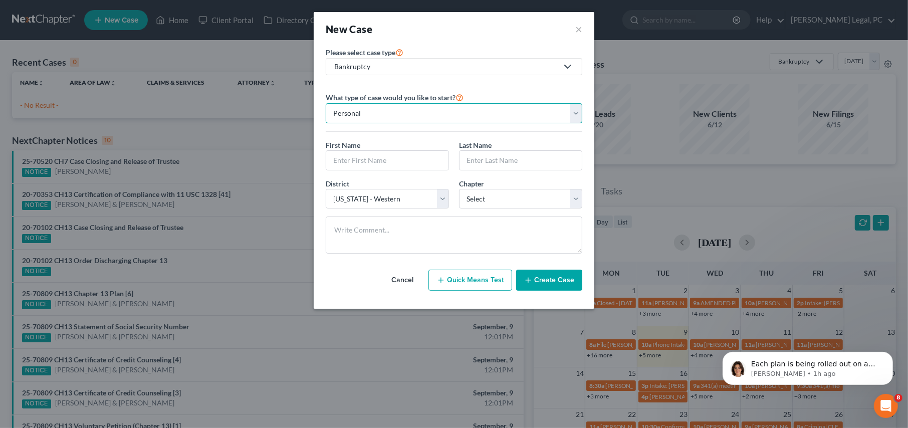
click at [361, 110] on select "Personal Business" at bounding box center [454, 113] width 256 height 20
drag, startPoint x: 338, startPoint y: 158, endPoint x: 332, endPoint y: 153, distance: 7.5
click at [338, 158] on input "text" at bounding box center [387, 160] width 122 height 19
click at [367, 160] on input "text" at bounding box center [387, 160] width 122 height 19
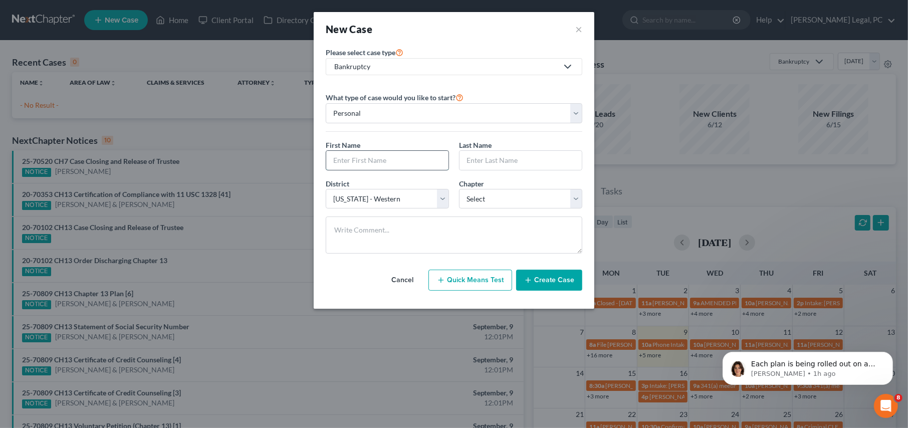
click at [365, 165] on input "text" at bounding box center [387, 160] width 122 height 19
click at [387, 110] on select "Personal Business" at bounding box center [454, 113] width 256 height 20
click at [377, 153] on input "text" at bounding box center [387, 160] width 122 height 19
type input "a"
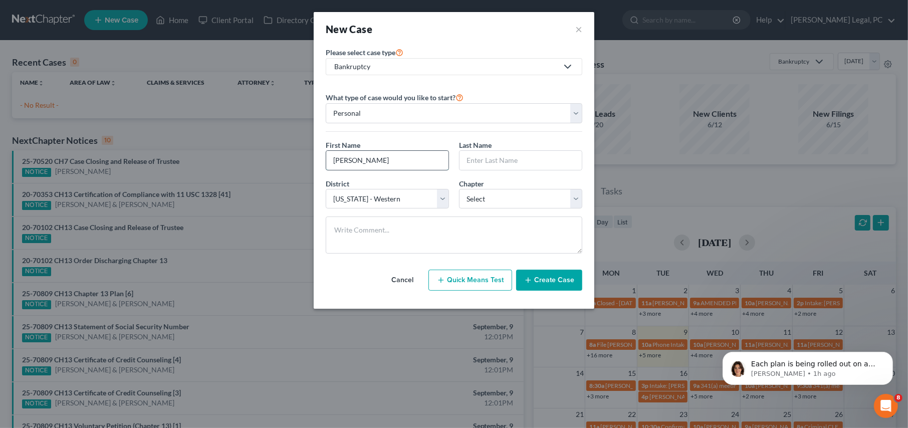
type input "[PERSON_NAME]"
type input "Lamb"
click at [487, 204] on select "Select 7 11 12 13" at bounding box center [520, 199] width 123 height 20
select select "0"
click at [459, 189] on select "Select 7 11 12 13" at bounding box center [520, 199] width 123 height 20
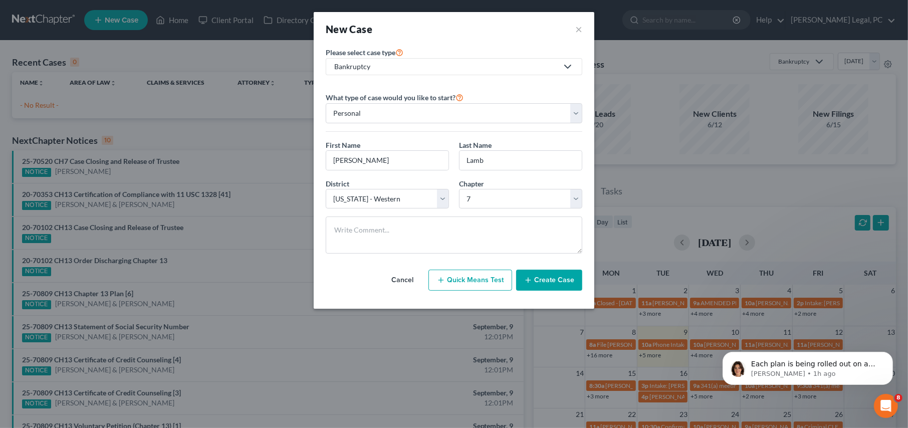
click at [543, 280] on button "Create Case" at bounding box center [549, 279] width 66 height 21
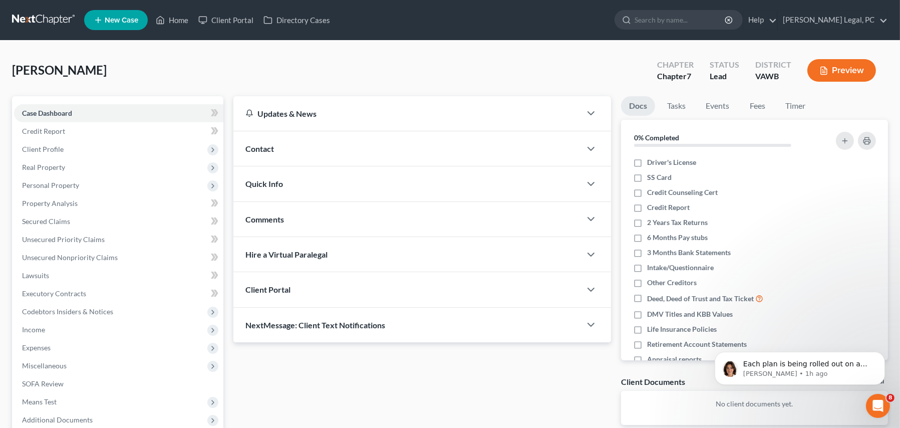
click at [276, 149] on div "Contact" at bounding box center [407, 148] width 348 height 35
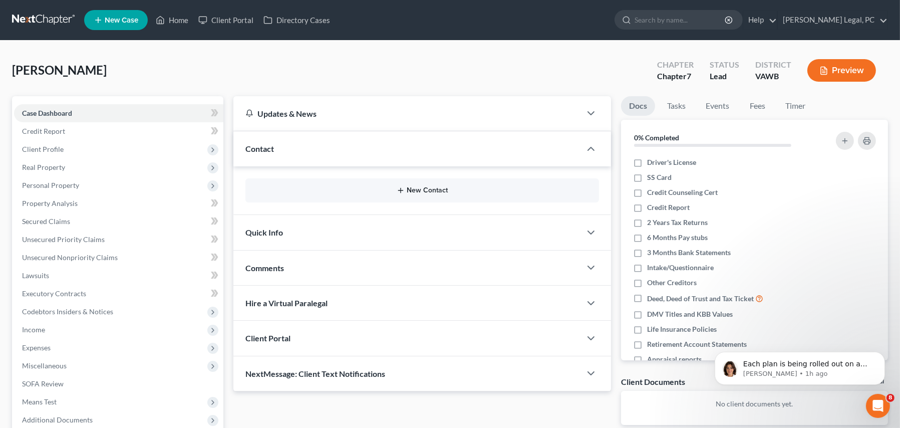
click at [403, 187] on icon "button" at bounding box center [401, 190] width 8 height 8
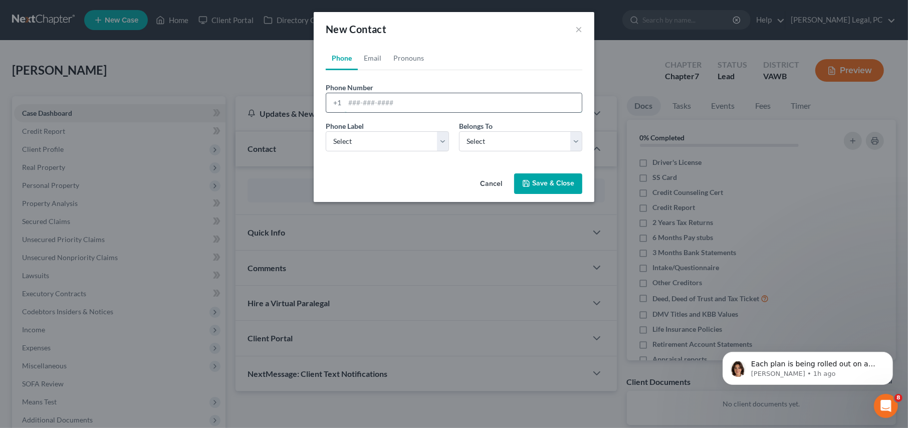
click at [355, 106] on input "tel" at bounding box center [463, 102] width 237 height 19
type input "276-733-9034"
click at [437, 140] on select "Select Mobile Home Work Other" at bounding box center [387, 141] width 123 height 20
select select "0"
click at [326, 131] on select "Select Mobile Home Work Other" at bounding box center [387, 141] width 123 height 20
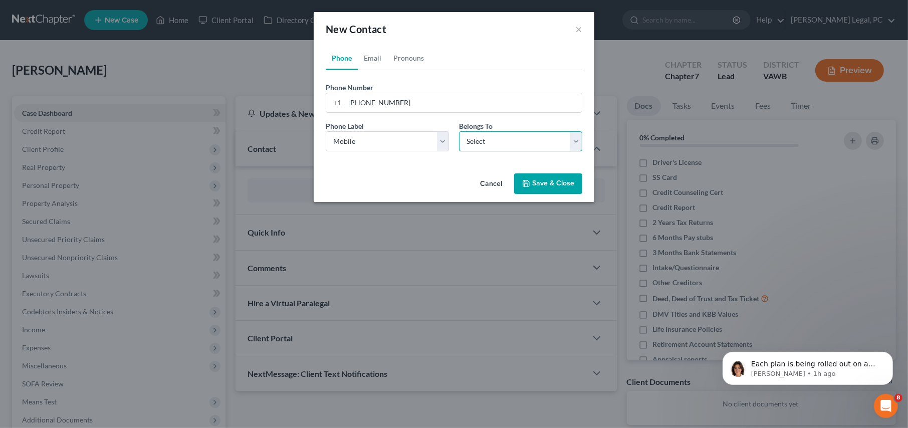
click at [567, 140] on select "Select Client Other" at bounding box center [520, 141] width 123 height 20
select select "0"
click at [459, 131] on select "Select Client Other" at bounding box center [520, 141] width 123 height 20
select select "0"
click at [374, 53] on link "Email" at bounding box center [373, 58] width 30 height 24
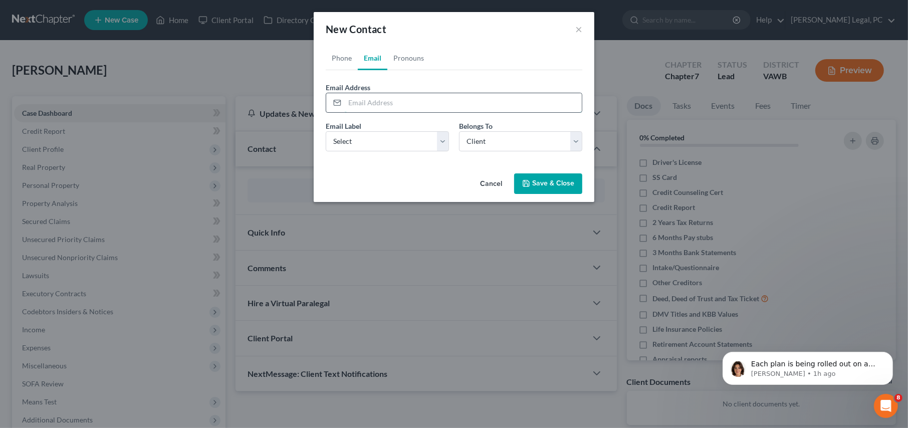
click at [376, 97] on input "email" at bounding box center [463, 102] width 237 height 19
type input "teamlockjaw2000@gmail.com"
select select "0"
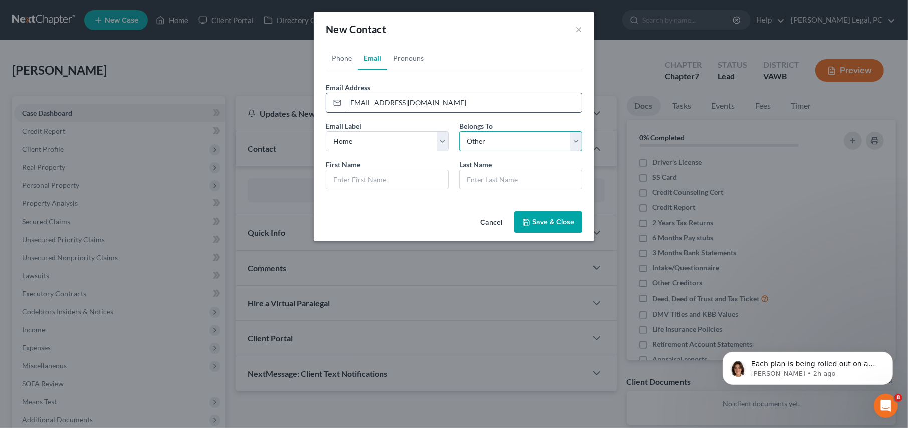
select select "0"
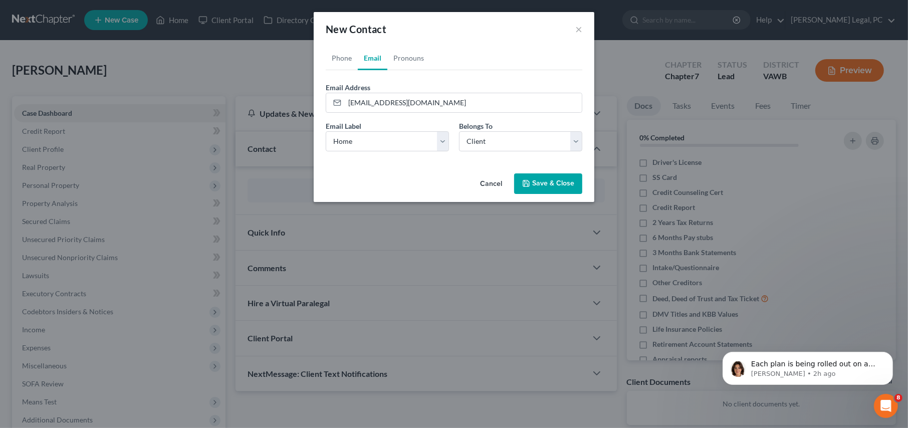
click at [535, 180] on button "Save & Close" at bounding box center [548, 183] width 68 height 21
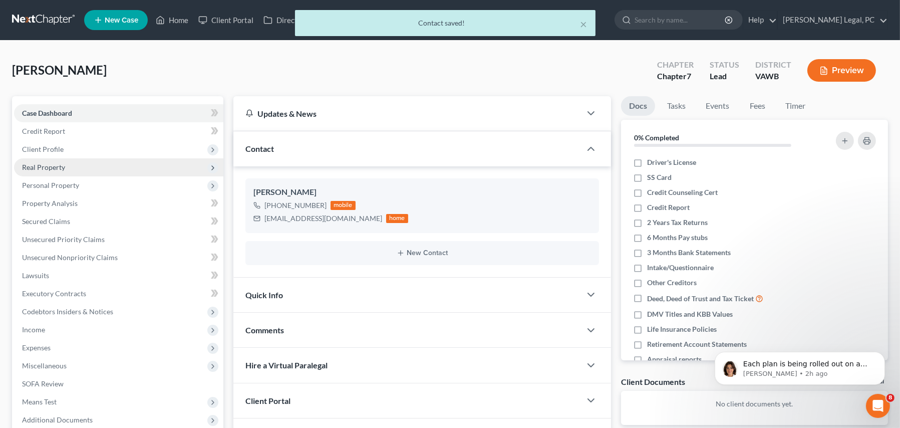
click at [66, 165] on span "Real Property" at bounding box center [118, 167] width 209 height 18
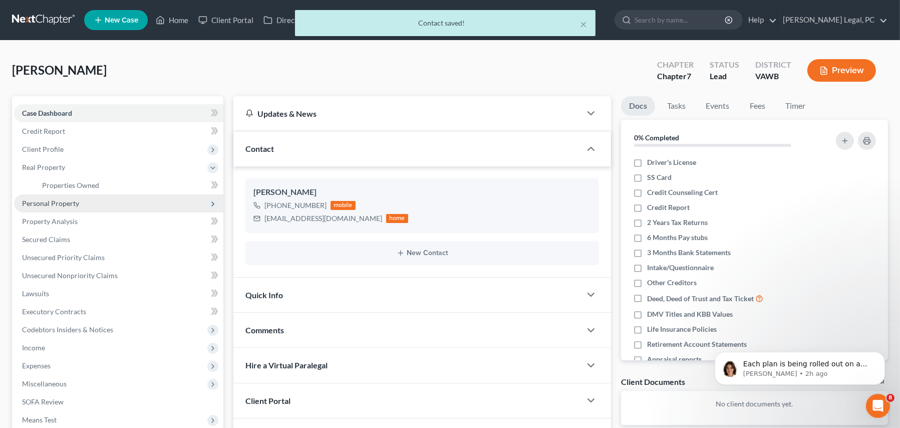
click at [74, 199] on span "Personal Property" at bounding box center [50, 203] width 57 height 9
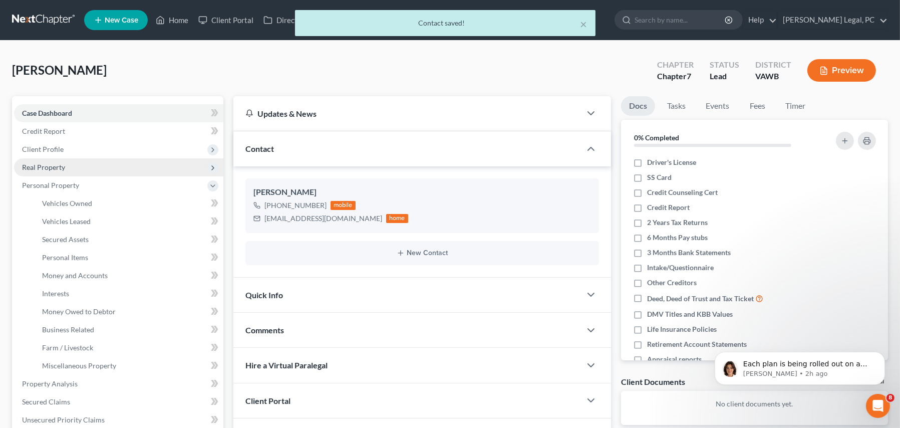
click at [45, 169] on span "Real Property" at bounding box center [43, 167] width 43 height 9
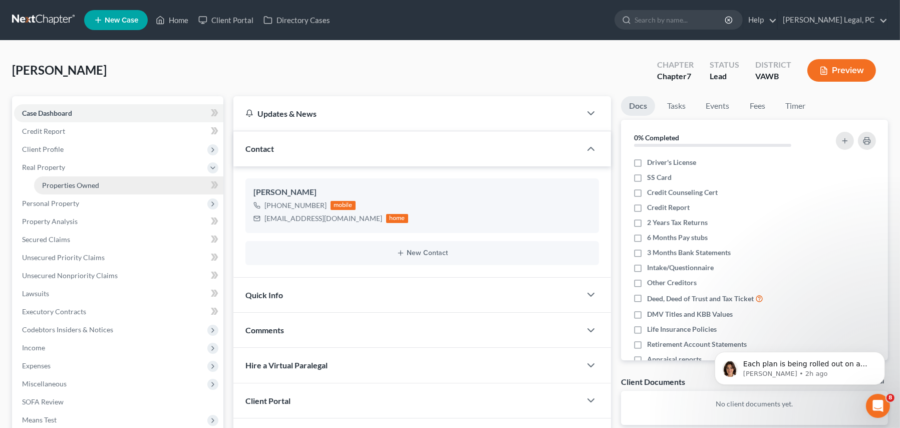
scroll to position [50, 0]
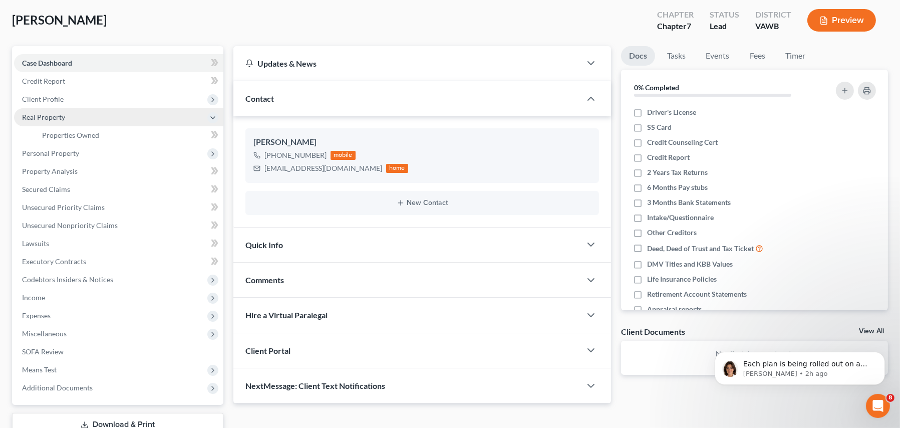
click at [53, 113] on span "Real Property" at bounding box center [43, 117] width 43 height 9
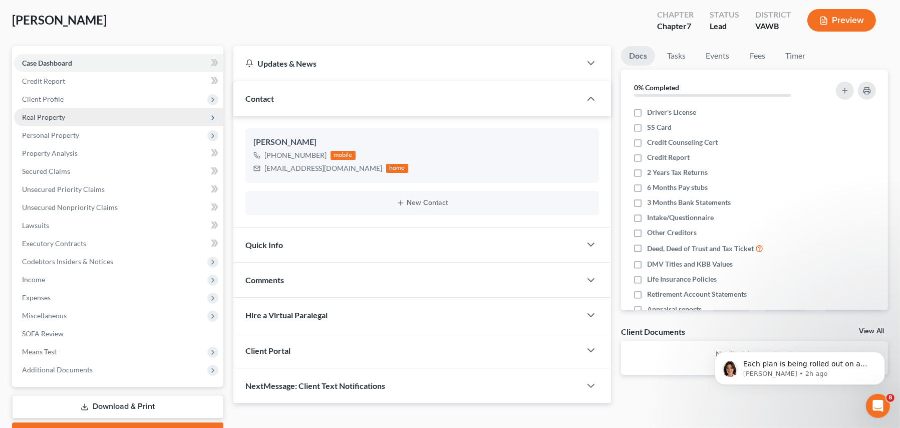
click at [53, 113] on span "Real Property" at bounding box center [43, 117] width 43 height 9
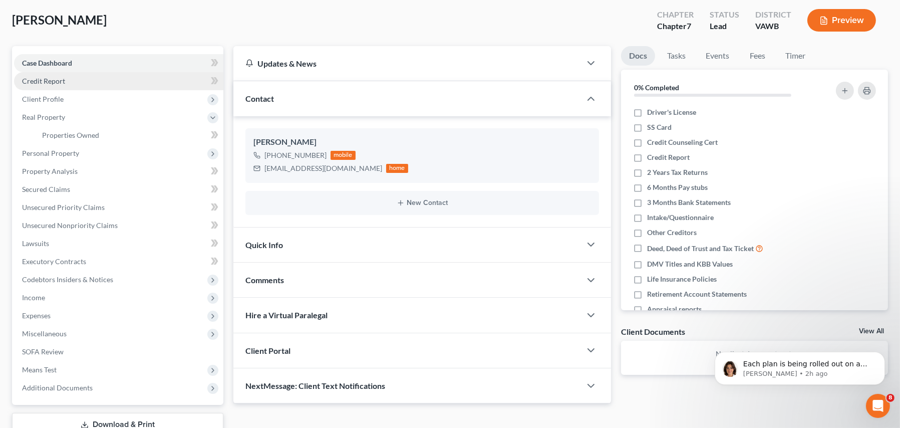
click at [38, 72] on link "Credit Report" at bounding box center [118, 81] width 209 height 18
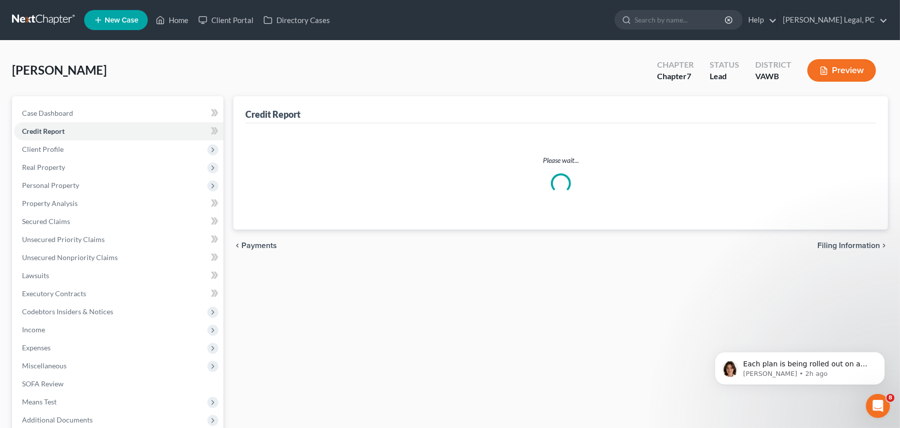
click at [39, 76] on span "Lamb, Ashley" at bounding box center [59, 70] width 95 height 15
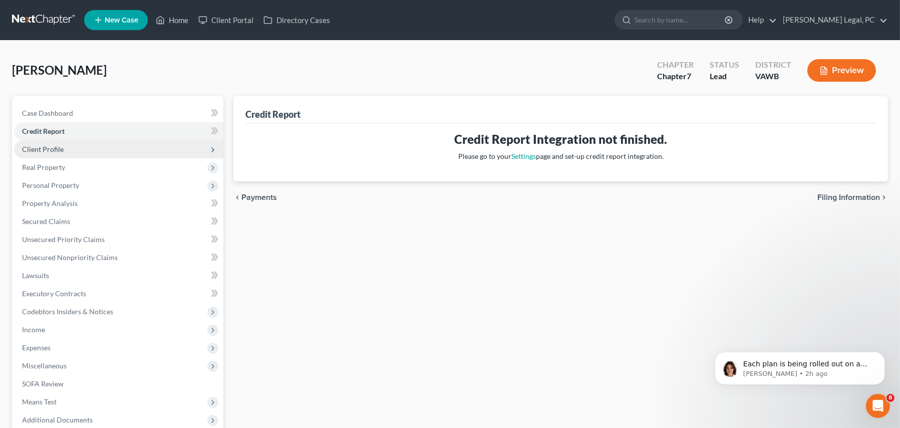
click at [61, 146] on span "Client Profile" at bounding box center [43, 149] width 42 height 9
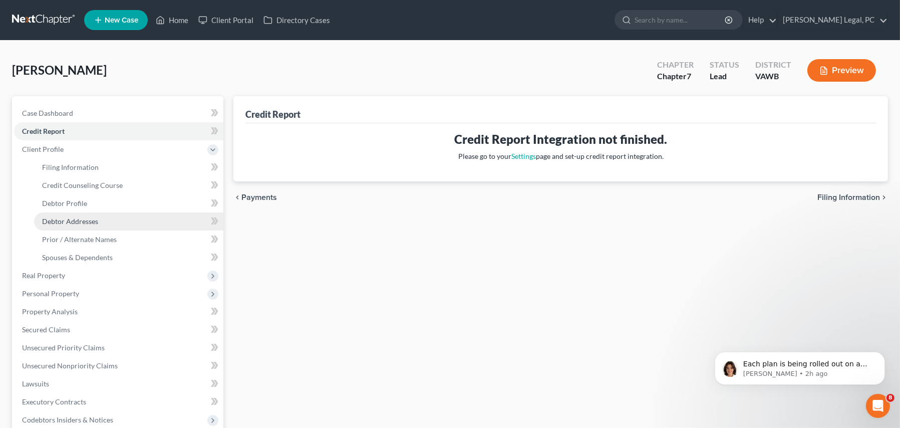
click at [92, 224] on span "Debtor Addresses" at bounding box center [70, 221] width 56 height 9
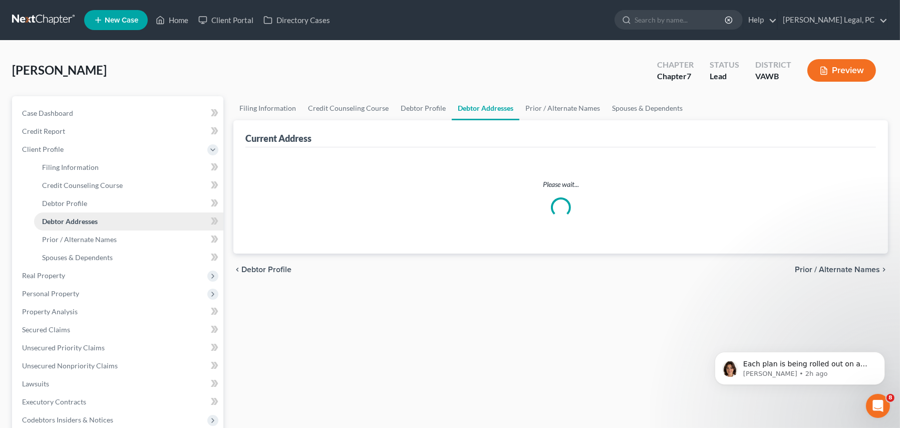
select select "0"
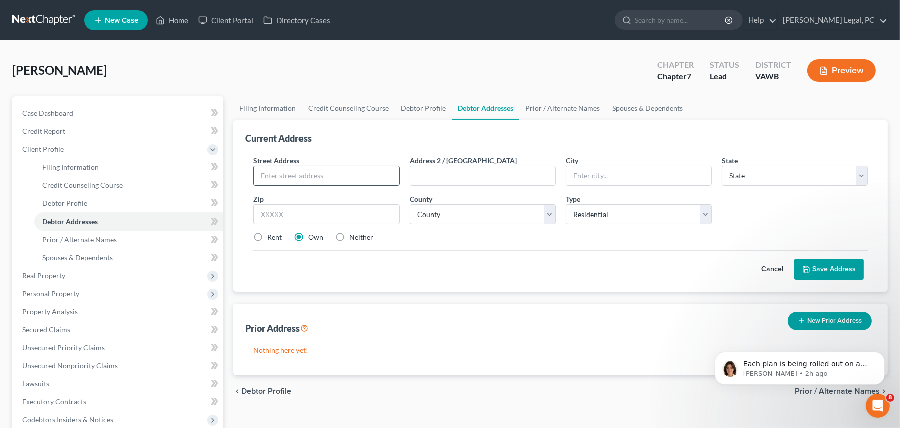
click at [336, 179] on input "text" at bounding box center [326, 175] width 145 height 19
type input "162 Pure County Lane"
type input "Hillsville"
select select "48"
type input "24343"
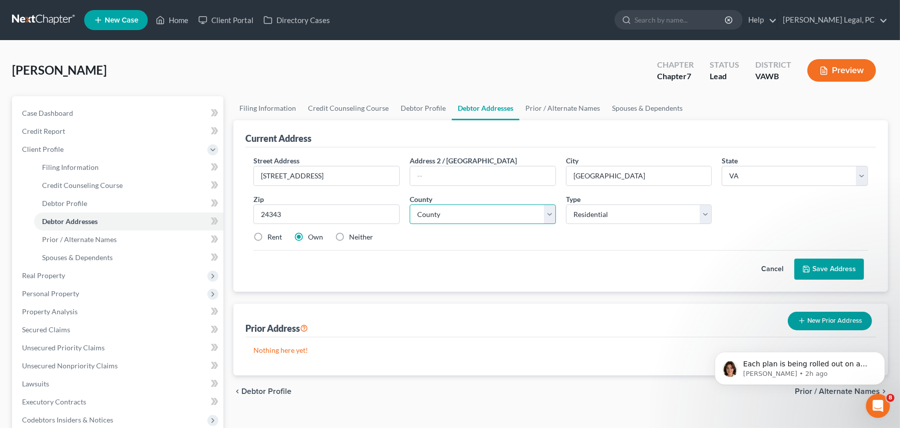
click at [463, 214] on select "County Accomack County Albemarle County Alexandria city Alleghany County Amelia…" at bounding box center [483, 214] width 146 height 20
select select "21"
click at [410, 204] on select "County Accomack County Albemarle County Alexandria city Alleghany County Amelia…" at bounding box center [483, 214] width 146 height 20
click at [287, 107] on link "Filing Information" at bounding box center [267, 108] width 69 height 24
select select "1"
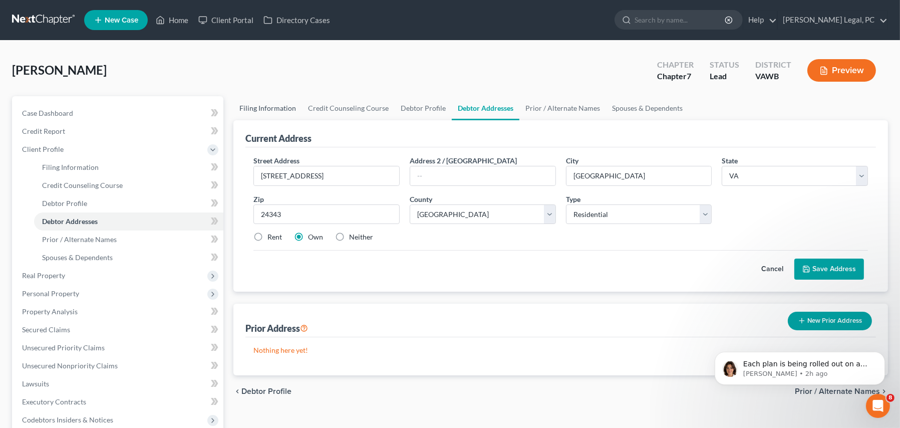
select select "0"
select select "84"
select select "48"
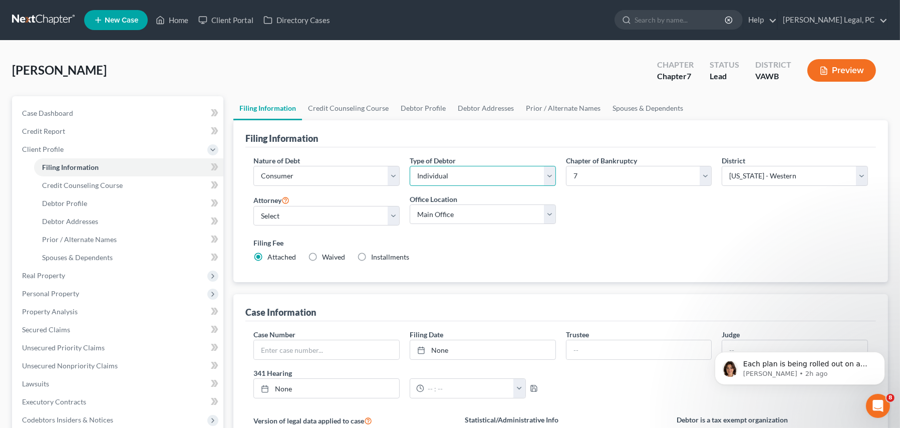
click at [439, 181] on select "Select Individual Joint" at bounding box center [483, 176] width 146 height 20
select select "1"
click at [410, 166] on select "Select Individual Joint" at bounding box center [483, 176] width 146 height 20
click at [401, 107] on link "Debtor Profile" at bounding box center [423, 108] width 57 height 24
select select "1"
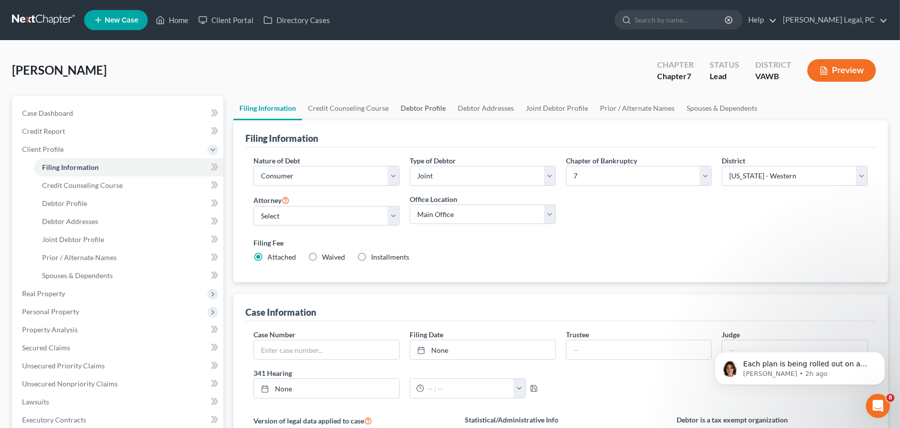
select select "0"
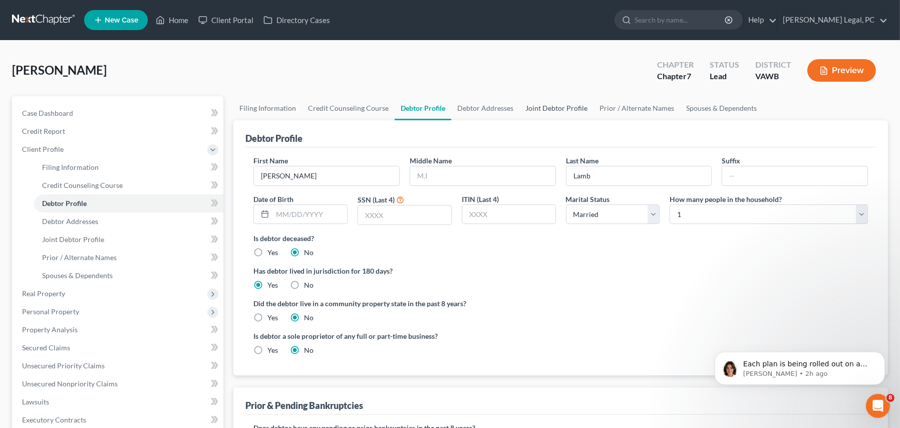
drag, startPoint x: 536, startPoint y: 107, endPoint x: 529, endPoint y: 106, distance: 6.5
click at [534, 106] on link "Joint Debtor Profile" at bounding box center [556, 108] width 74 height 24
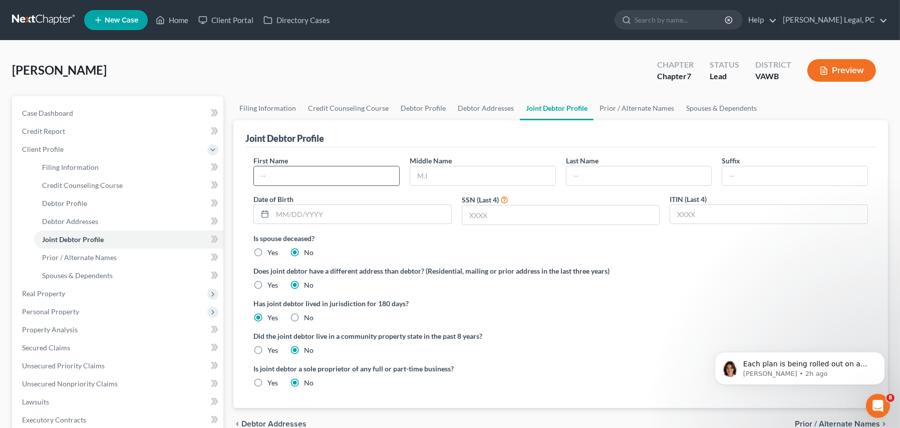
click at [326, 173] on input "text" at bounding box center [326, 175] width 145 height 19
type input "J"
type input "Karen"
type input "Lamb"
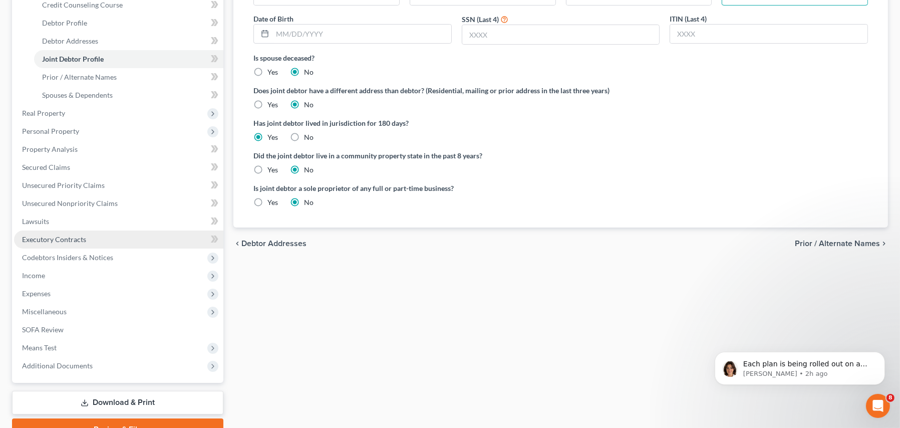
scroll to position [229, 0]
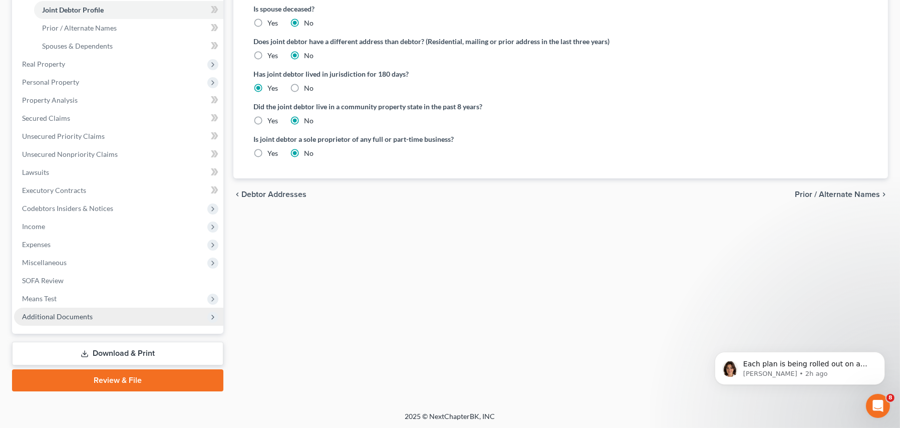
click at [75, 315] on span "Additional Documents" at bounding box center [57, 316] width 71 height 9
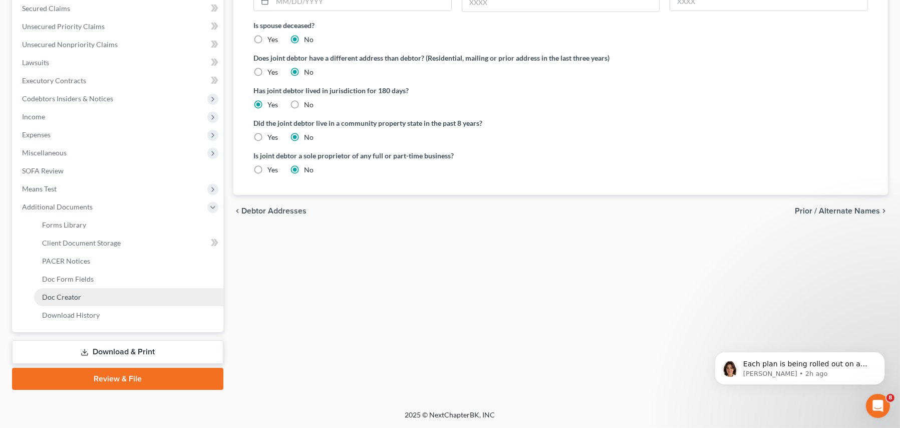
scroll to position [211, 0]
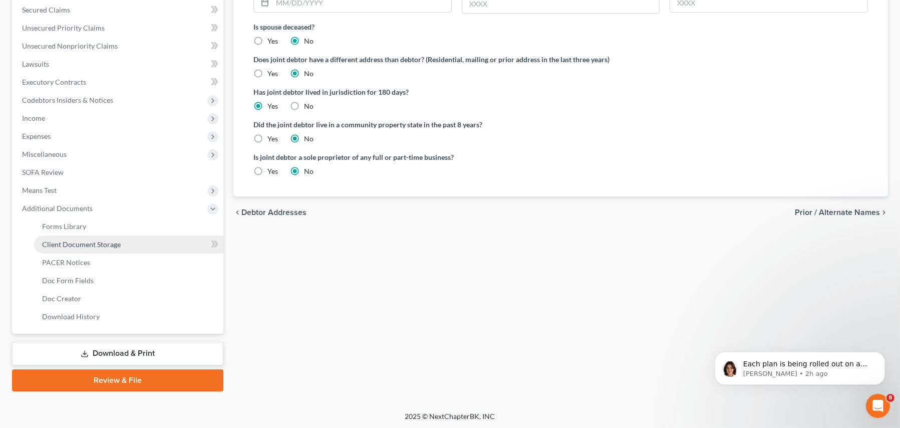
click at [80, 236] on link "Client Document Storage" at bounding box center [128, 244] width 189 height 18
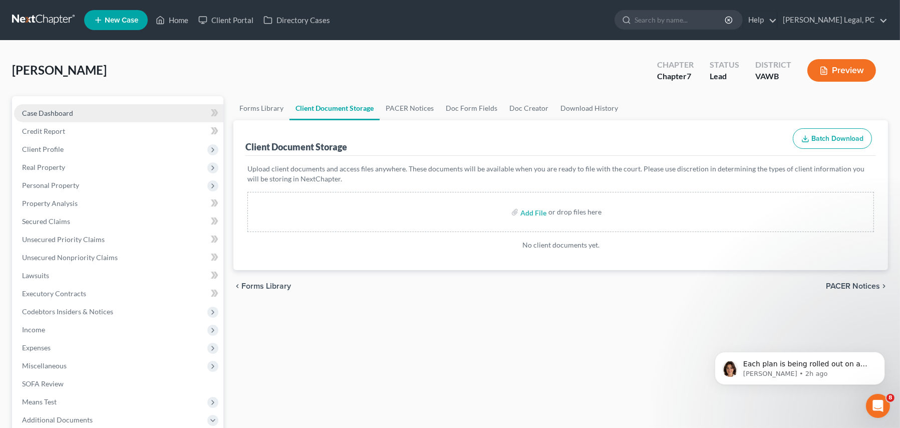
click at [43, 109] on span "Case Dashboard" at bounding box center [47, 113] width 51 height 9
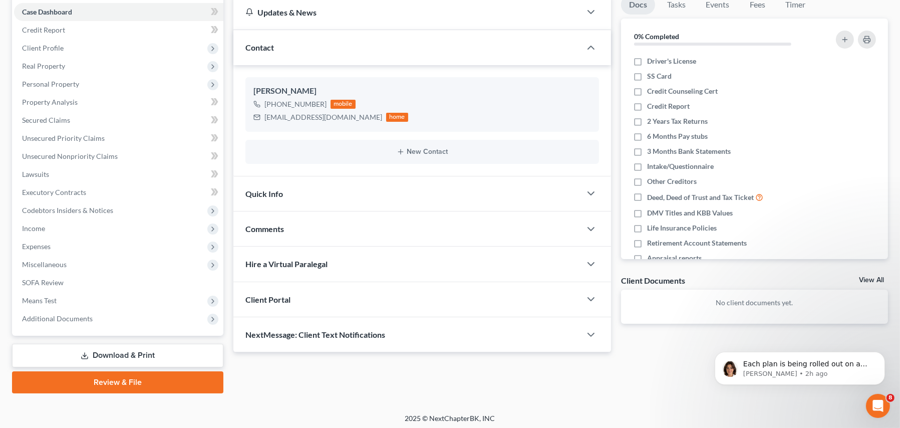
scroll to position [103, 0]
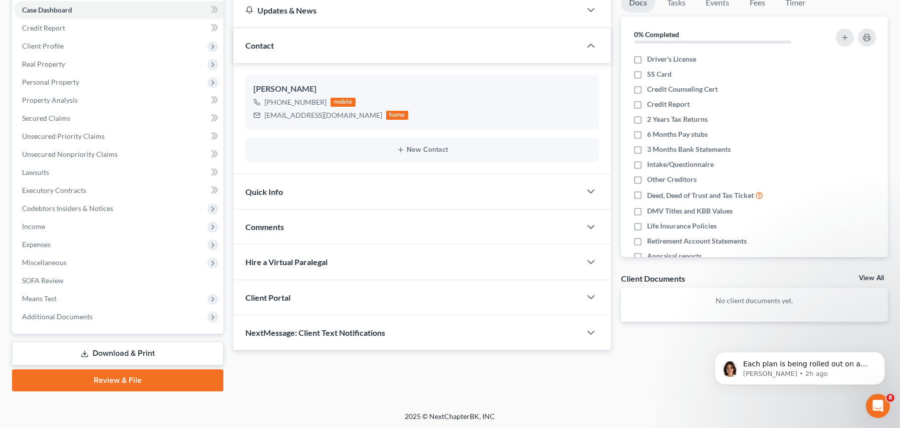
drag, startPoint x: 269, startPoint y: 294, endPoint x: 282, endPoint y: 296, distance: 12.6
click at [269, 294] on span "Client Portal" at bounding box center [267, 298] width 45 height 10
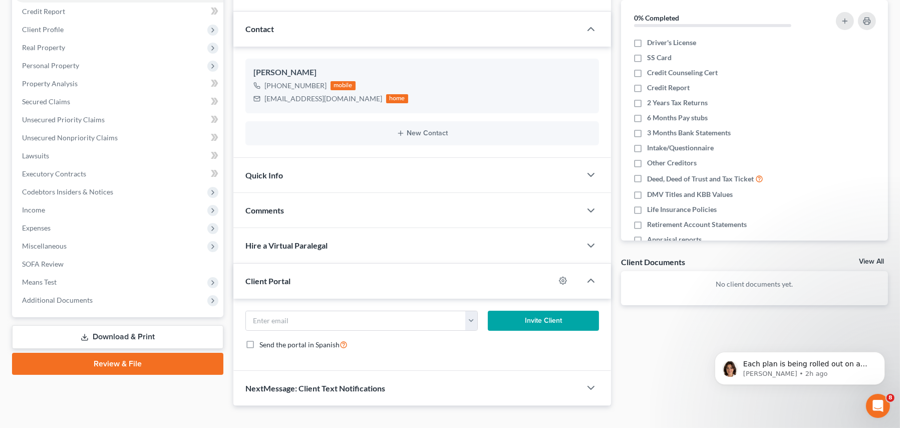
scroll to position [135, 0]
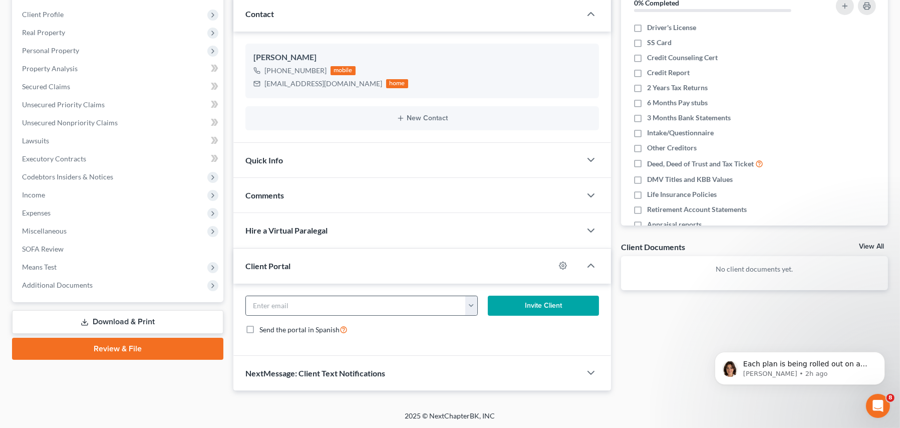
click at [466, 297] on button "button" at bounding box center [471, 305] width 13 height 19
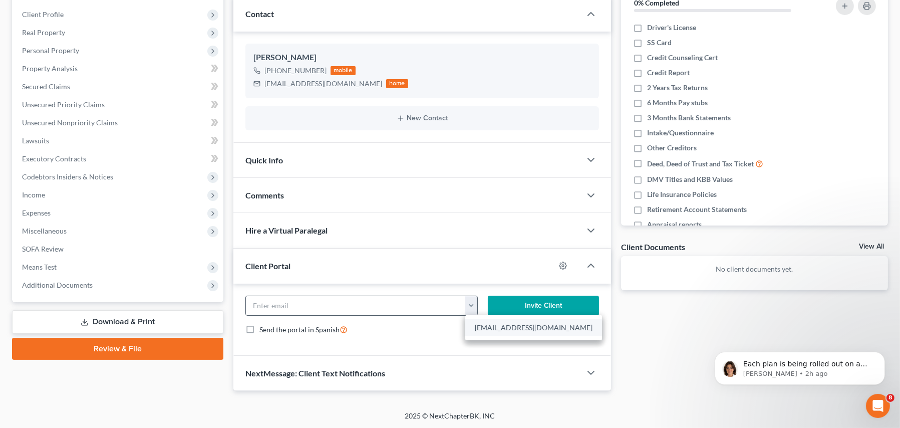
click at [487, 326] on link "teamlockjaw2000@gmail.com" at bounding box center [533, 327] width 137 height 17
type input "teamlockjaw2000@gmail.com"
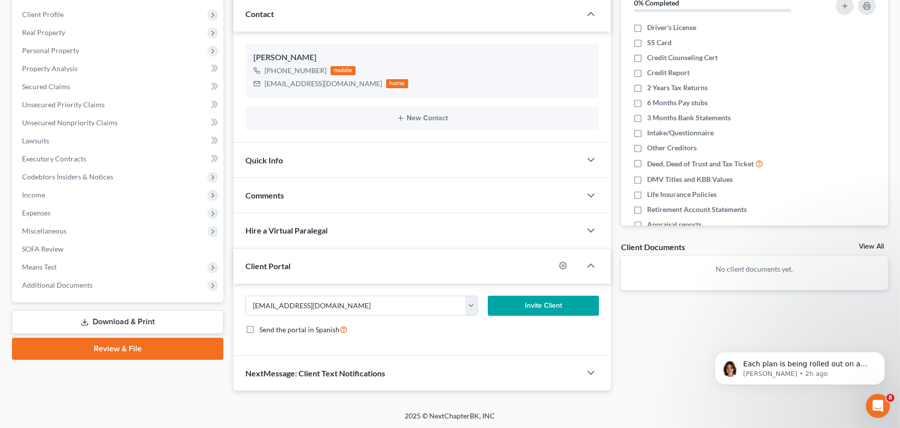
click at [517, 305] on button "Invite Client" at bounding box center [543, 306] width 111 height 20
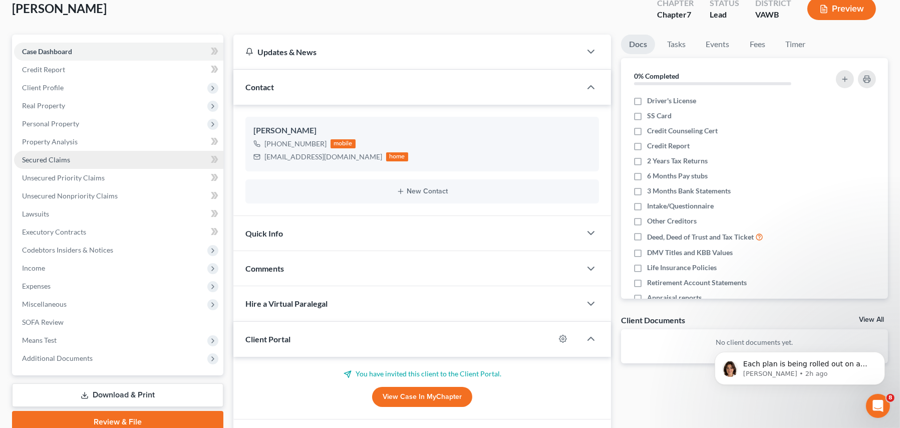
scroll to position [0, 0]
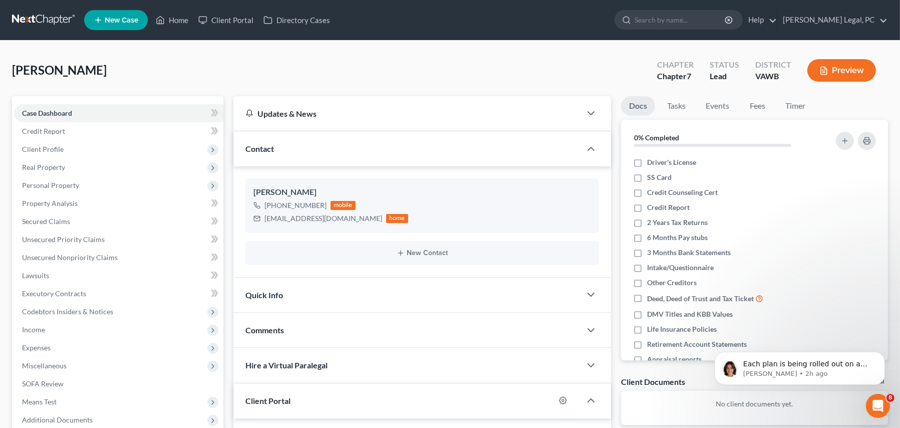
click at [49, 17] on link at bounding box center [44, 20] width 64 height 18
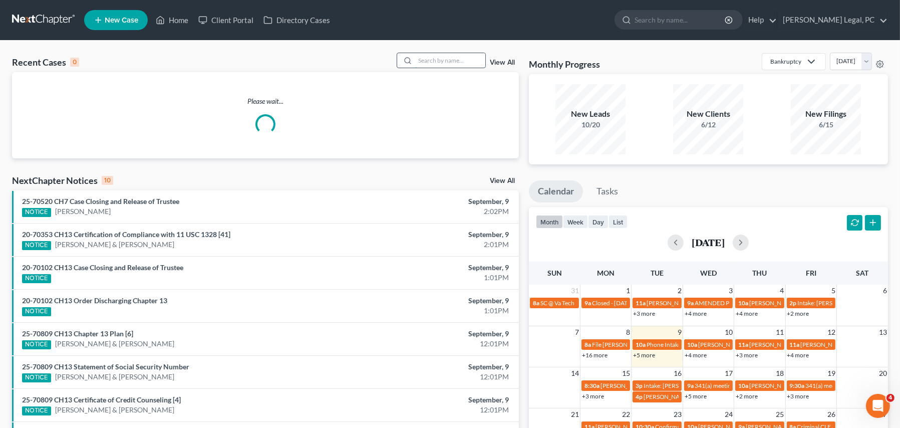
click at [423, 63] on input "search" at bounding box center [450, 60] width 70 height 15
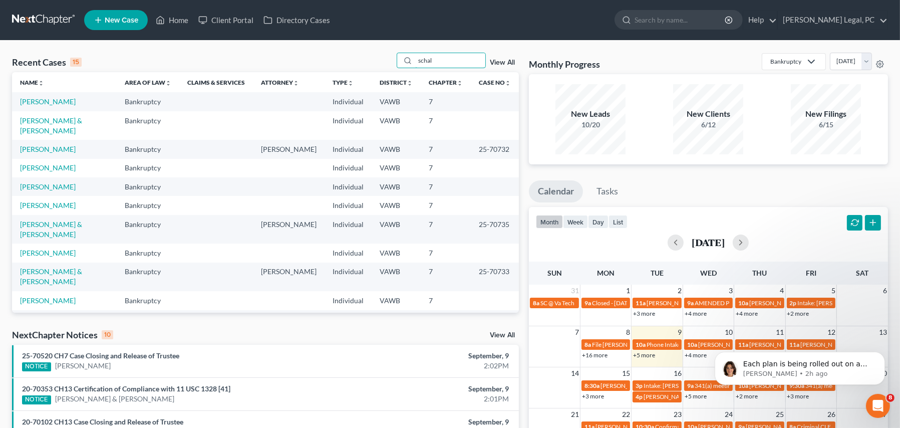
type input "schal"
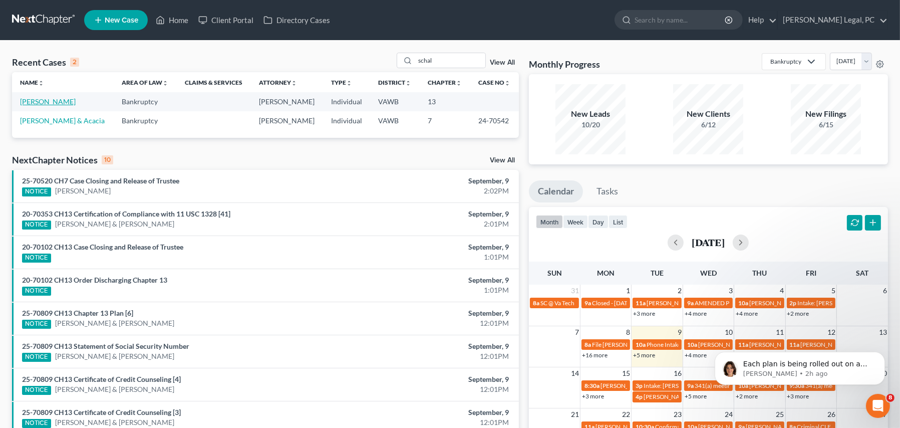
click at [53, 97] on link "[PERSON_NAME]" at bounding box center [48, 101] width 56 height 9
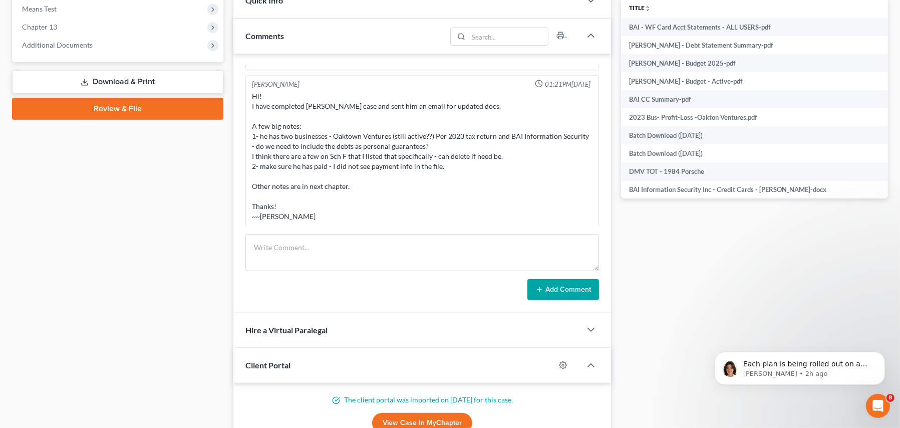
scroll to position [451, 0]
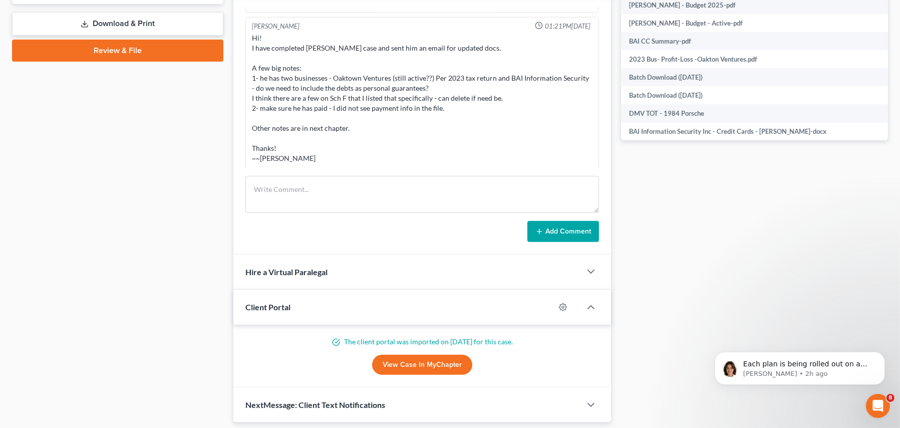
click at [518, 130] on div "Hi! I have completed Philip Schall's case and sent him an email for updated doc…" at bounding box center [422, 98] width 341 height 130
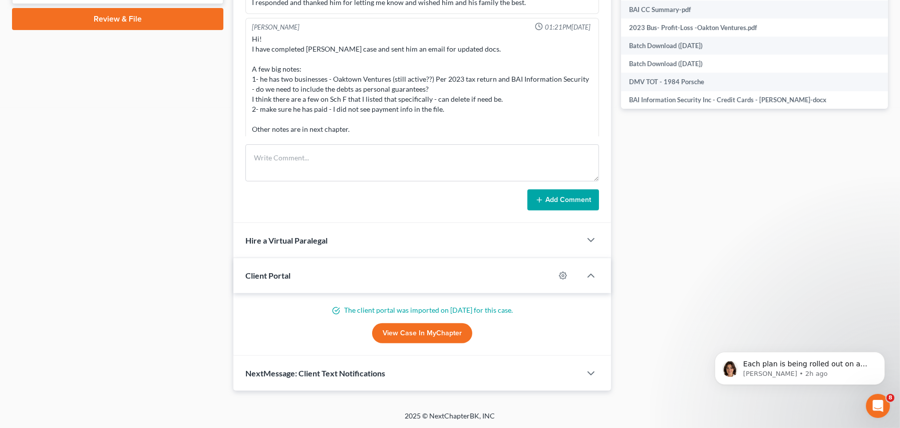
scroll to position [1010, 0]
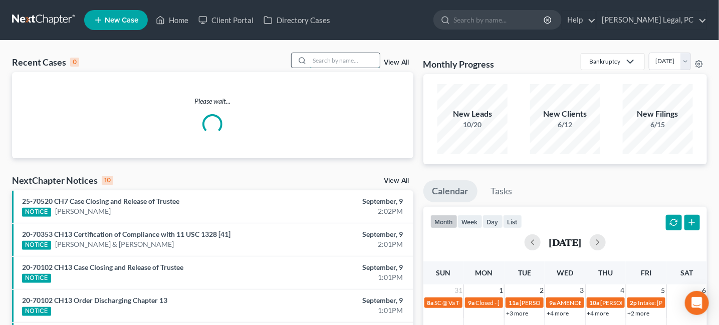
click at [329, 56] on input "search" at bounding box center [345, 60] width 70 height 15
type input "[PERSON_NAME]"
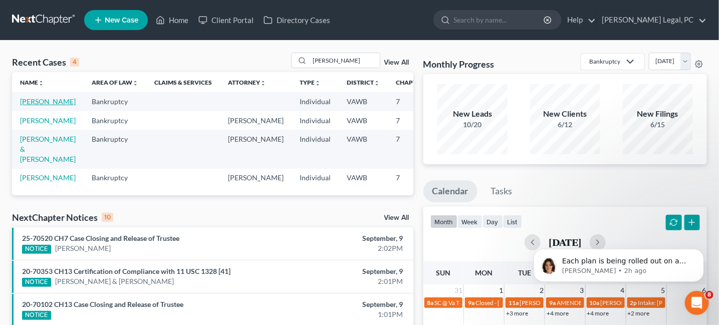
click at [23, 103] on link "[PERSON_NAME]" at bounding box center [48, 101] width 56 height 9
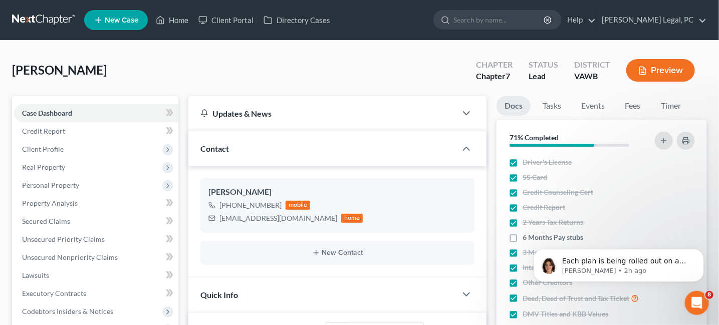
click at [59, 15] on link at bounding box center [44, 20] width 64 height 18
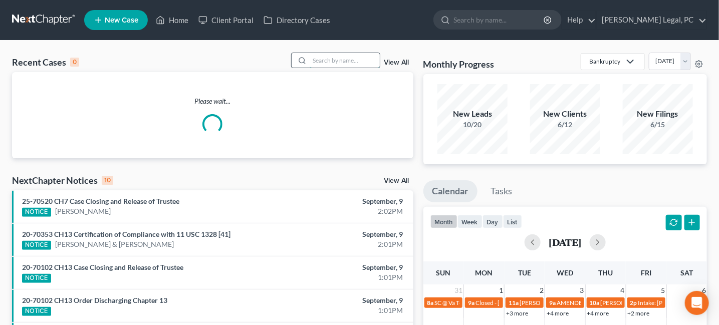
click at [332, 59] on input "search" at bounding box center [345, 60] width 70 height 15
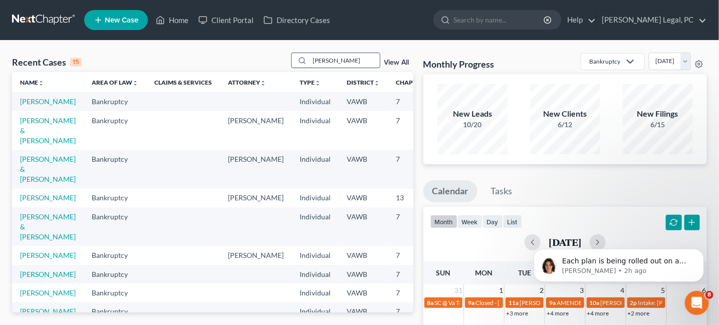
type input "[PERSON_NAME]"
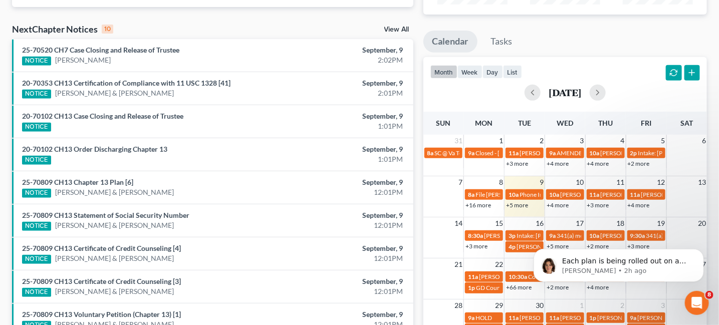
scroll to position [26, 0]
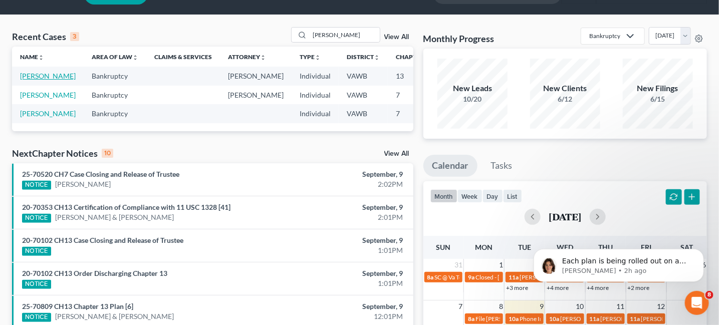
click at [37, 72] on link "[PERSON_NAME]" at bounding box center [48, 76] width 56 height 9
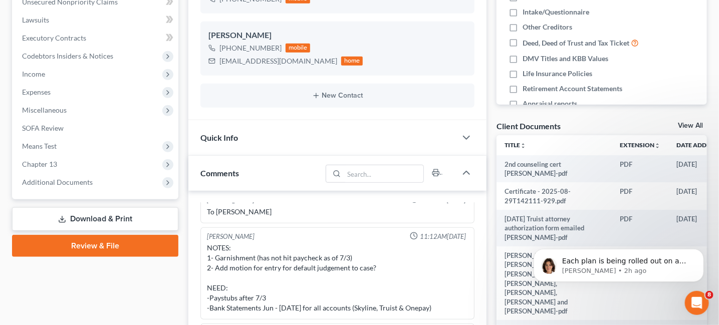
scroll to position [376, 0]
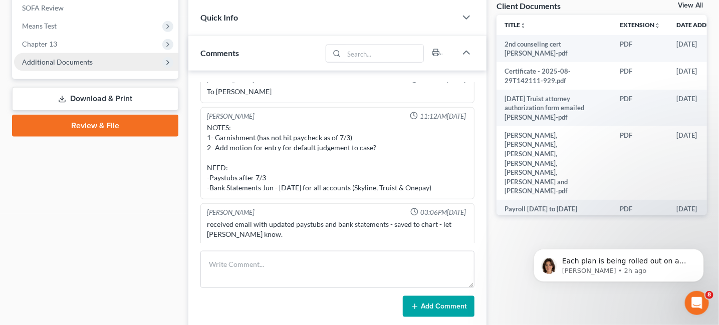
click at [63, 69] on span "Additional Documents" at bounding box center [96, 62] width 164 height 18
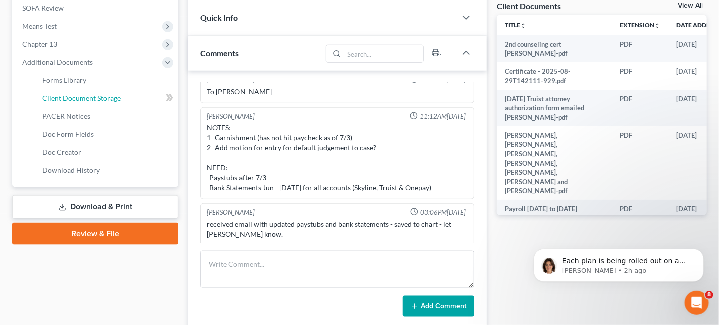
drag, startPoint x: 59, startPoint y: 92, endPoint x: 317, endPoint y: 124, distance: 259.4
click at [60, 92] on link "Client Document Storage" at bounding box center [106, 98] width 144 height 18
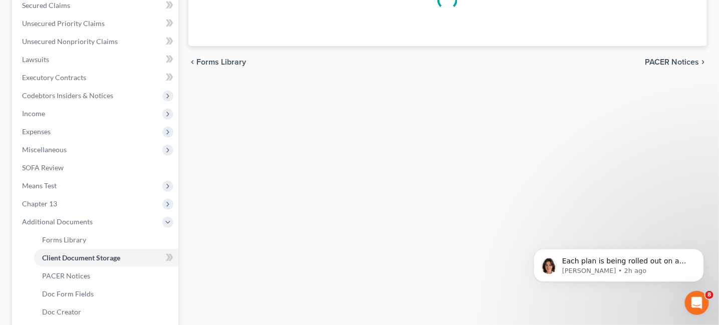
select select "0"
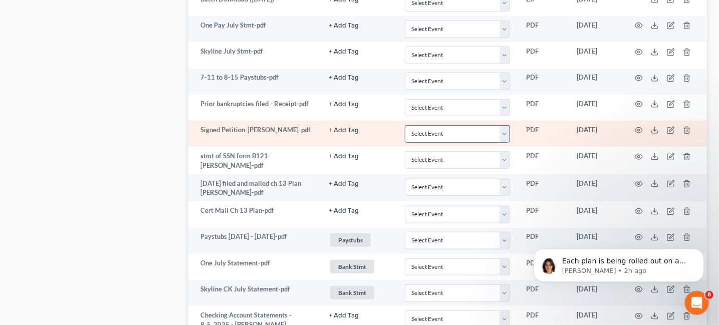
scroll to position [1764, 0]
